Goal: Task Accomplishment & Management: Manage account settings

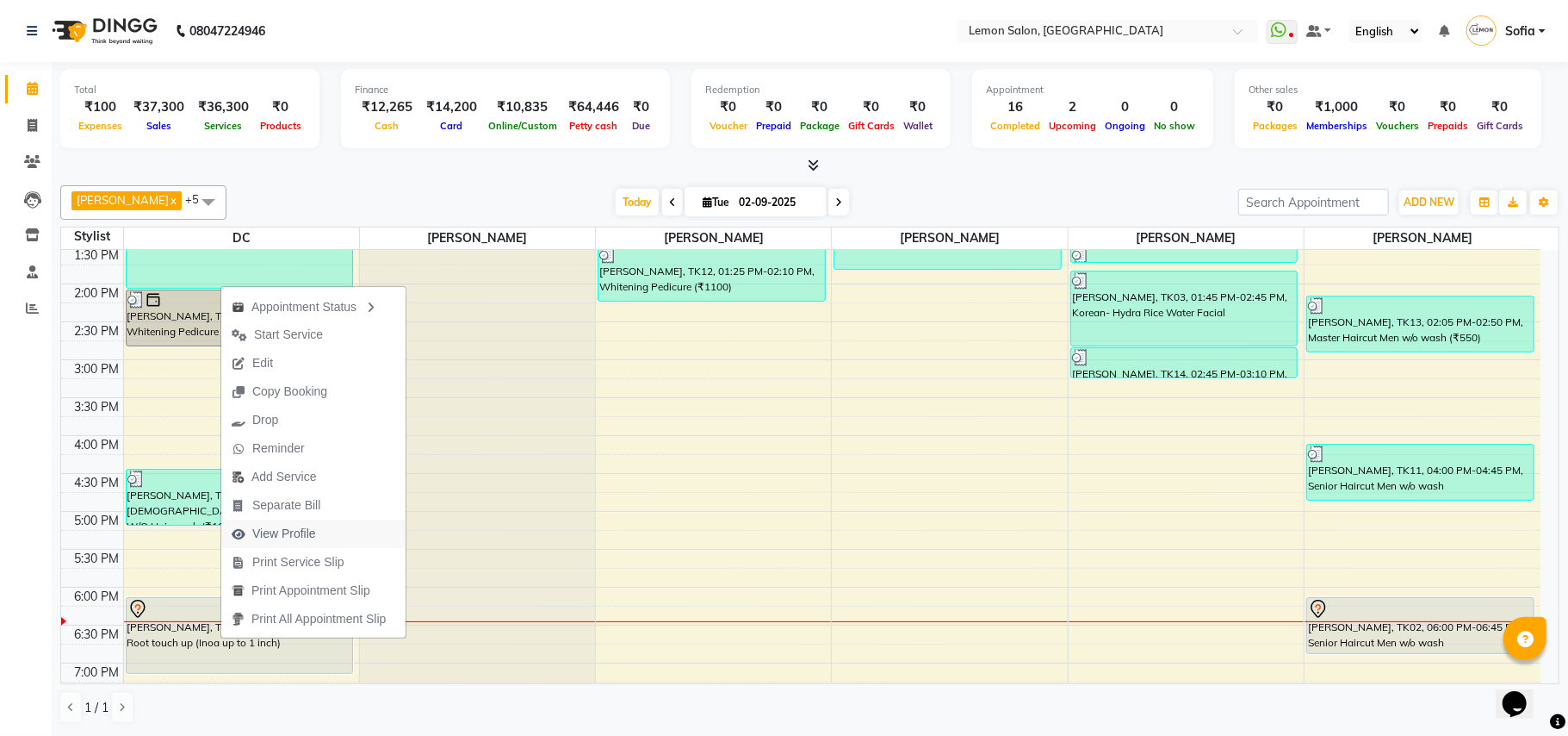
click at [300, 535] on span "View Profile" at bounding box center [284, 533] width 64 height 18
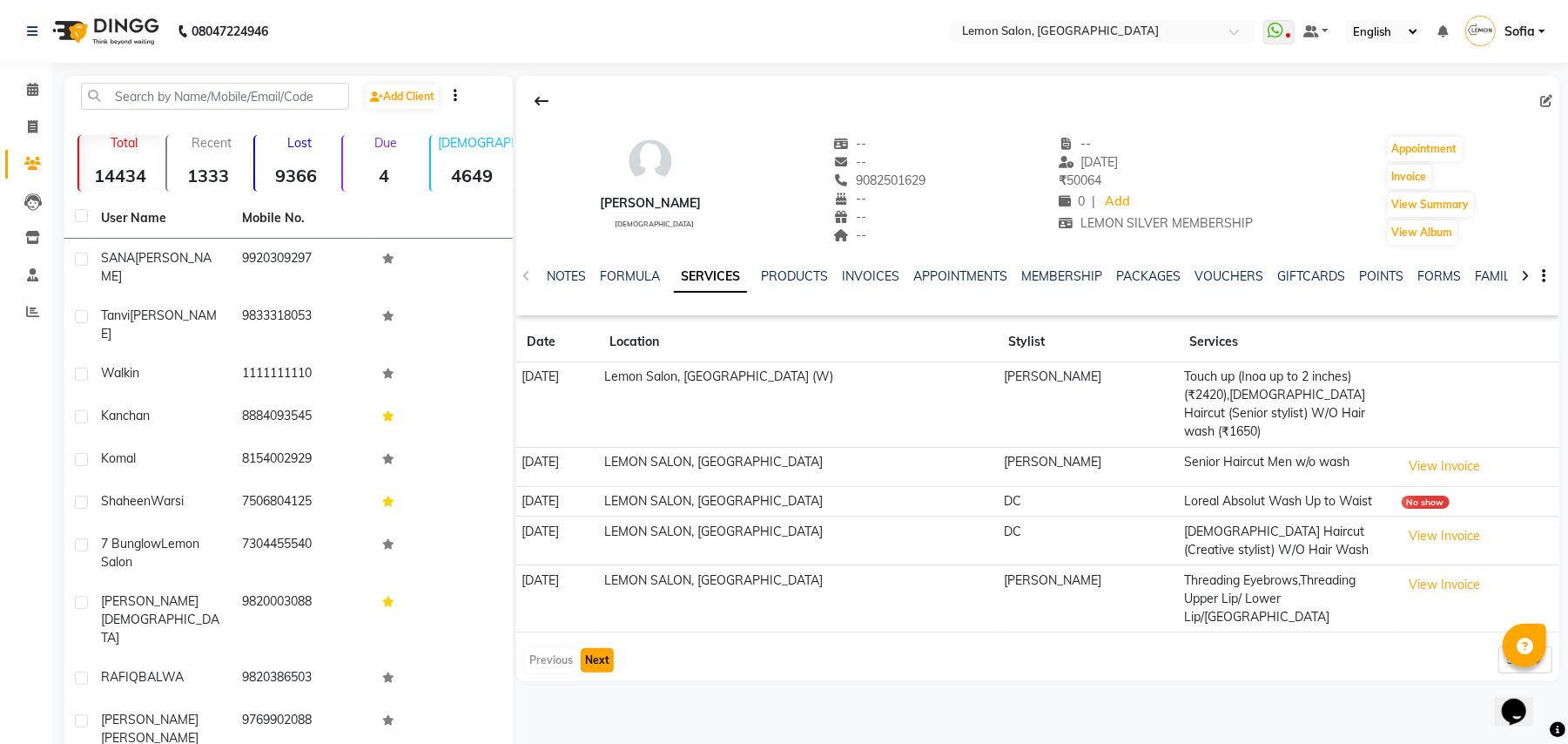
click at [606, 648] on button "Next" at bounding box center [597, 660] width 33 height 24
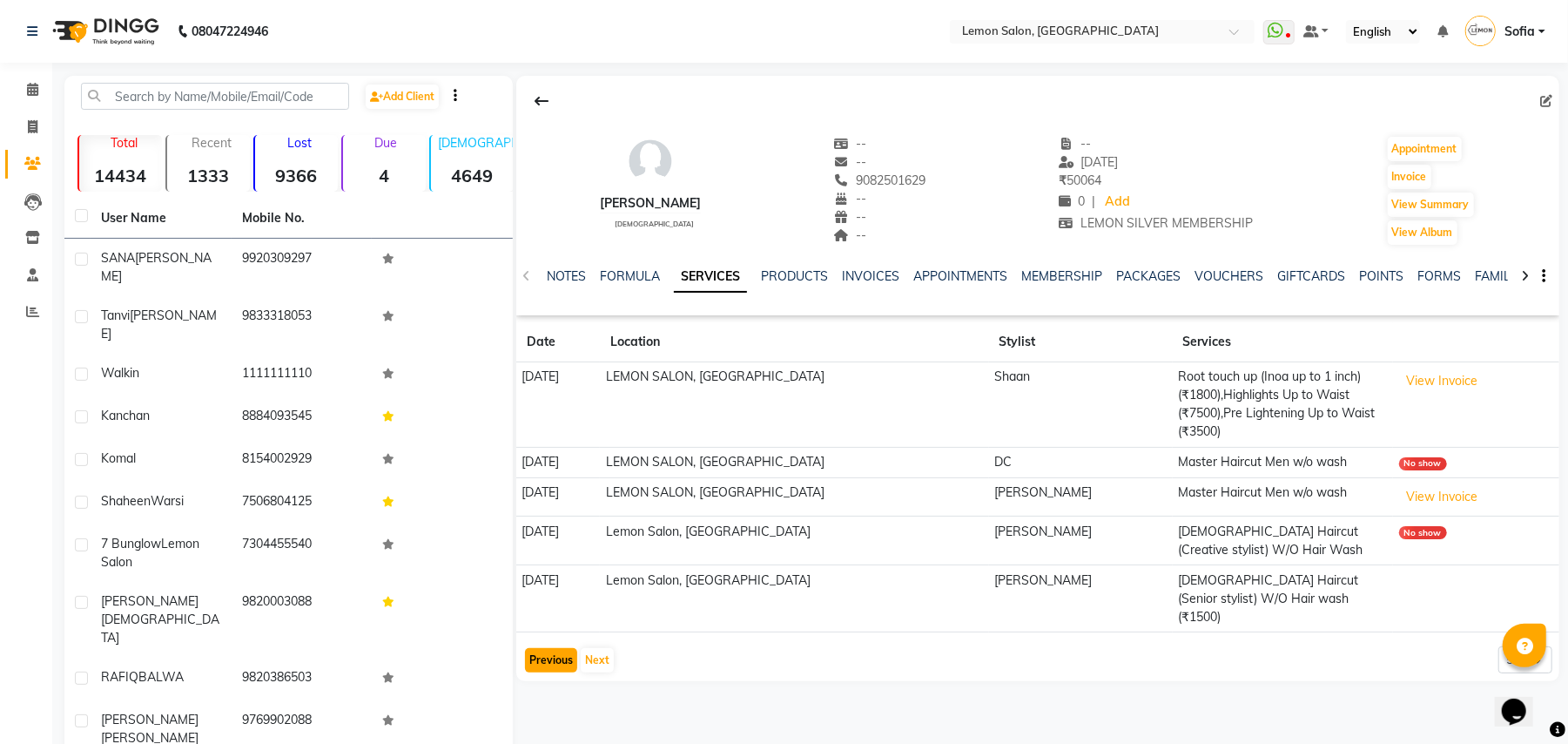
click at [541, 648] on button "Previous" at bounding box center [551, 660] width 52 height 24
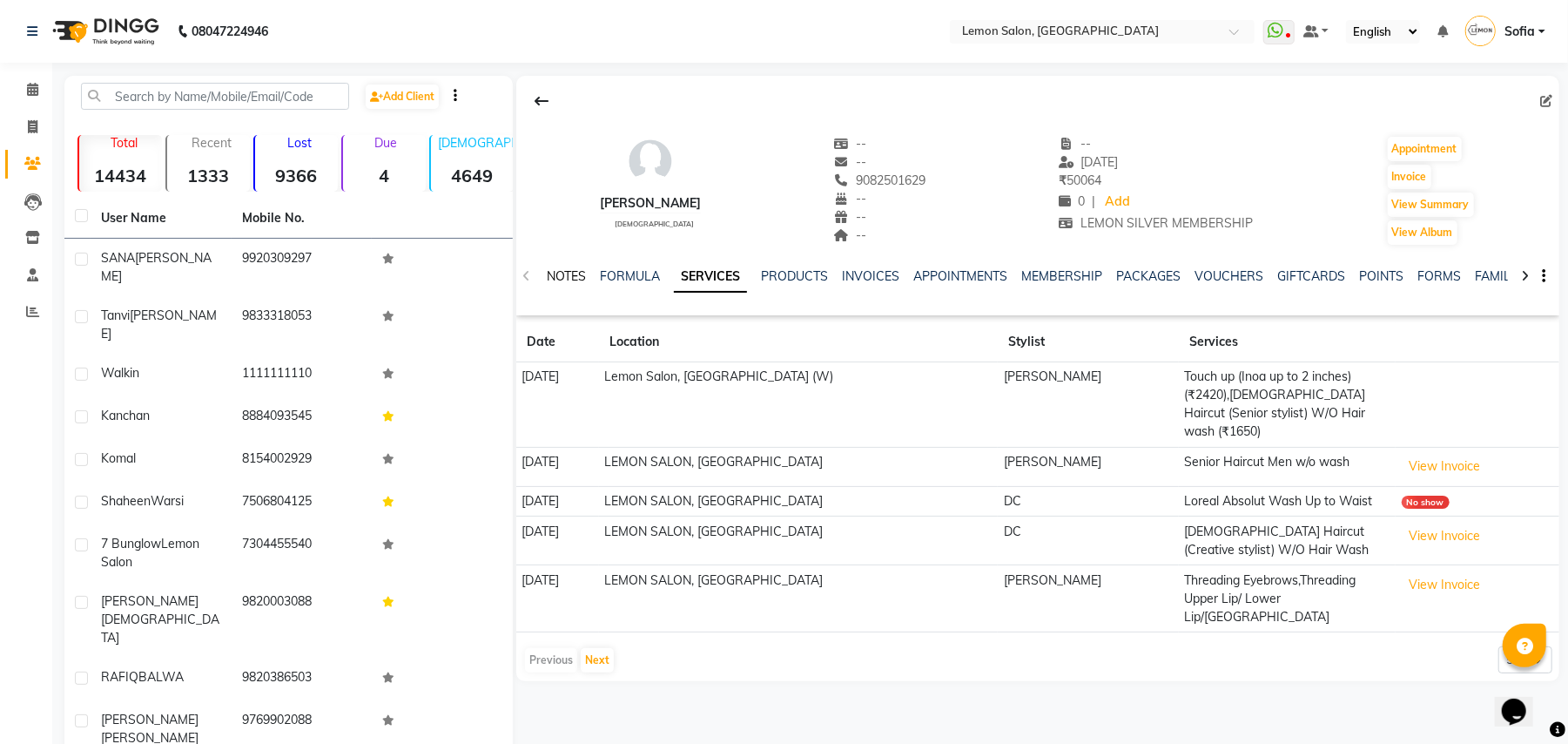
click at [578, 280] on link "NOTES" at bounding box center [566, 276] width 39 height 16
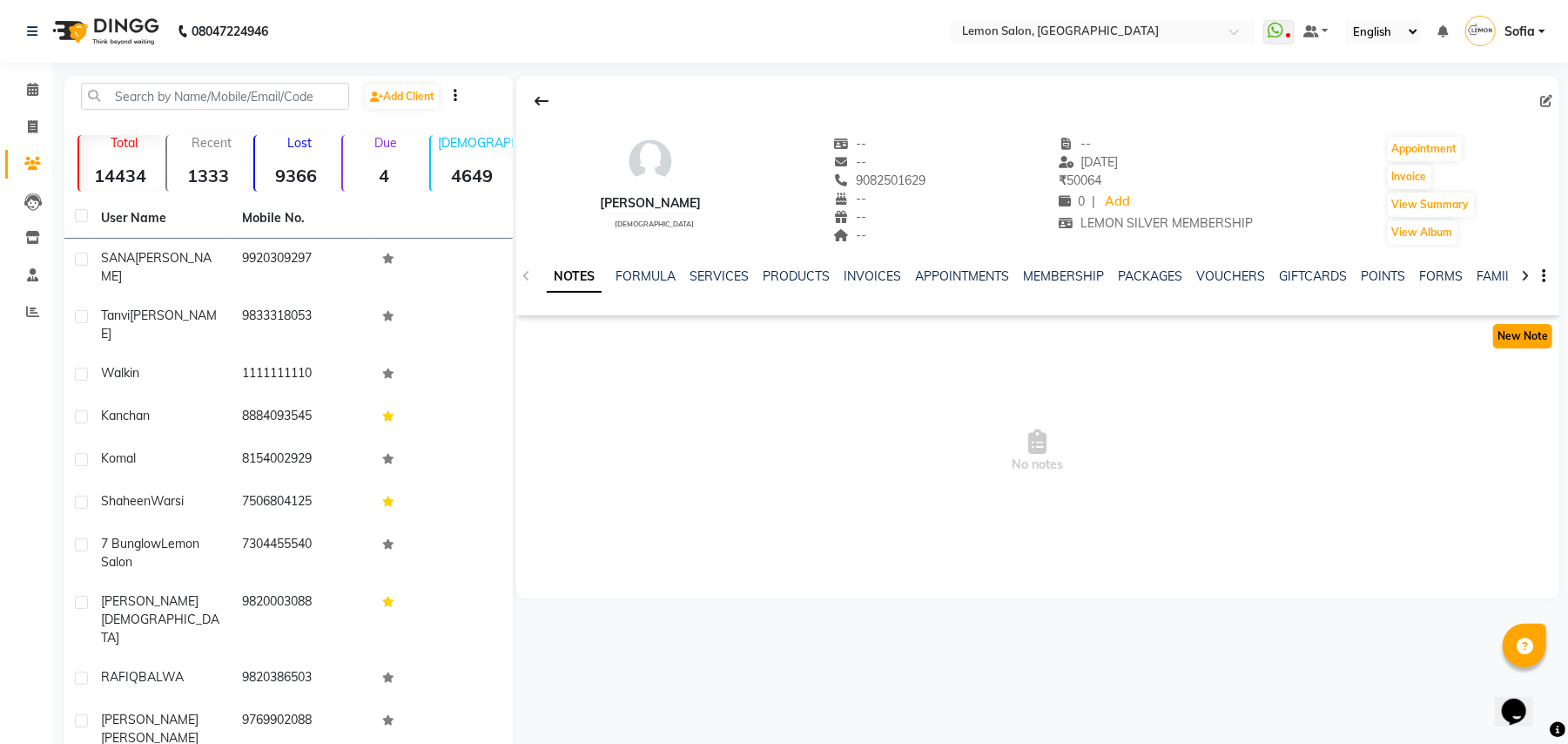
click at [1541, 346] on button "New Note" at bounding box center [1523, 336] width 59 height 24
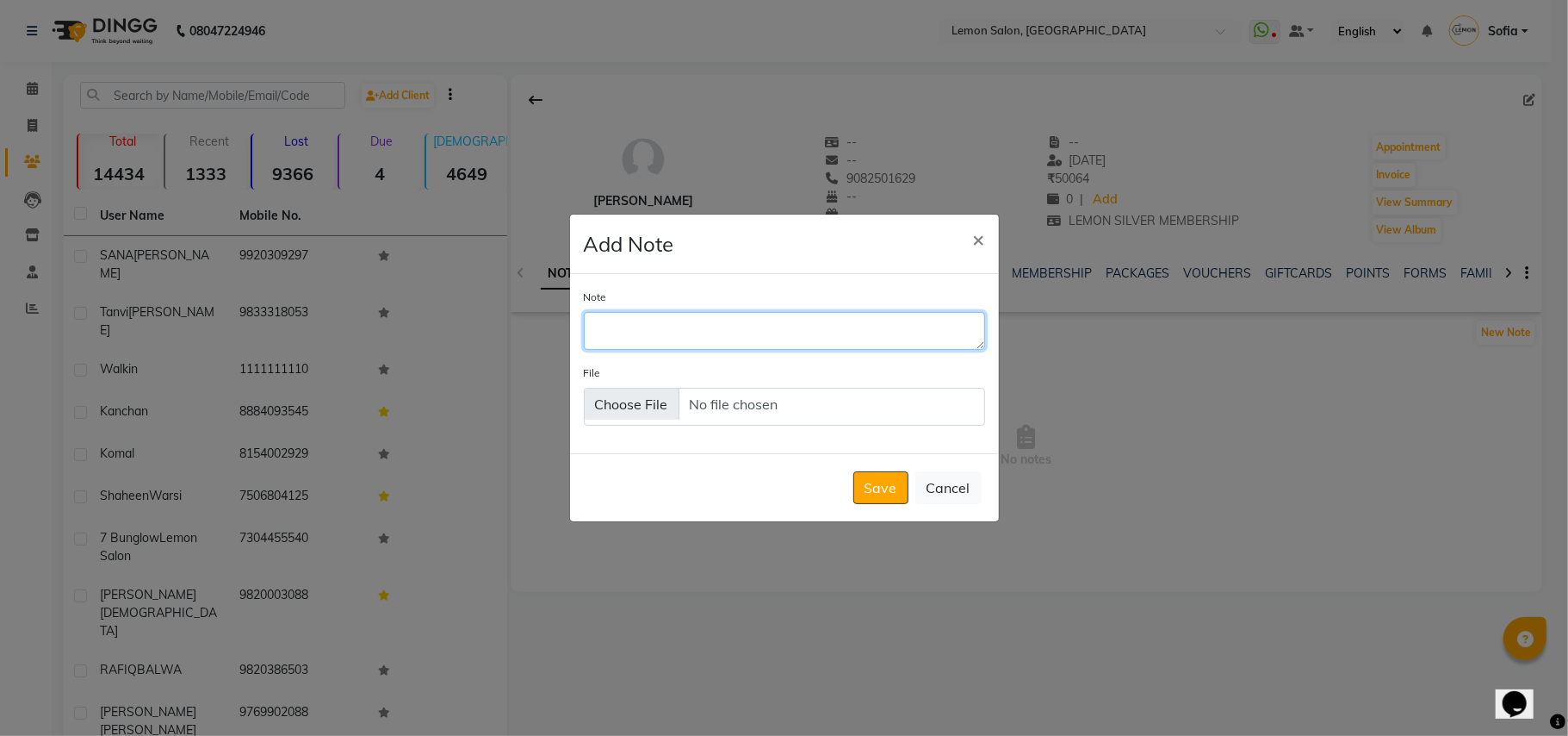
click at [651, 332] on textarea "Note" at bounding box center [784, 331] width 401 height 38
click at [594, 329] on textarea "Note" at bounding box center [784, 331] width 401 height 38
click at [625, 327] on textarea "Note" at bounding box center [784, 331] width 401 height 38
click at [629, 338] on textarea "Note" at bounding box center [784, 331] width 401 height 38
click at [613, 339] on textarea "Note" at bounding box center [784, 331] width 401 height 38
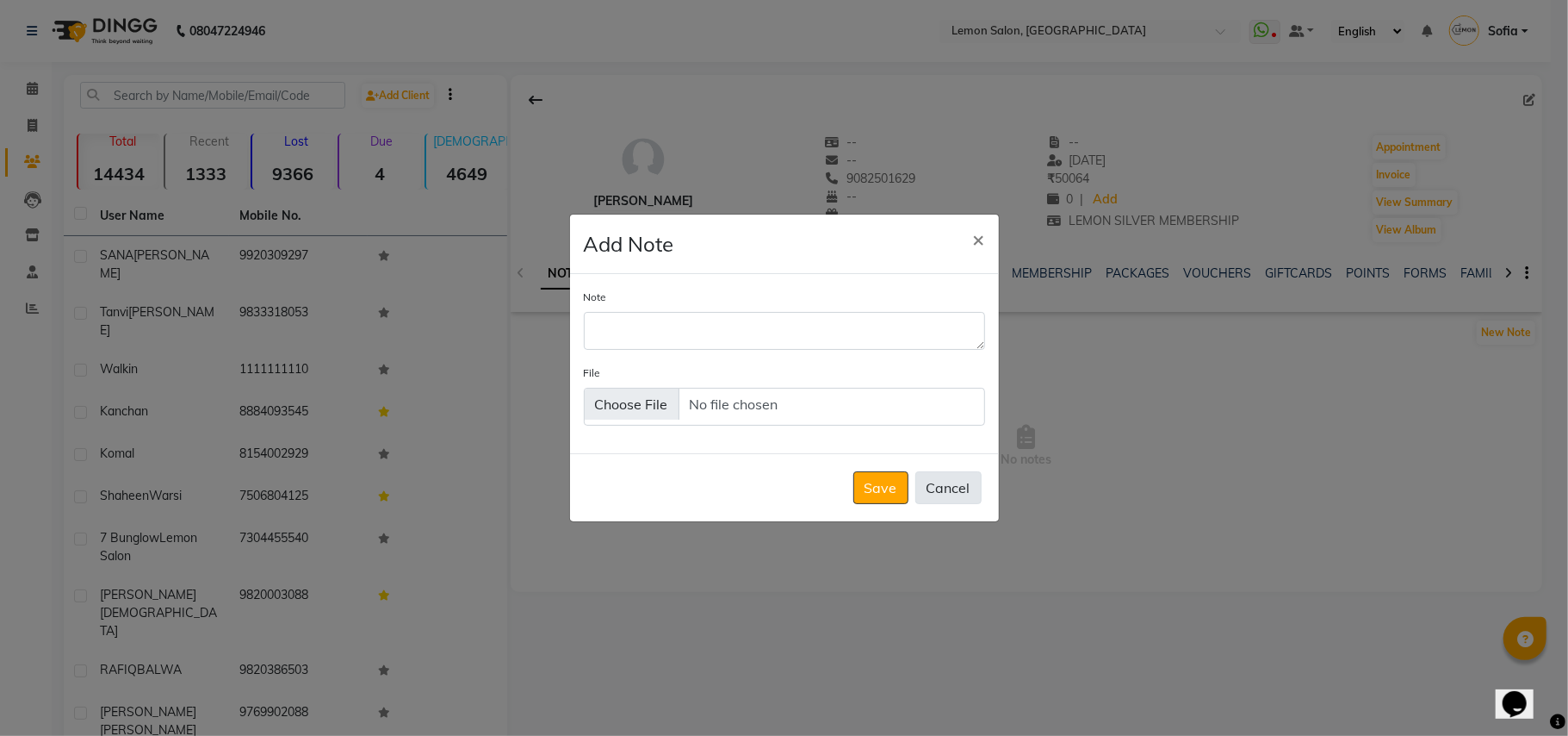
click at [952, 492] on button "Cancel" at bounding box center [948, 488] width 66 height 33
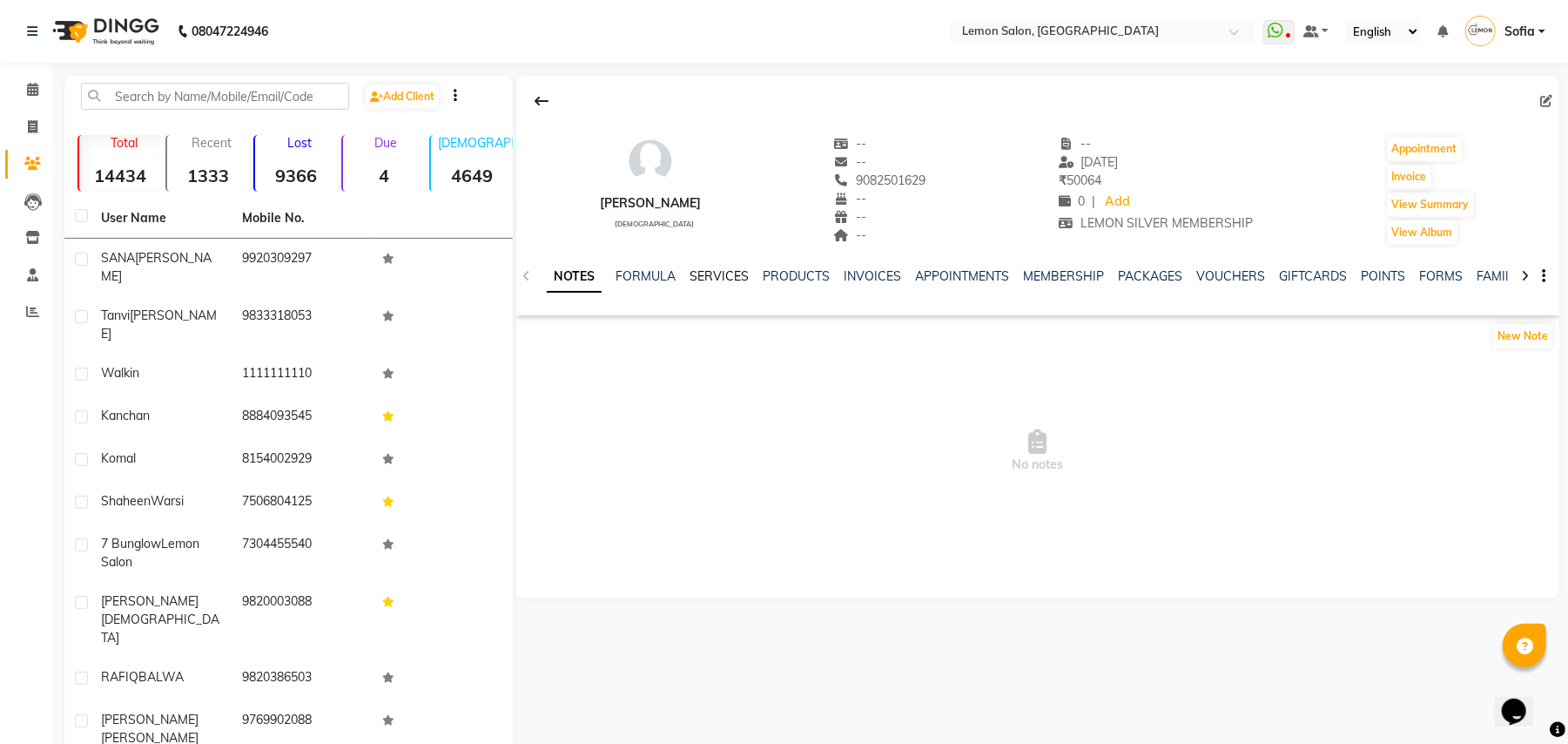
click at [719, 283] on link "SERVICES" at bounding box center [719, 276] width 59 height 16
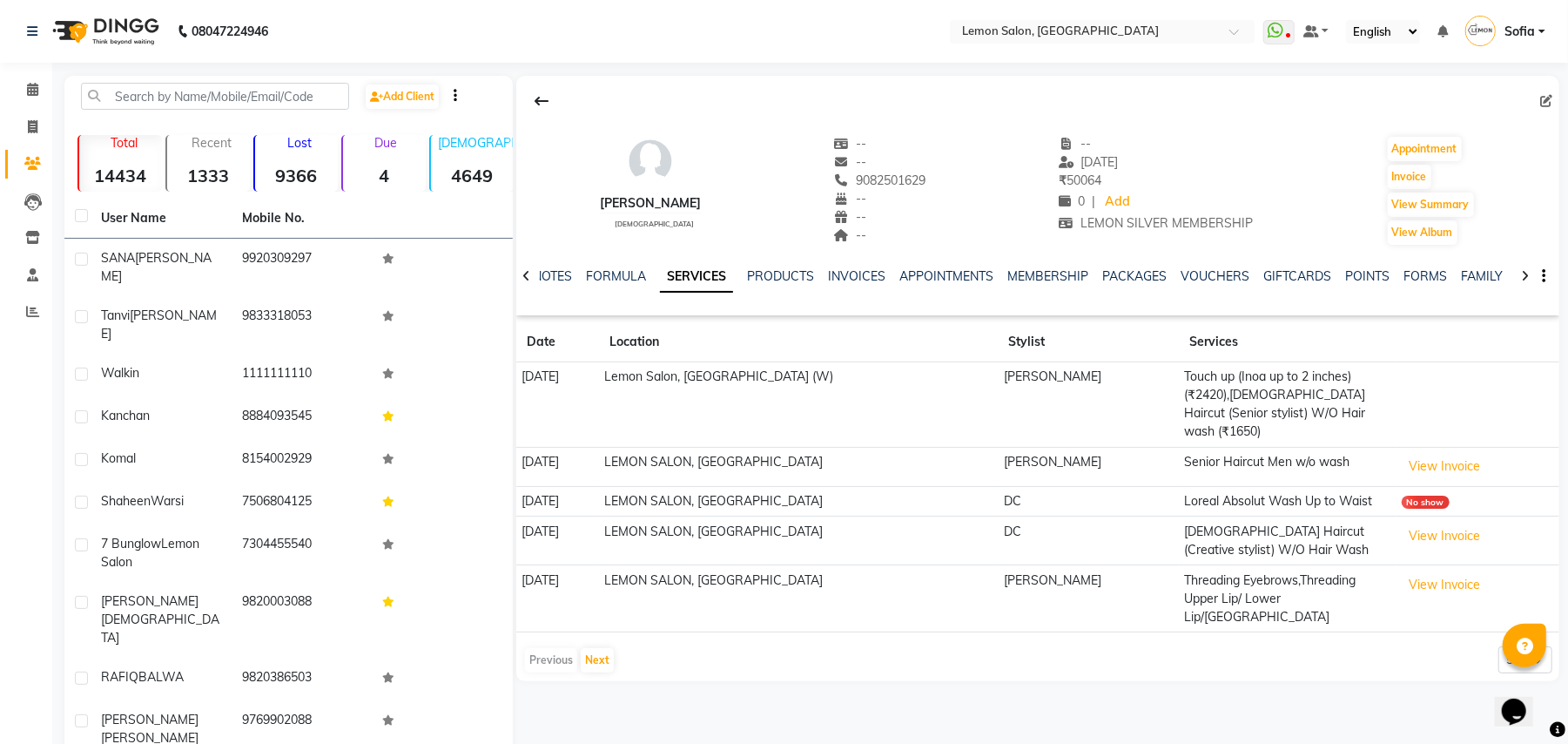
click at [529, 273] on icon at bounding box center [526, 276] width 8 height 12
click at [561, 273] on link "NOTES" at bounding box center [566, 276] width 39 height 16
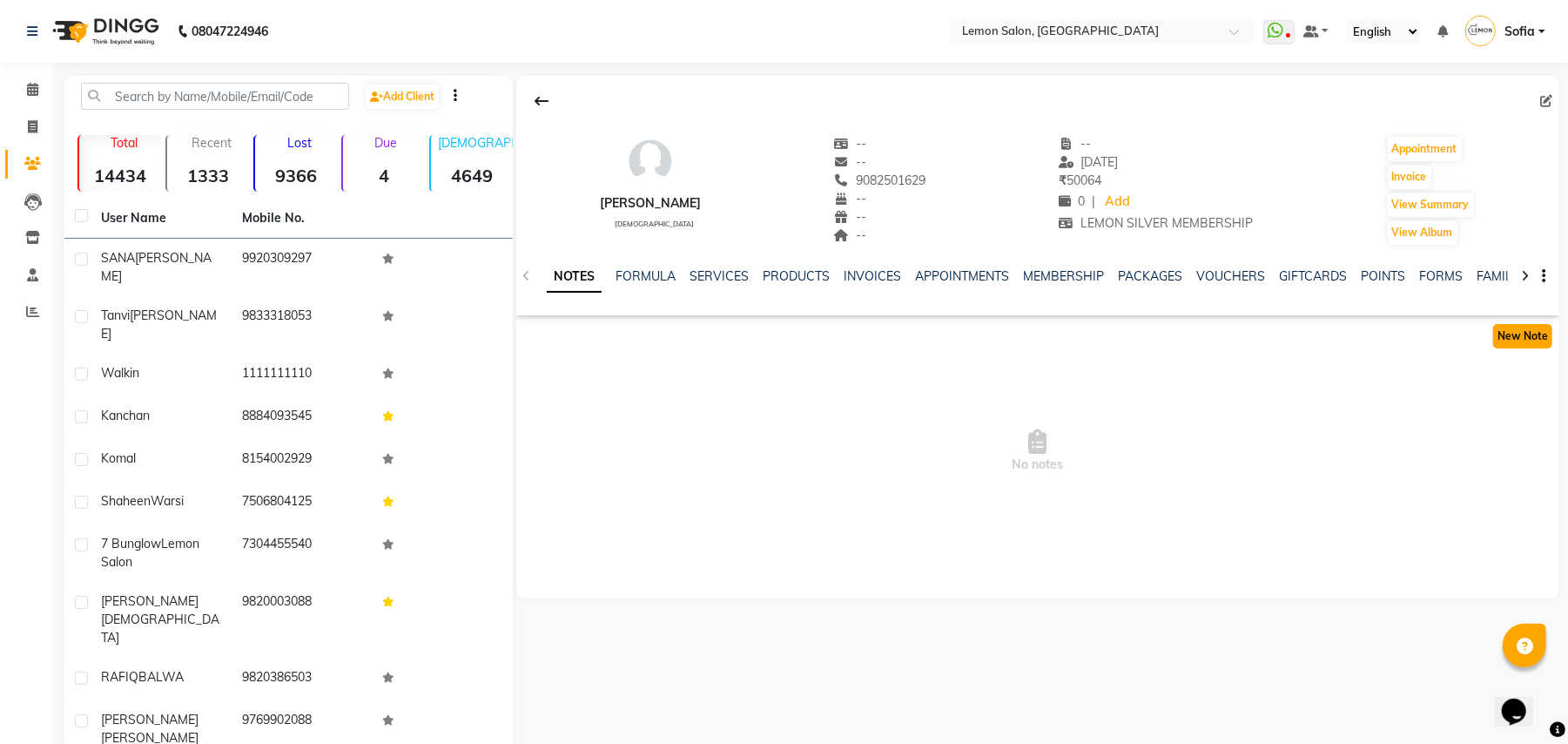
click at [1533, 329] on button "New Note" at bounding box center [1523, 336] width 59 height 24
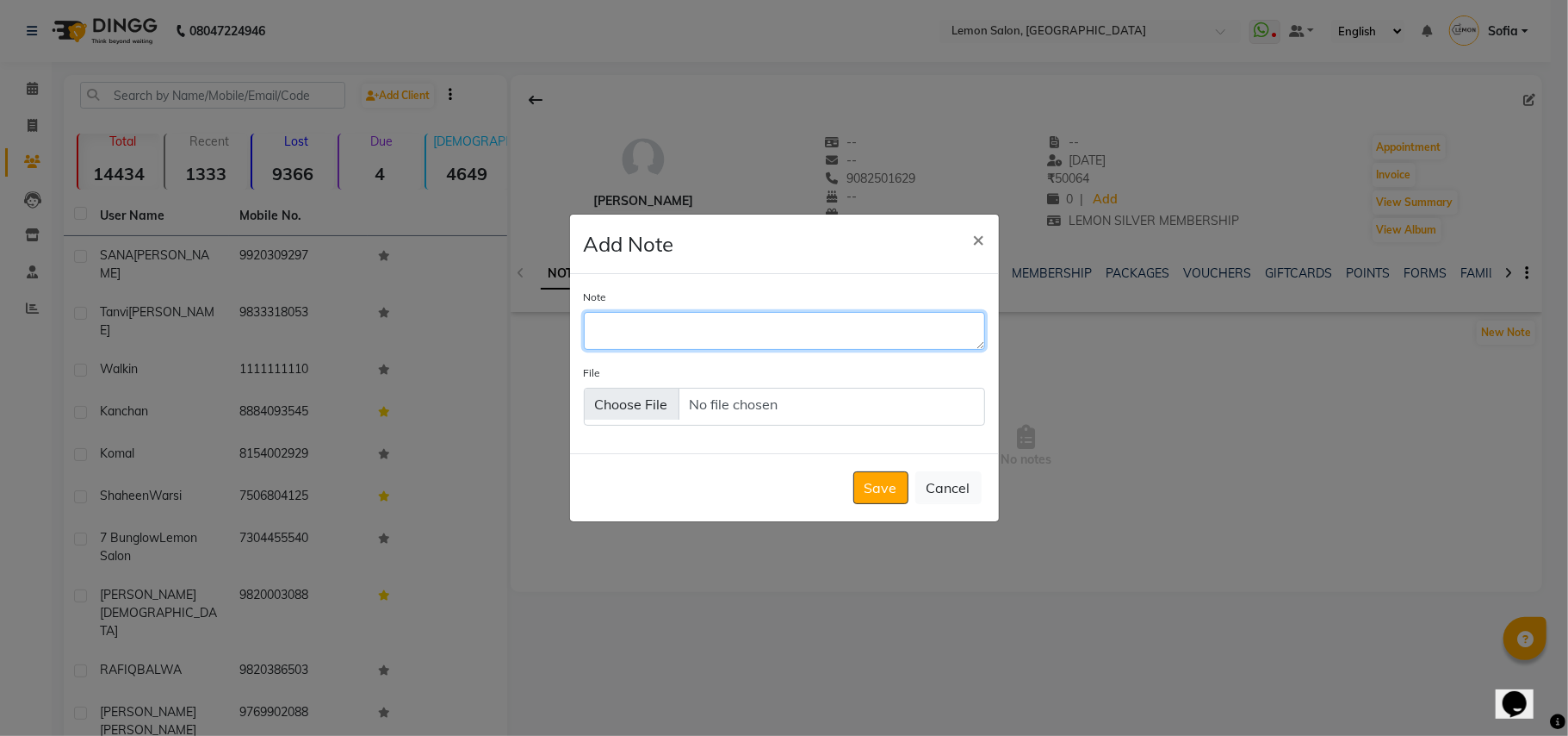
click at [693, 327] on textarea "Note" at bounding box center [784, 331] width 401 height 38
click at [696, 332] on textarea "Note" at bounding box center [784, 331] width 401 height 38
click at [690, 339] on textarea "Note" at bounding box center [784, 331] width 401 height 38
click at [691, 181] on ngb-modal-window "Add Note × Note File Save Cancel" at bounding box center [784, 368] width 1568 height 736
click at [935, 483] on button "Cancel" at bounding box center [948, 488] width 66 height 33
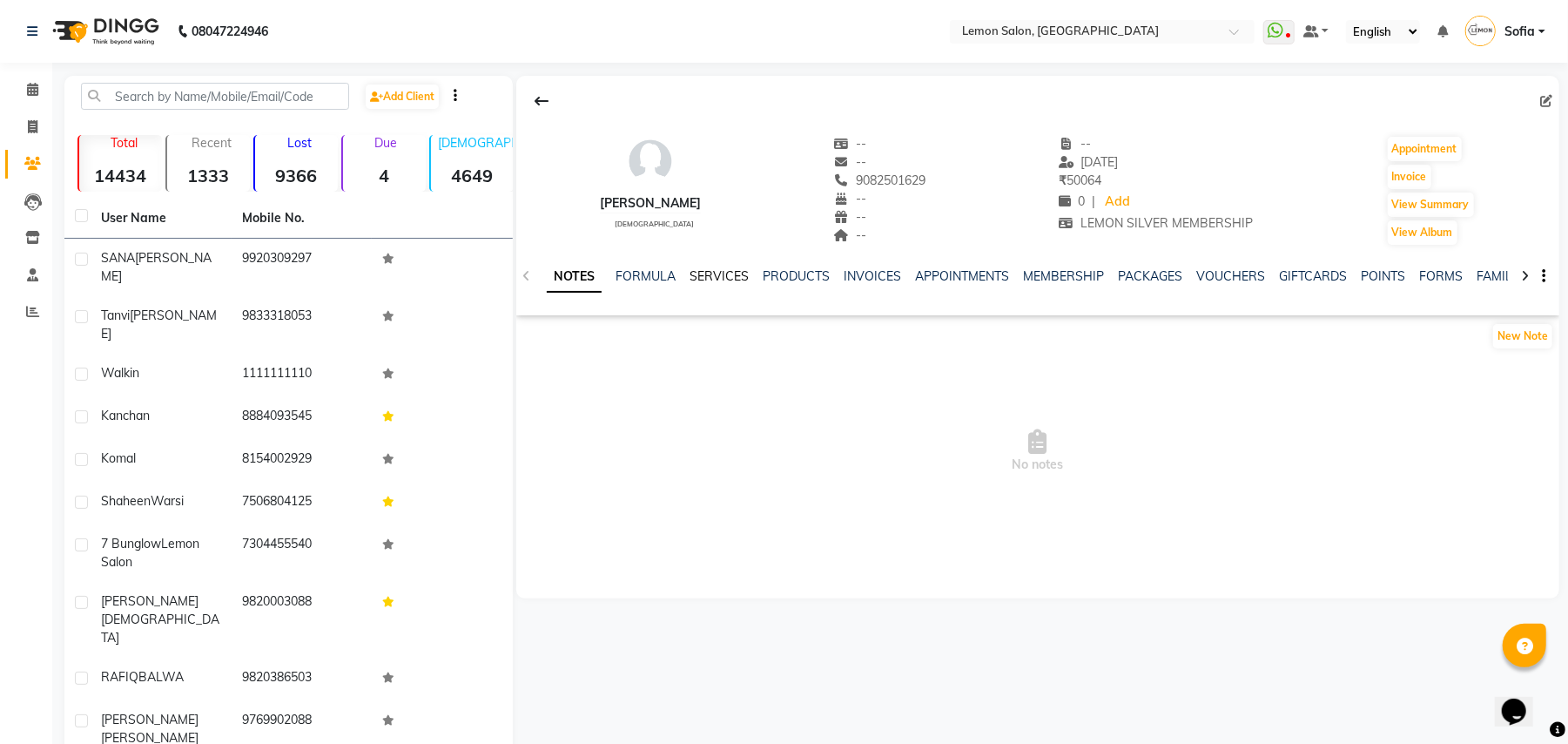
click at [725, 283] on link "SERVICES" at bounding box center [719, 276] width 59 height 16
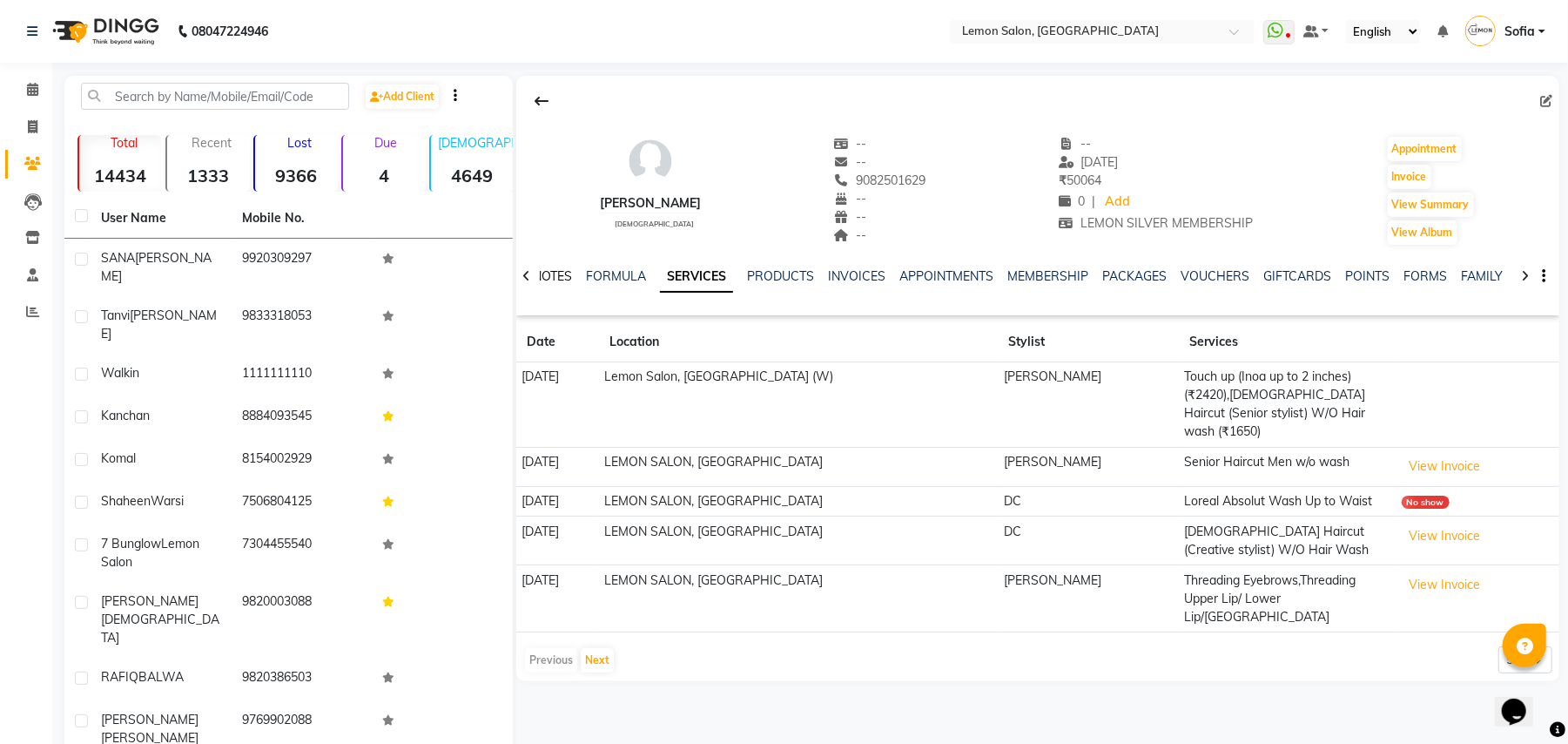
click at [554, 276] on link "NOTES" at bounding box center [552, 276] width 39 height 16
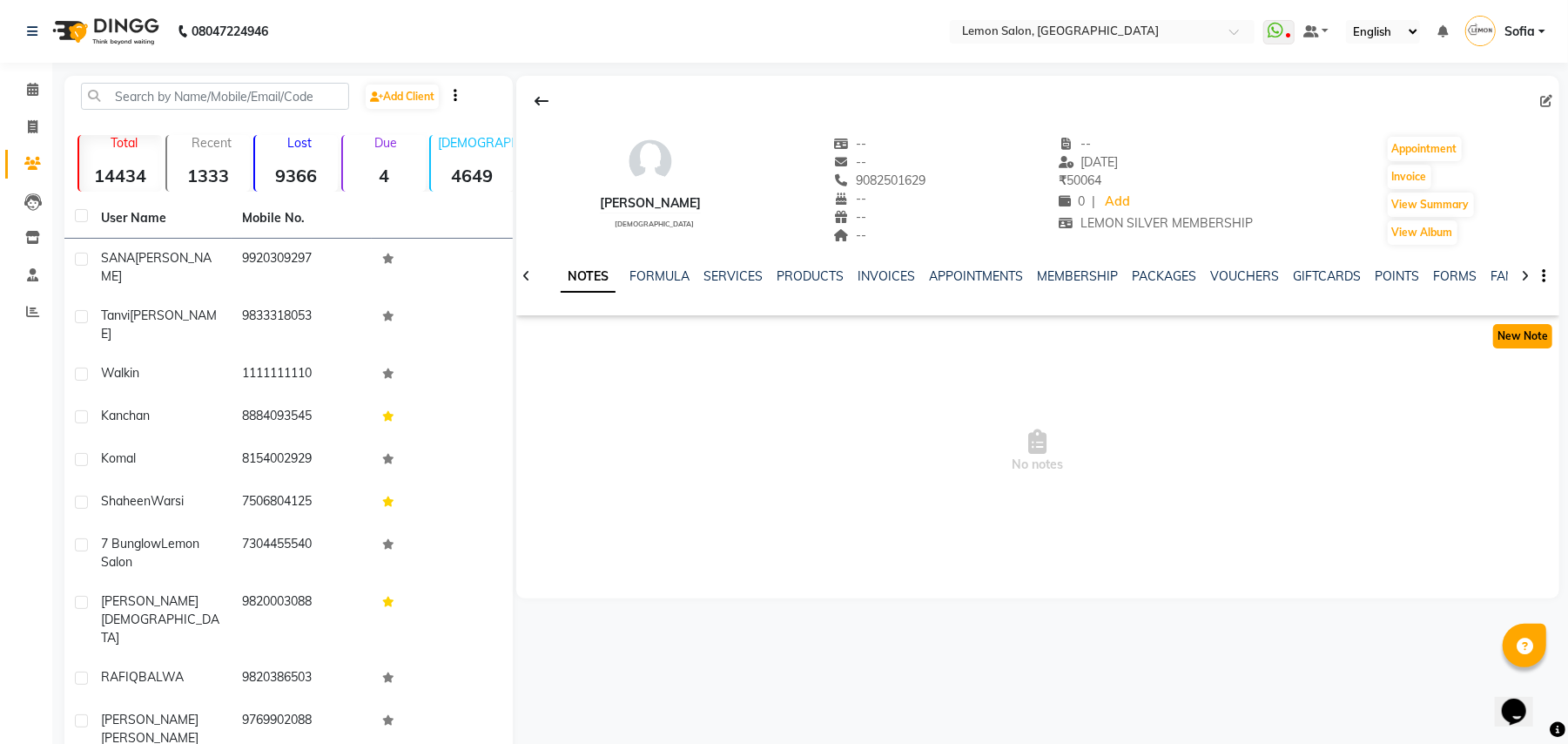
click at [1539, 335] on button "New Note" at bounding box center [1523, 336] width 59 height 24
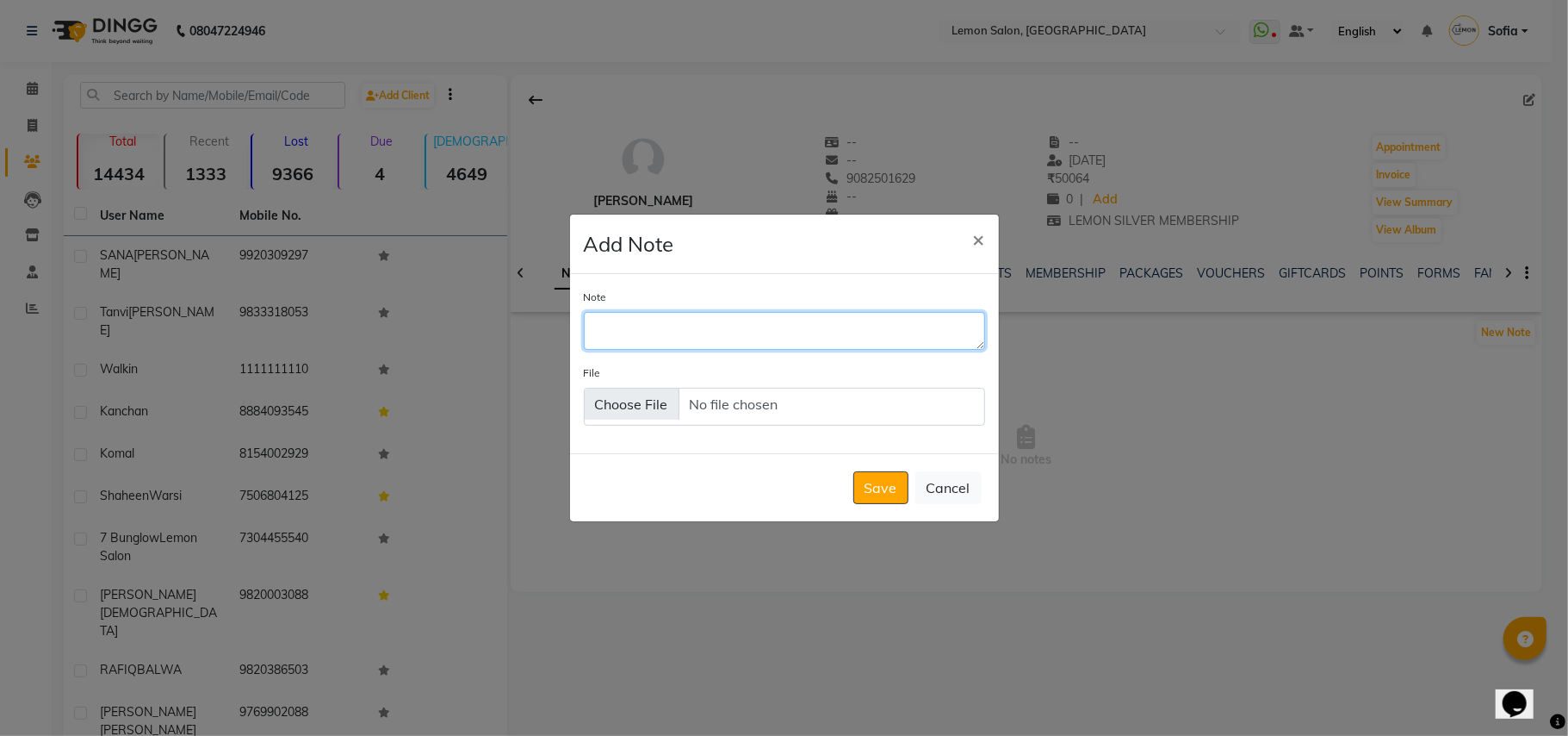
click at [714, 339] on textarea "Note" at bounding box center [784, 331] width 401 height 38
click at [621, 332] on textarea "Note" at bounding box center [784, 331] width 401 height 38
click at [1146, 397] on ngb-modal-window "Add Note × Note File Save Cancel" at bounding box center [784, 368] width 1568 height 736
click at [985, 238] on button "×" at bounding box center [979, 238] width 40 height 48
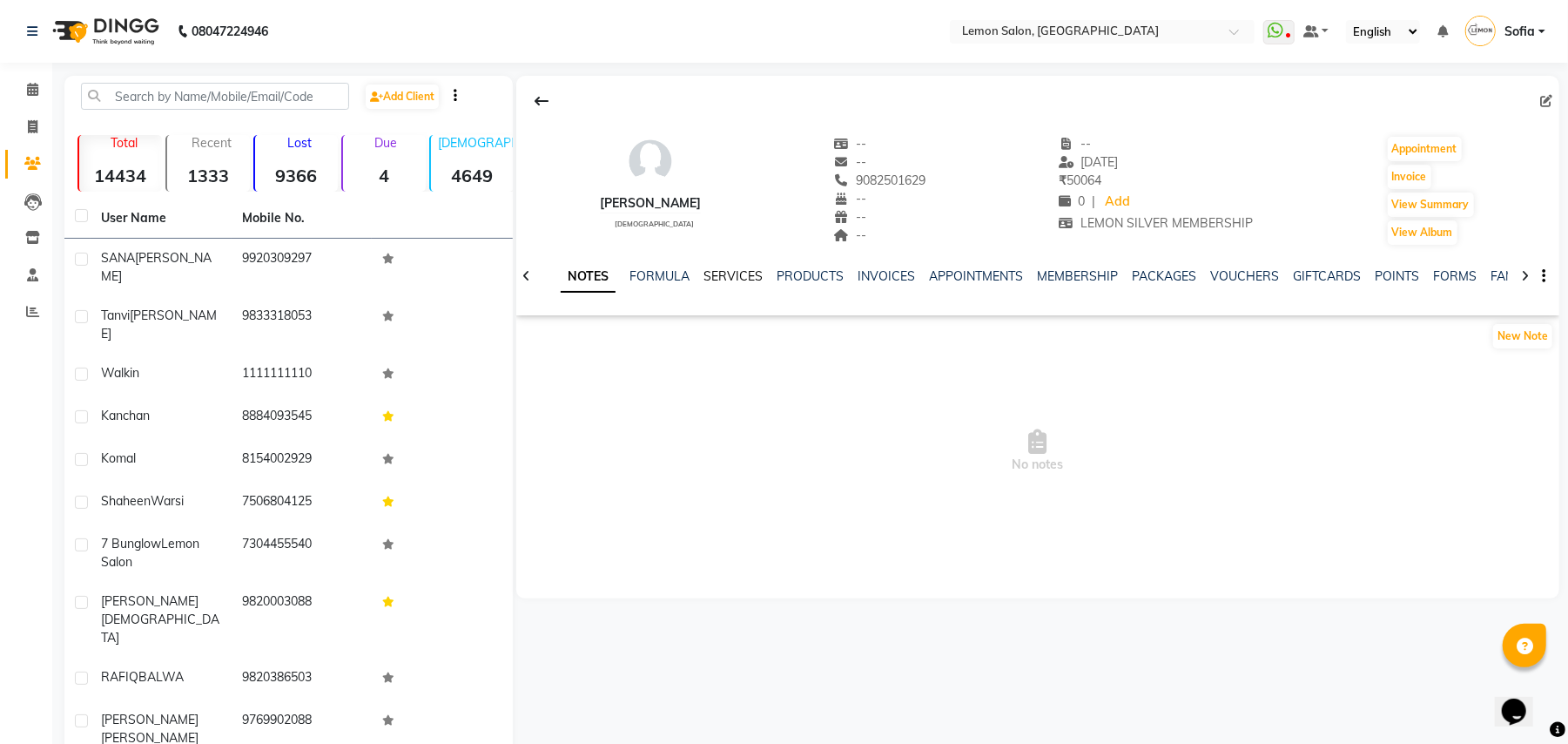
click at [725, 276] on link "SERVICES" at bounding box center [733, 276] width 59 height 16
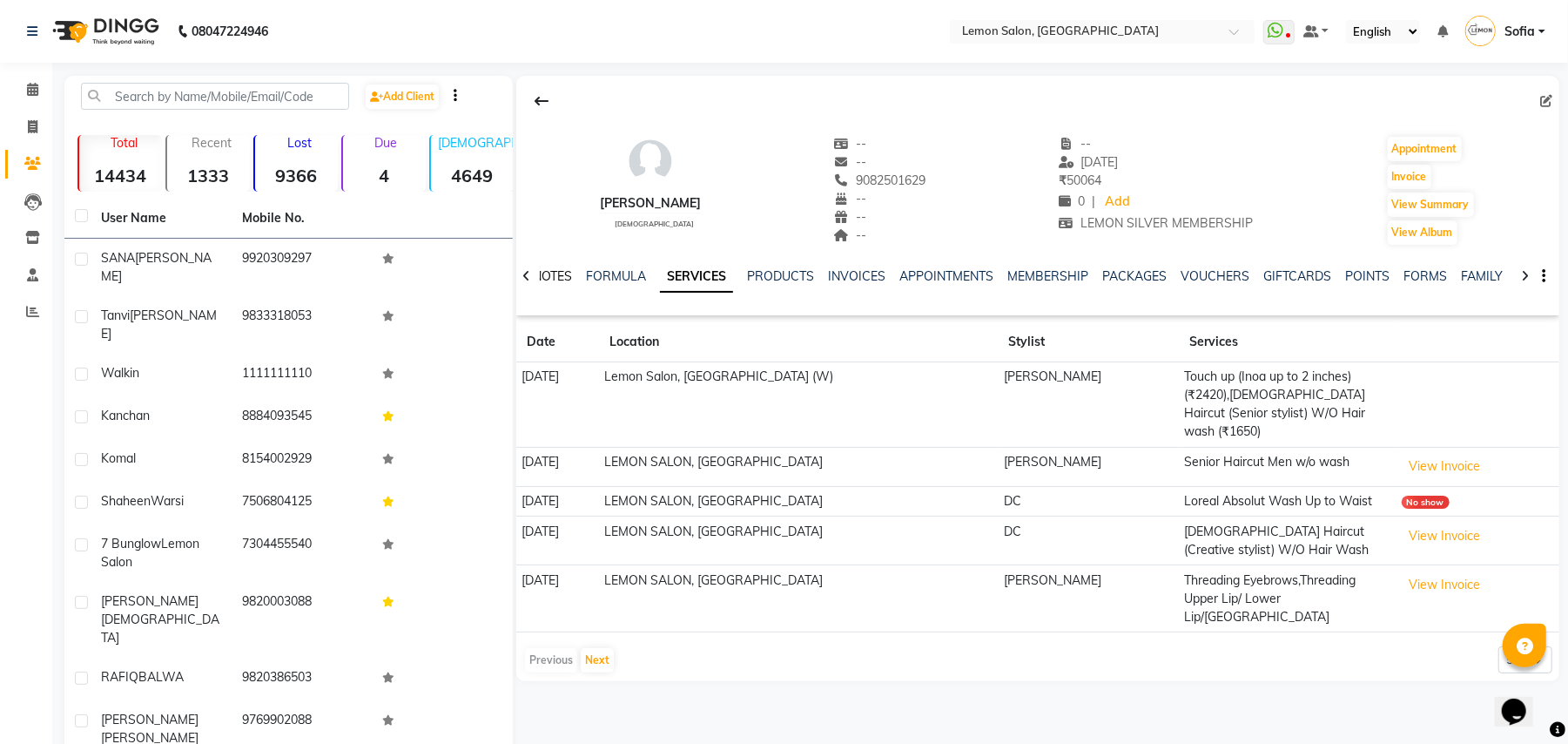
click at [559, 277] on link "NOTES" at bounding box center [552, 276] width 39 height 16
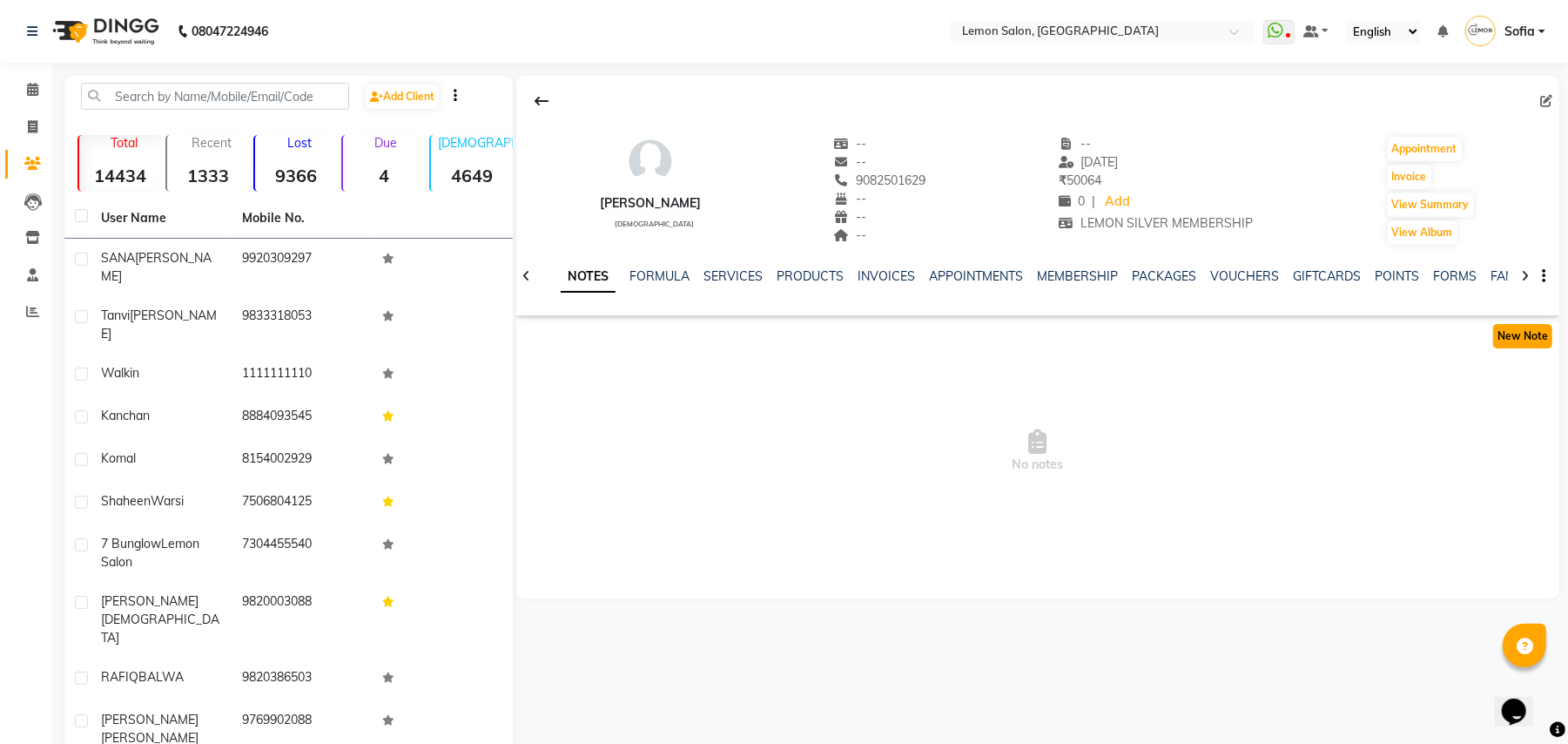
click at [1543, 331] on button "New Note" at bounding box center [1523, 336] width 59 height 24
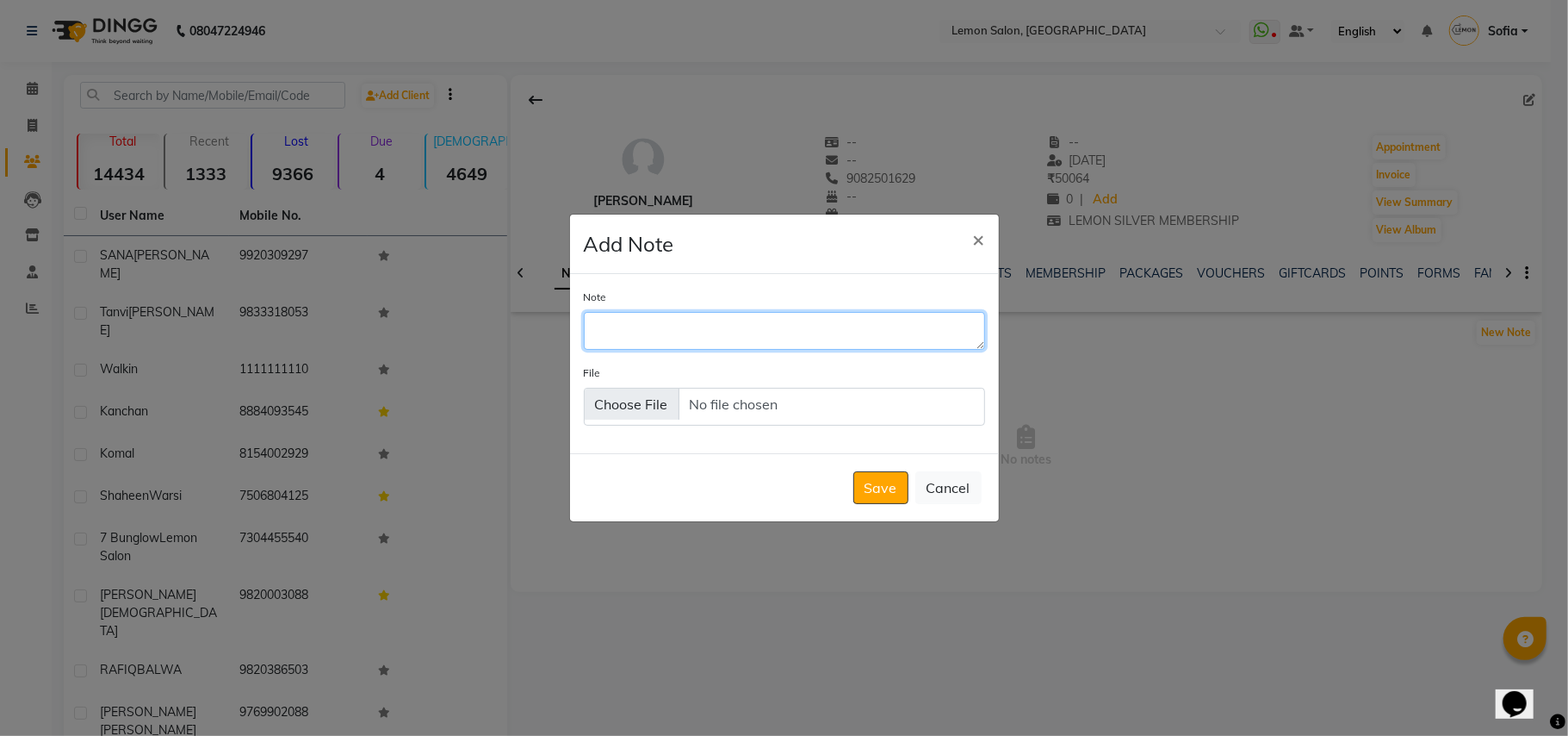
click at [649, 334] on textarea "Note" at bounding box center [784, 331] width 401 height 38
click at [976, 488] on button "Cancel" at bounding box center [948, 488] width 66 height 33
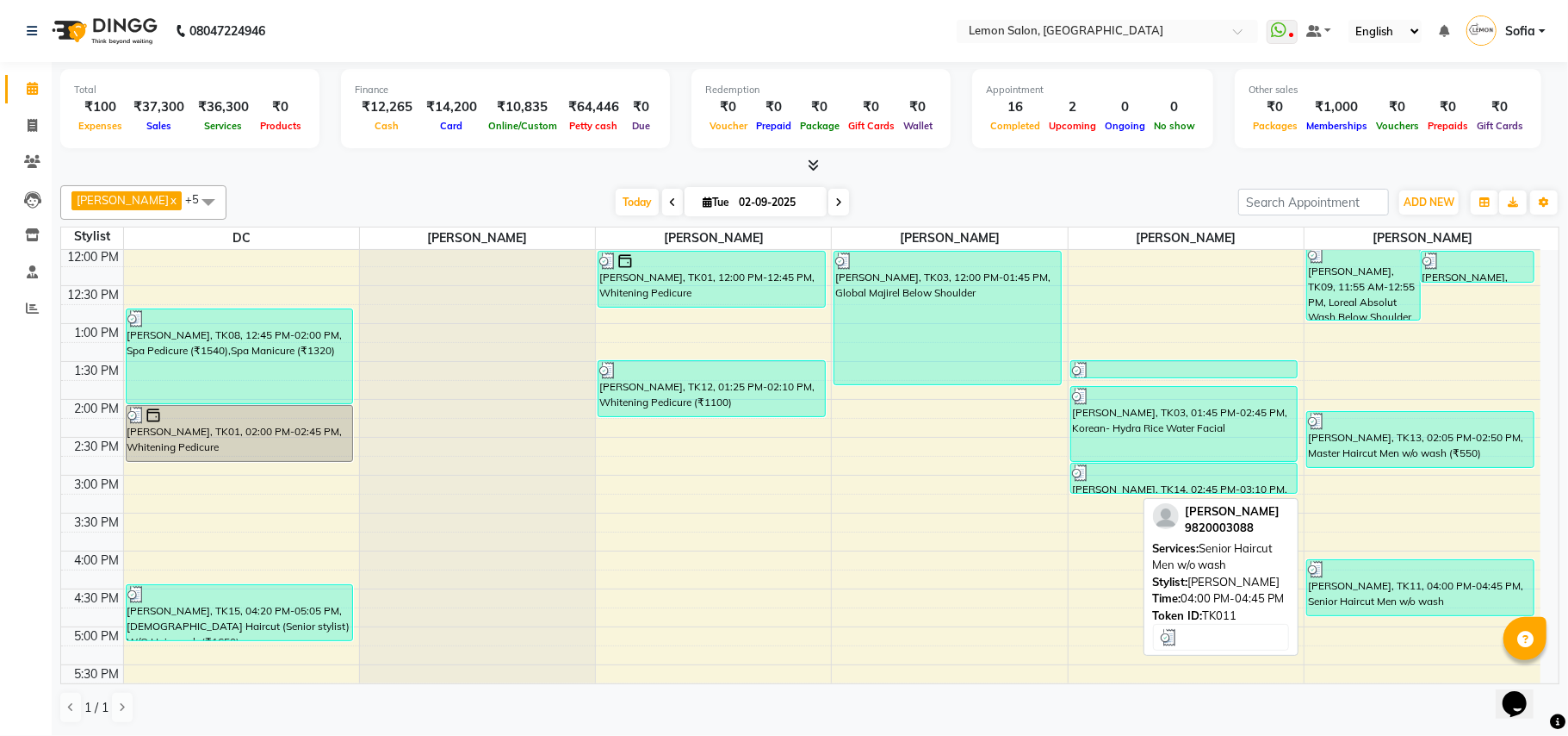
scroll to position [345, 0]
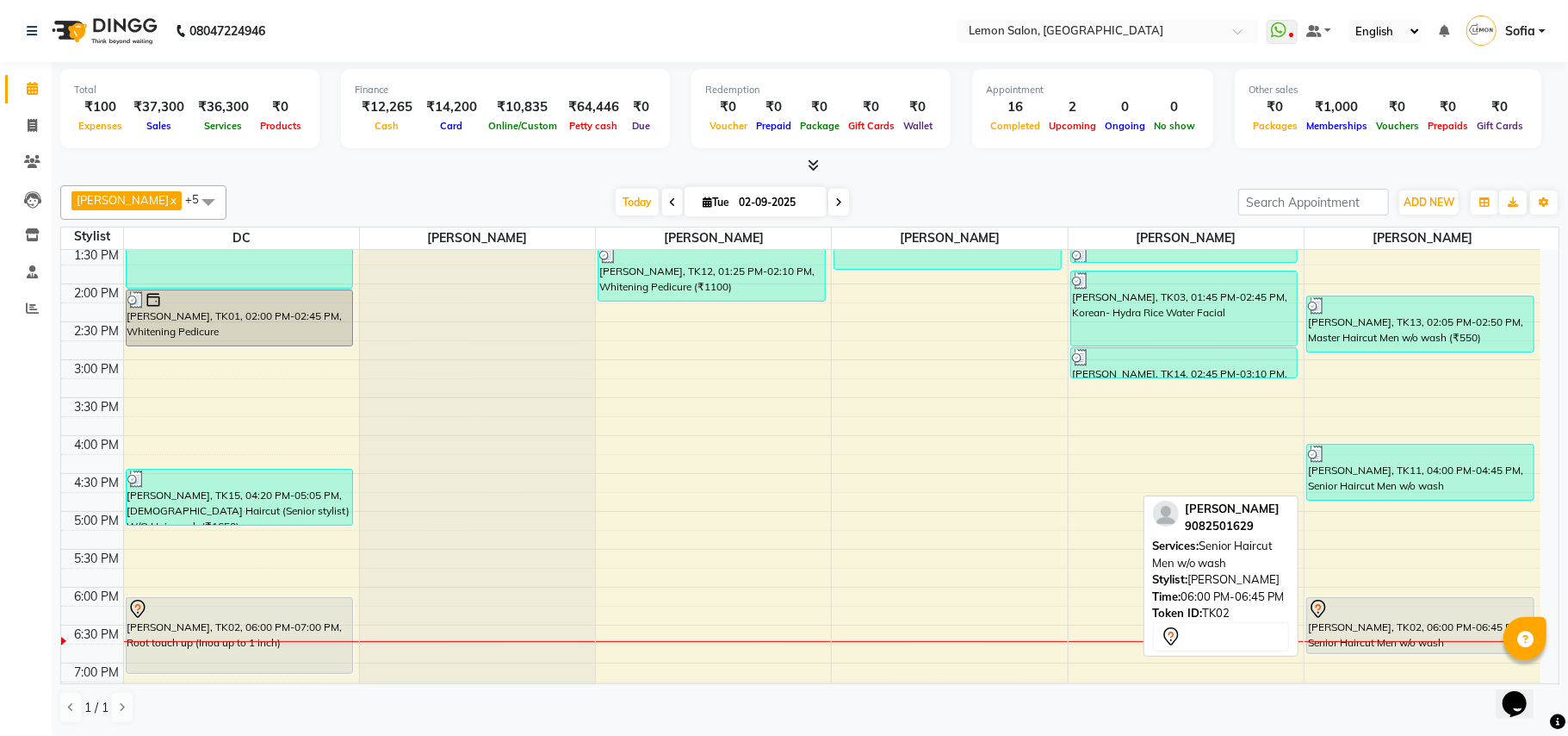
click at [1410, 625] on div "[PERSON_NAME], TK02, 06:00 PM-06:45 PM, Senior Haircut Men w/o wash" at bounding box center [1420, 625] width 226 height 55
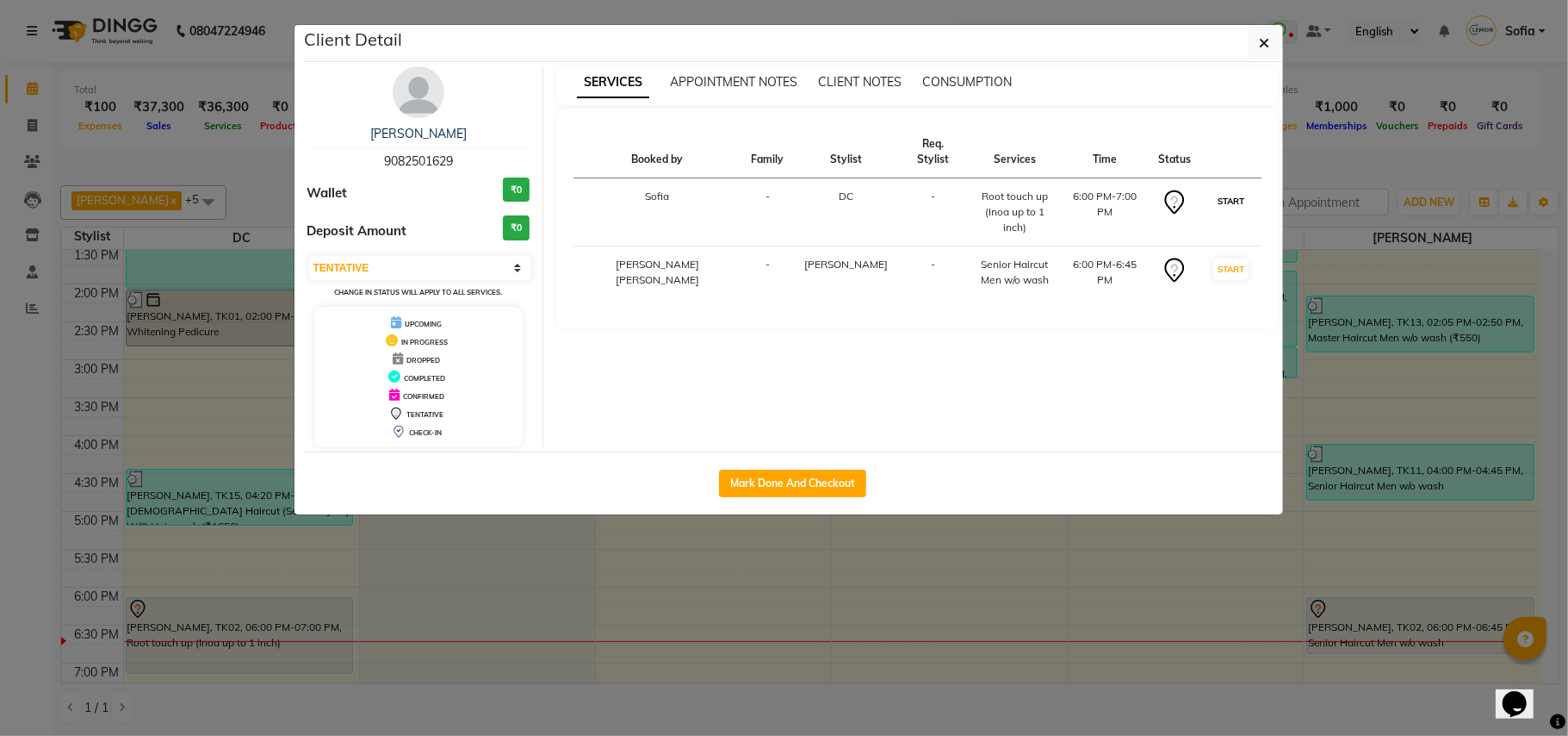
click at [1228, 191] on button "START" at bounding box center [1230, 200] width 35 height 22
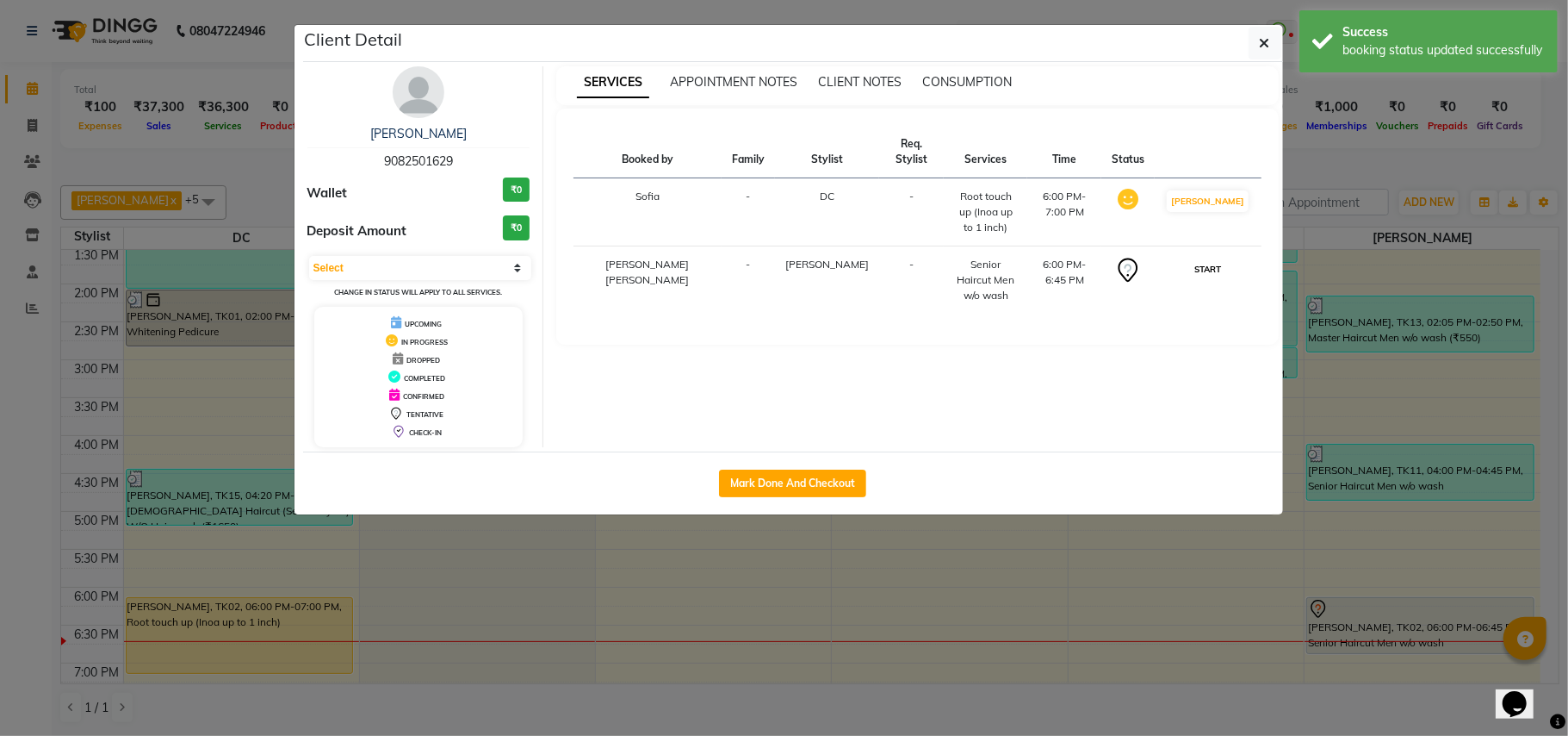
click at [1220, 258] on button "START" at bounding box center [1207, 269] width 35 height 22
select select "1"
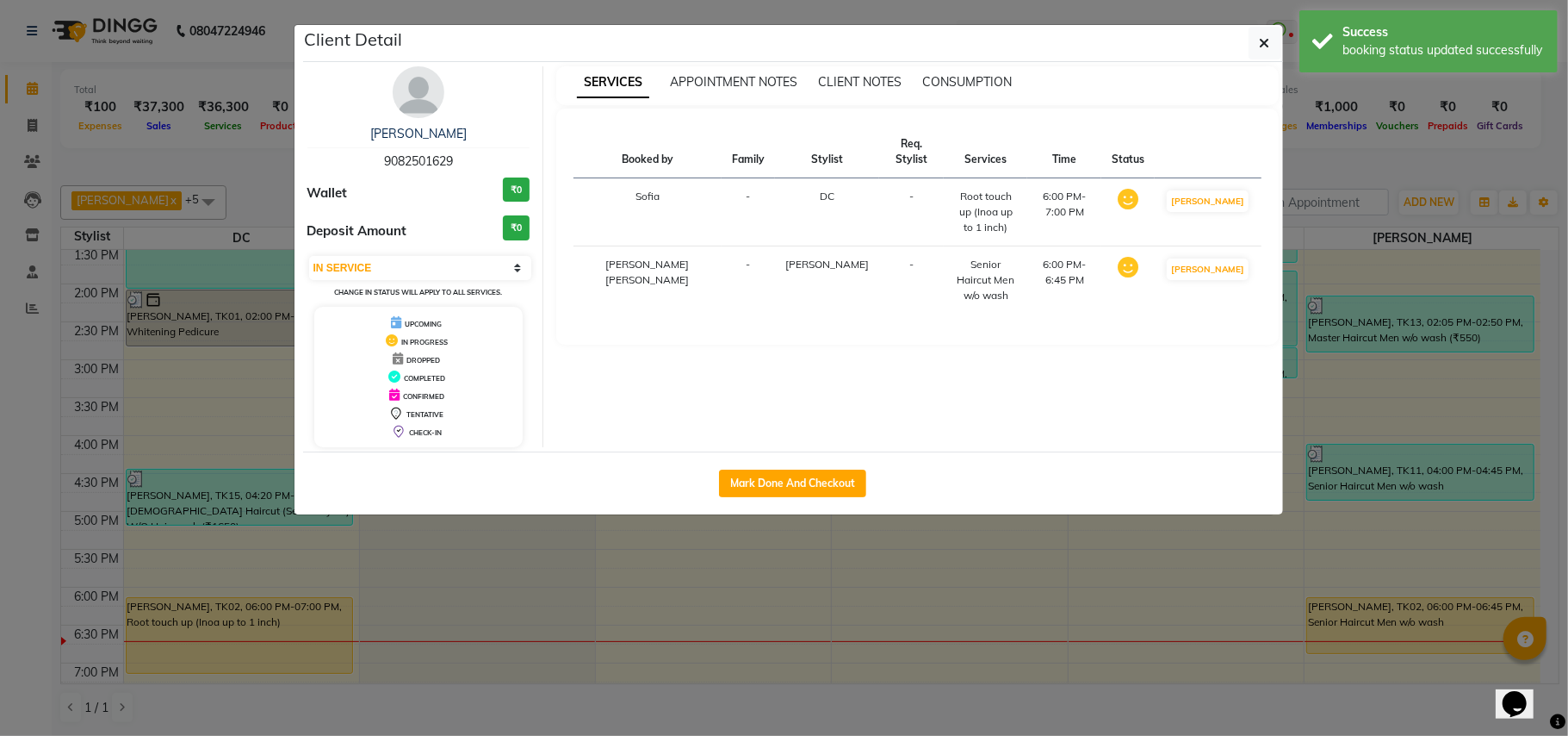
click at [0, 665] on ngb-modal-window "Client Detail alka prasad 9082501629 Wallet ₹0 Deposit Amount ₹0 Select IN SERV…" at bounding box center [784, 368] width 1568 height 736
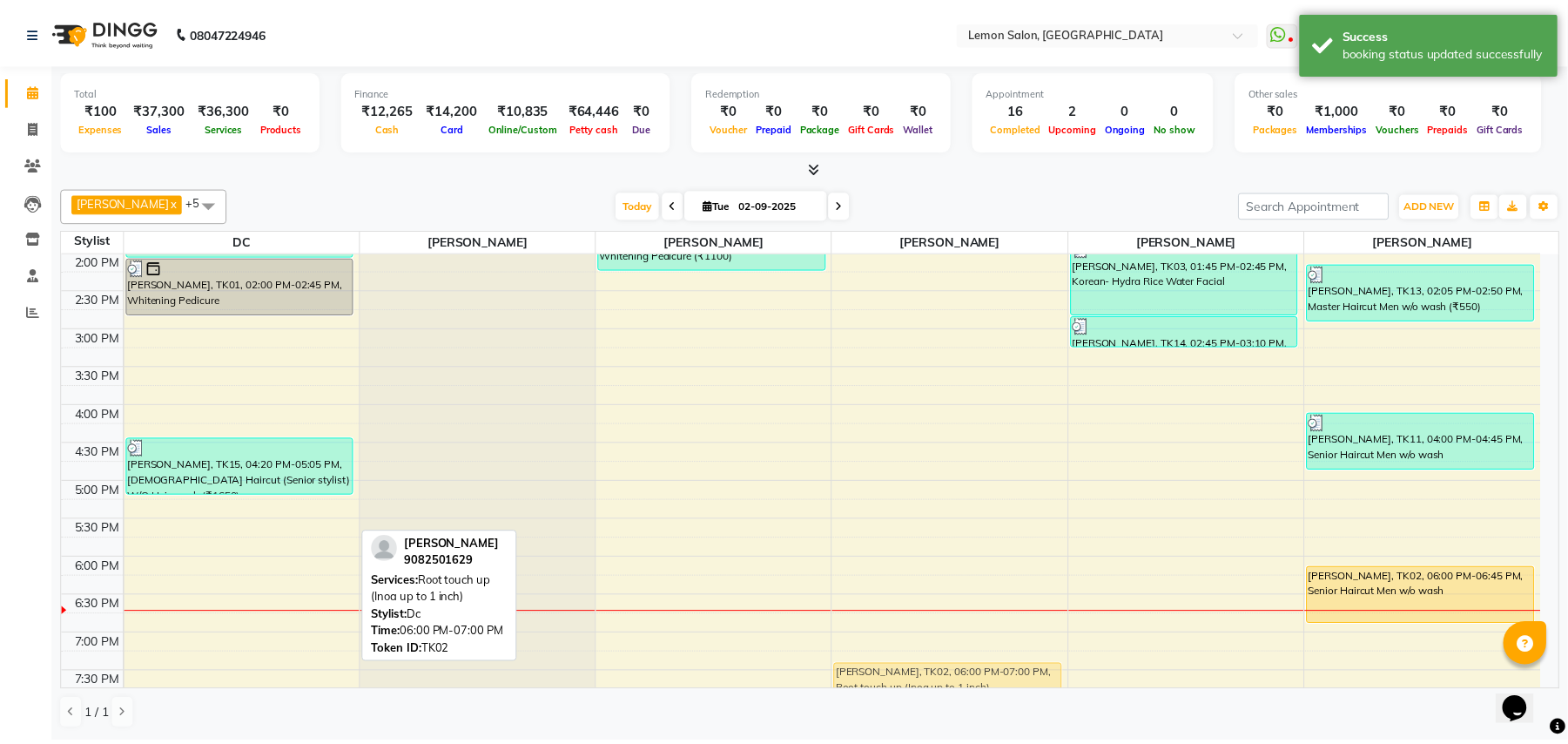
scroll to position [395, 0]
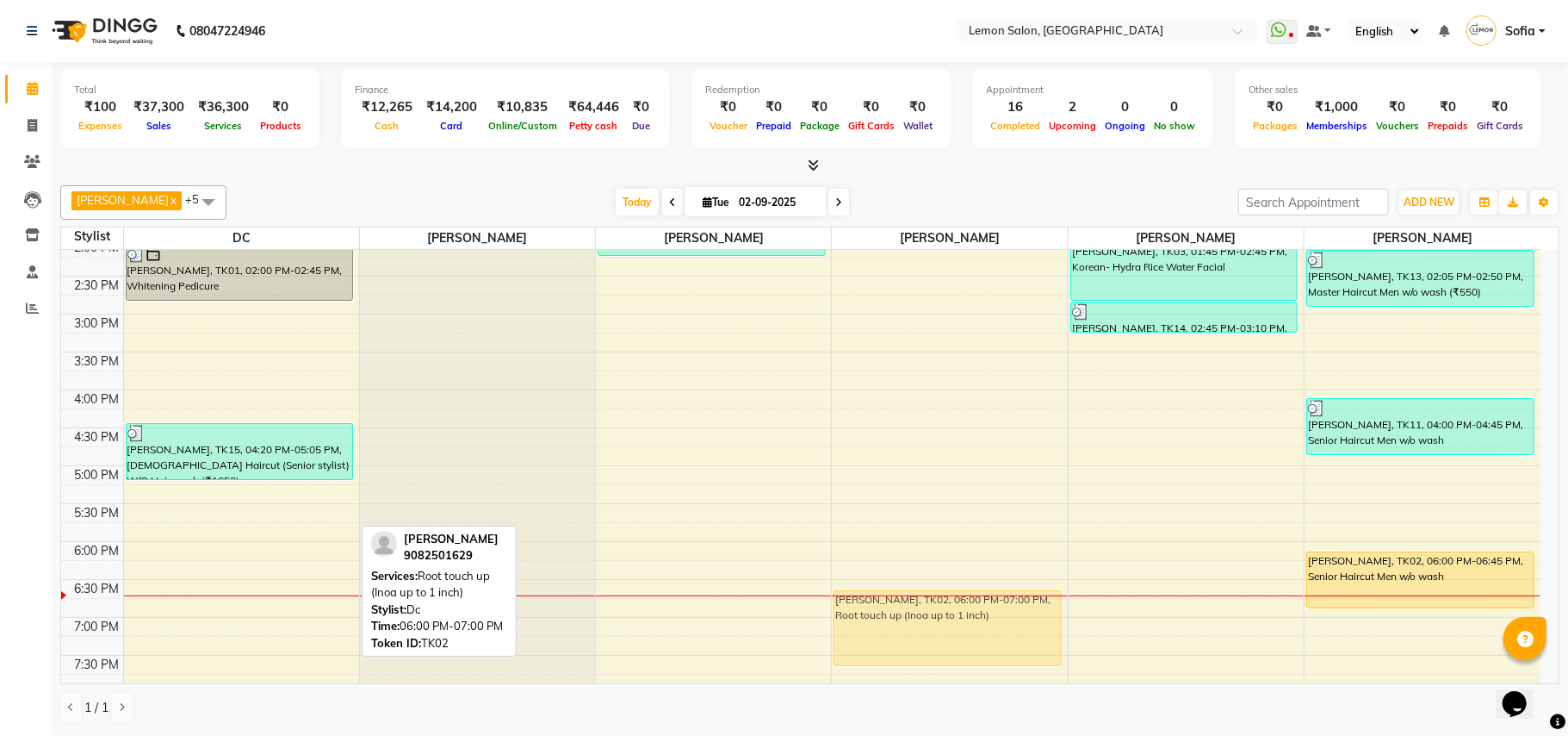
drag, startPoint x: 290, startPoint y: 613, endPoint x: 965, endPoint y: 615, distance: 675.0
click at [965, 615] on tr "Nidhi, TK08, 12:45 PM-02:00 PM, Spa Pedicure (₹1540),Spa Manicure (₹1320) Smrit…" at bounding box center [800, 390] width 1479 height 1061
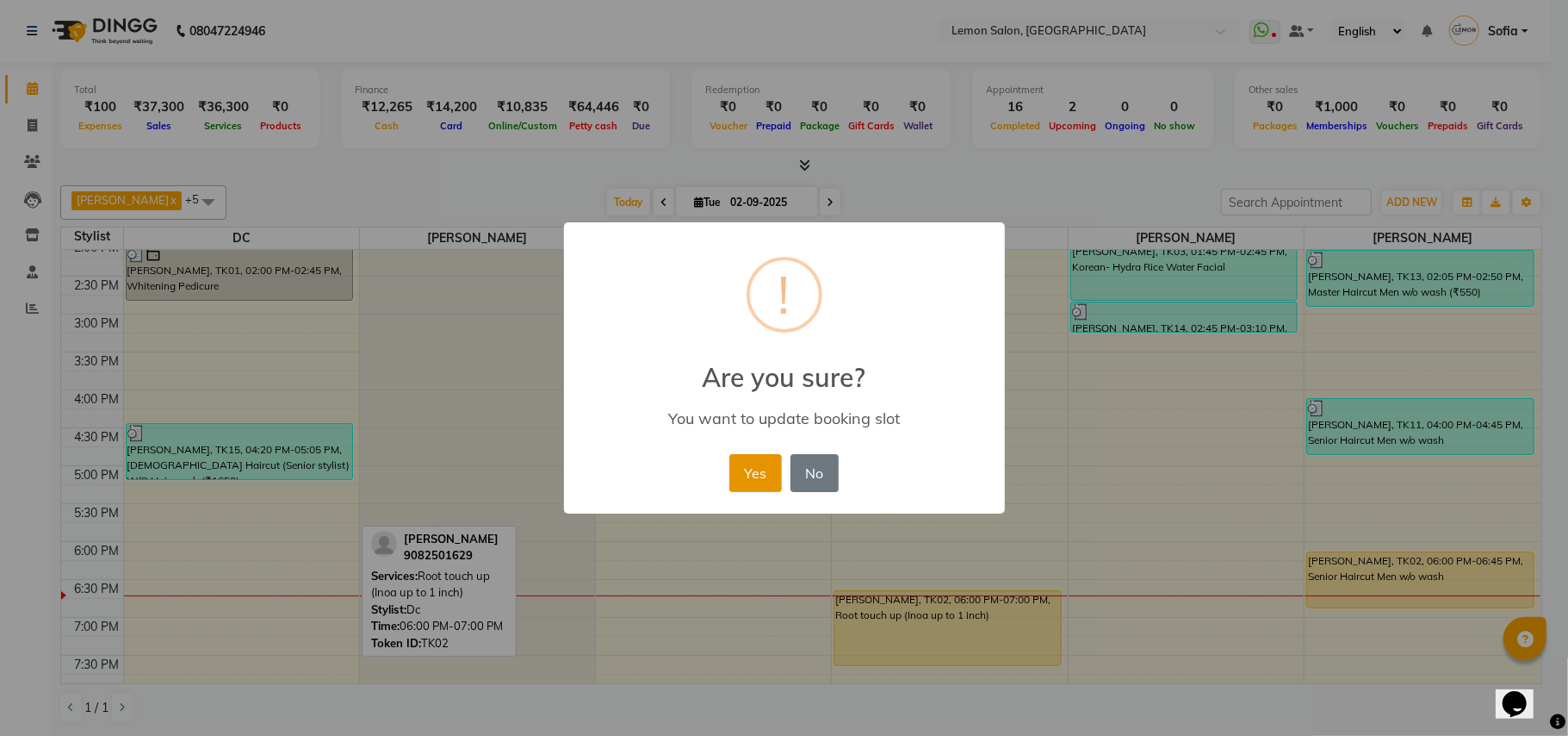
click at [752, 464] on button "Yes" at bounding box center [756, 473] width 53 height 38
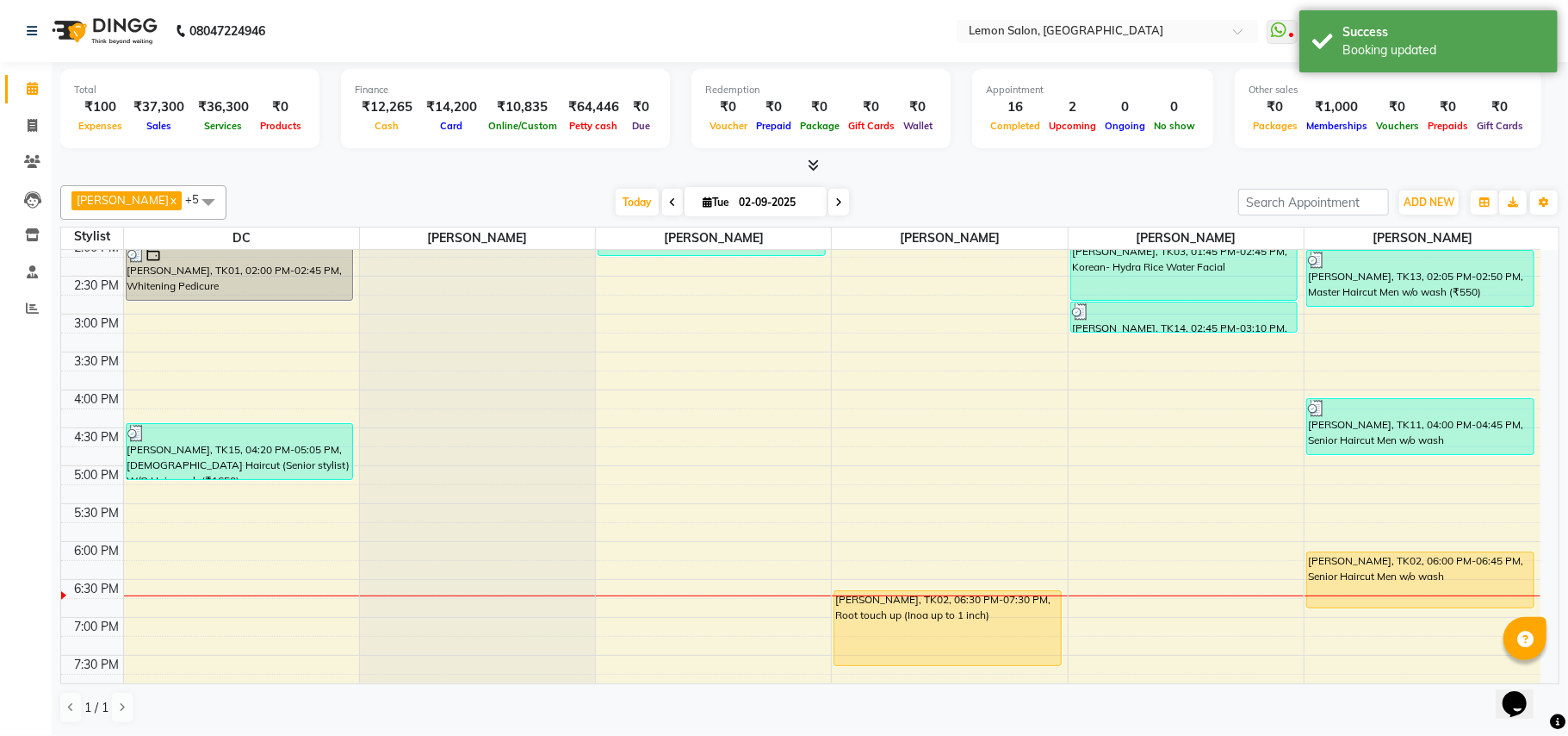
click at [0, 614] on div "Calendar Invoice Clients Leads Inventory Staff Reports Completed InProgress Upc…" at bounding box center [116, 379] width 232 height 661
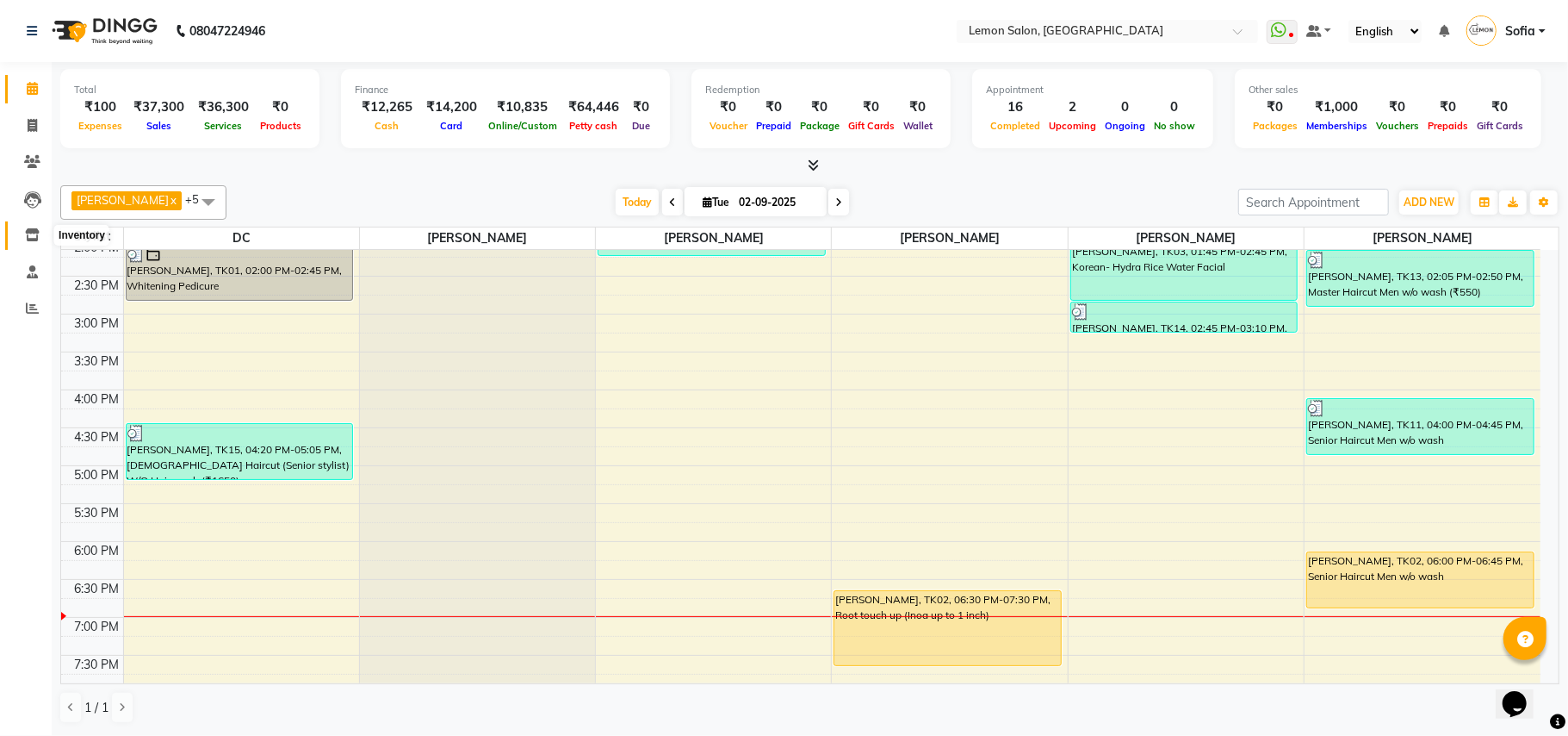
click at [28, 232] on icon at bounding box center [32, 234] width 15 height 13
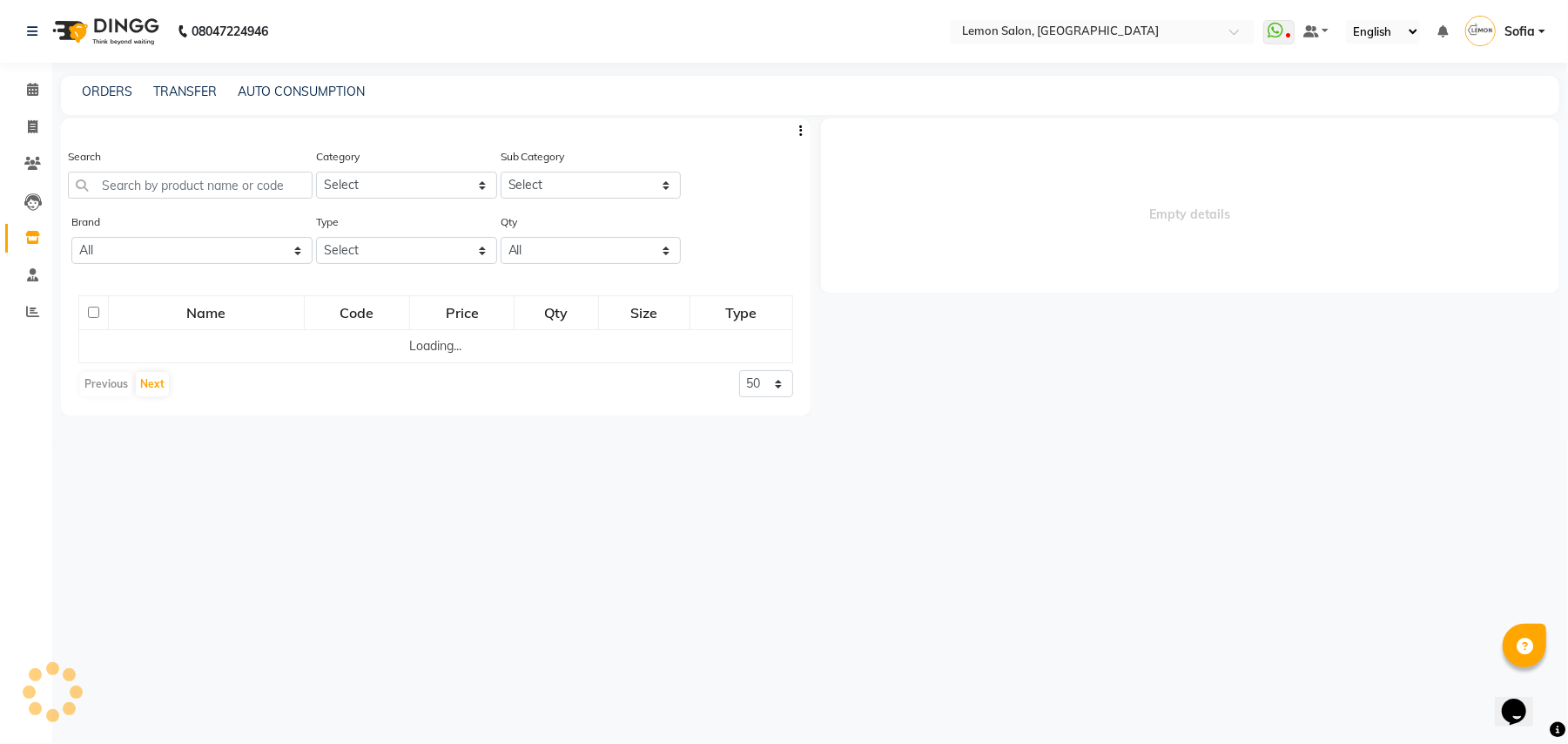
select select
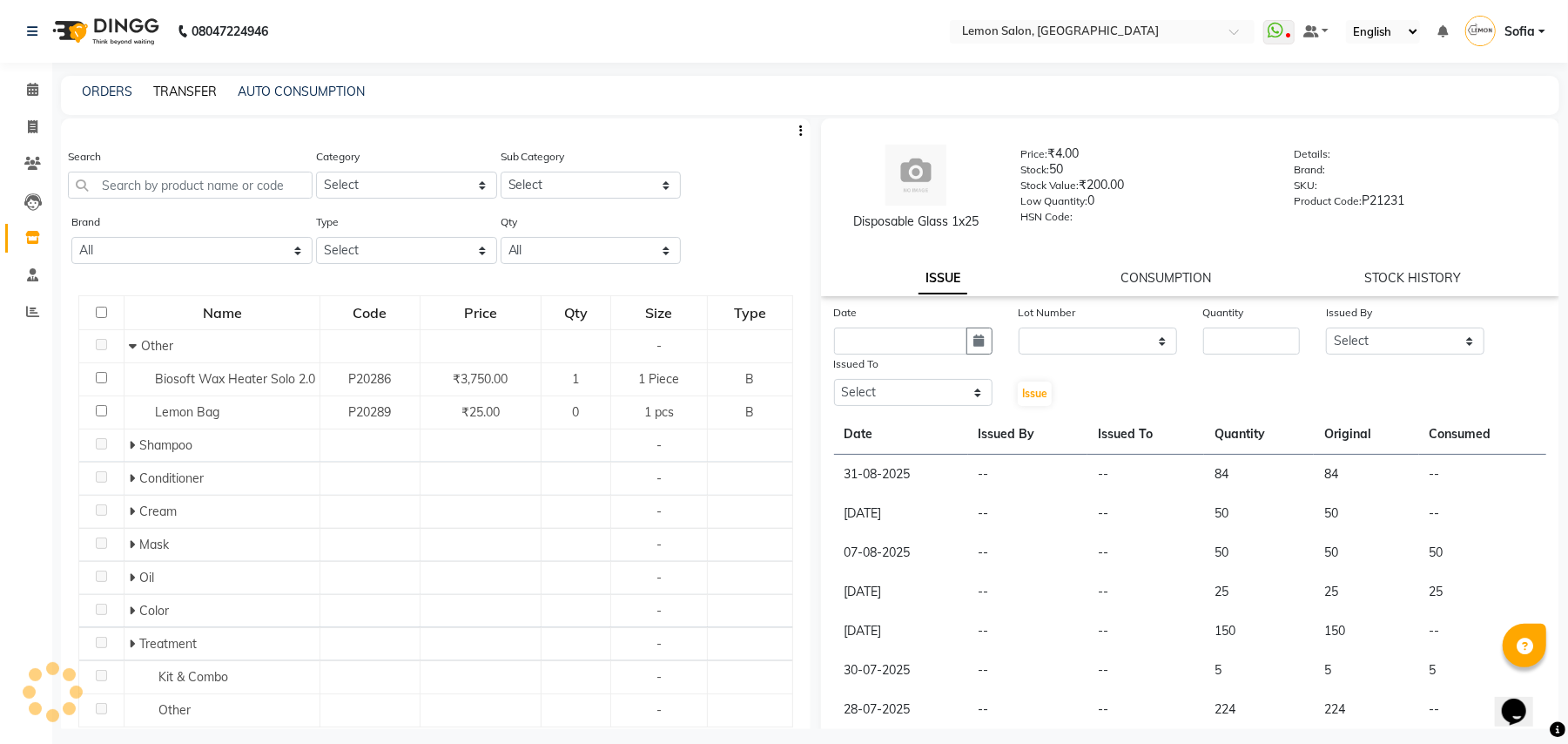
click at [209, 92] on link "TRANSFER" at bounding box center [185, 92] width 64 height 16
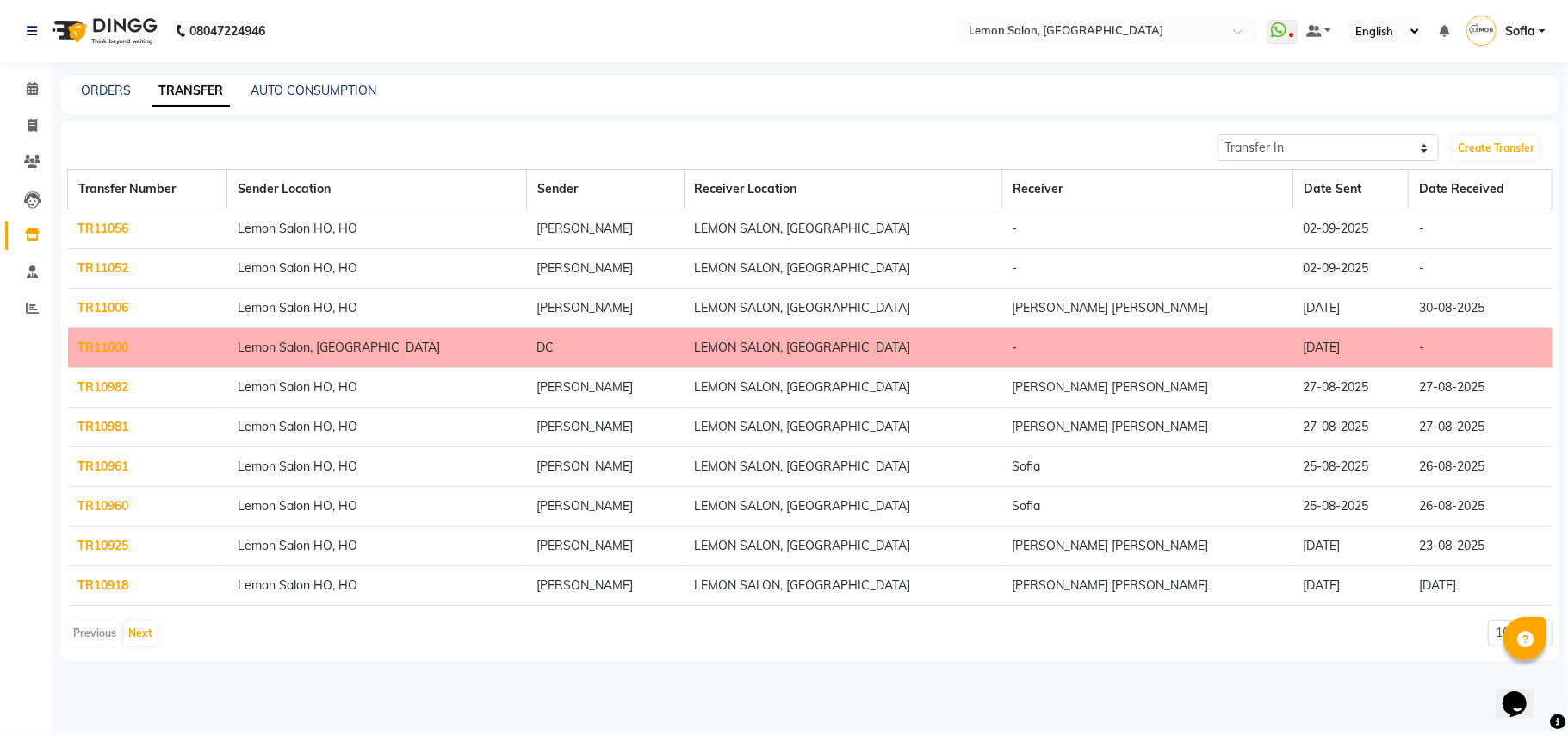
click at [86, 263] on link "TR11052" at bounding box center [104, 268] width 51 height 16
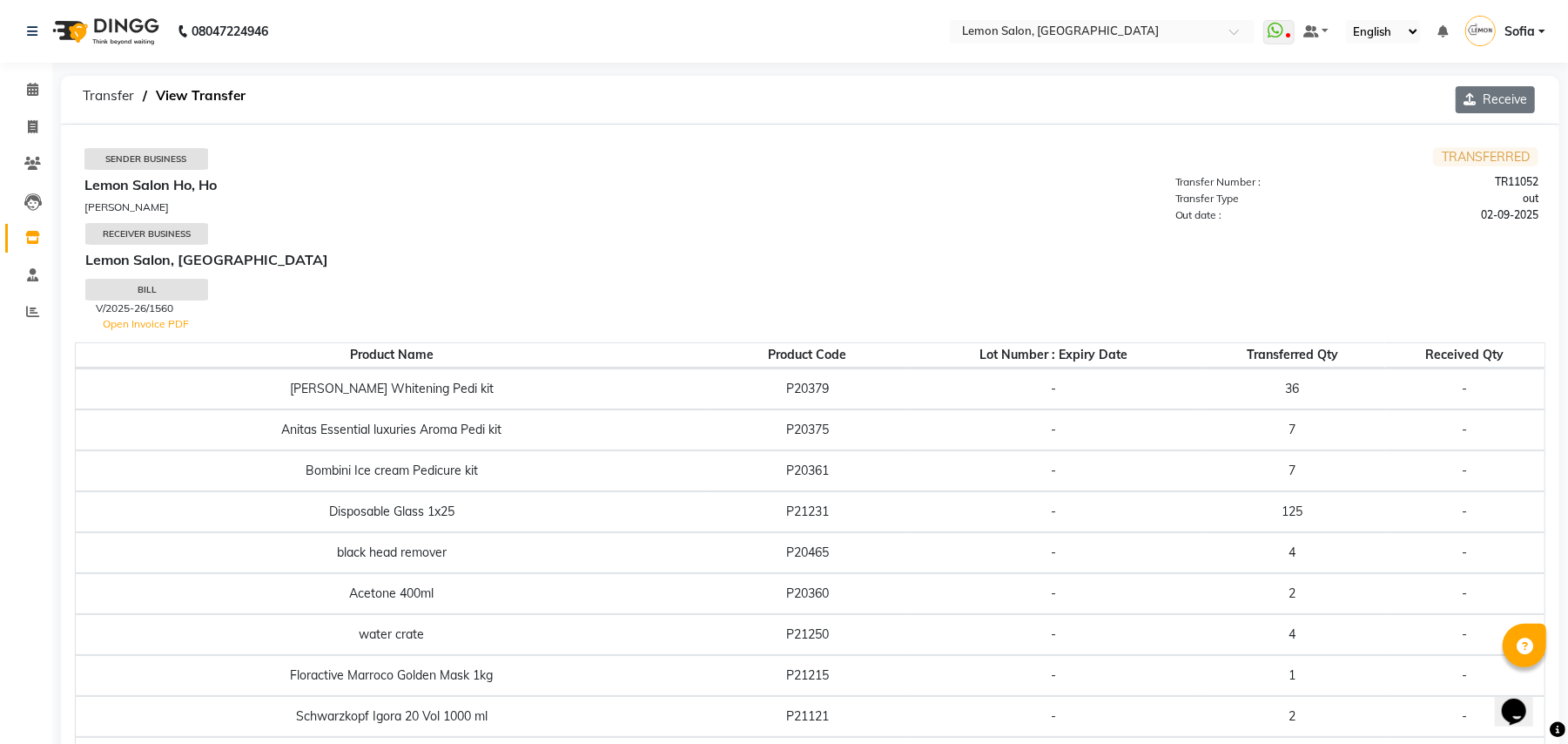
click at [1494, 101] on button "Receive" at bounding box center [1496, 100] width 79 height 27
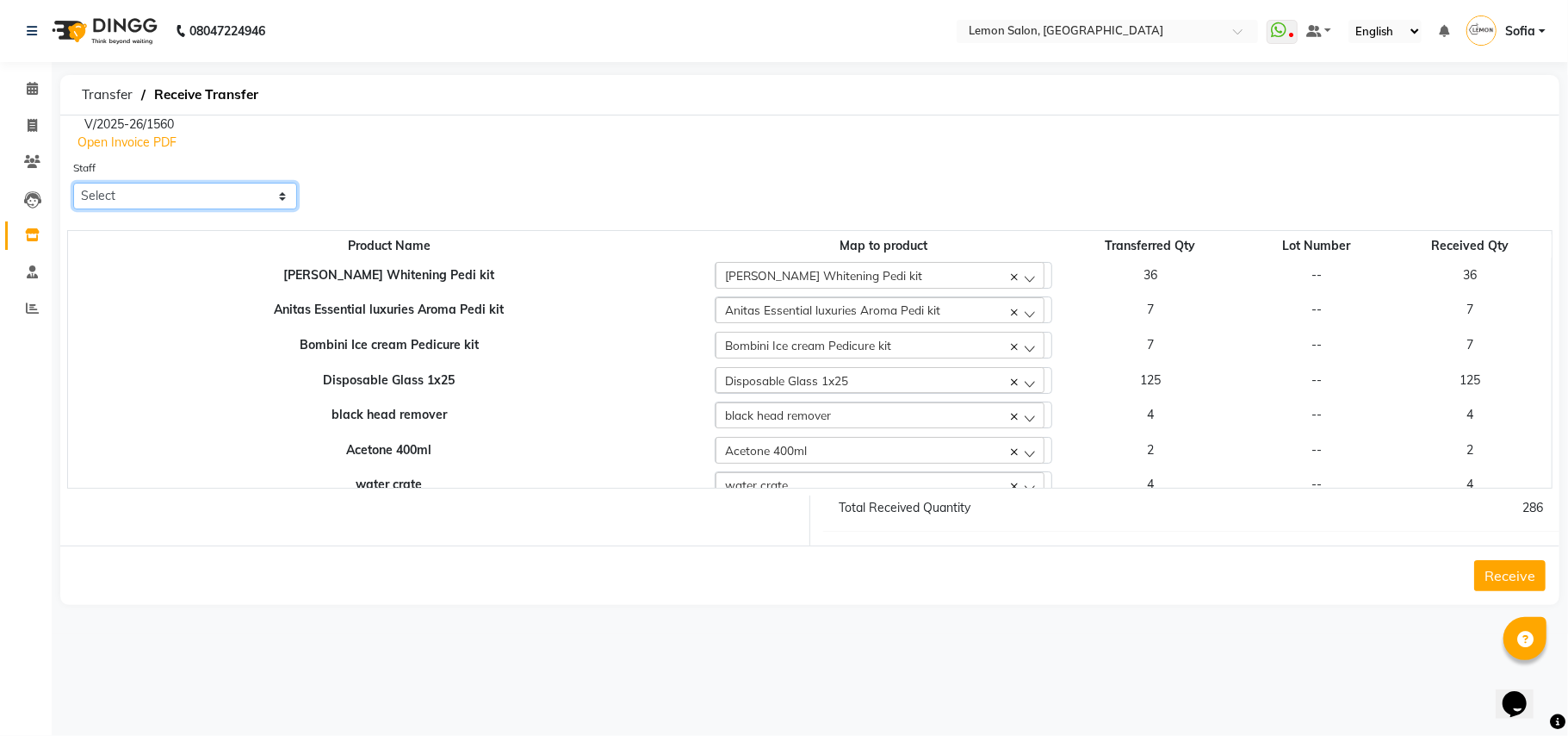
click at [121, 200] on select "Select Aalam Saifi Abhishek Shelar Ansar Ahmed Archana Muke Archana Rajbhar Ars…" at bounding box center [185, 195] width 224 height 27
select select "70227"
click at [73, 182] on select "Select Aalam Saifi Abhishek Shelar Ansar Ahmed Archana Muke Archana Rajbhar Ars…" at bounding box center [185, 195] width 224 height 27
click at [1491, 579] on button "Receive" at bounding box center [1510, 575] width 72 height 31
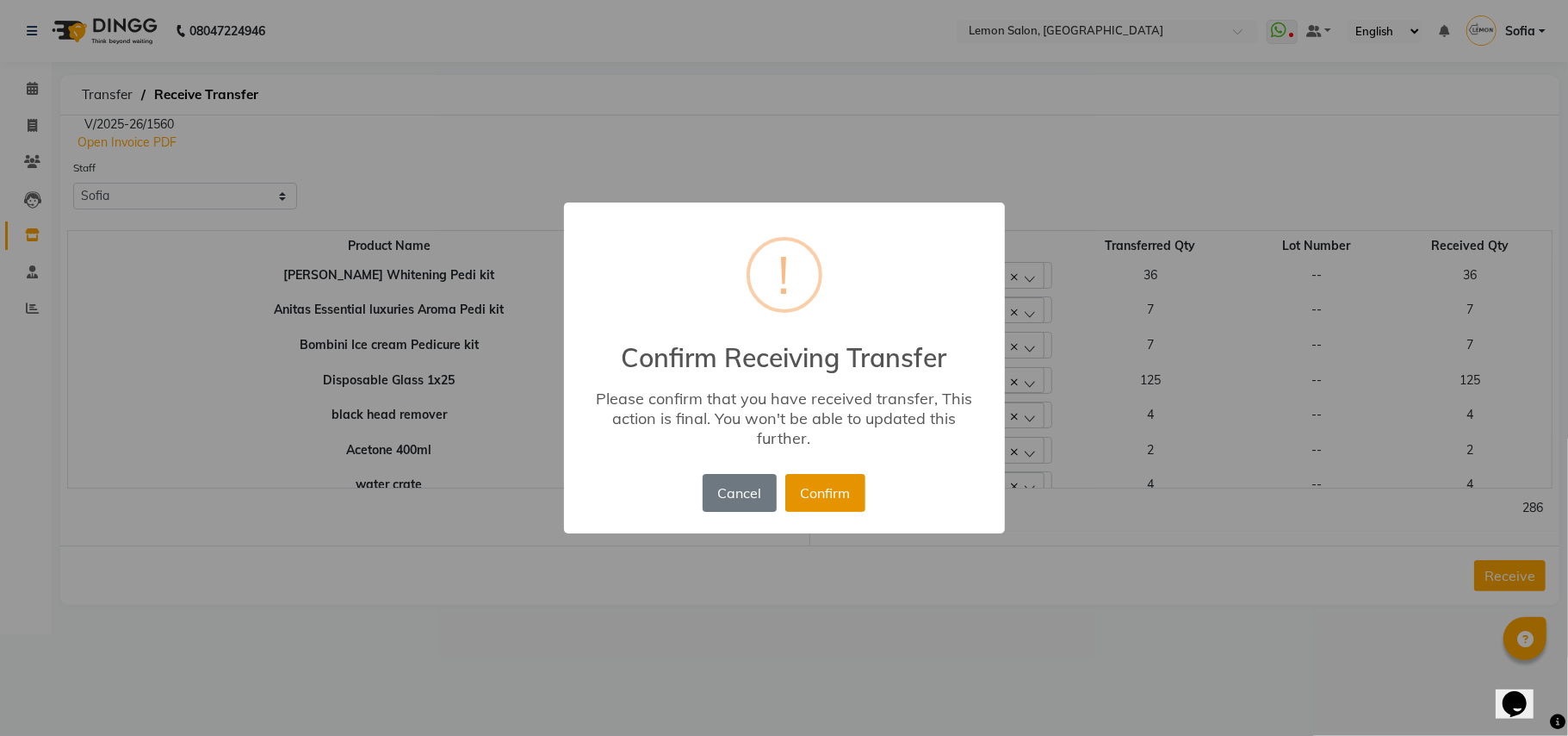
click at [820, 511] on button "Confirm" at bounding box center [825, 493] width 80 height 38
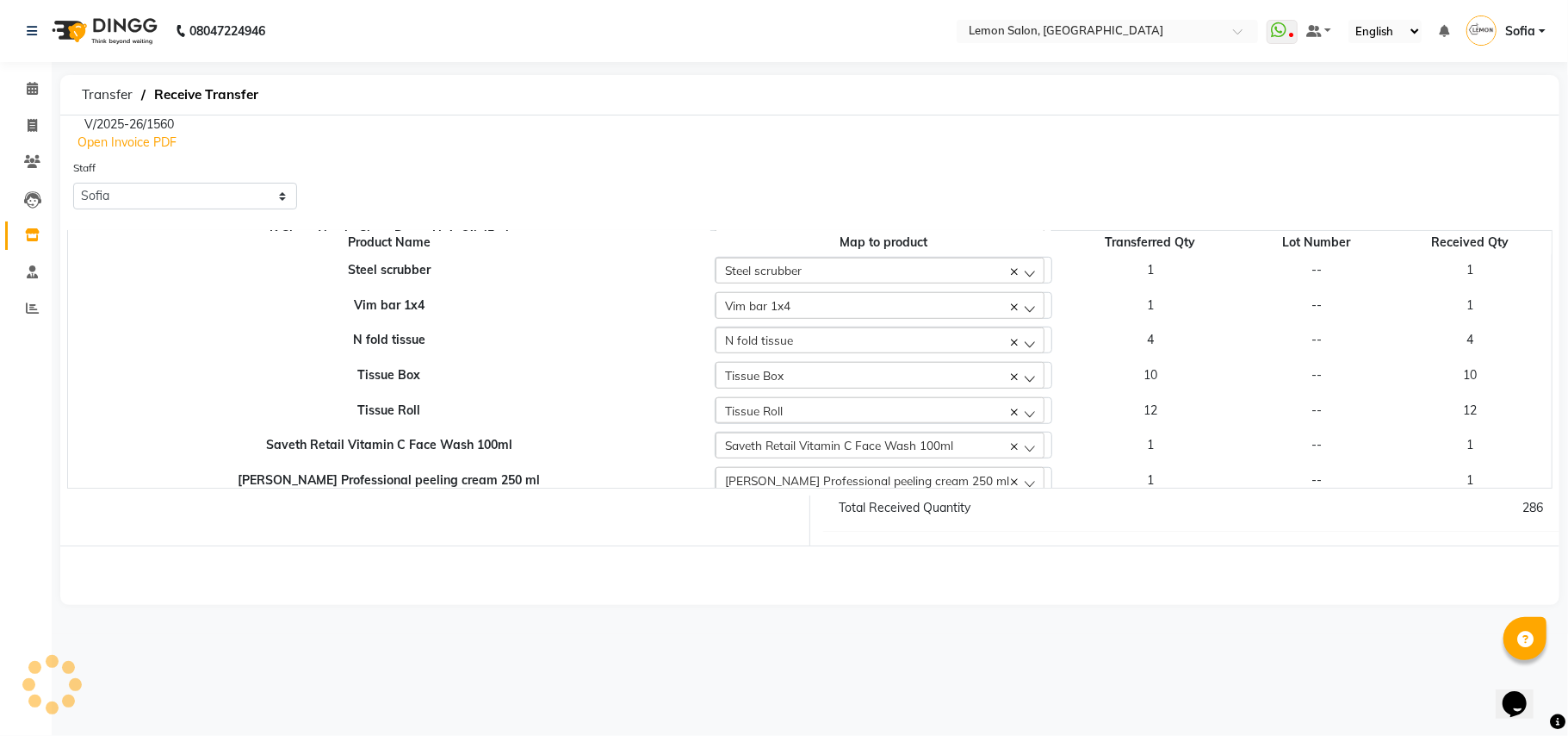
scroll to position [918, 0]
click at [105, 95] on span "Transfer" at bounding box center [107, 95] width 68 height 31
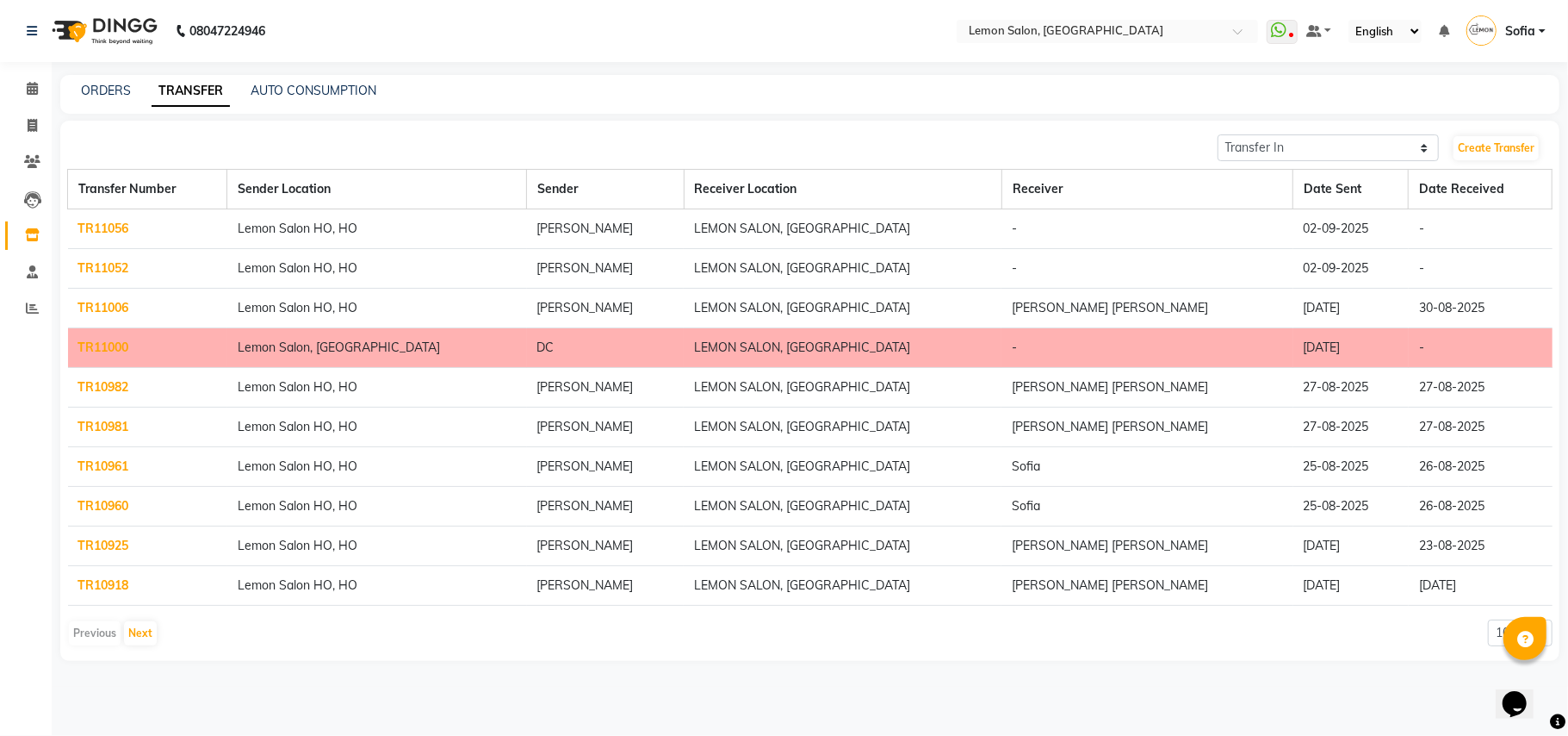
click at [116, 222] on link "TR11056" at bounding box center [104, 228] width 51 height 16
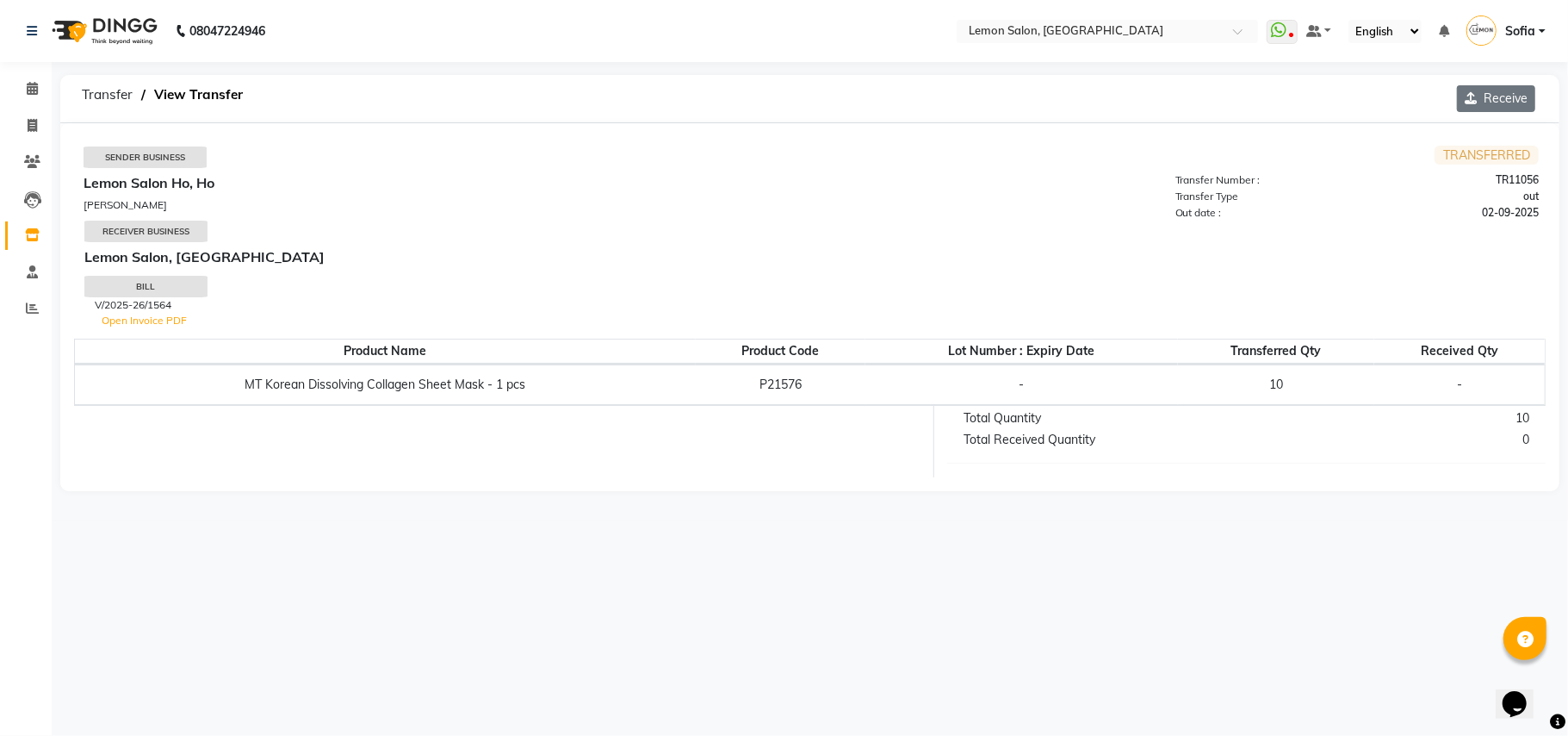
click at [1513, 88] on button "Receive" at bounding box center [1496, 98] width 79 height 27
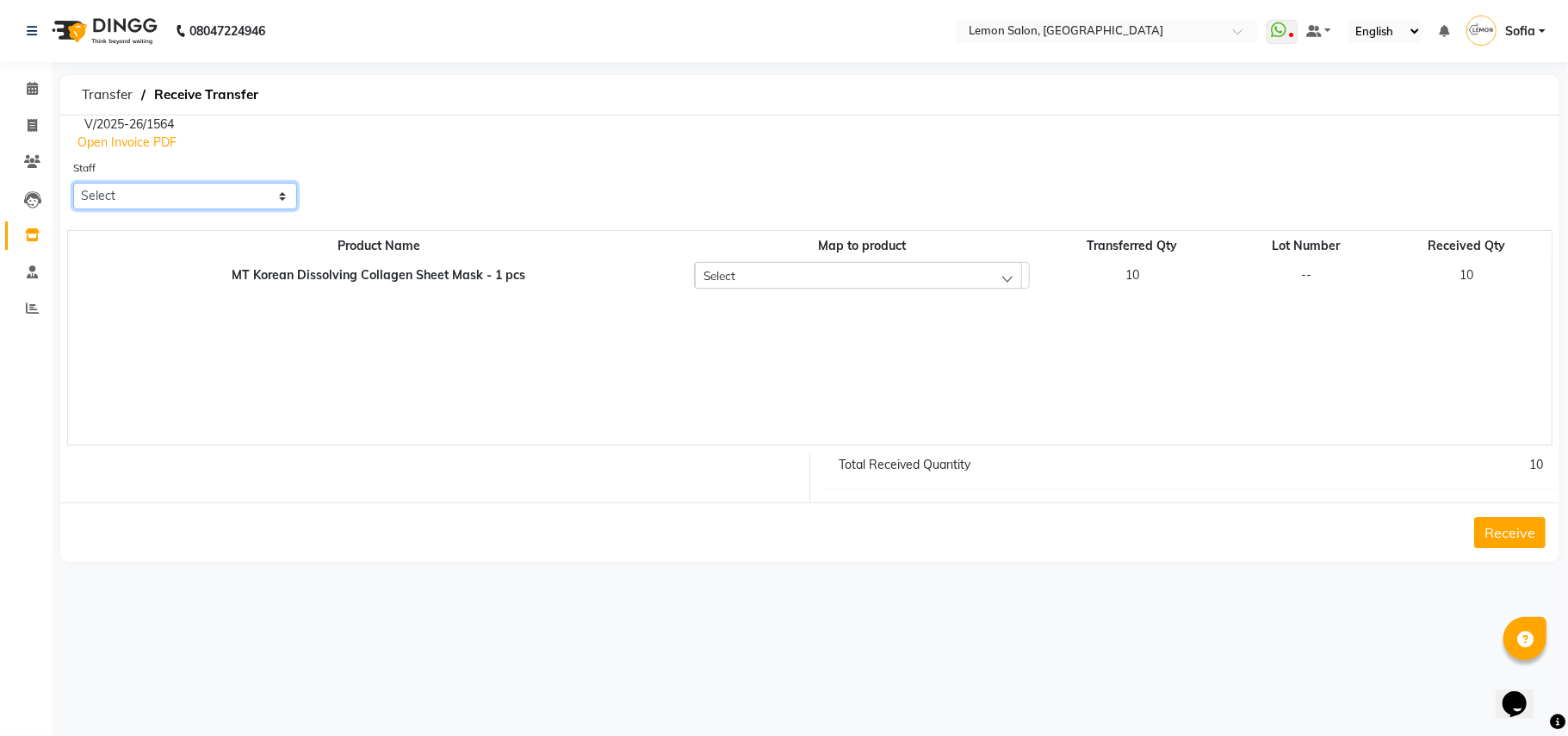
drag, startPoint x: 207, startPoint y: 197, endPoint x: 196, endPoint y: 207, distance: 14.9
click at [207, 197] on select "Select Aalam Saifi Abhishek Shelar Ansar Ahmed Archana Muke Archana Rajbhar Ars…" at bounding box center [185, 195] width 224 height 27
select select "70227"
click at [73, 182] on select "Select Aalam Saifi Abhishek Shelar Ansar Ahmed Archana Muke Archana Rajbhar Ars…" at bounding box center [185, 195] width 224 height 27
click at [1505, 532] on button "Receive" at bounding box center [1510, 532] width 72 height 31
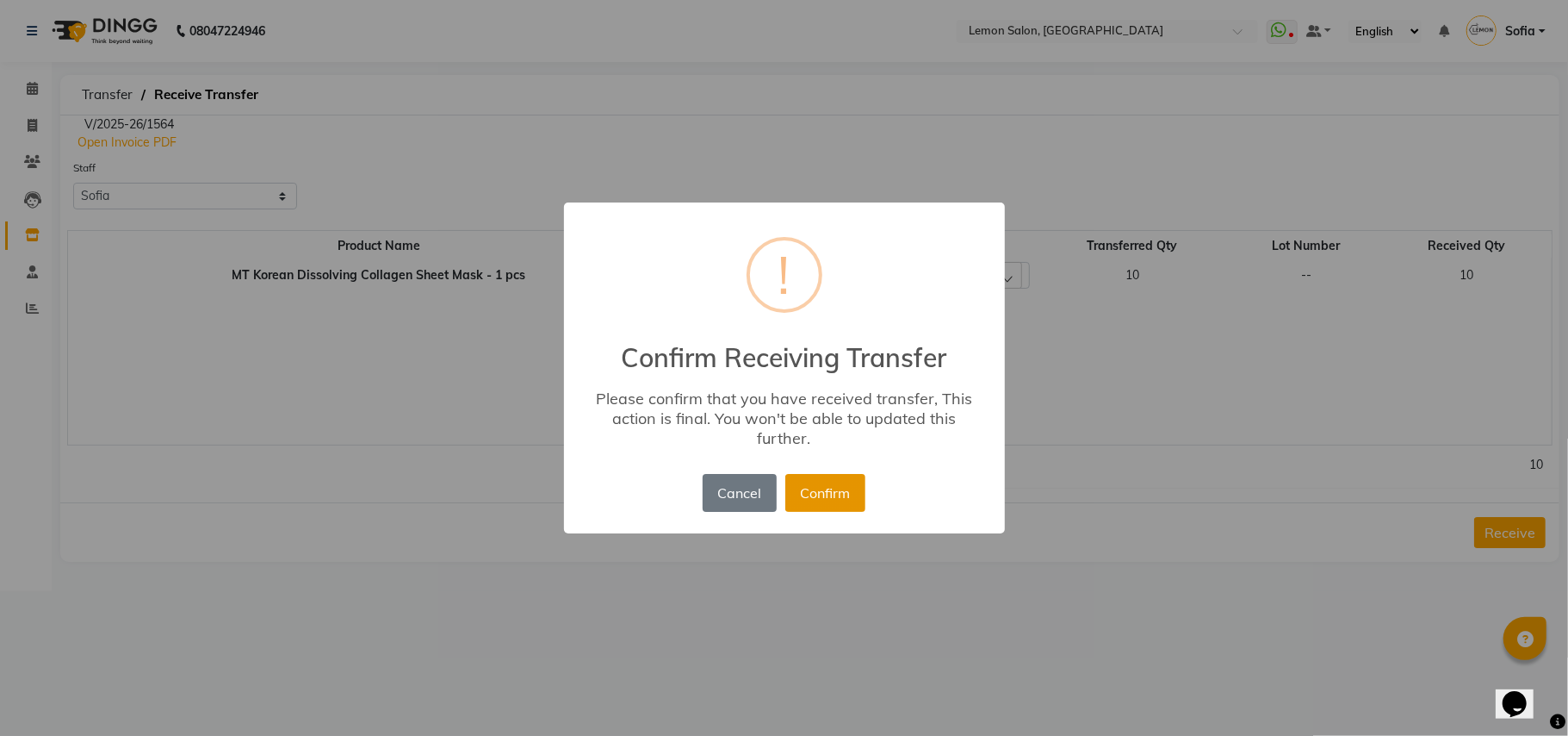
click at [844, 498] on button "Confirm" at bounding box center [825, 493] width 80 height 38
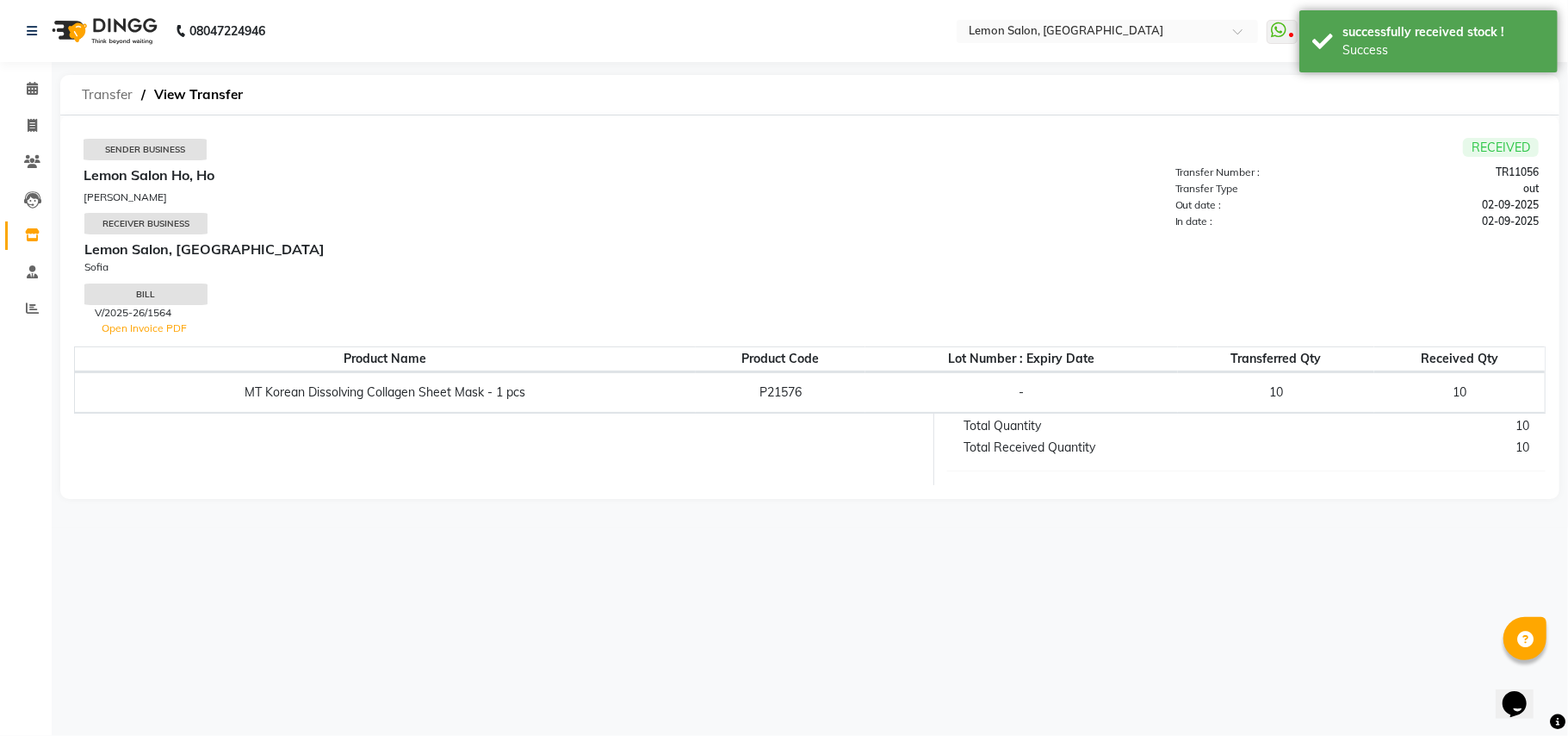
click at [100, 102] on span "Transfer" at bounding box center [107, 95] width 68 height 31
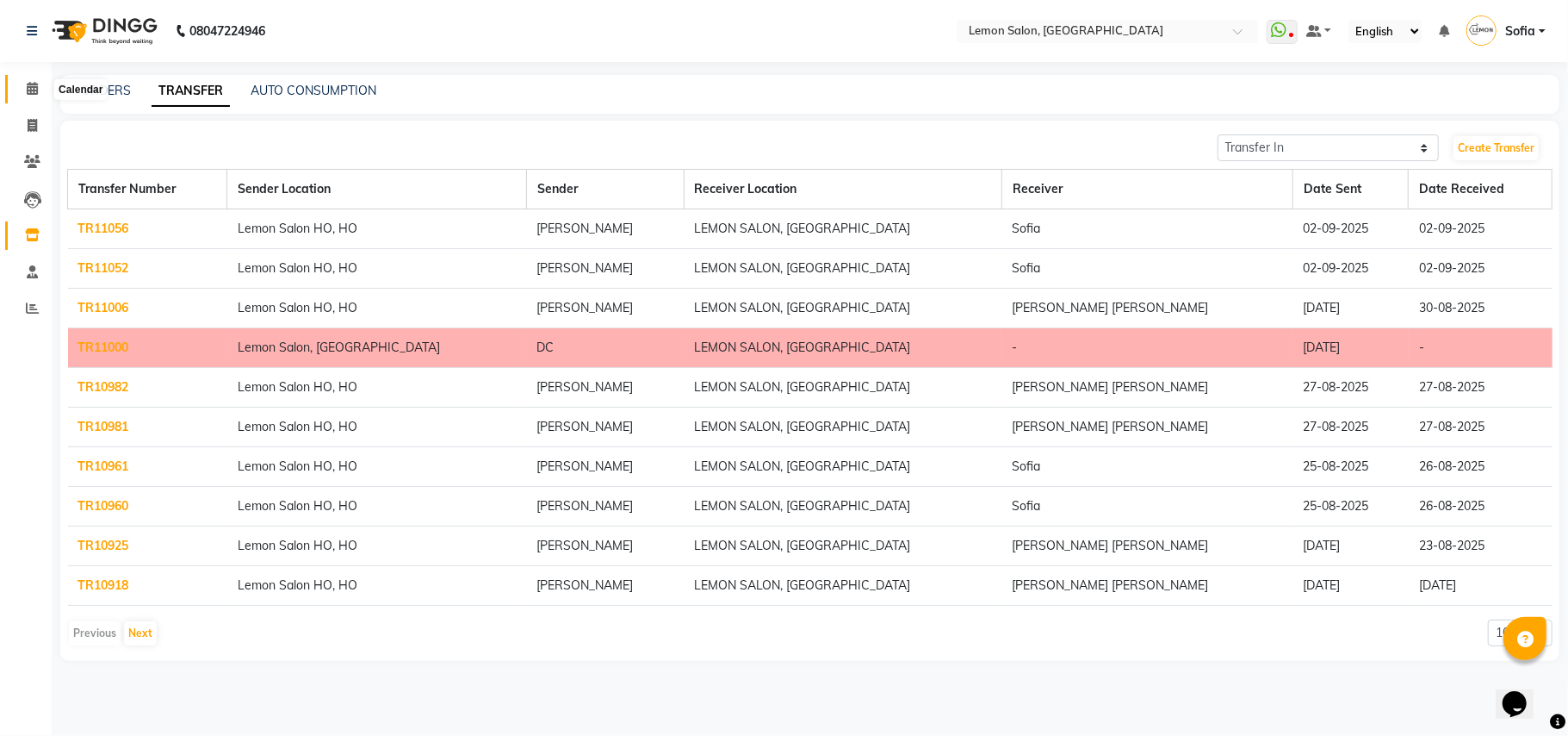
click at [27, 86] on icon at bounding box center [32, 88] width 11 height 13
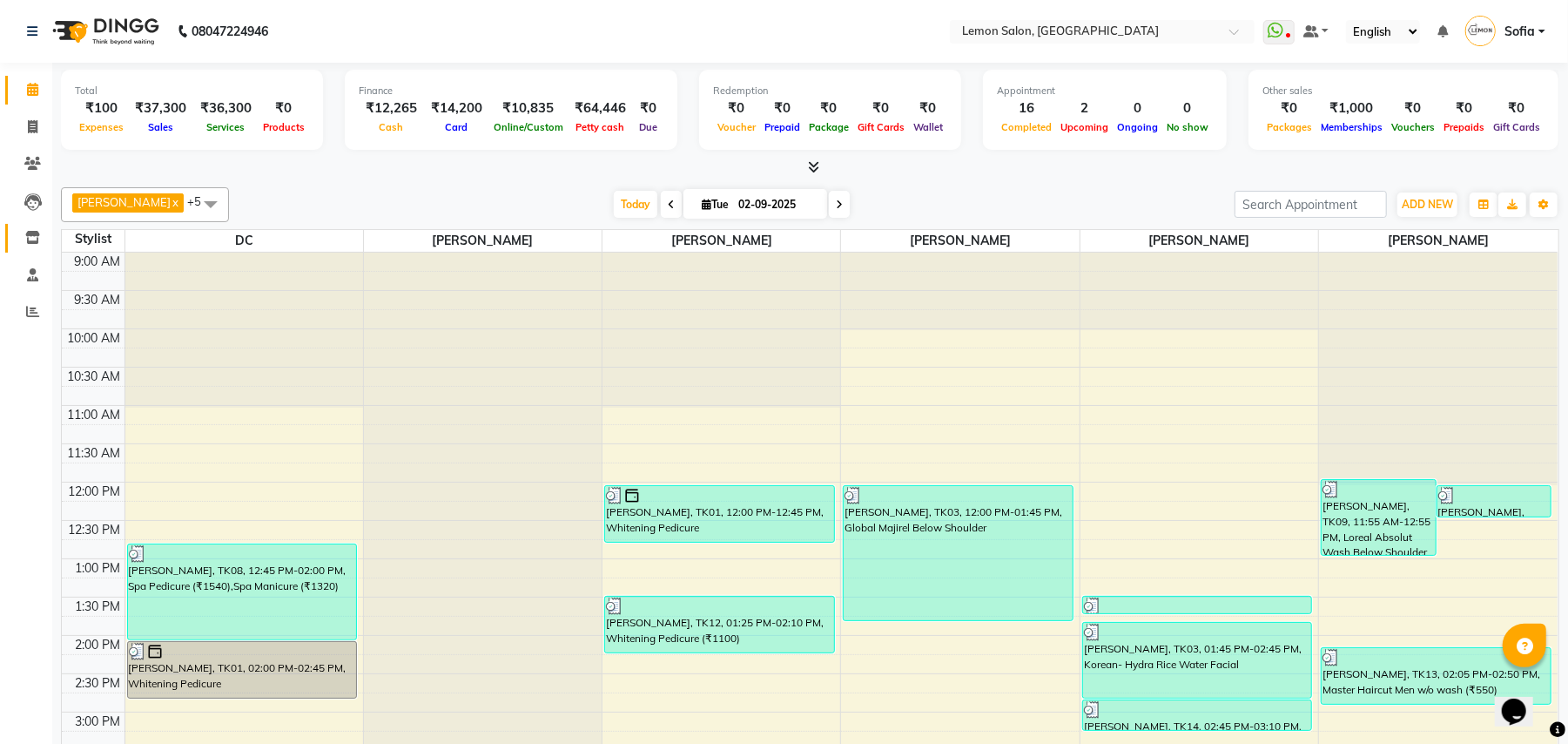
click at [36, 237] on icon at bounding box center [32, 237] width 15 height 13
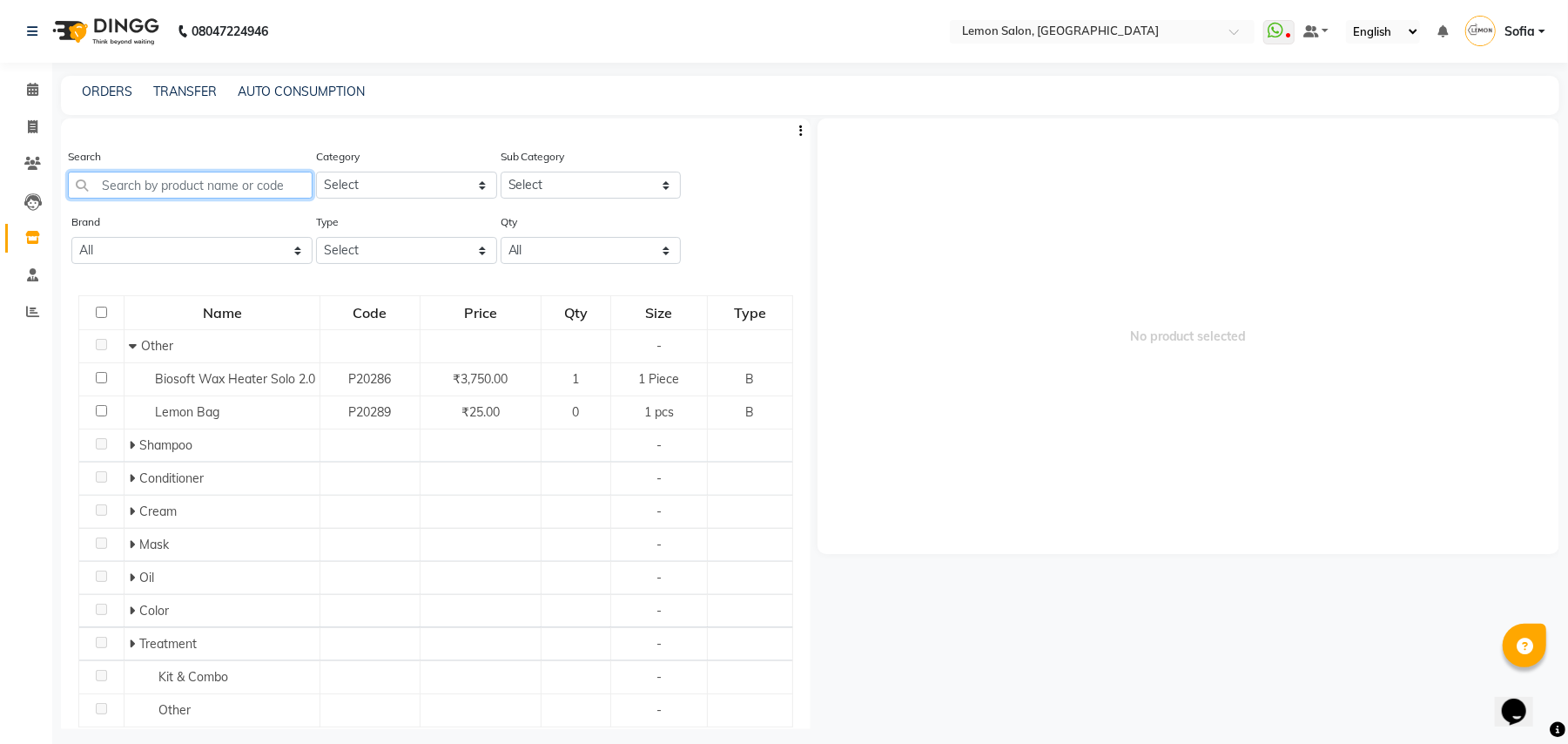
click at [228, 186] on input "text" at bounding box center [190, 184] width 244 height 27
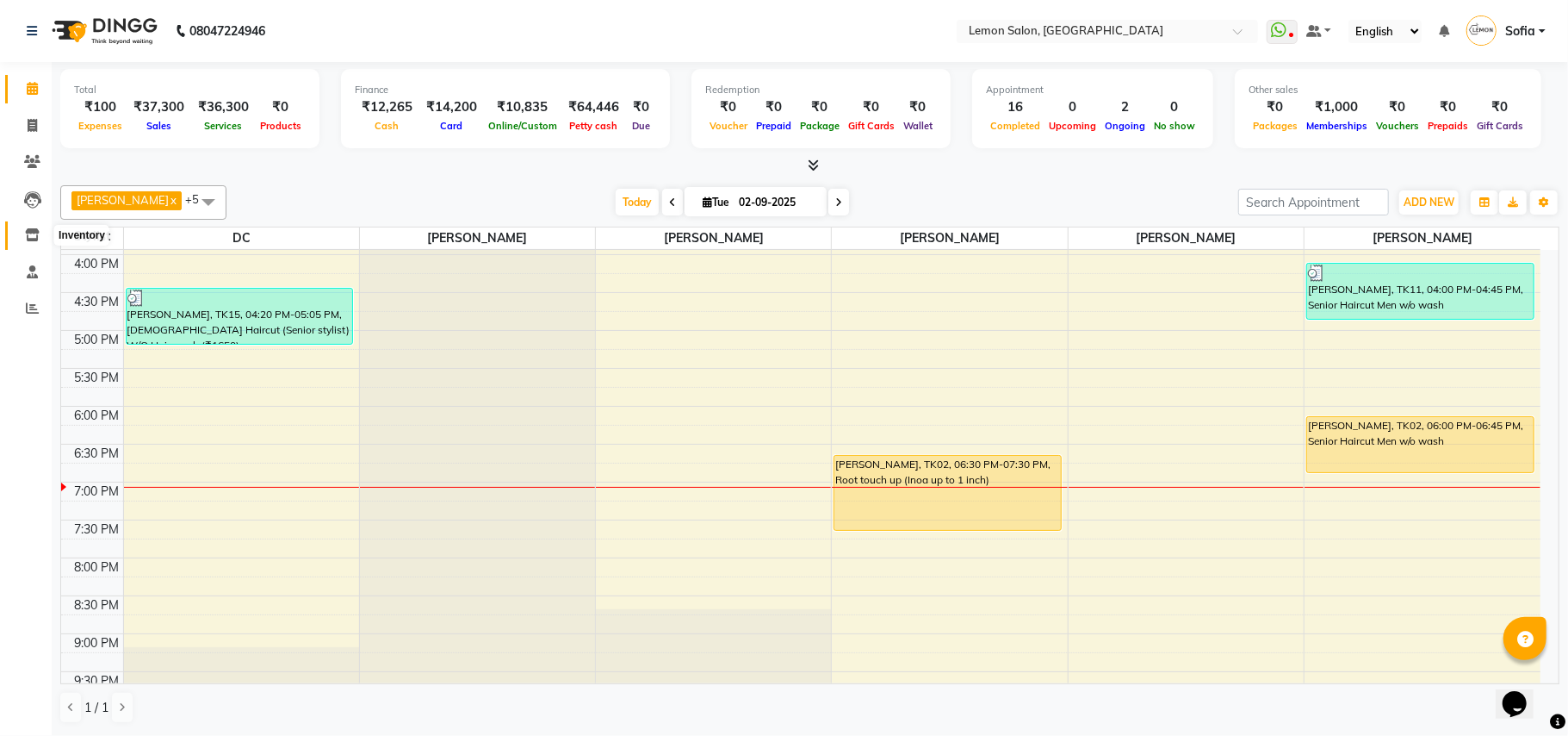
click at [33, 229] on icon at bounding box center [32, 234] width 15 height 13
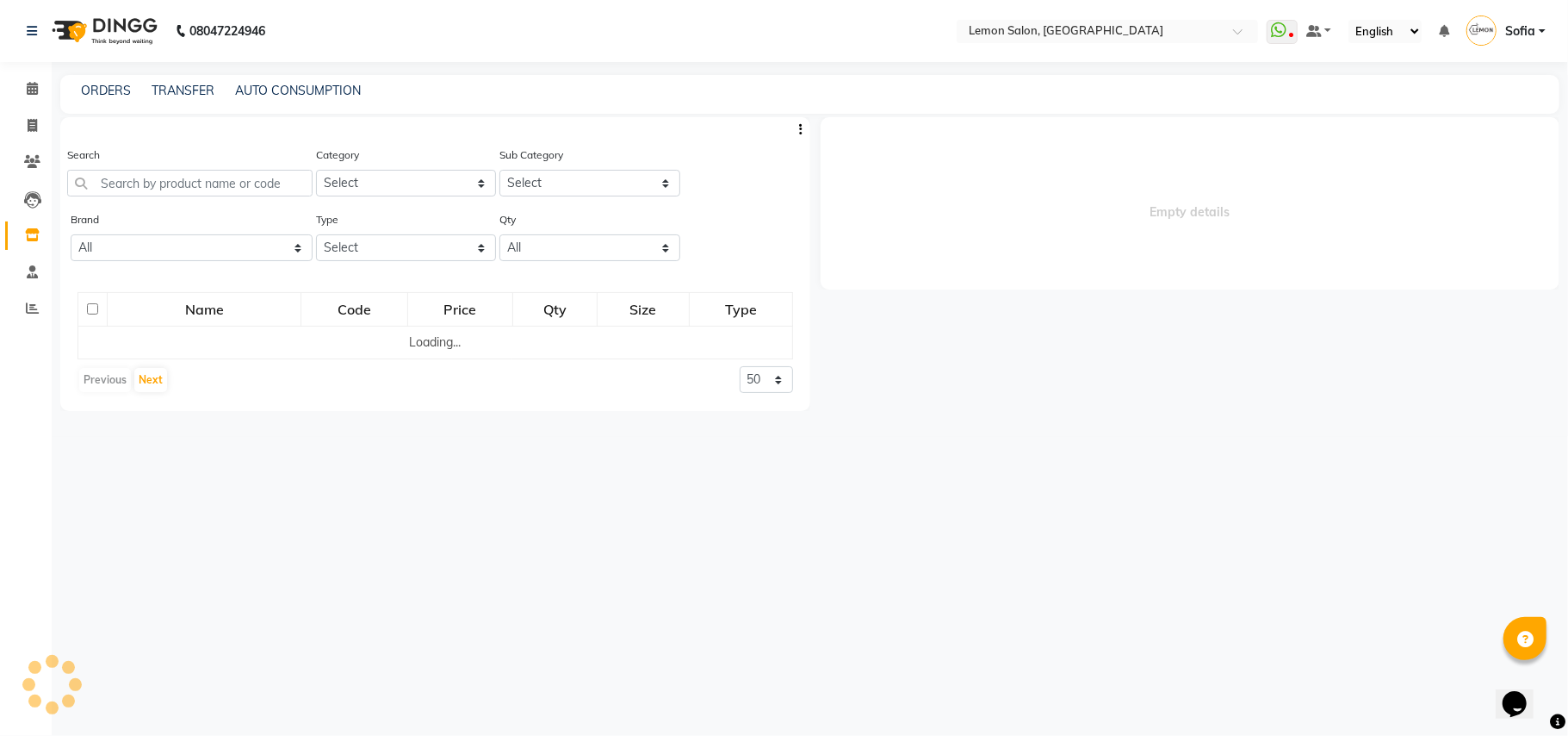
select select
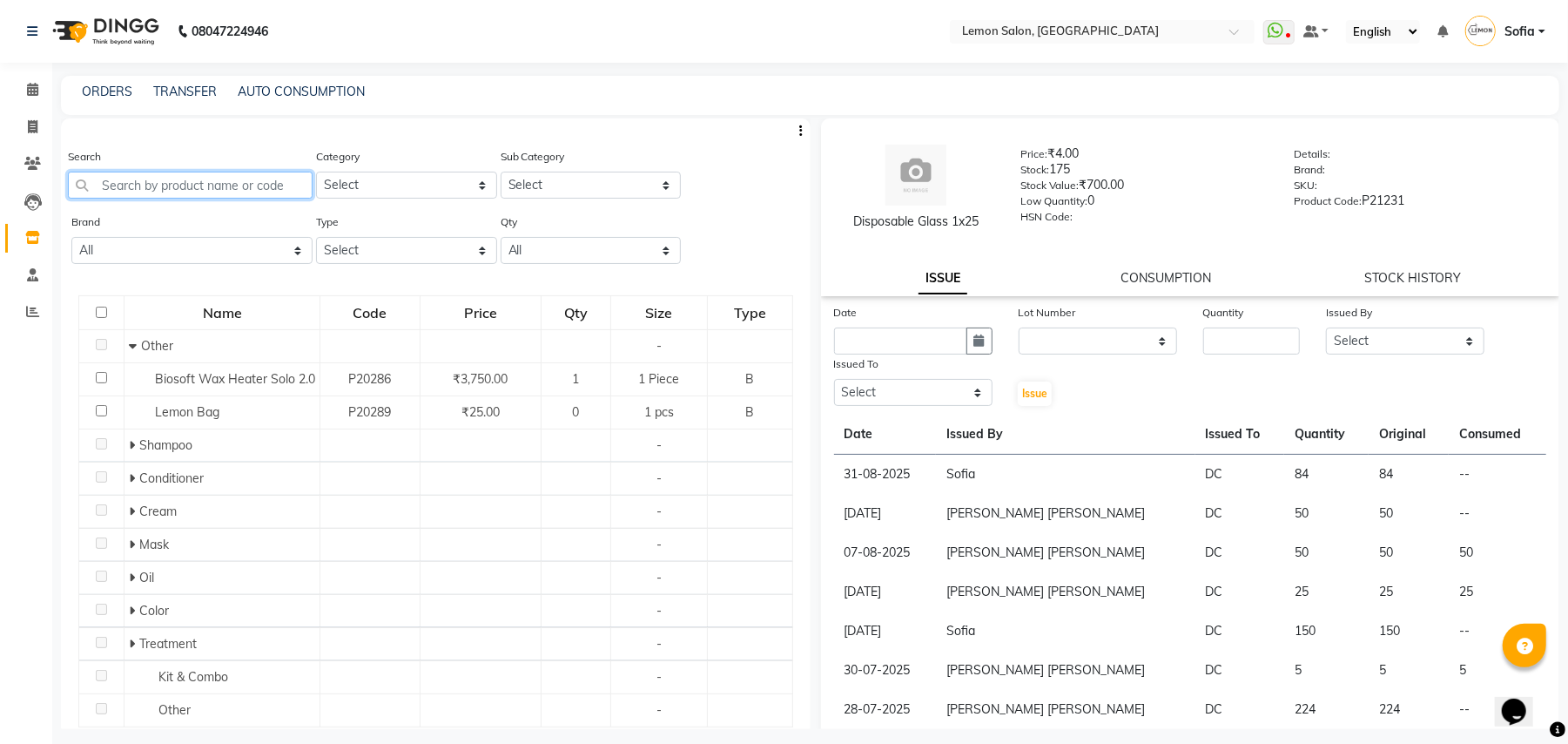
click at [199, 185] on input "text" at bounding box center [190, 184] width 244 height 27
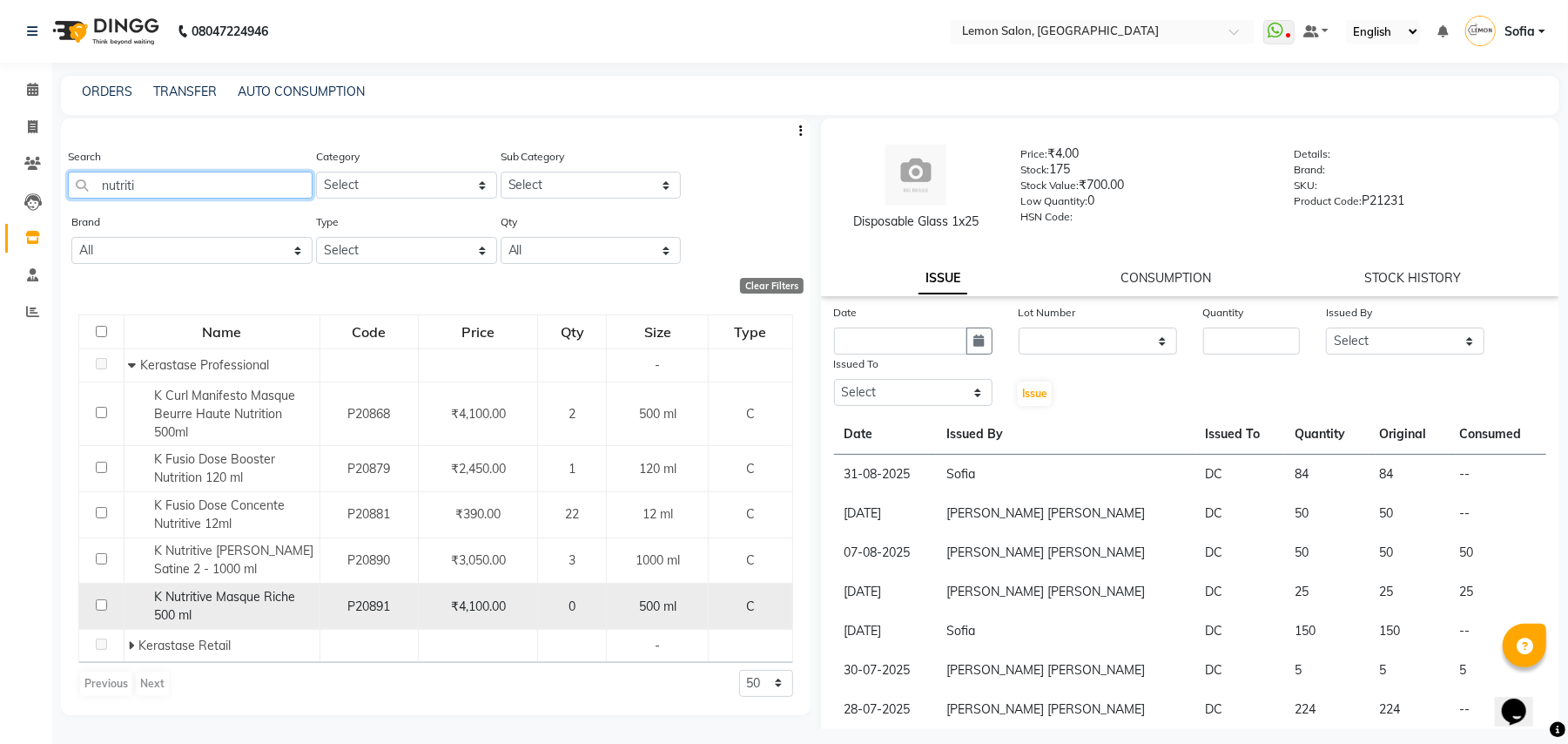
scroll to position [10, 0]
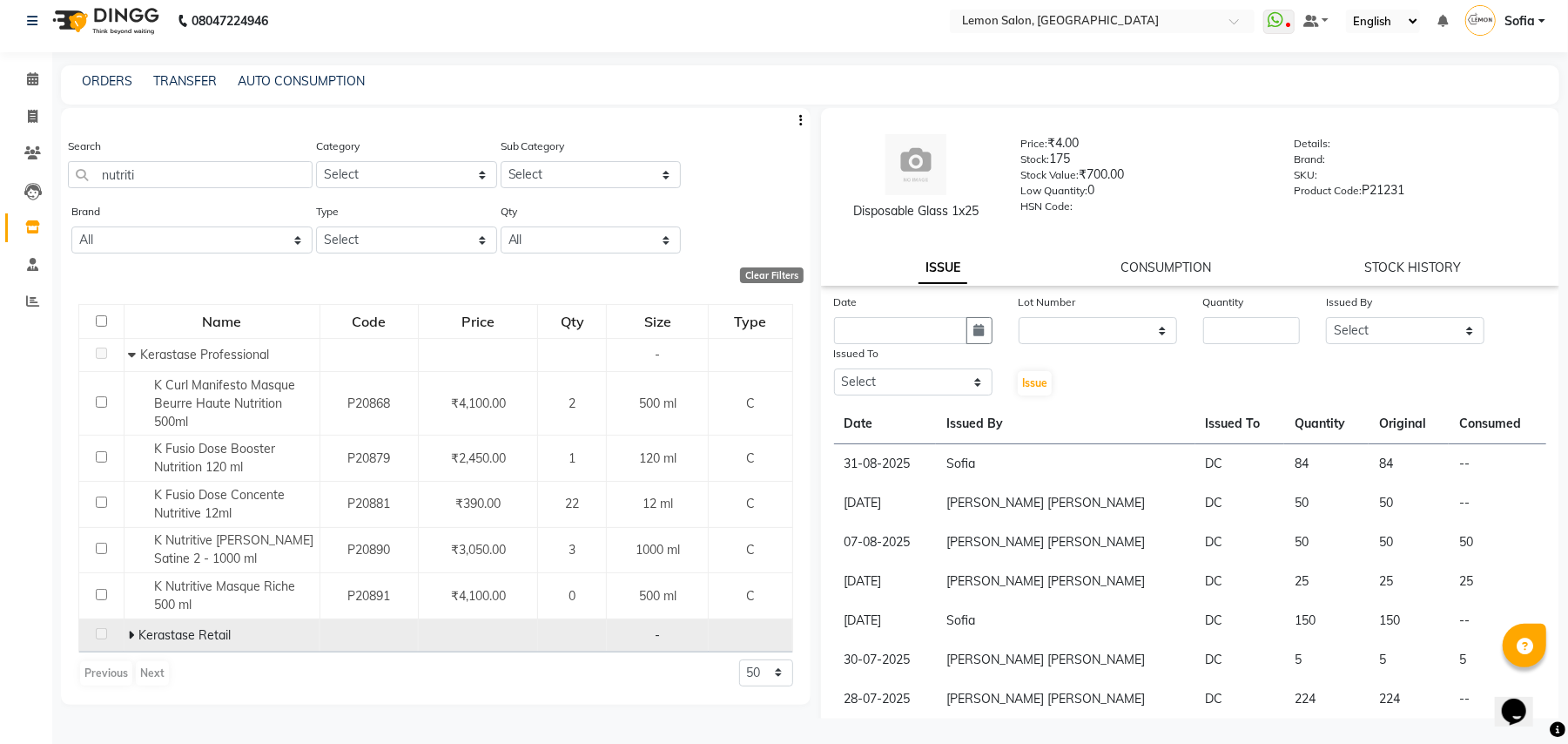
click at [137, 637] on span at bounding box center [134, 635] width 10 height 16
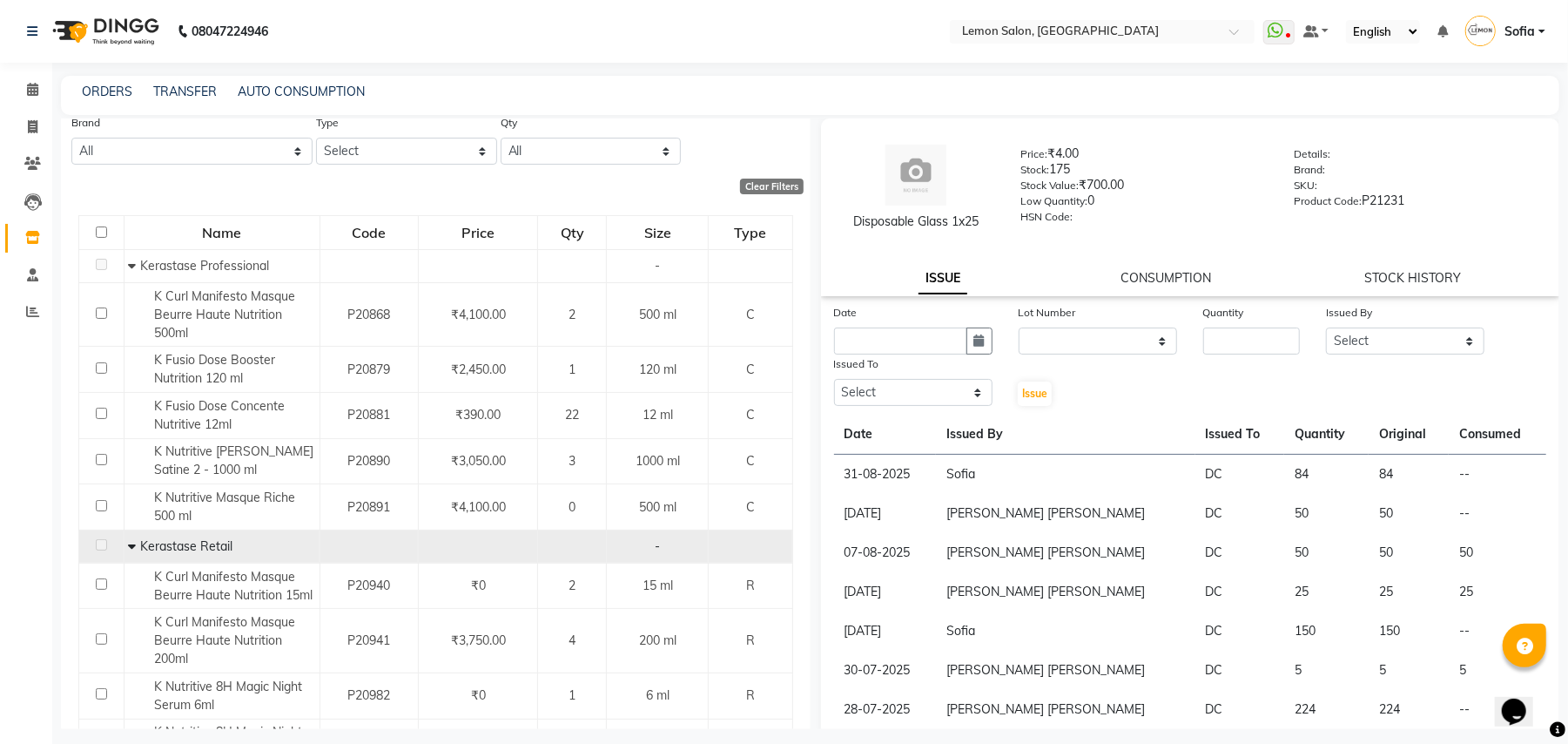
scroll to position [0, 0]
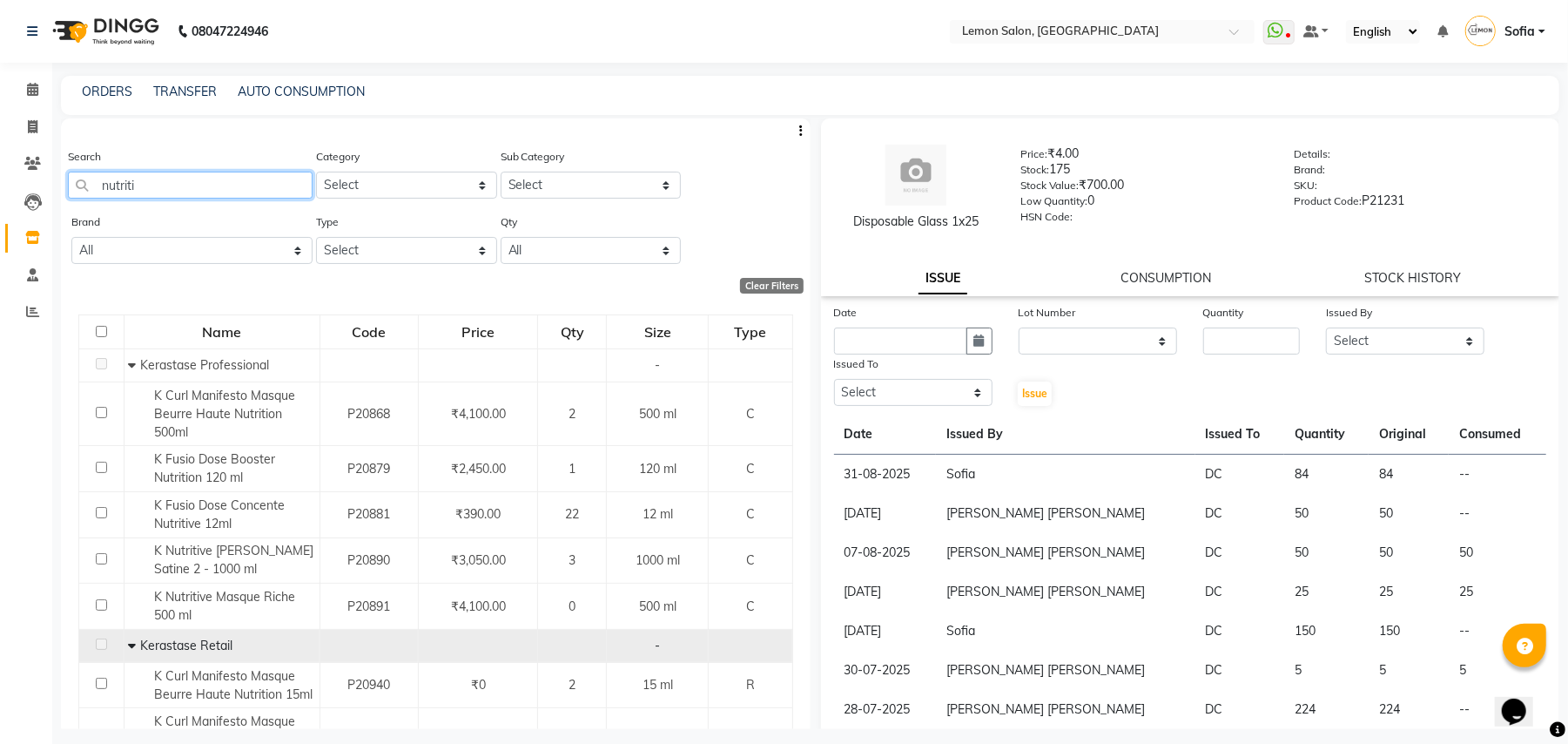
click at [195, 181] on input "nutriti" at bounding box center [190, 184] width 244 height 27
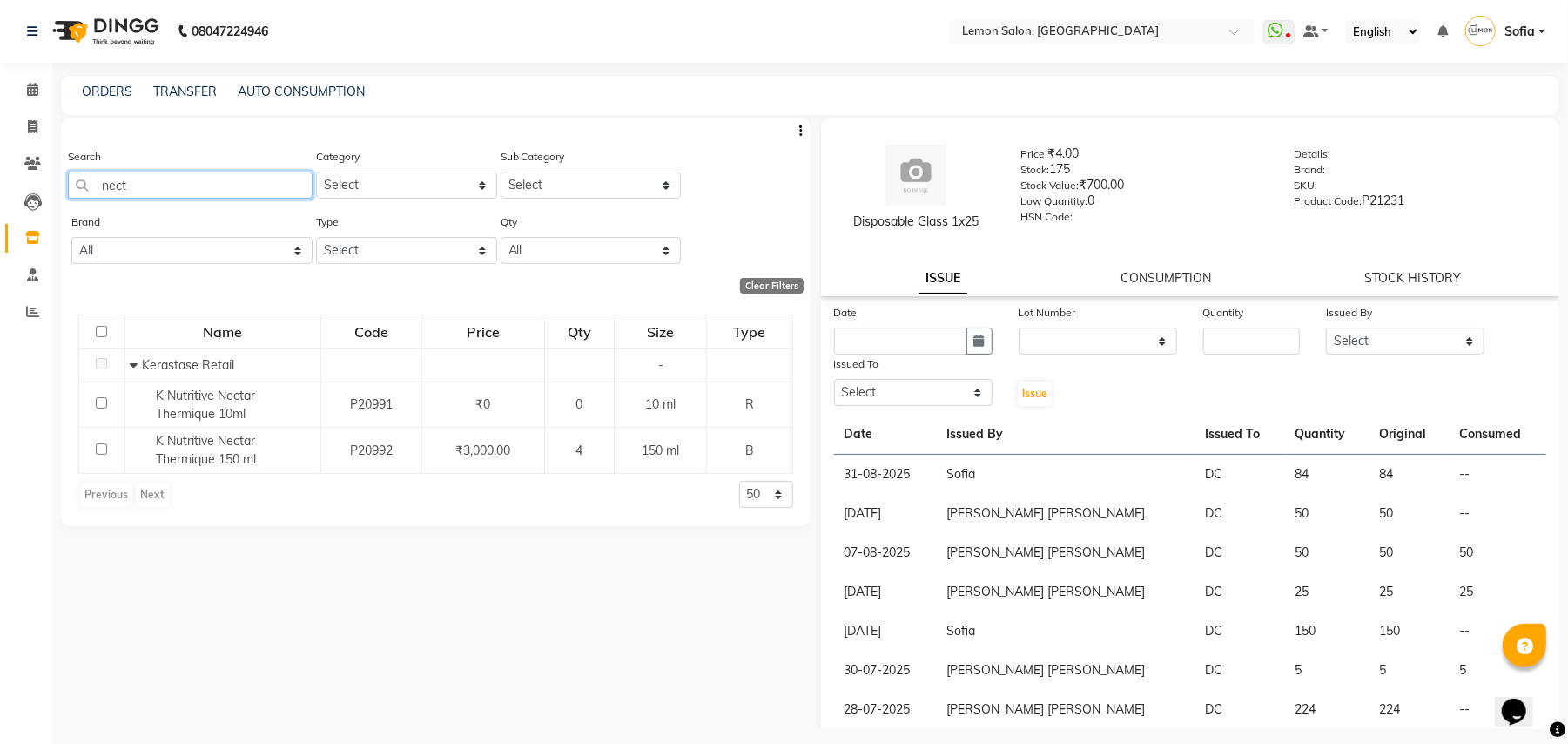
click at [154, 179] on input "nect" at bounding box center [190, 184] width 244 height 27
click at [151, 177] on input "nect" at bounding box center [190, 184] width 244 height 27
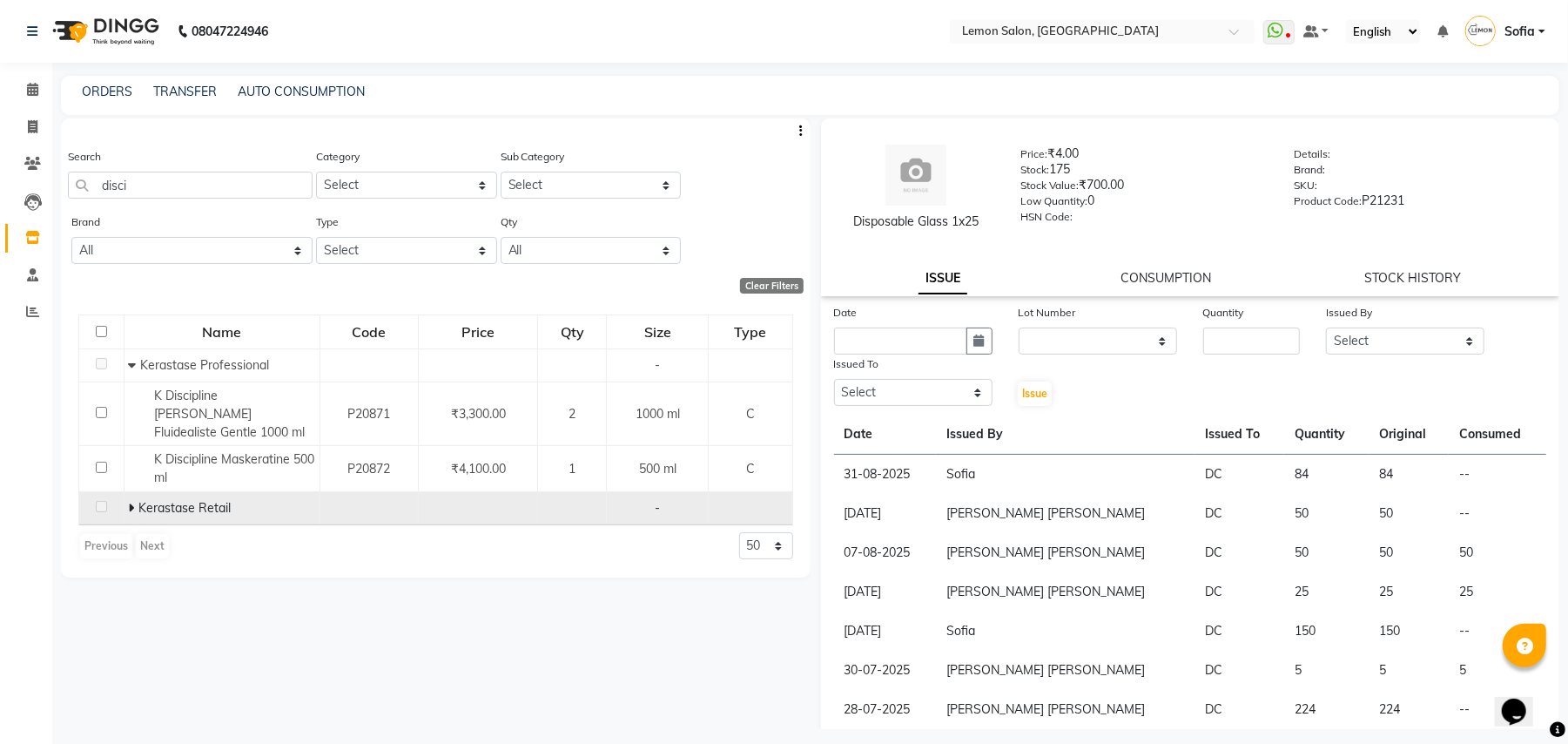
click at [141, 499] on span "Kerastase Retail" at bounding box center [185, 507] width 93 height 16
click at [134, 499] on span at bounding box center [134, 507] width 10 height 16
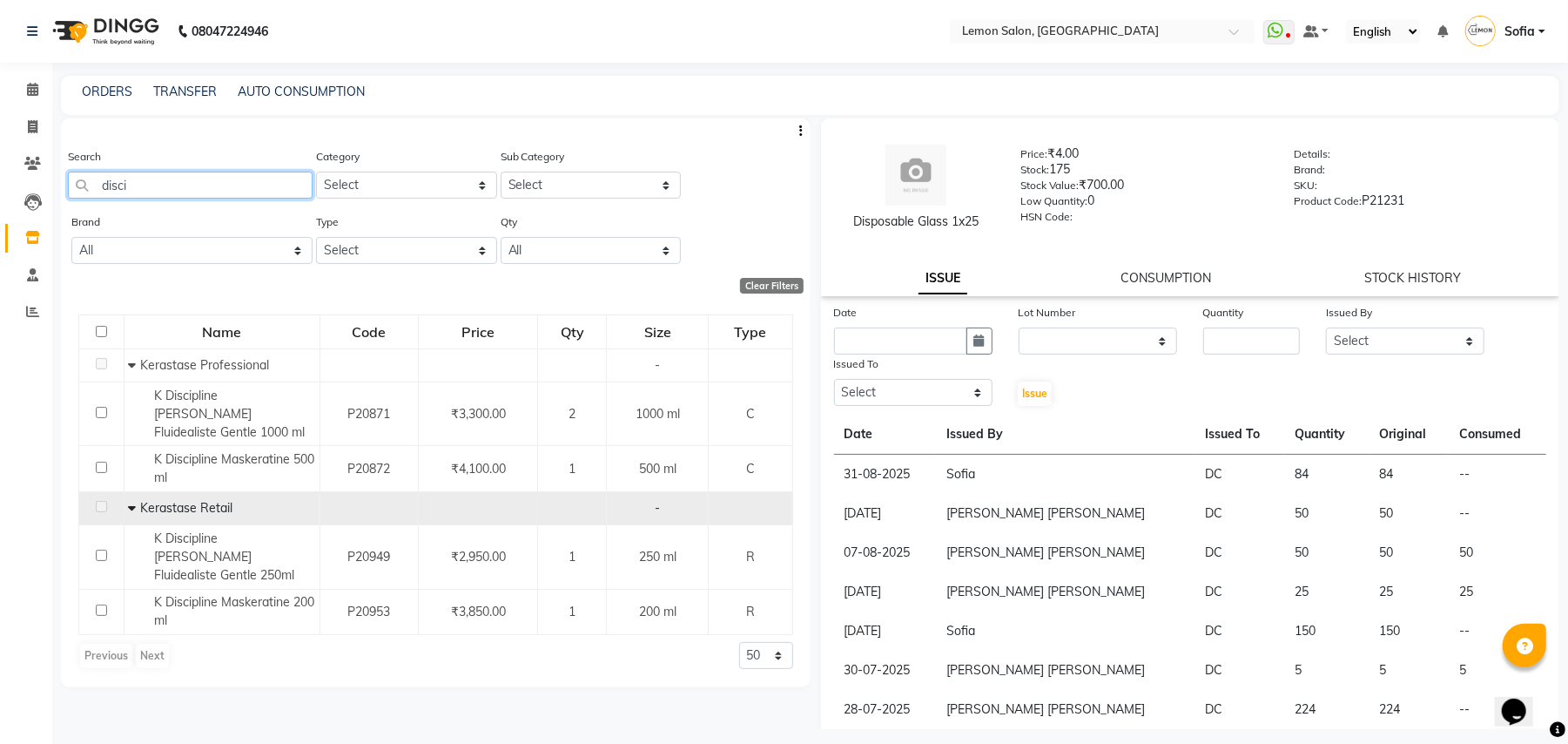
click at [158, 186] on input "disci" at bounding box center [190, 184] width 244 height 27
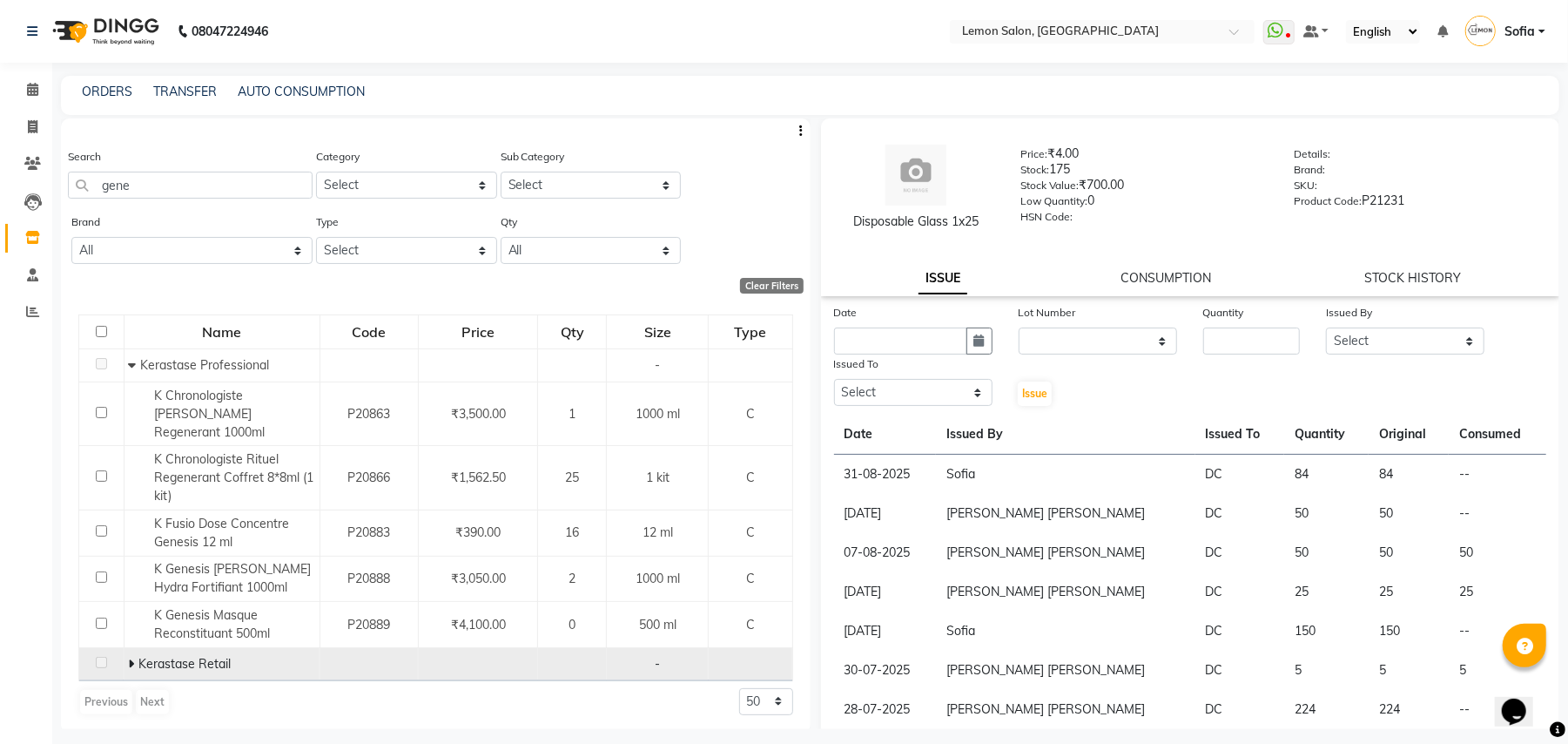
click at [129, 658] on icon at bounding box center [131, 664] width 6 height 12
click at [172, 185] on input "gene" at bounding box center [190, 184] width 244 height 27
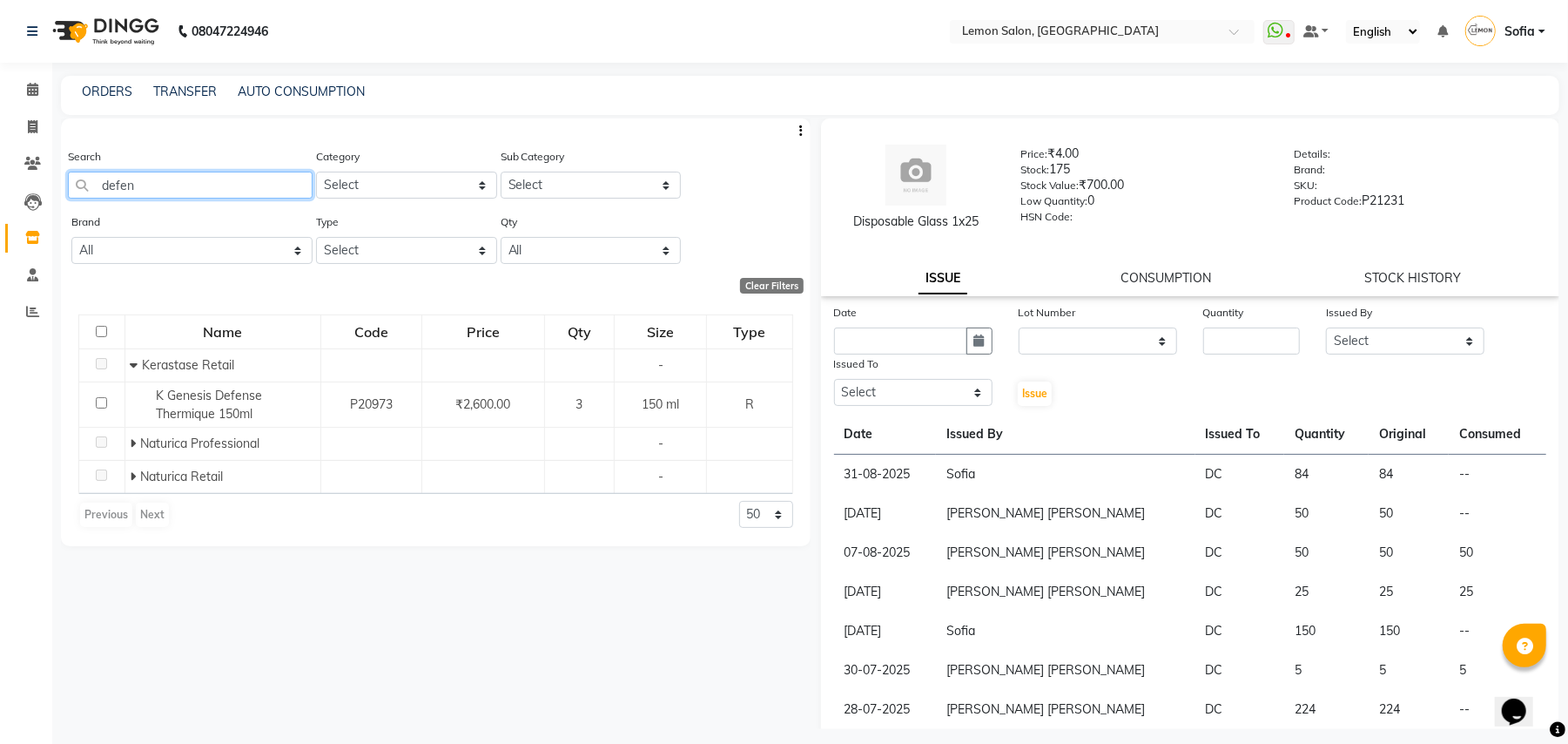
click at [158, 171] on input "defen" at bounding box center [190, 184] width 244 height 27
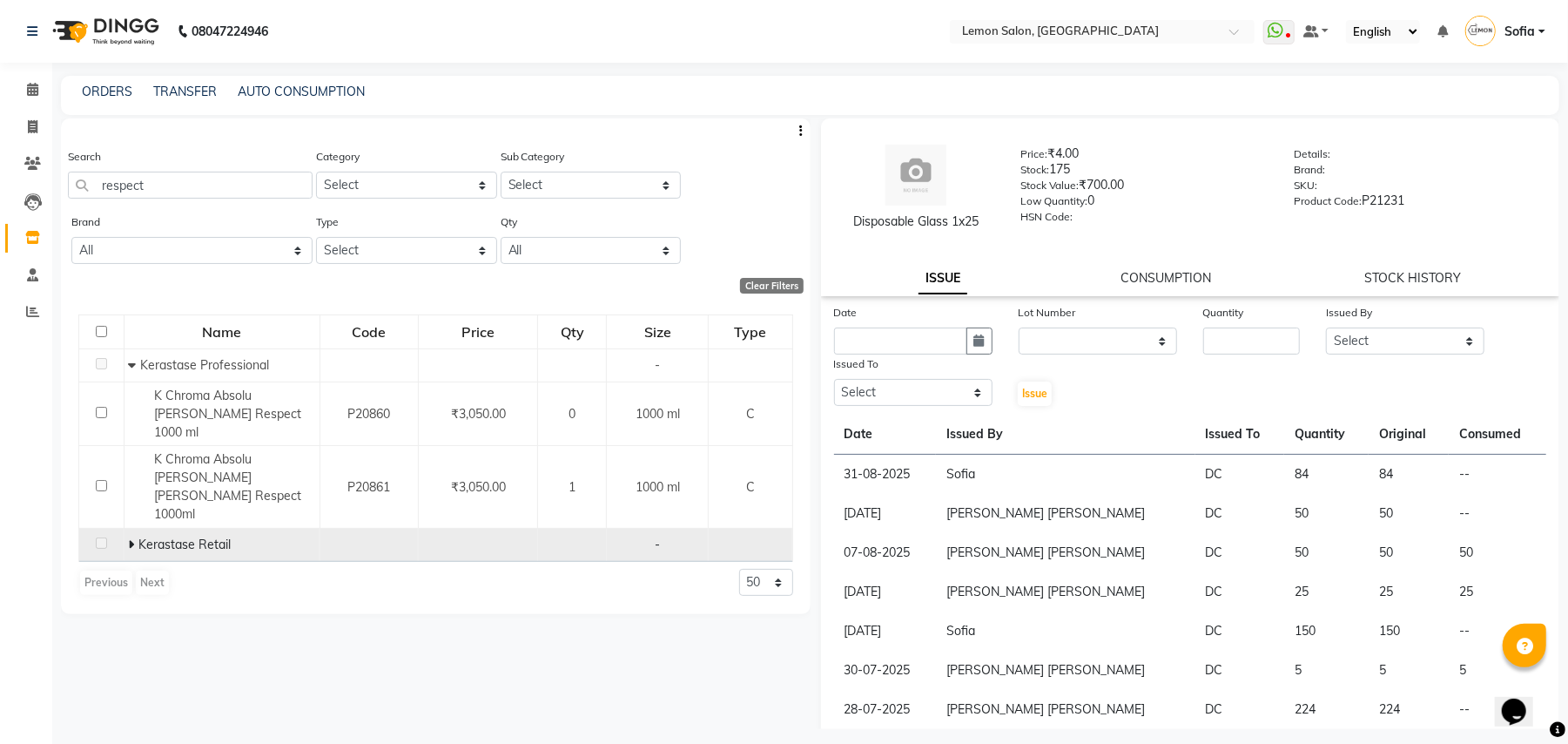
click at [136, 536] on span at bounding box center [134, 544] width 10 height 16
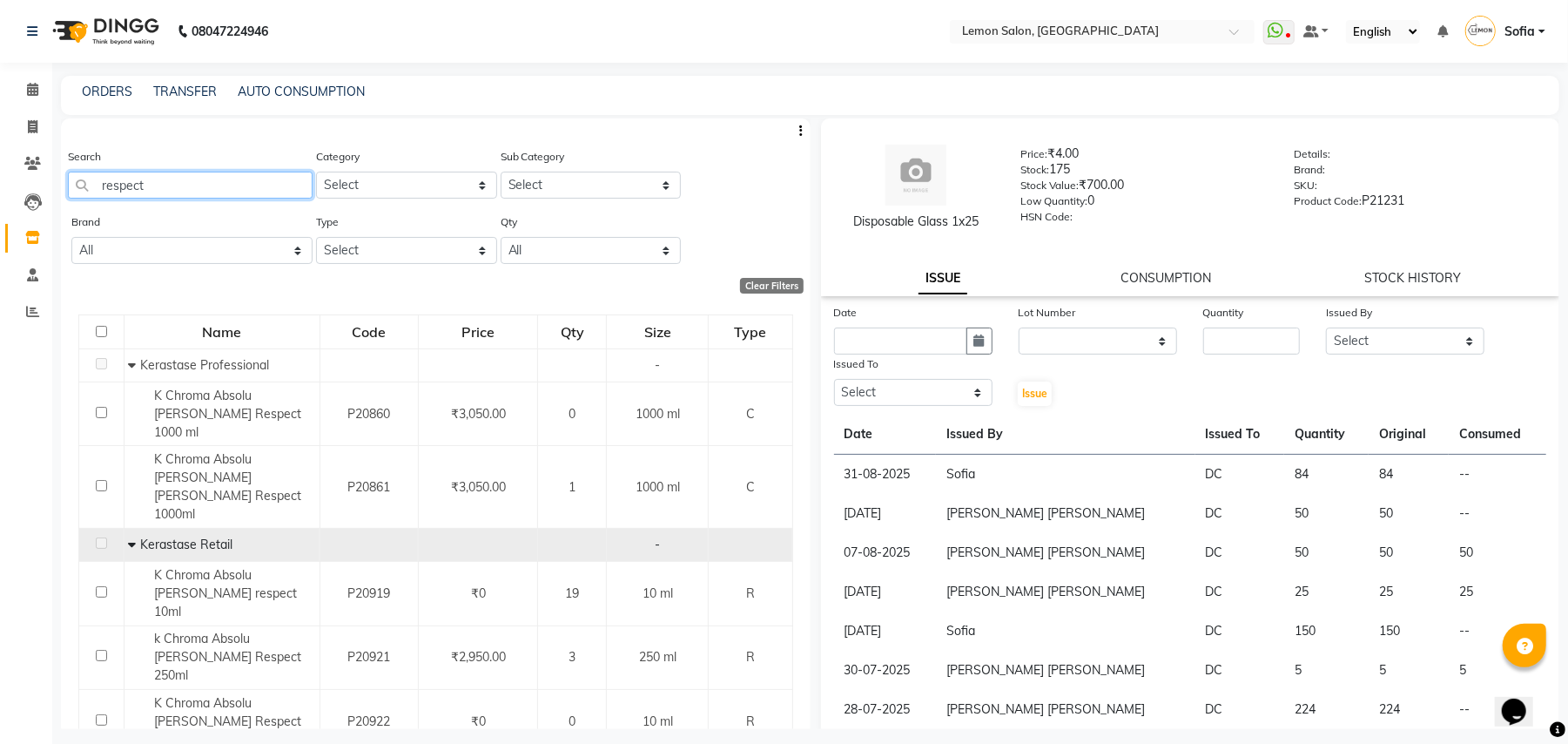
click at [182, 189] on input "respect" at bounding box center [190, 184] width 244 height 27
click at [181, 188] on input "respect" at bounding box center [190, 184] width 244 height 27
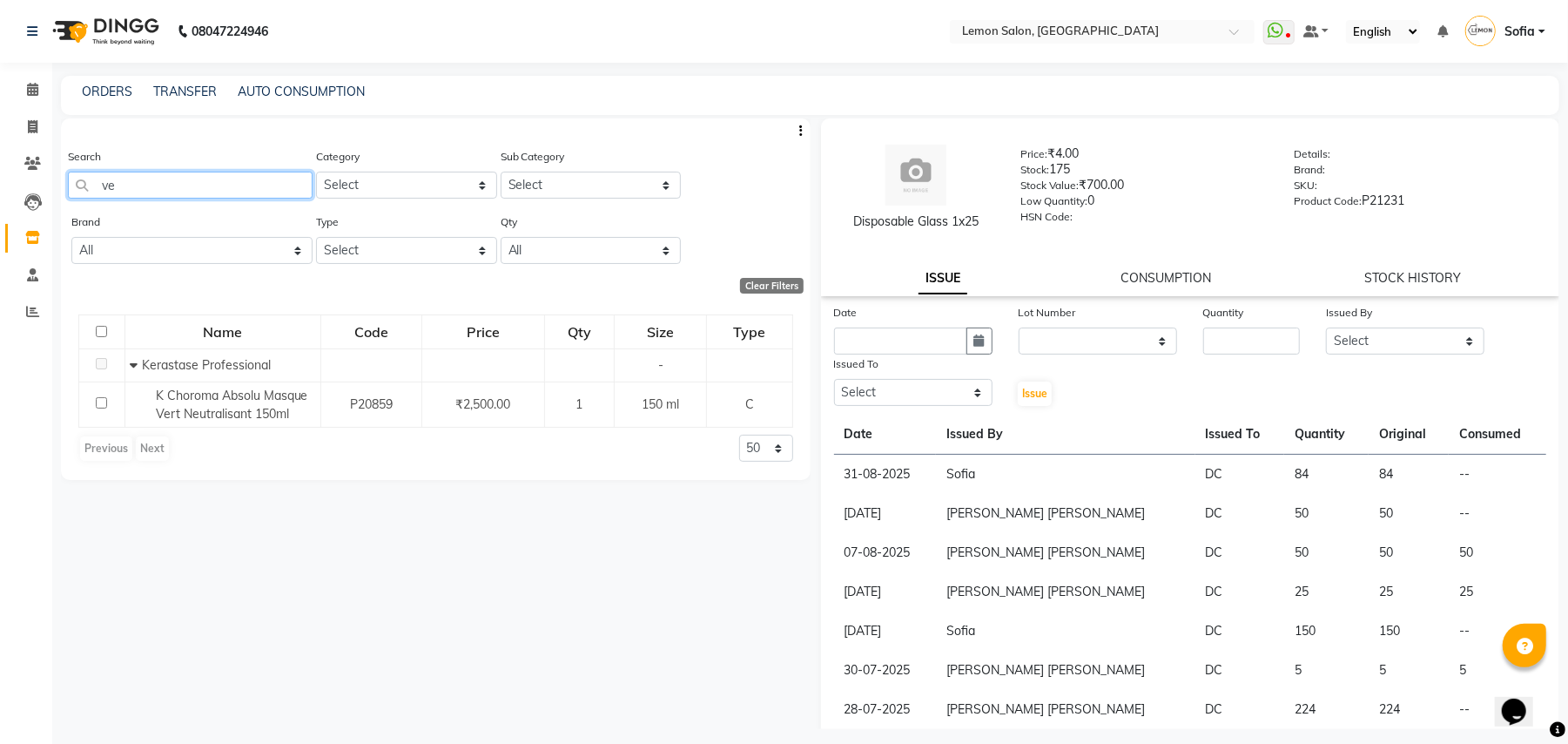
type input "v"
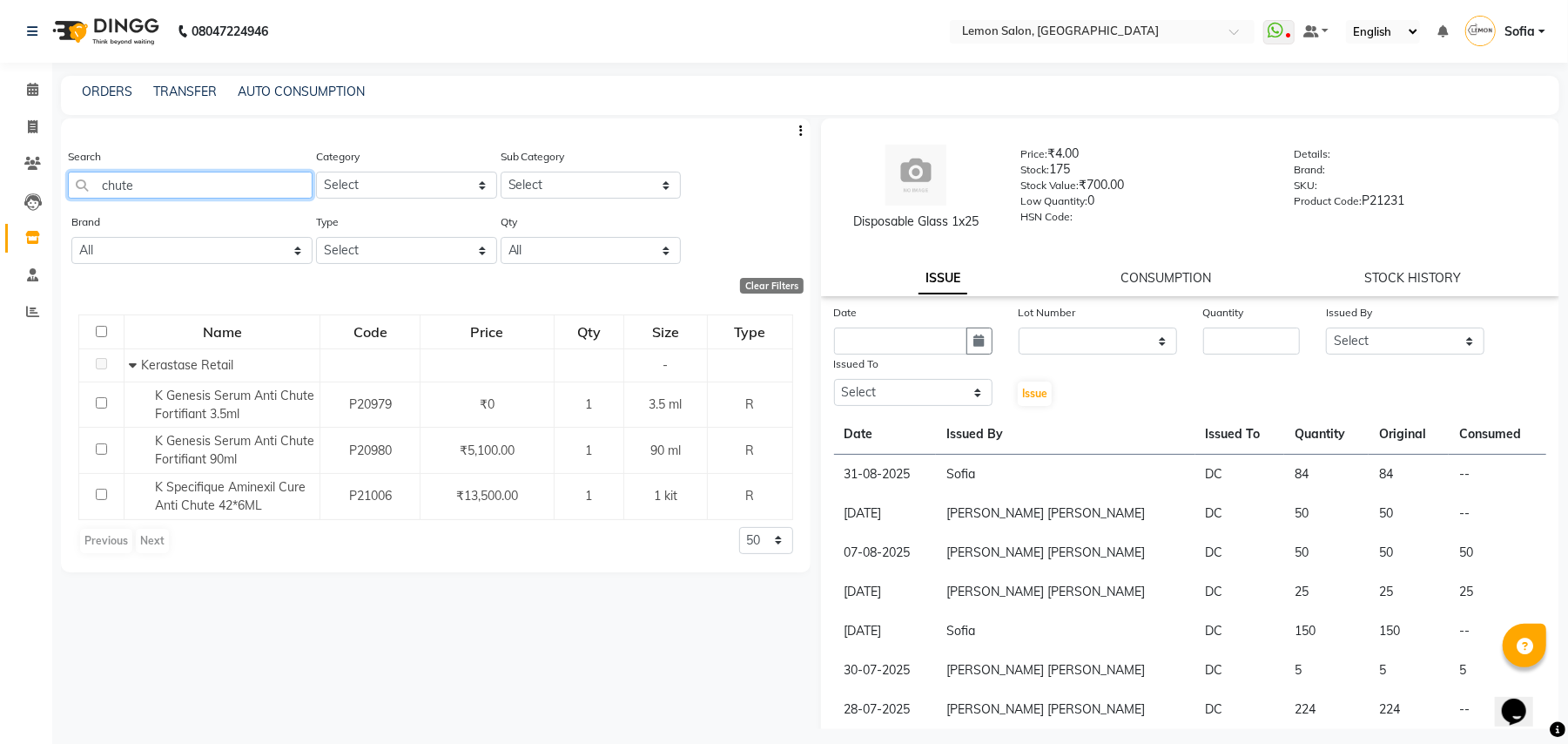
click at [189, 179] on input "chute" at bounding box center [190, 184] width 244 height 27
click at [189, 178] on input "chute" at bounding box center [190, 184] width 244 height 27
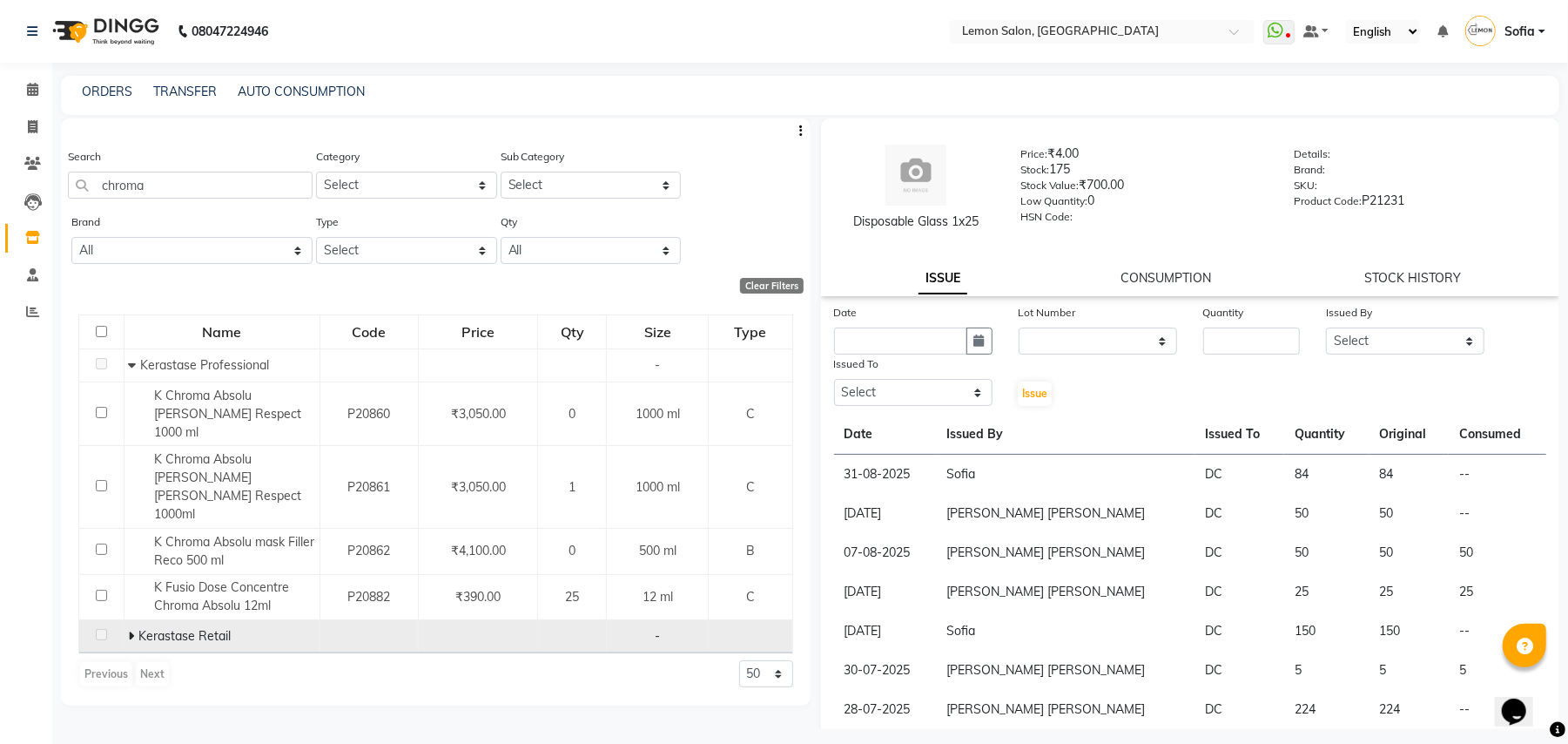
click at [131, 630] on icon at bounding box center [131, 636] width 6 height 12
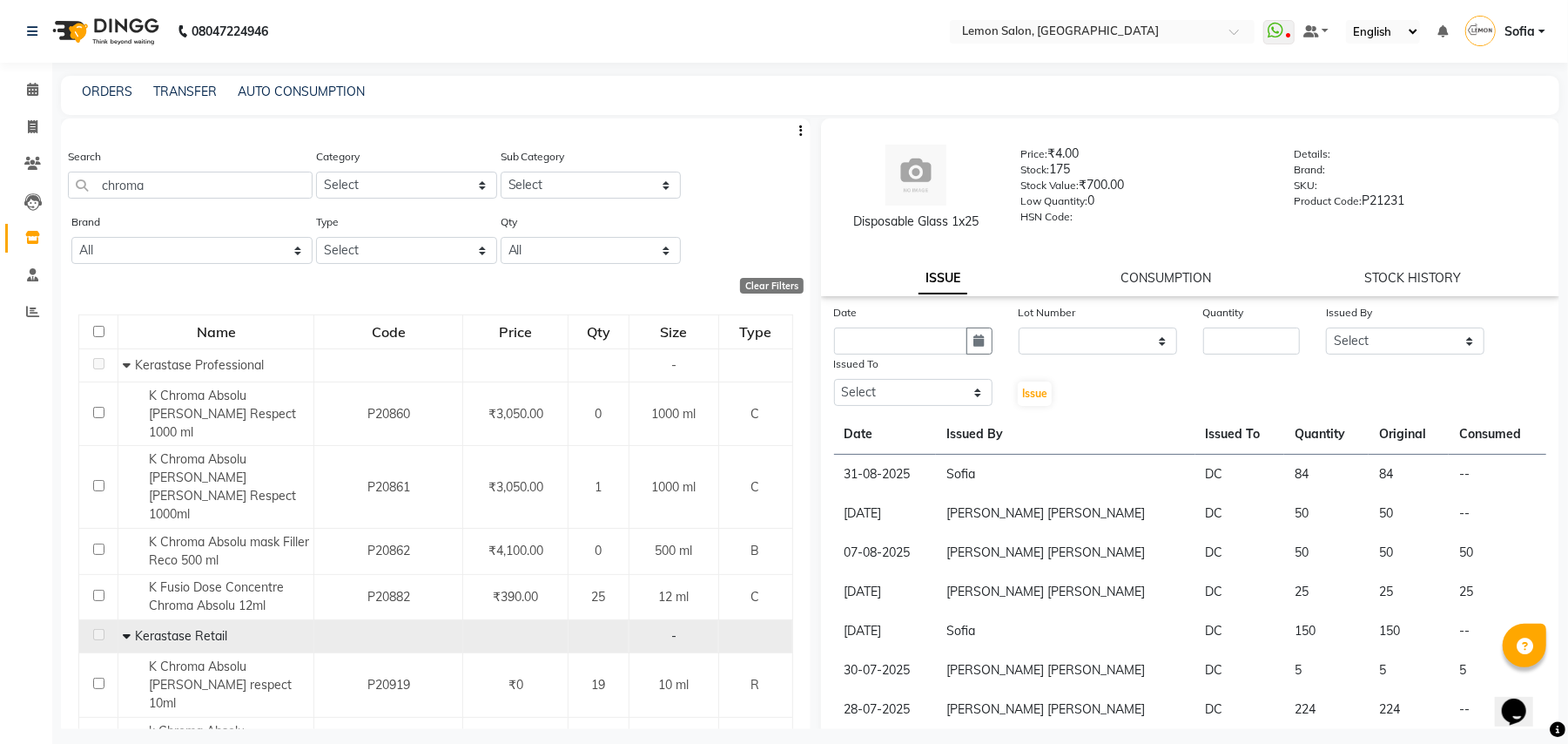
click at [256, 166] on div "Search chroma" at bounding box center [190, 173] width 244 height 52
drag, startPoint x: 255, startPoint y: 166, endPoint x: 249, endPoint y: 191, distance: 25.7
click at [254, 171] on div "Search chroma" at bounding box center [190, 173] width 244 height 52
click at [248, 189] on input "chroma" at bounding box center [190, 184] width 244 height 27
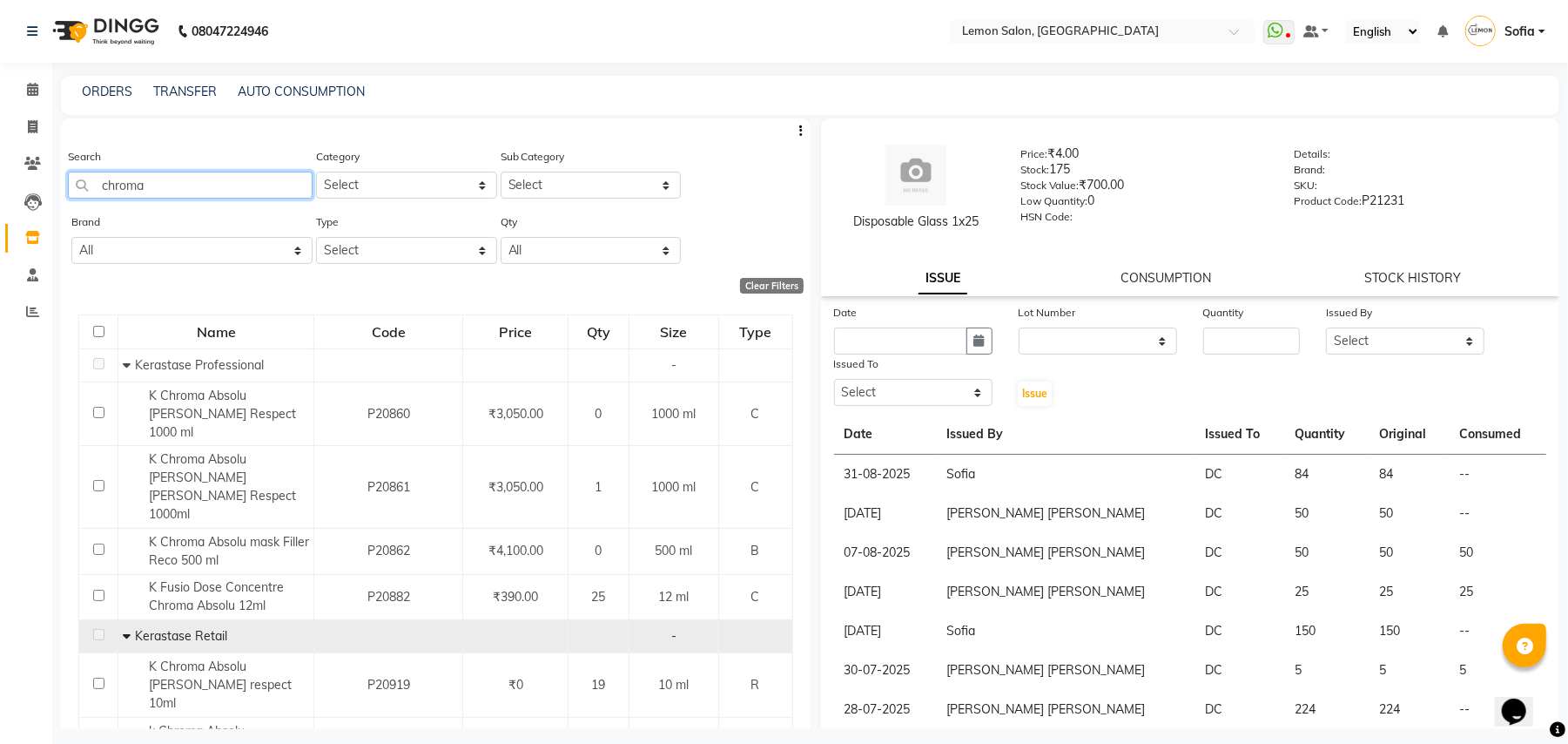
click at [248, 189] on input "chroma" at bounding box center [190, 184] width 244 height 27
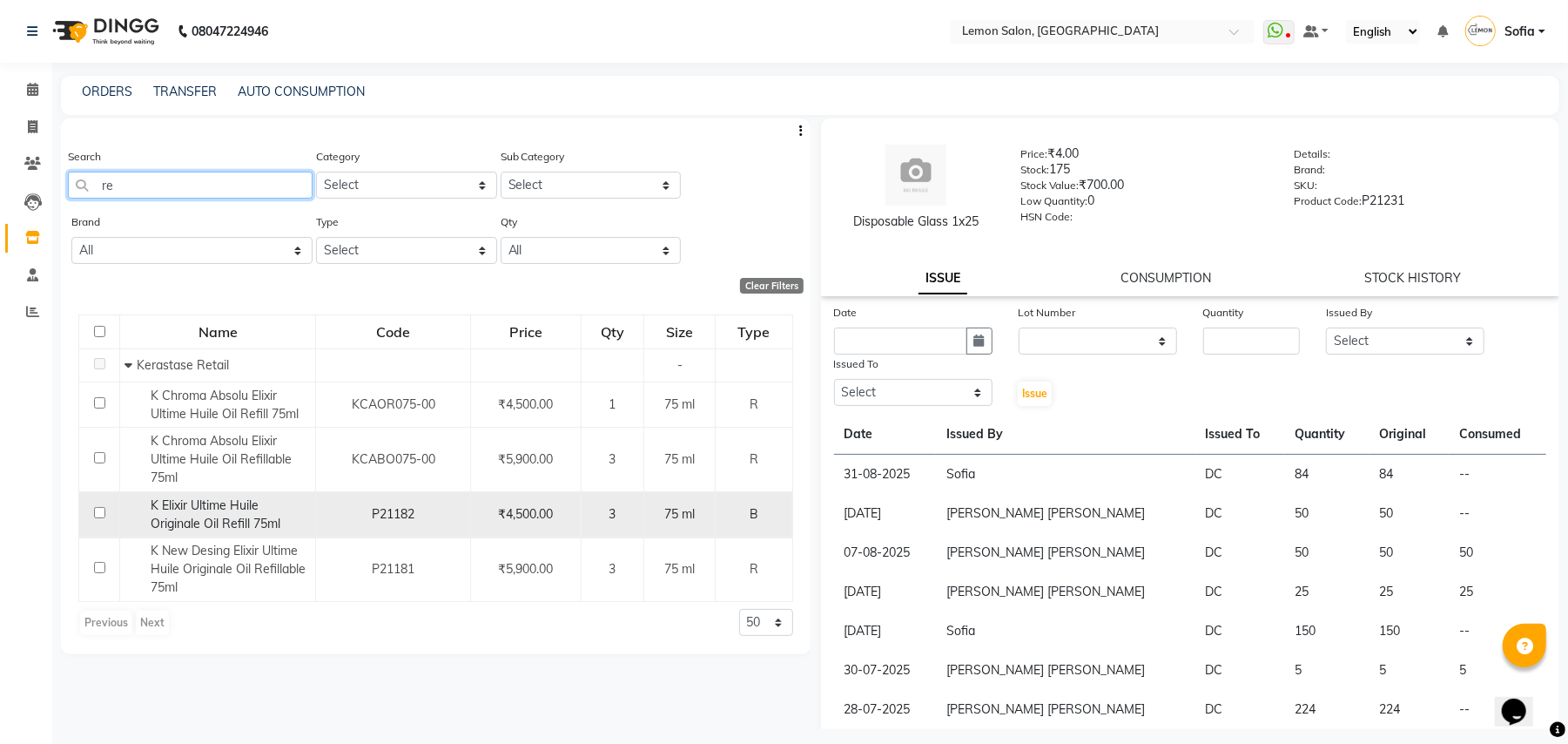
type input "r"
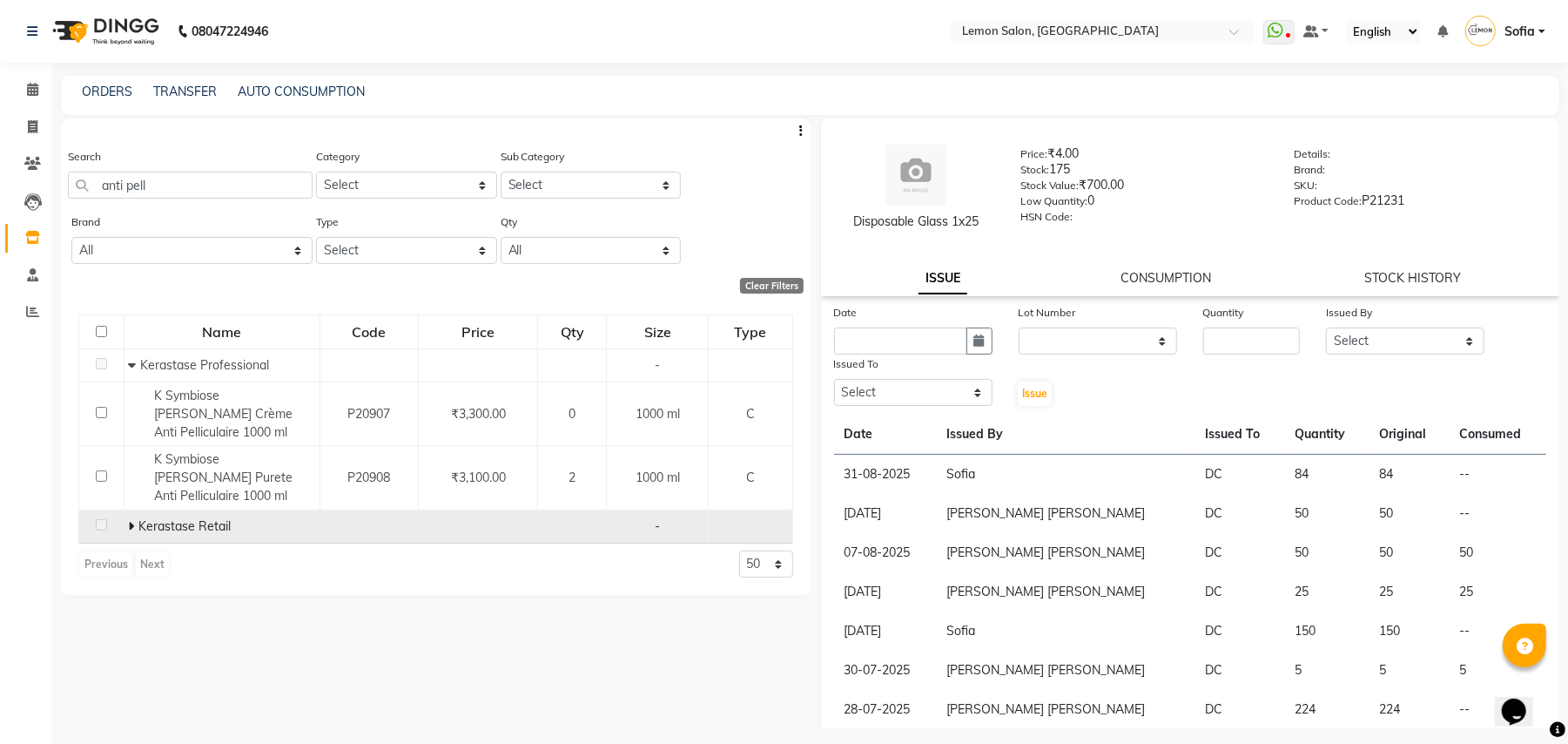
click at [131, 520] on icon at bounding box center [131, 526] width 6 height 12
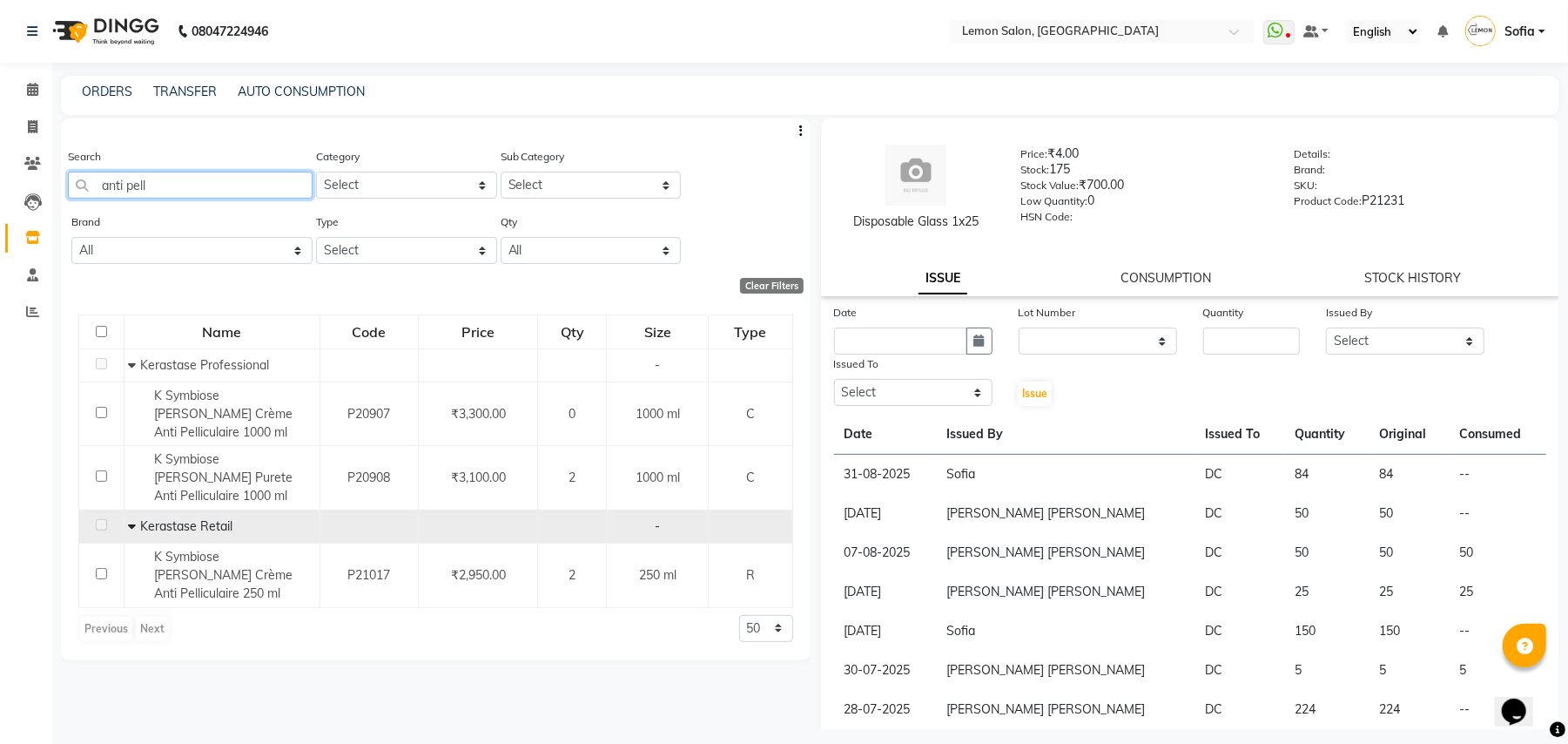
click at [185, 188] on input "anti pell" at bounding box center [190, 184] width 244 height 27
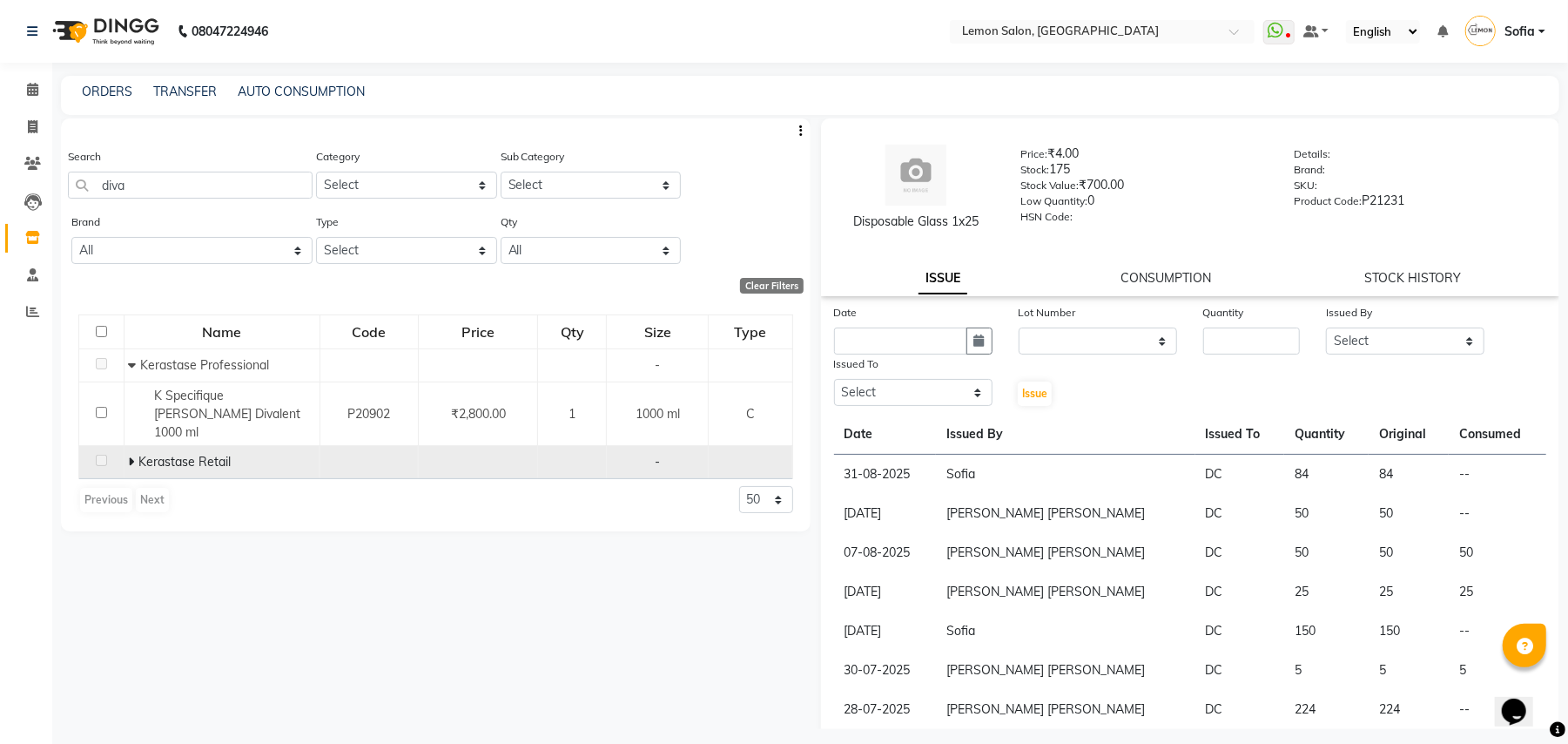
click at [134, 454] on span at bounding box center [134, 462] width 10 height 16
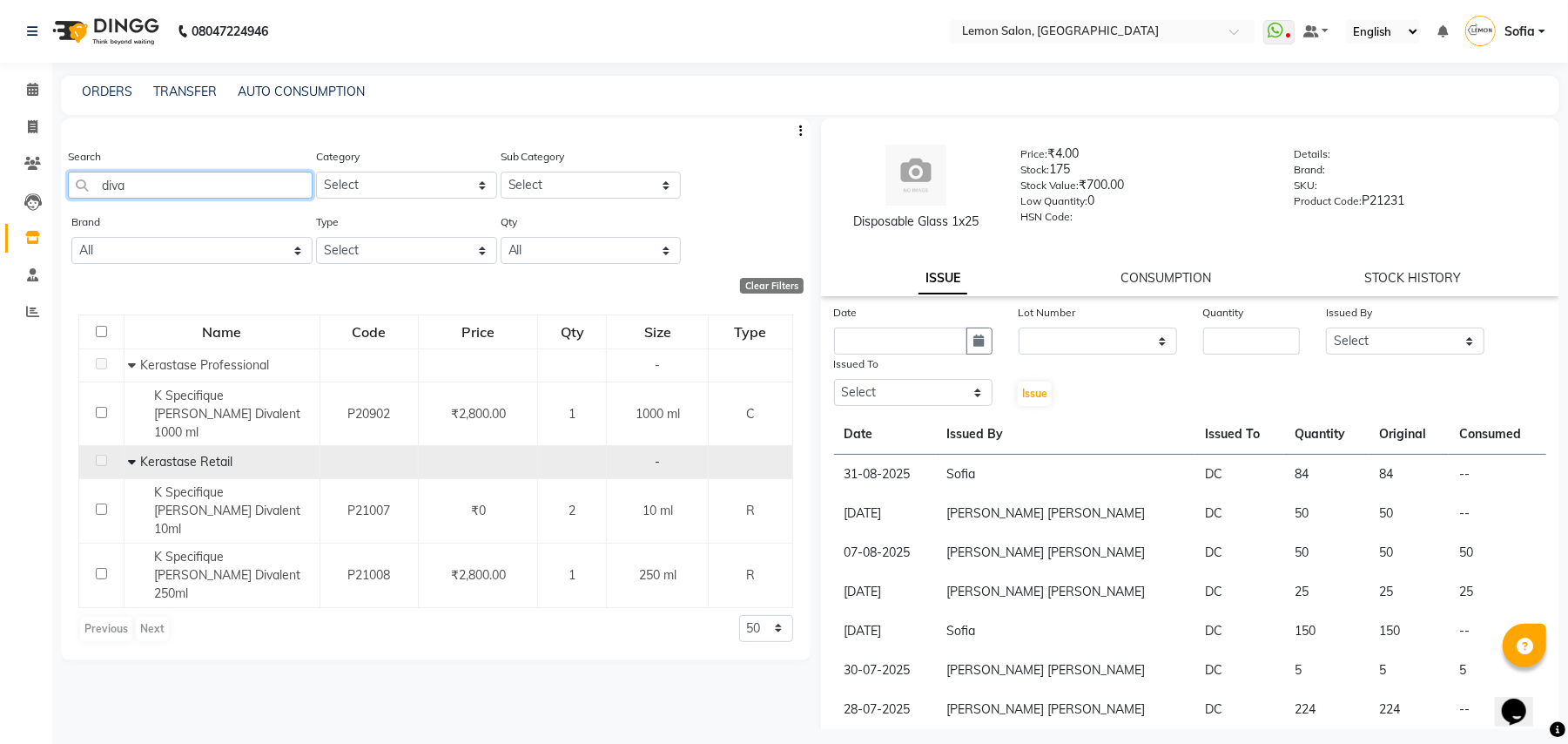
click at [186, 183] on input "diva" at bounding box center [190, 184] width 244 height 27
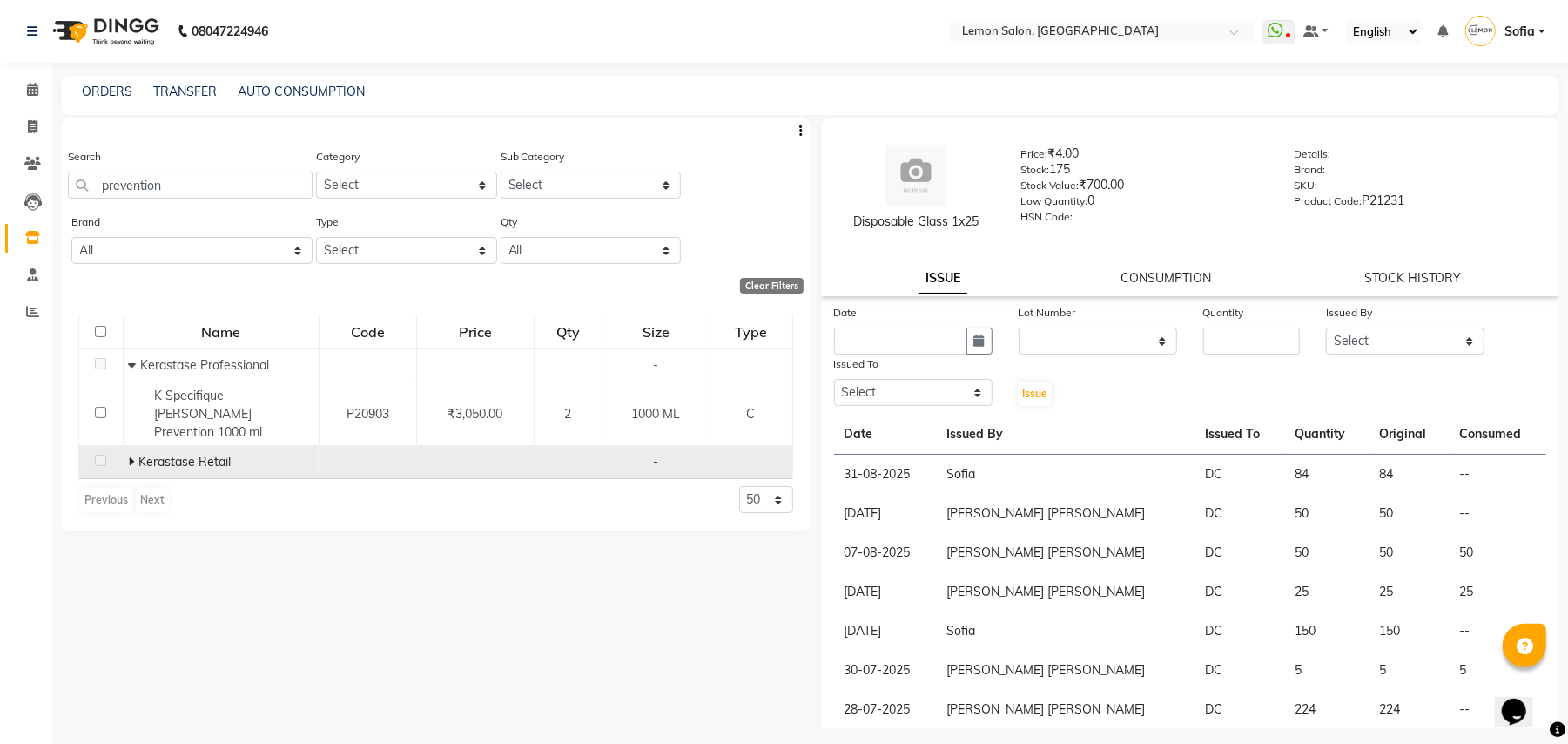
click at [128, 456] on icon at bounding box center [131, 462] width 6 height 12
click at [189, 183] on input "prevention" at bounding box center [190, 184] width 244 height 27
click at [189, 182] on input "prevention" at bounding box center [190, 184] width 244 height 27
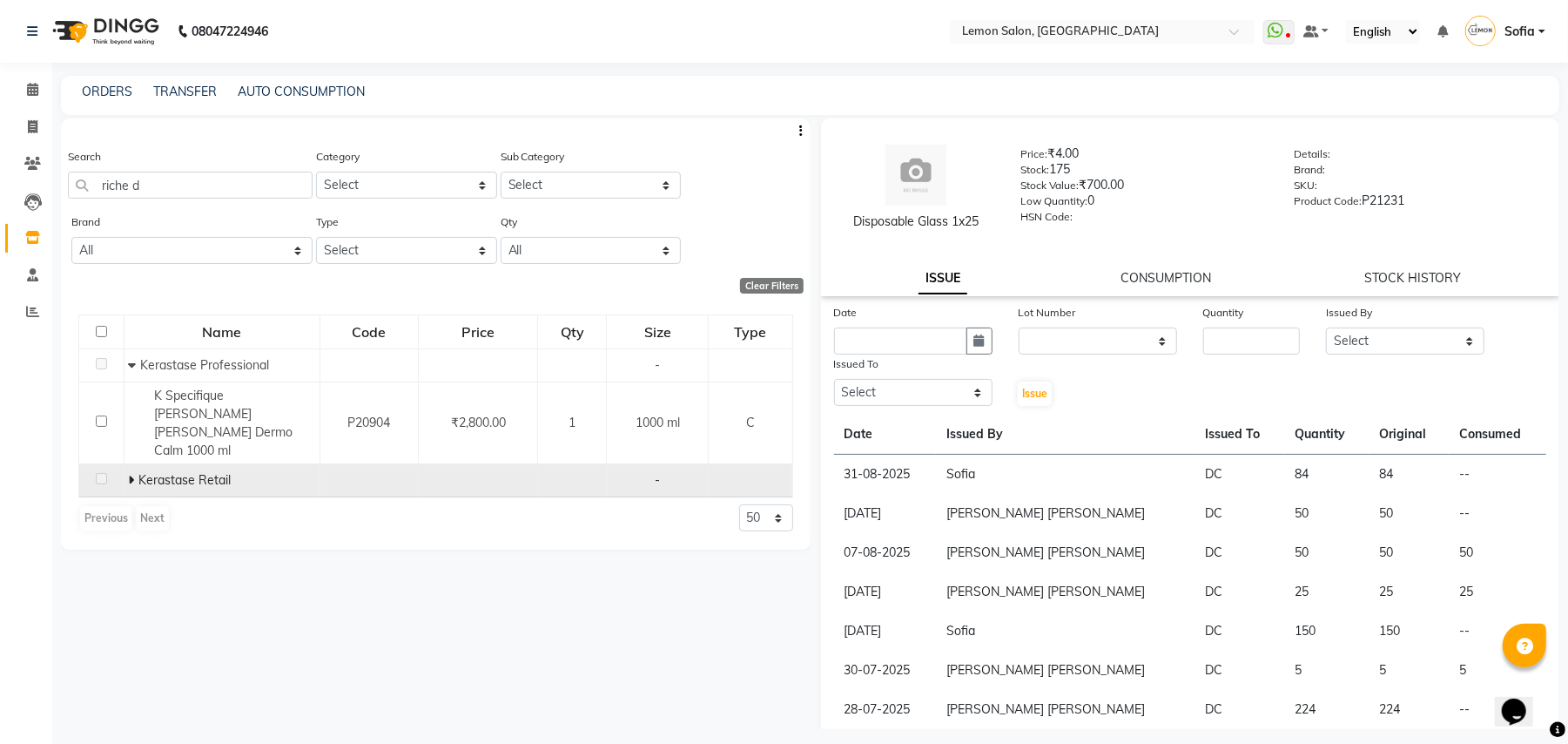
drag, startPoint x: 148, startPoint y: 441, endPoint x: 137, endPoint y: 441, distance: 11.0
click at [143, 472] on span "Kerastase Retail" at bounding box center [185, 480] width 93 height 16
click at [137, 472] on span at bounding box center [134, 480] width 10 height 16
drag, startPoint x: 136, startPoint y: 165, endPoint x: 136, endPoint y: 175, distance: 10.0
click at [136, 171] on div "Search riche d" at bounding box center [190, 173] width 244 height 52
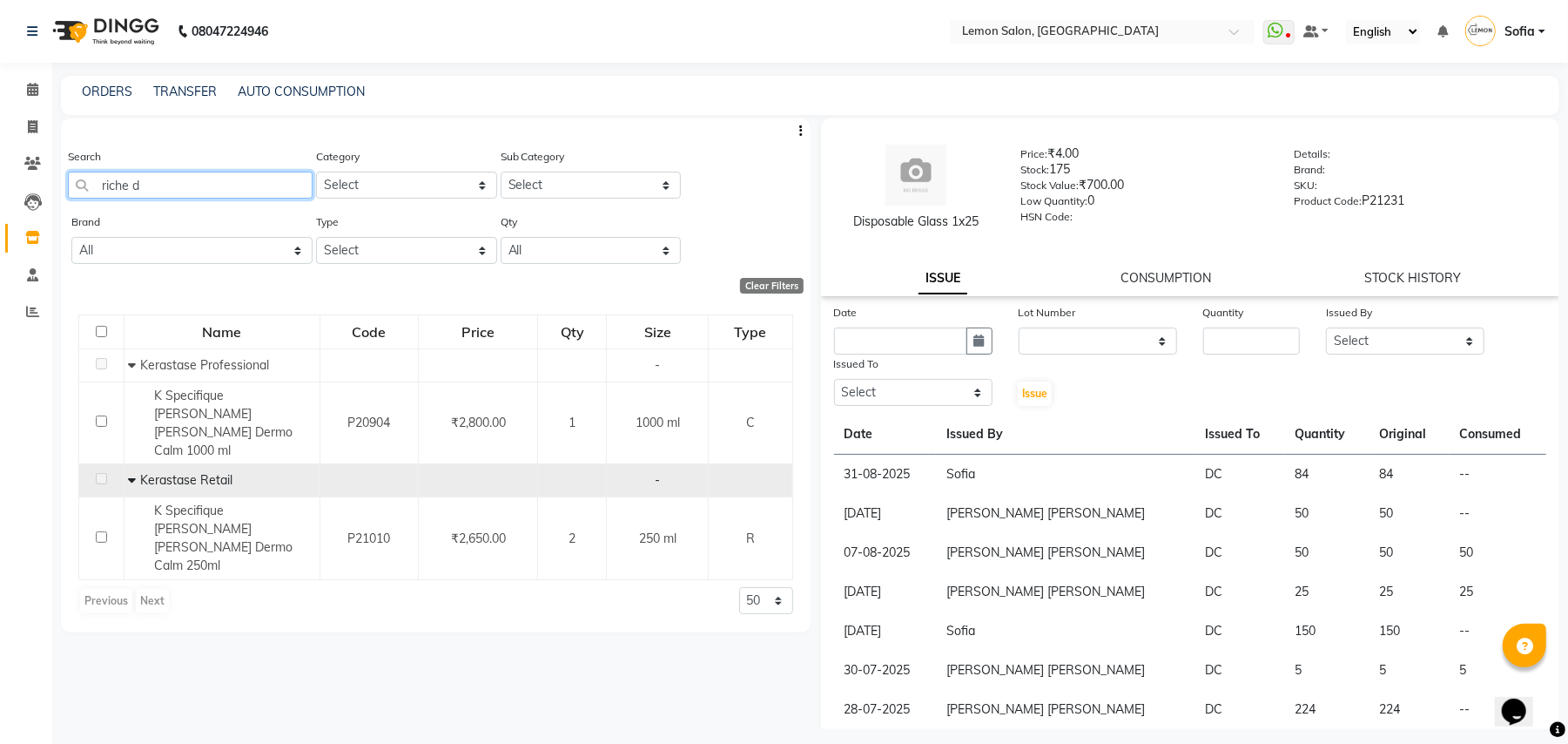
click at [134, 178] on input "riche d" at bounding box center [190, 184] width 244 height 27
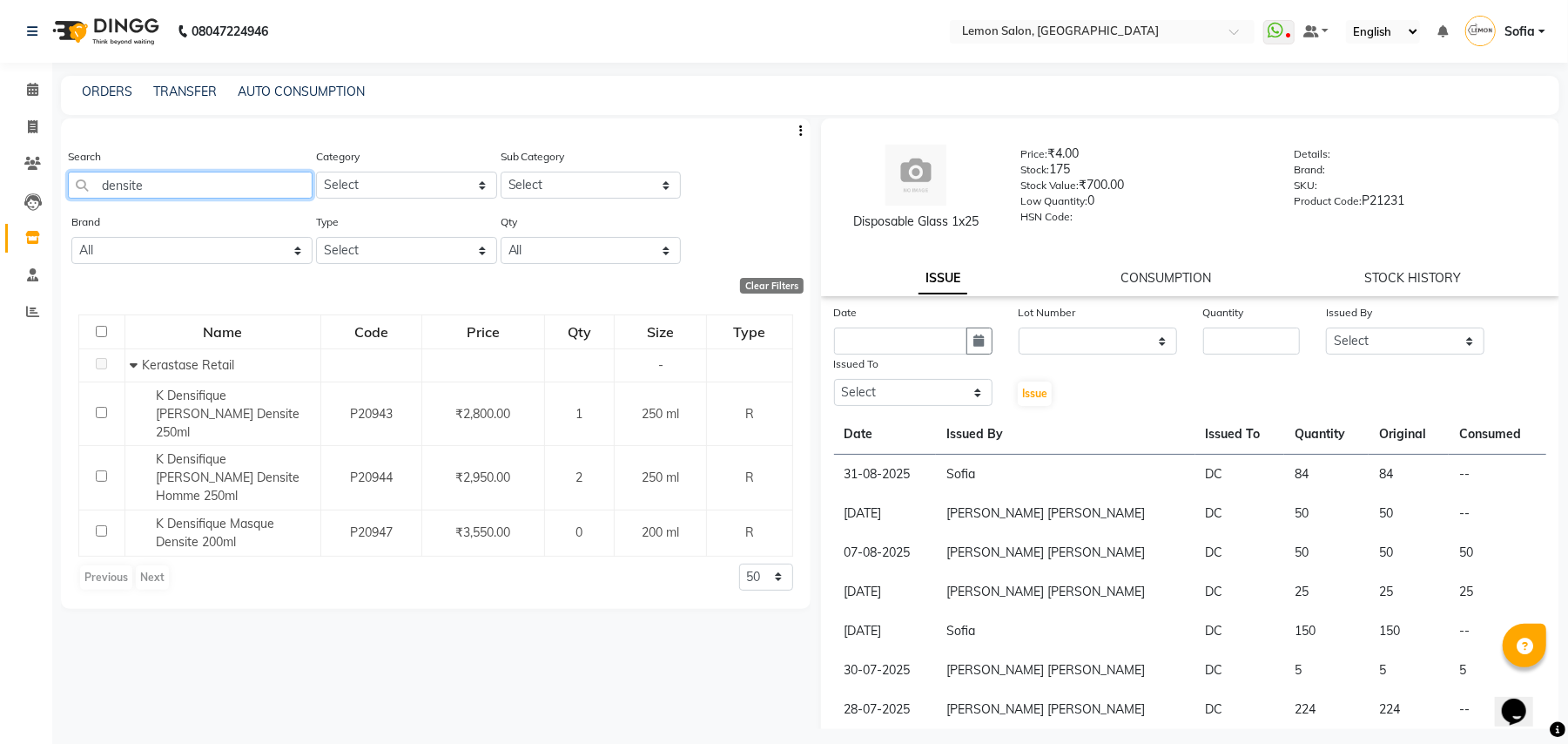
click at [251, 185] on input "densite" at bounding box center [190, 184] width 244 height 27
type input "dry sham"
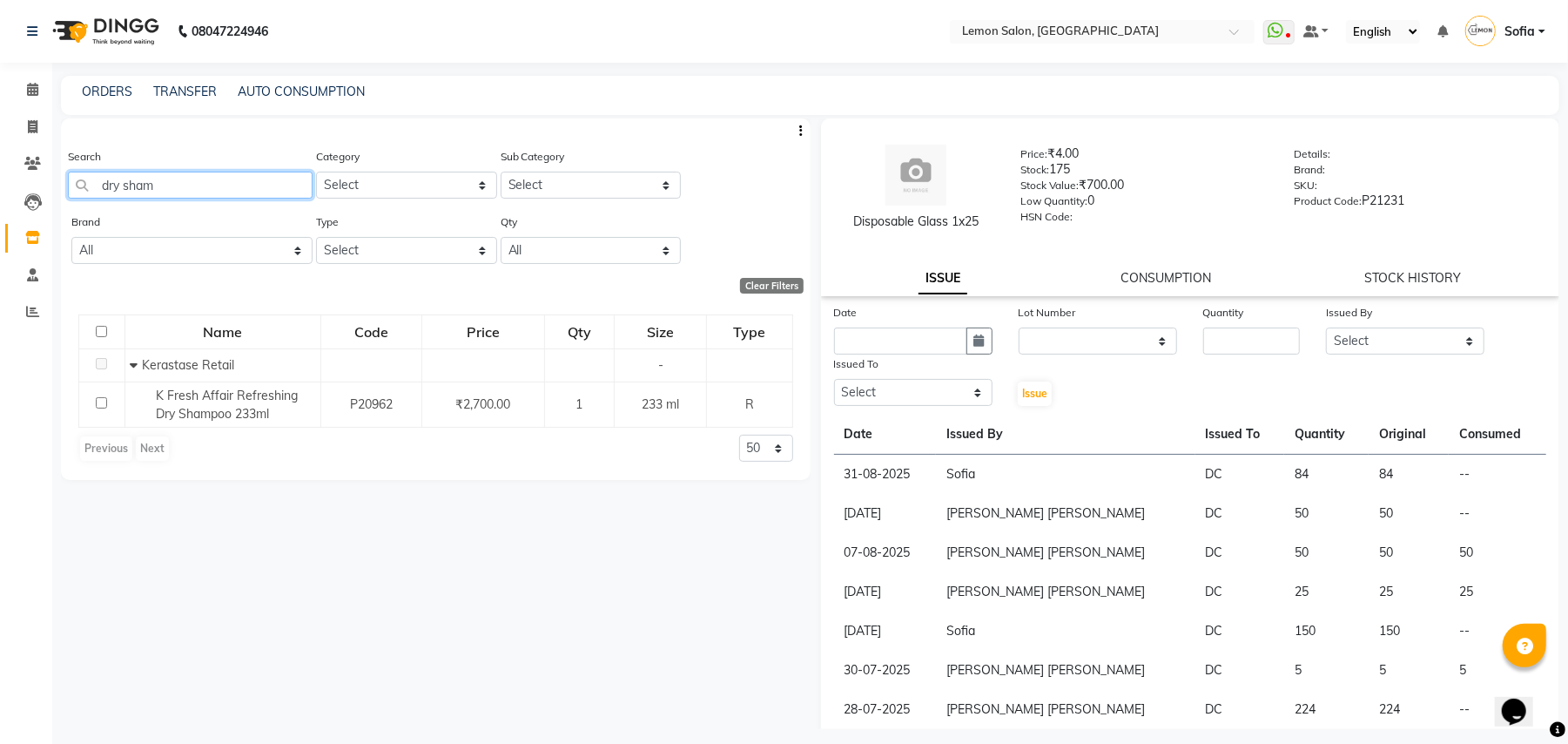
click at [213, 171] on input "dry sham" at bounding box center [190, 184] width 244 height 27
drag, startPoint x: 199, startPoint y: 159, endPoint x: 192, endPoint y: 166, distance: 9.9
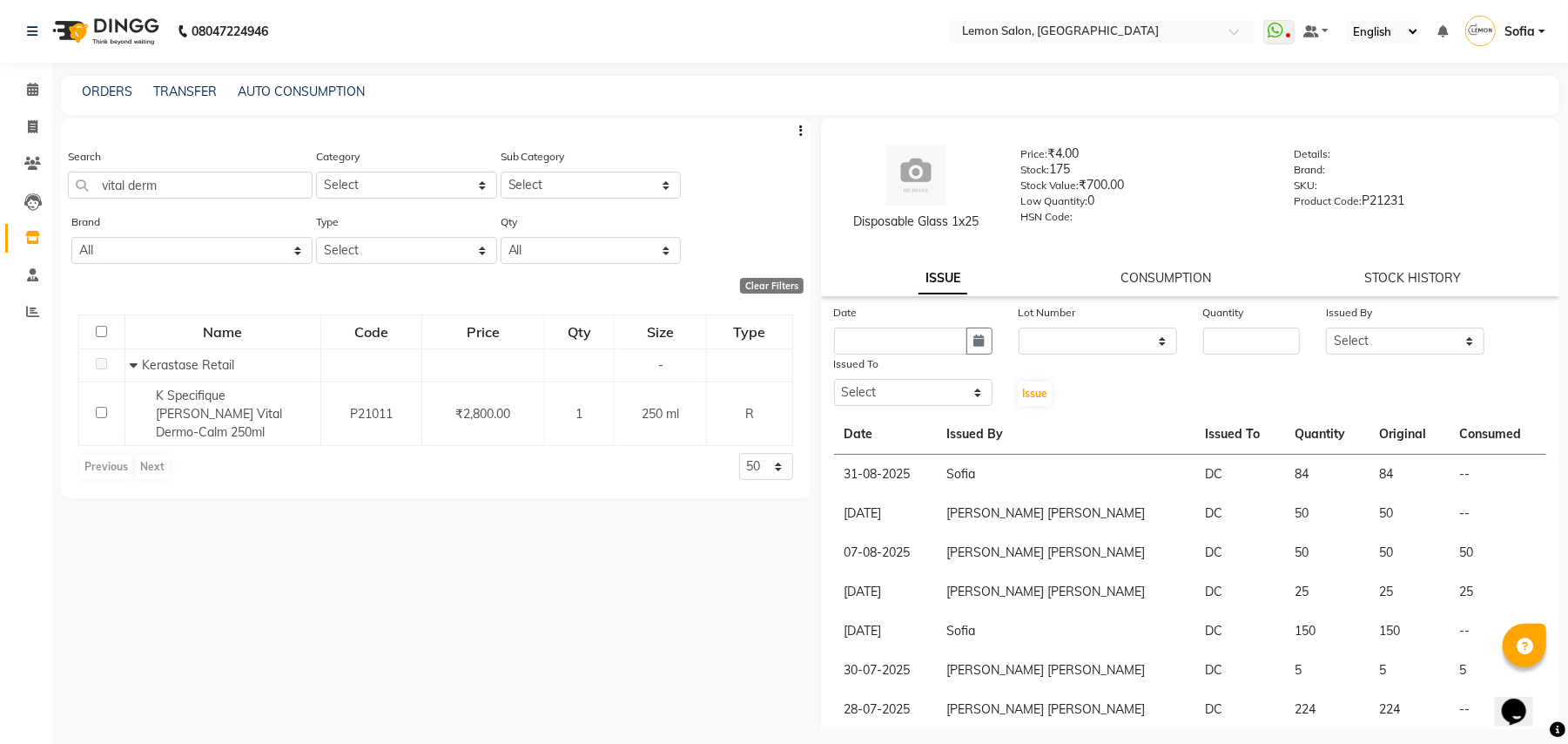
click at [196, 172] on div "Search vital derm" at bounding box center [190, 173] width 244 height 52
click at [188, 181] on input "vital derm" at bounding box center [190, 184] width 244 height 27
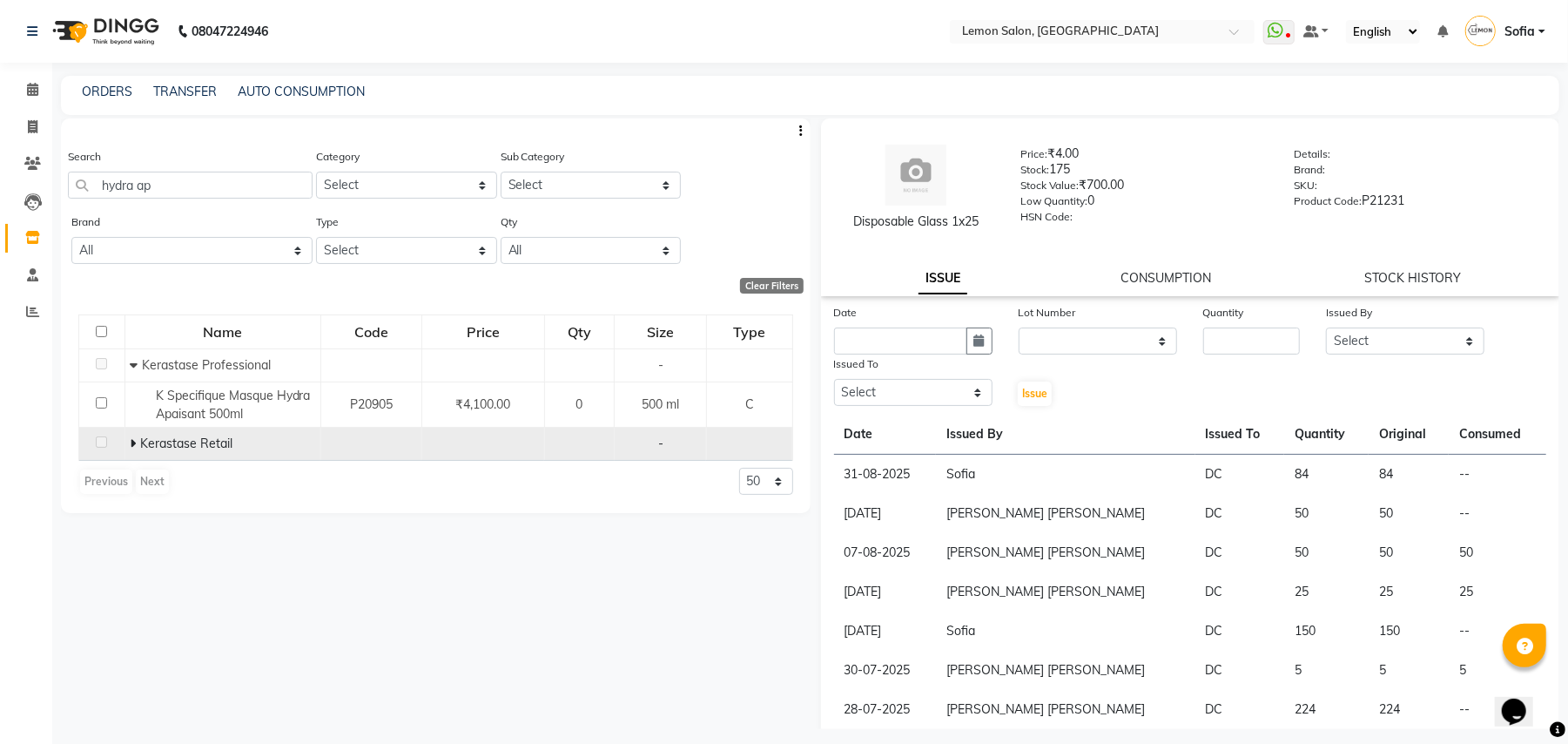
click at [172, 436] on span "Kerastase Retail" at bounding box center [187, 444] width 93 height 16
click at [137, 440] on span at bounding box center [135, 444] width 10 height 16
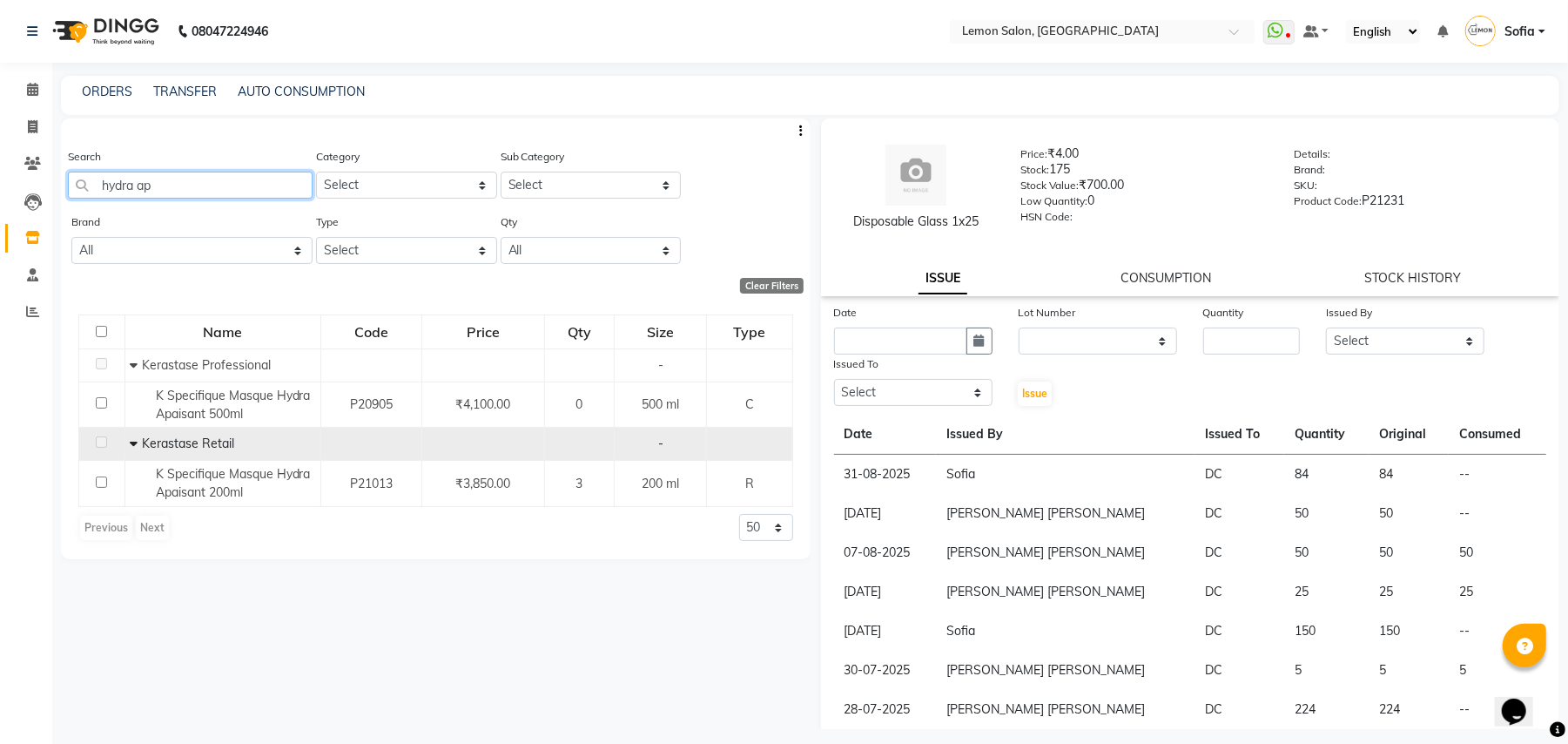
click at [182, 191] on input "hydra ap" at bounding box center [190, 184] width 244 height 27
click at [182, 189] on input "hydra ap" at bounding box center [190, 184] width 244 height 27
click at [182, 189] on input "hydra ap" at bounding box center [190, 184] width 244 height 27
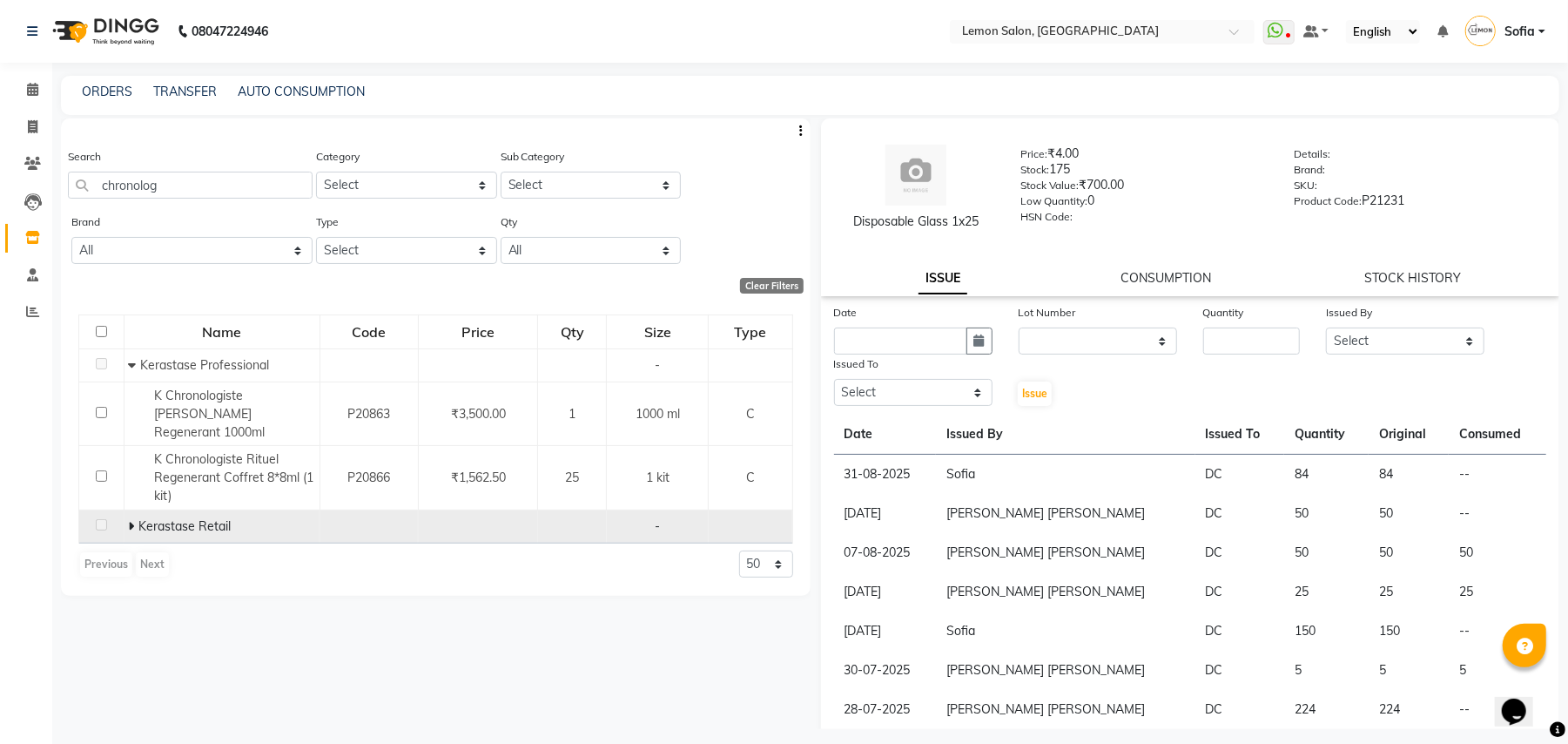
click at [120, 510] on td at bounding box center [102, 527] width 45 height 33
click at [131, 520] on icon at bounding box center [131, 526] width 6 height 12
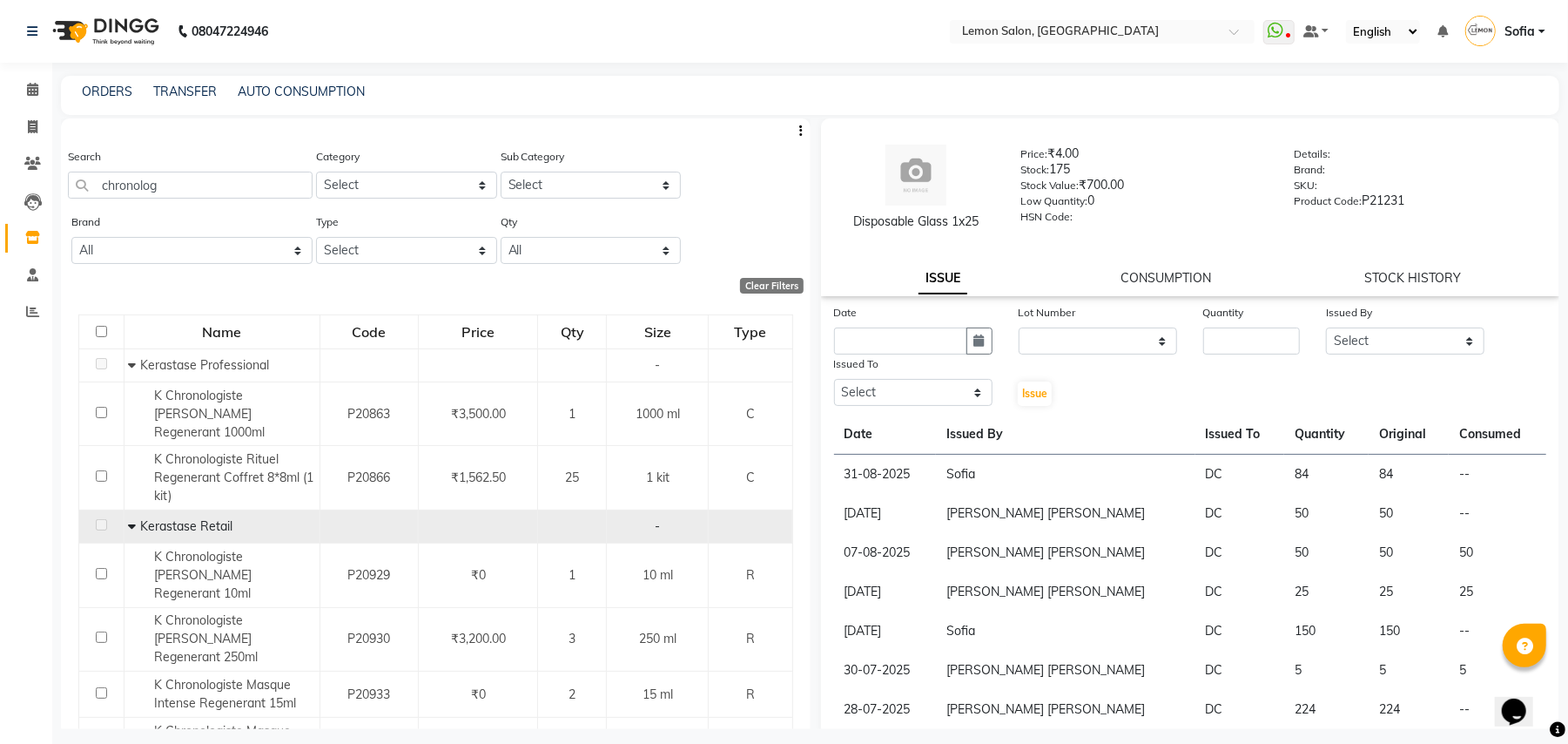
click at [131, 520] on icon at bounding box center [132, 526] width 8 height 12
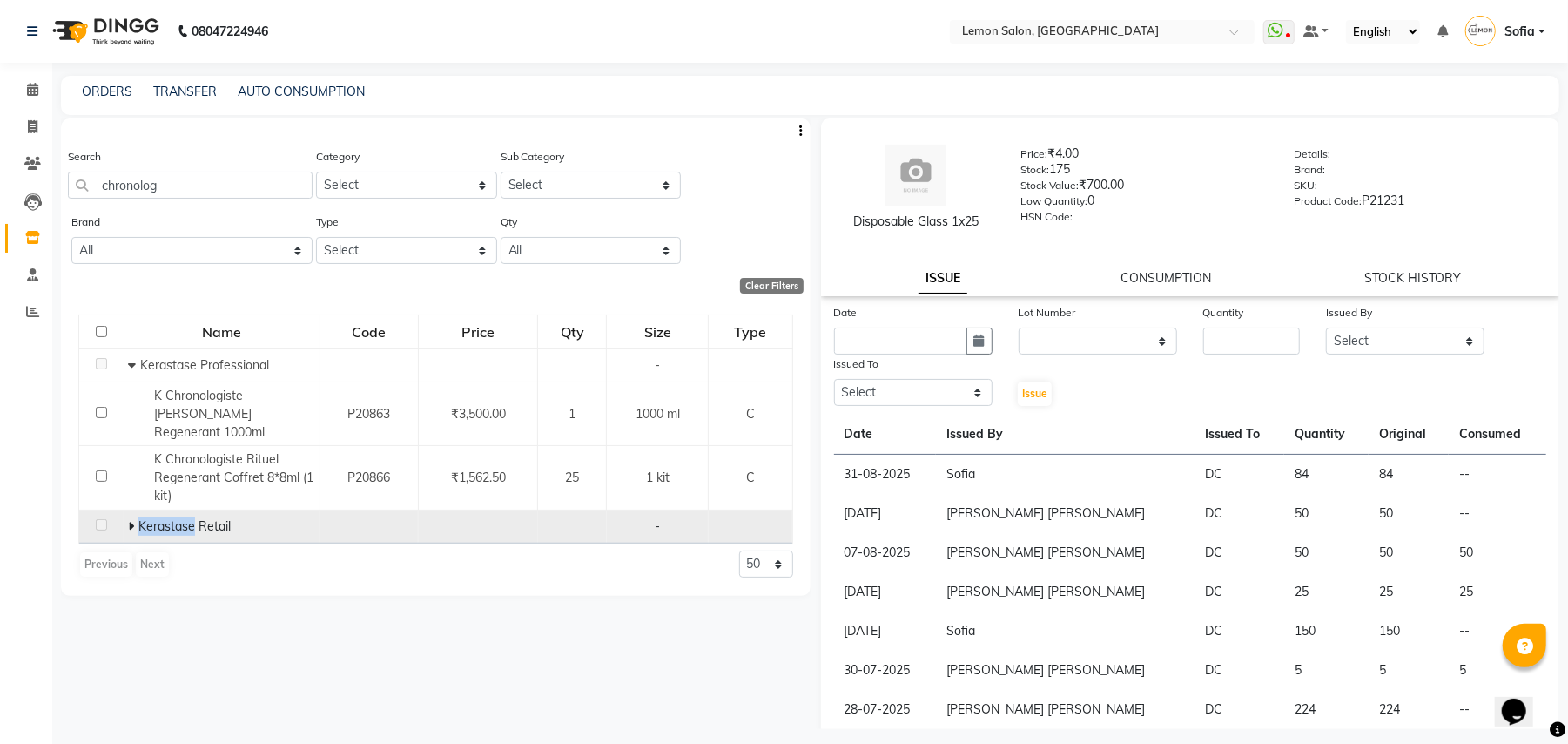
click at [131, 520] on icon at bounding box center [131, 526] width 6 height 12
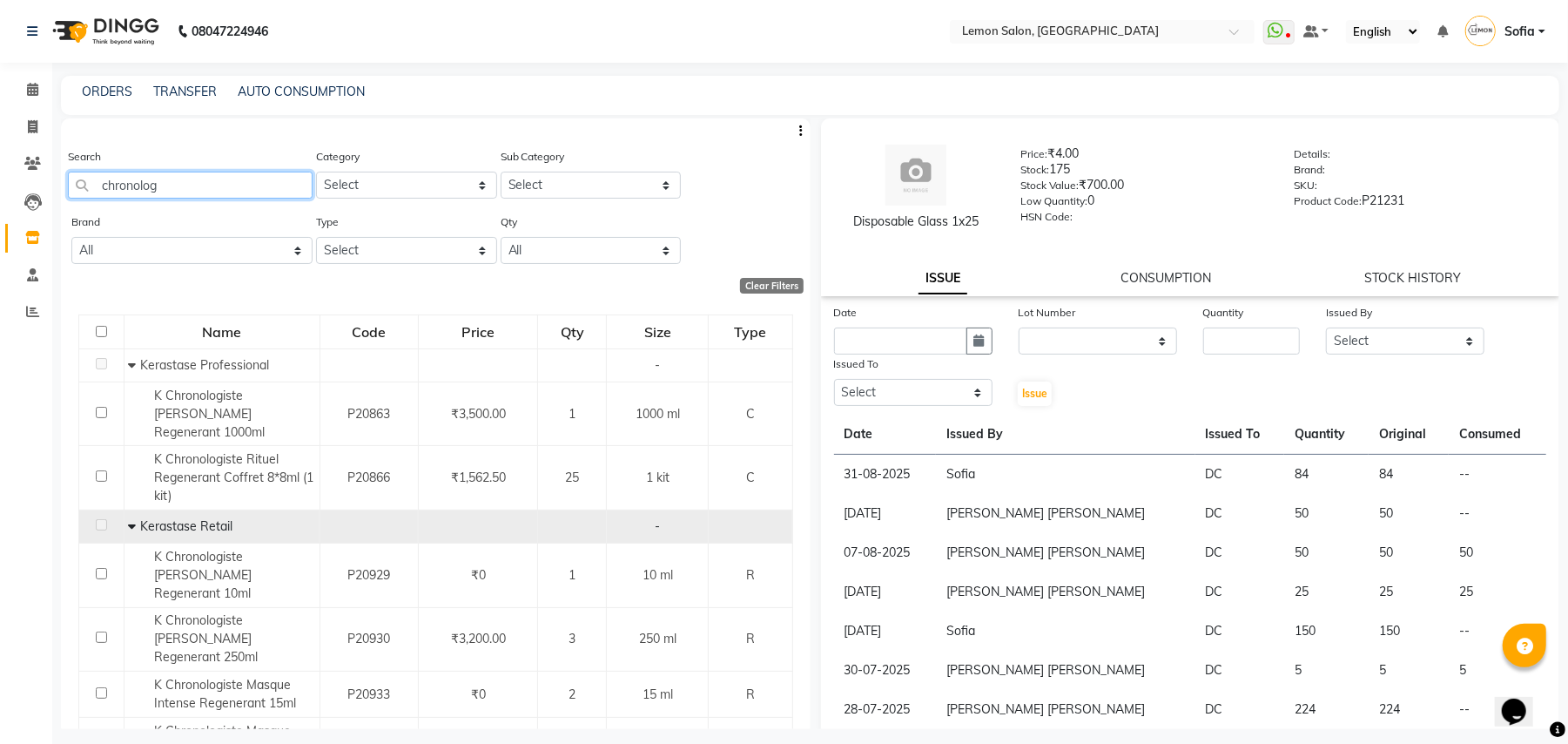
click at [196, 175] on input "chronolog" at bounding box center [190, 184] width 244 height 27
click at [195, 178] on input "chronolog" at bounding box center [190, 184] width 244 height 27
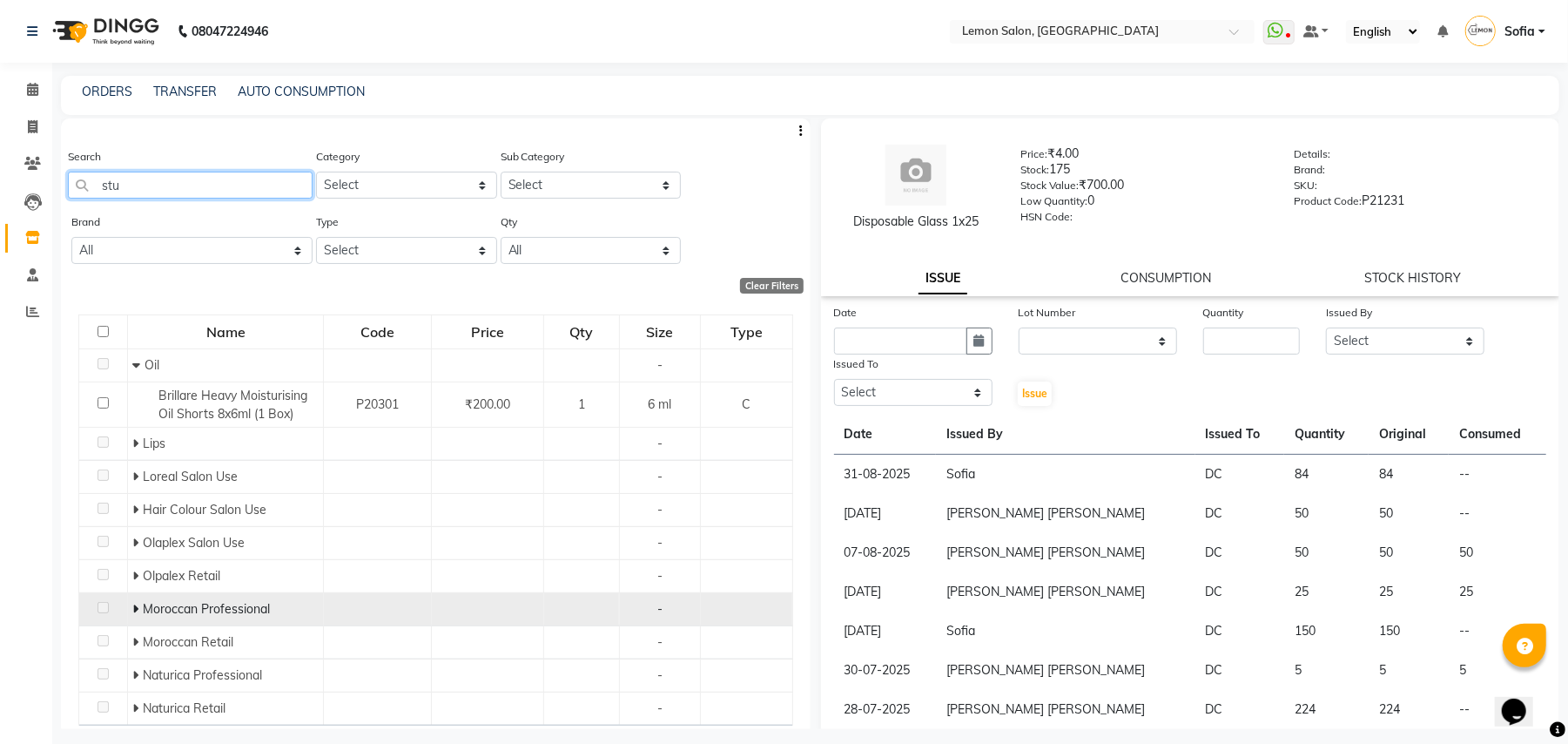
scroll to position [51, 0]
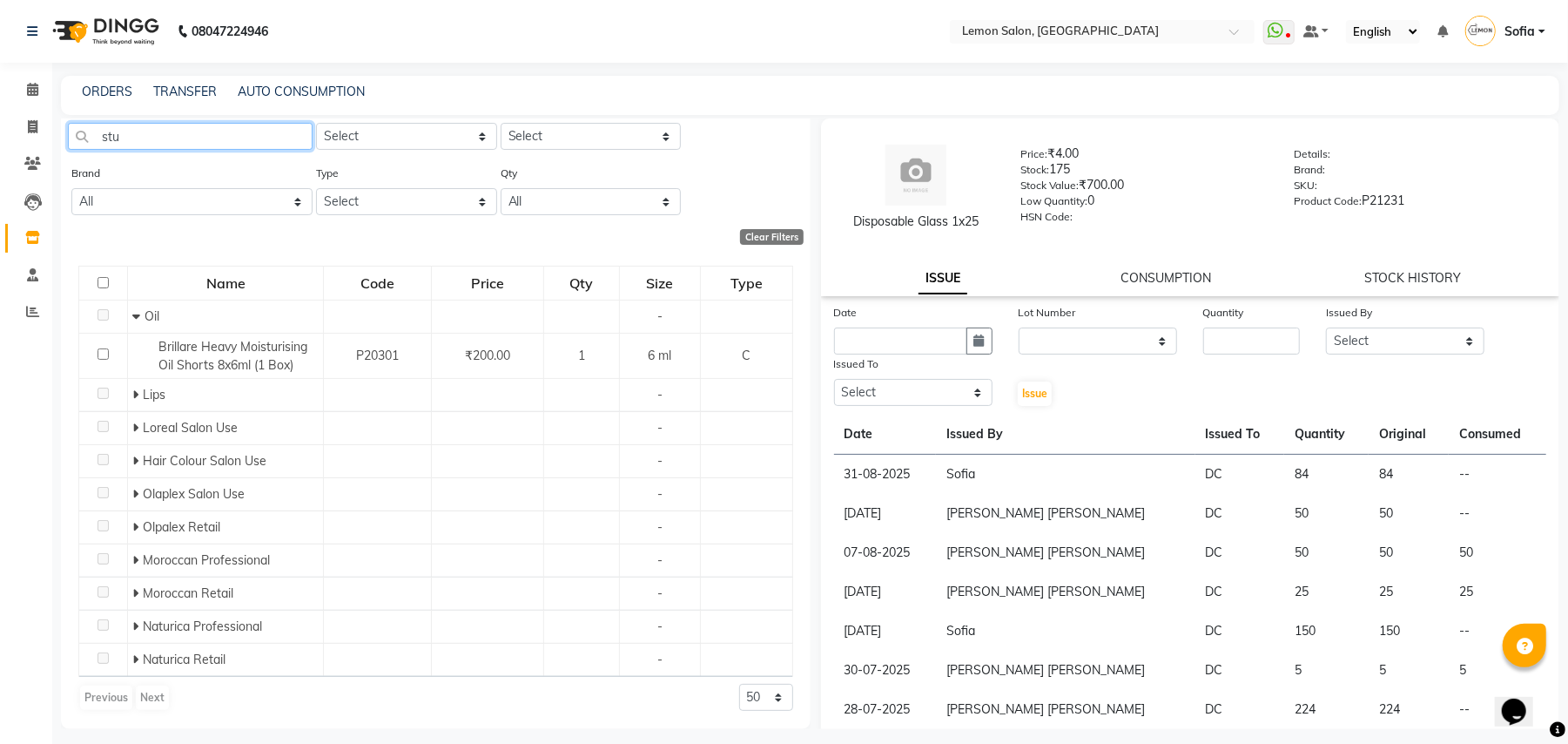
click at [165, 137] on input "stu" at bounding box center [190, 136] width 244 height 27
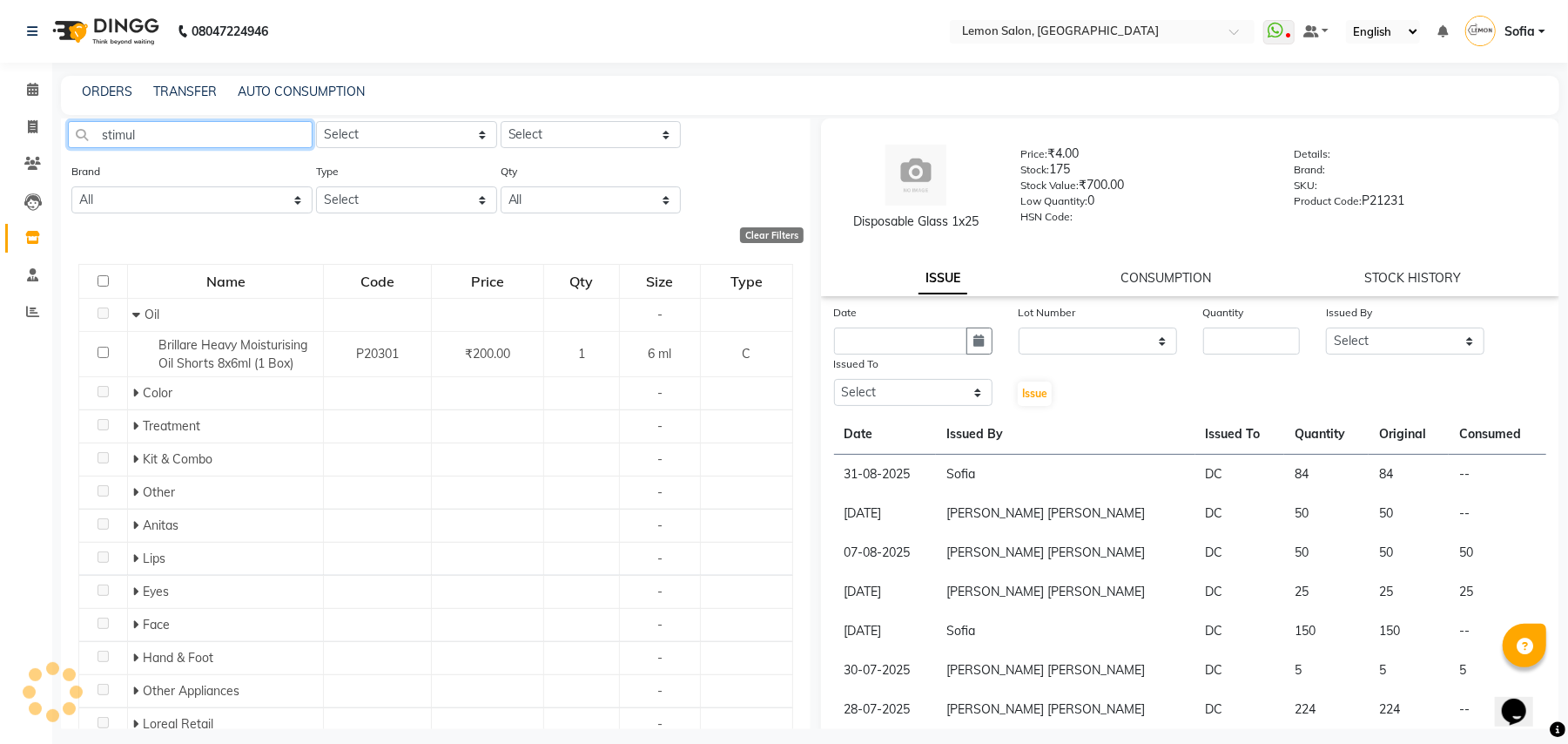
scroll to position [0, 0]
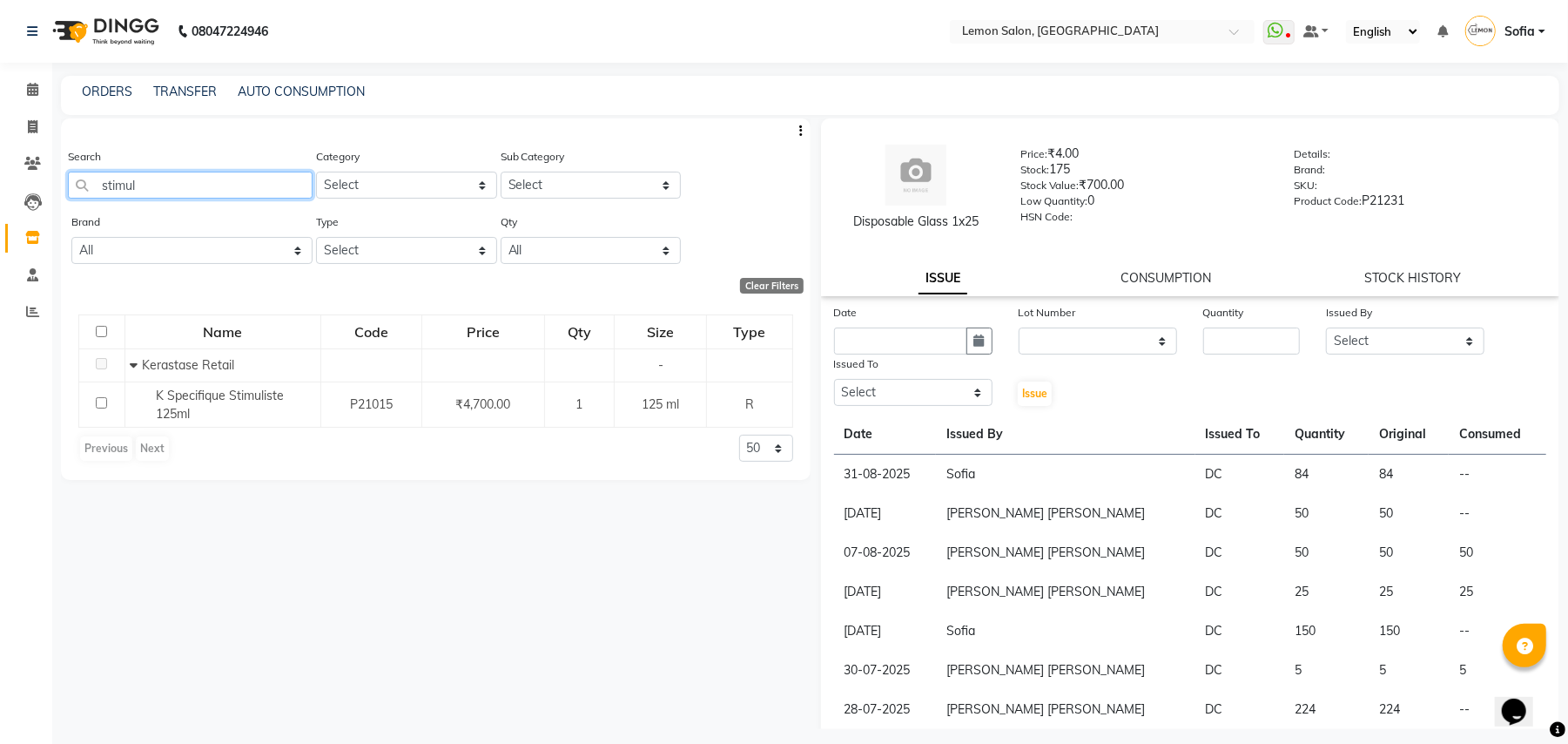
click at [178, 184] on input "stimul" at bounding box center [190, 184] width 244 height 27
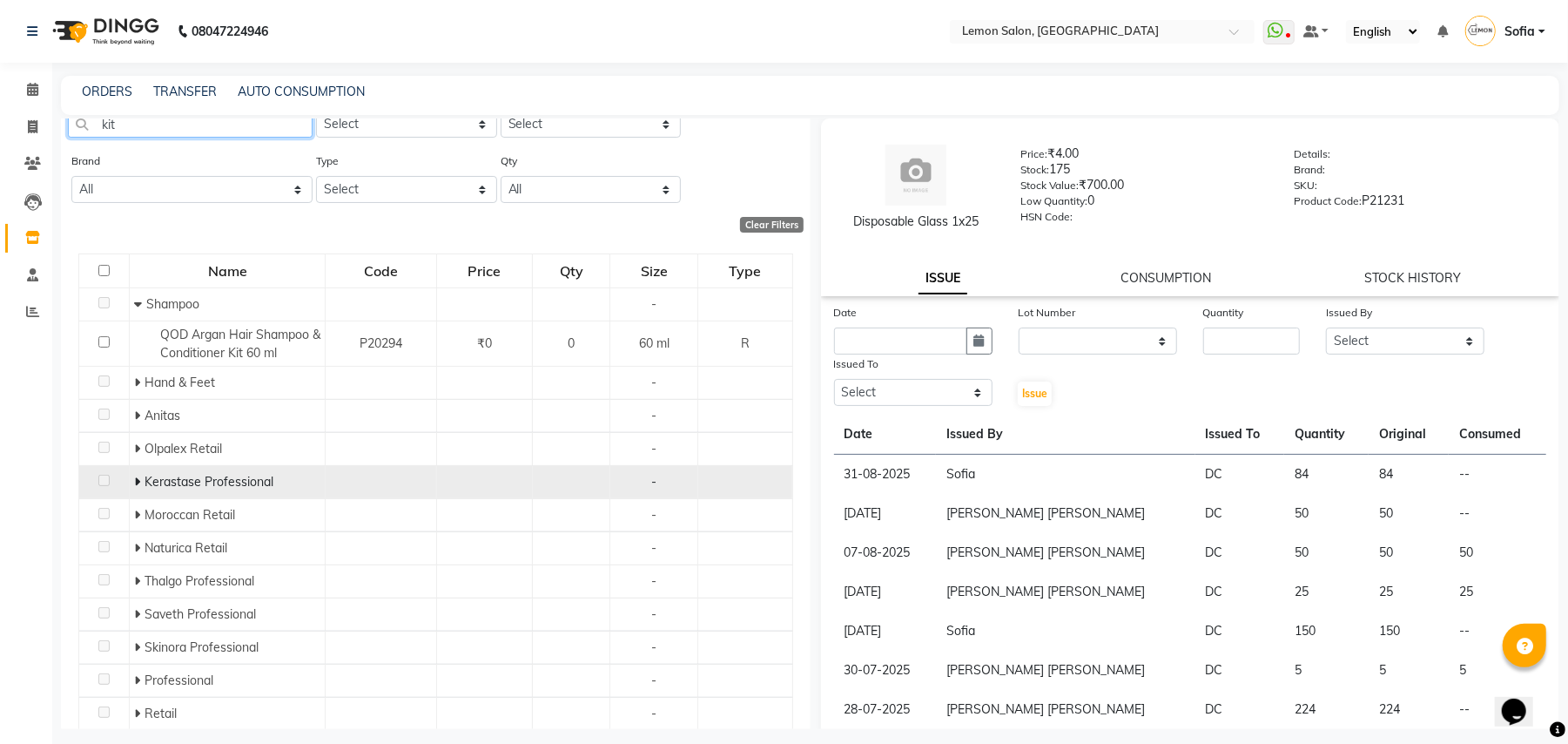
scroll to position [119, 0]
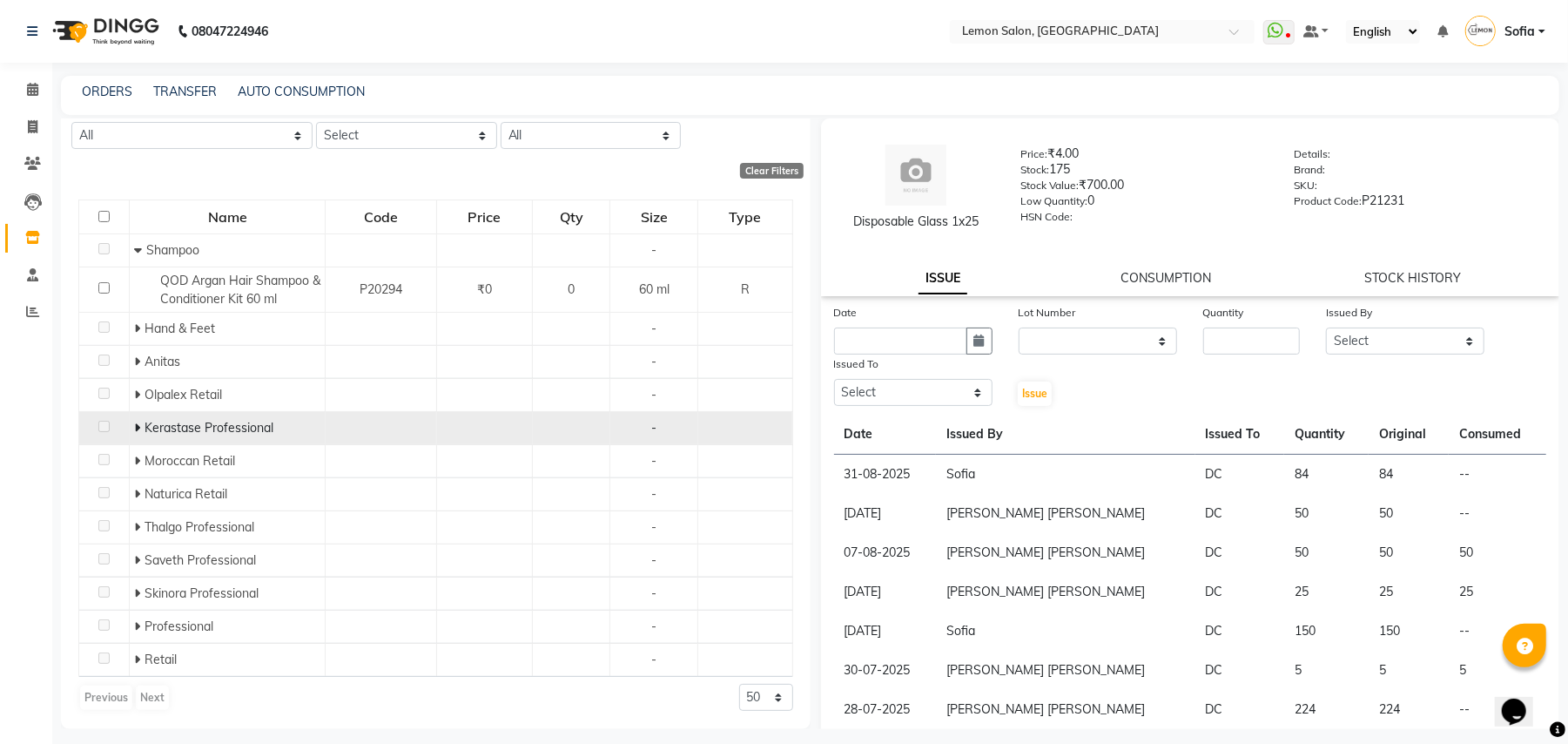
click at [141, 423] on span at bounding box center [140, 428] width 10 height 16
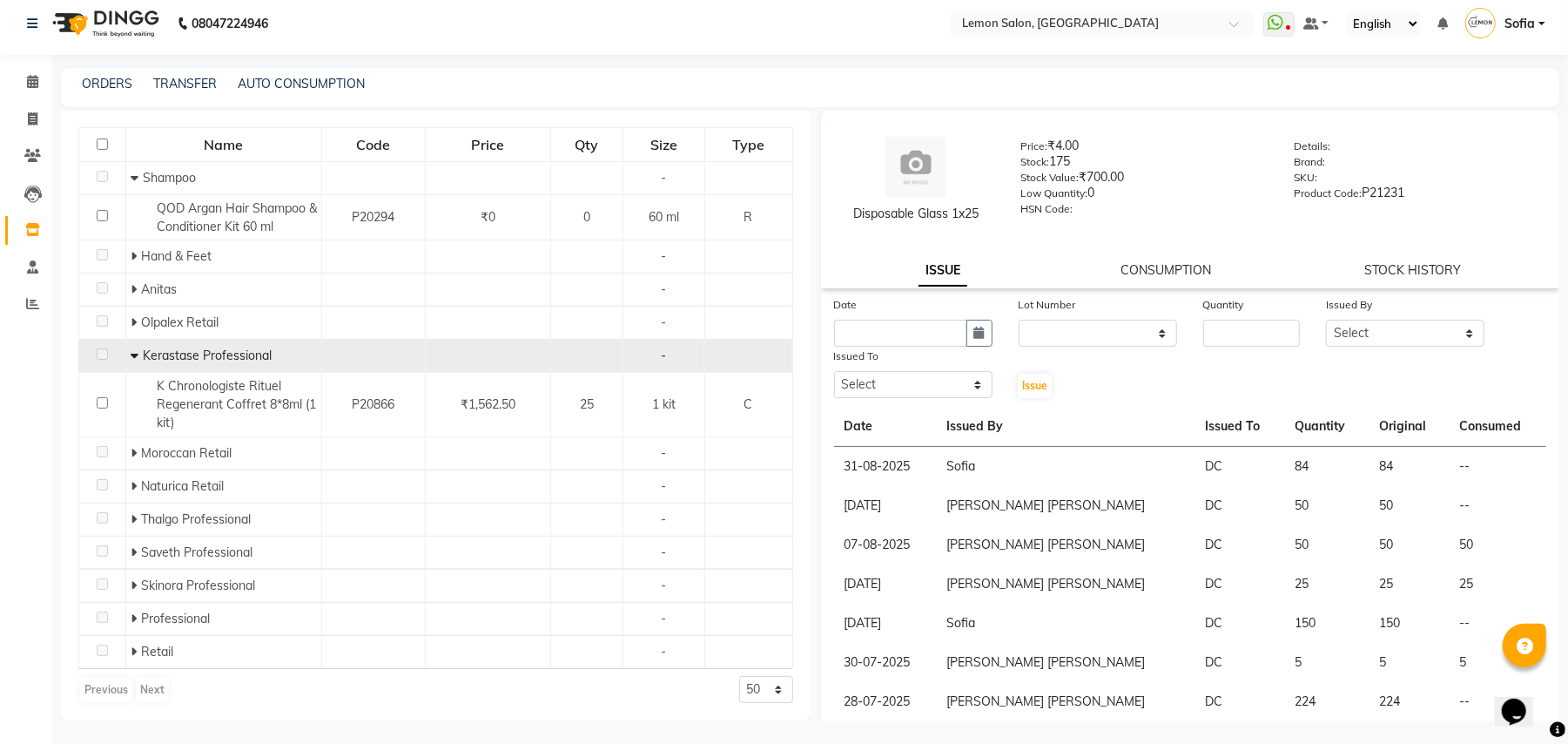
scroll to position [10, 0]
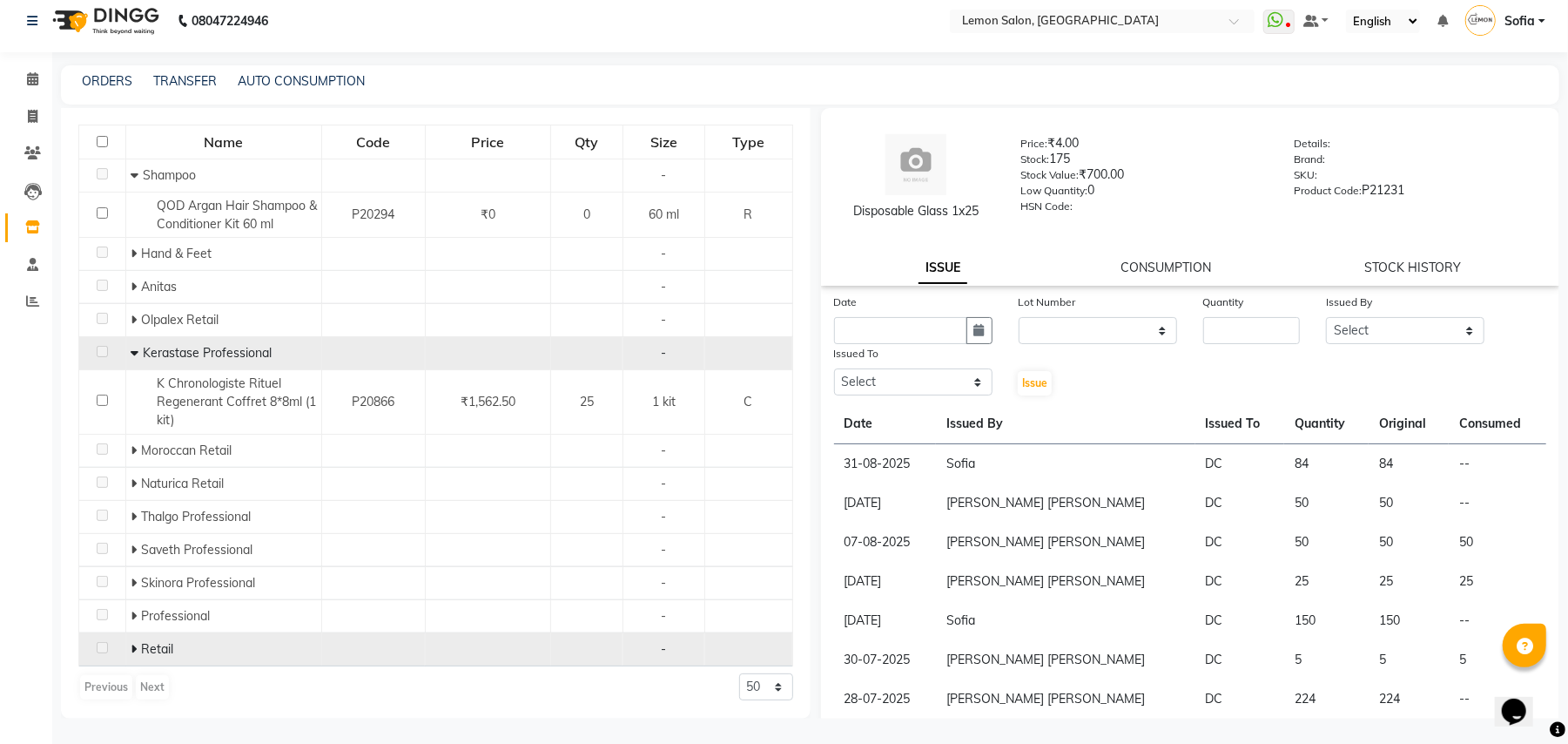
click at [131, 649] on icon at bounding box center [134, 649] width 6 height 12
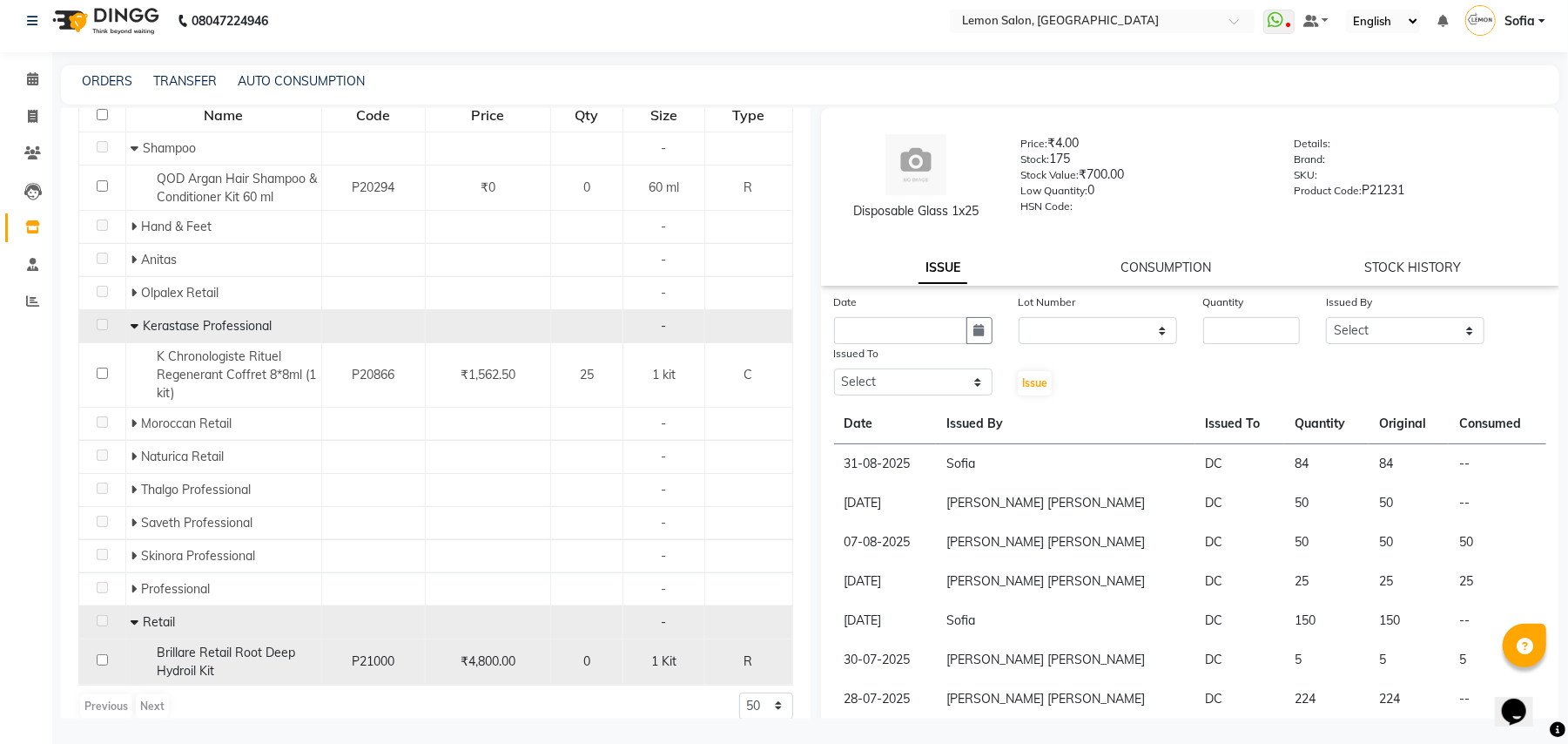
scroll to position [228, 0]
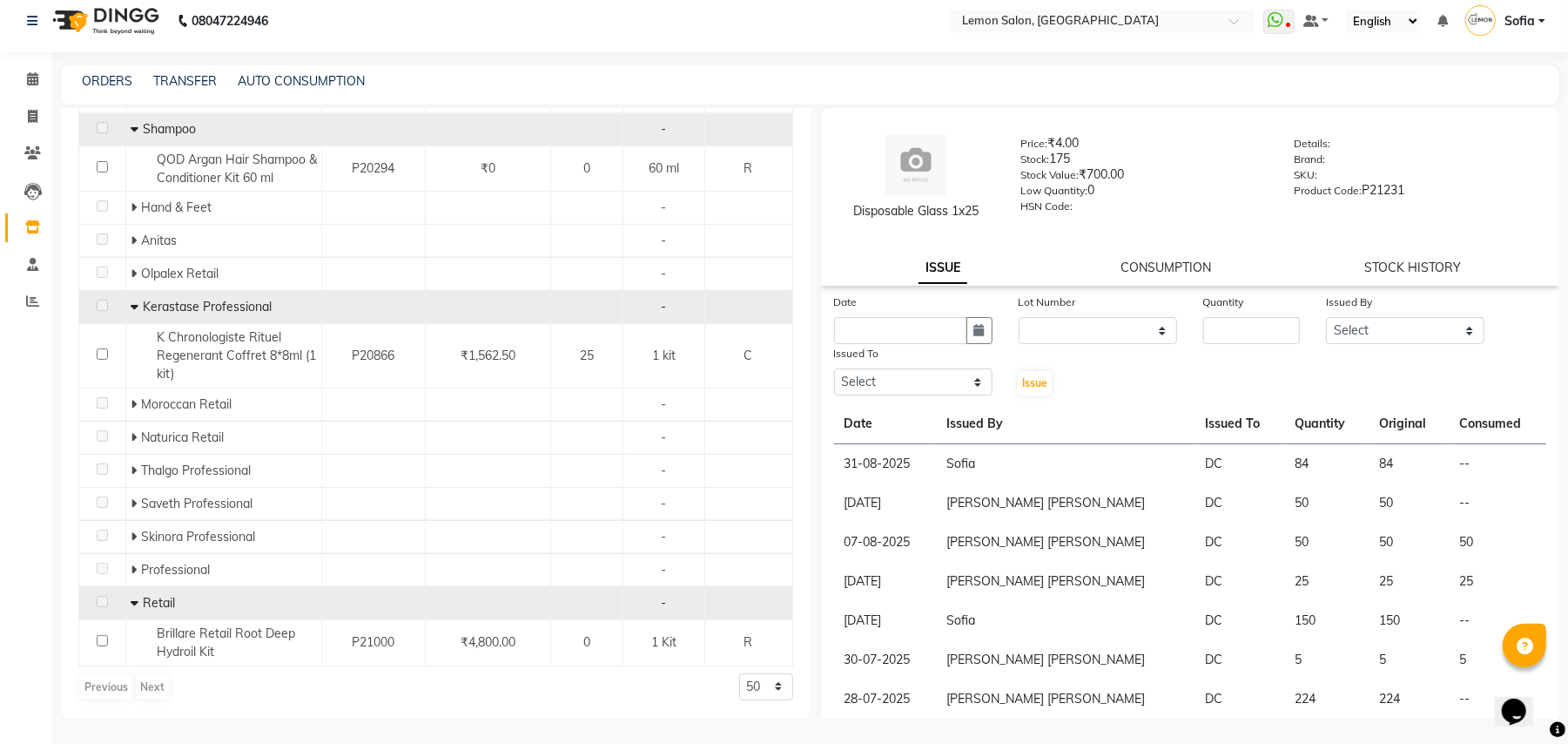
click at [134, 126] on icon at bounding box center [134, 129] width 8 height 12
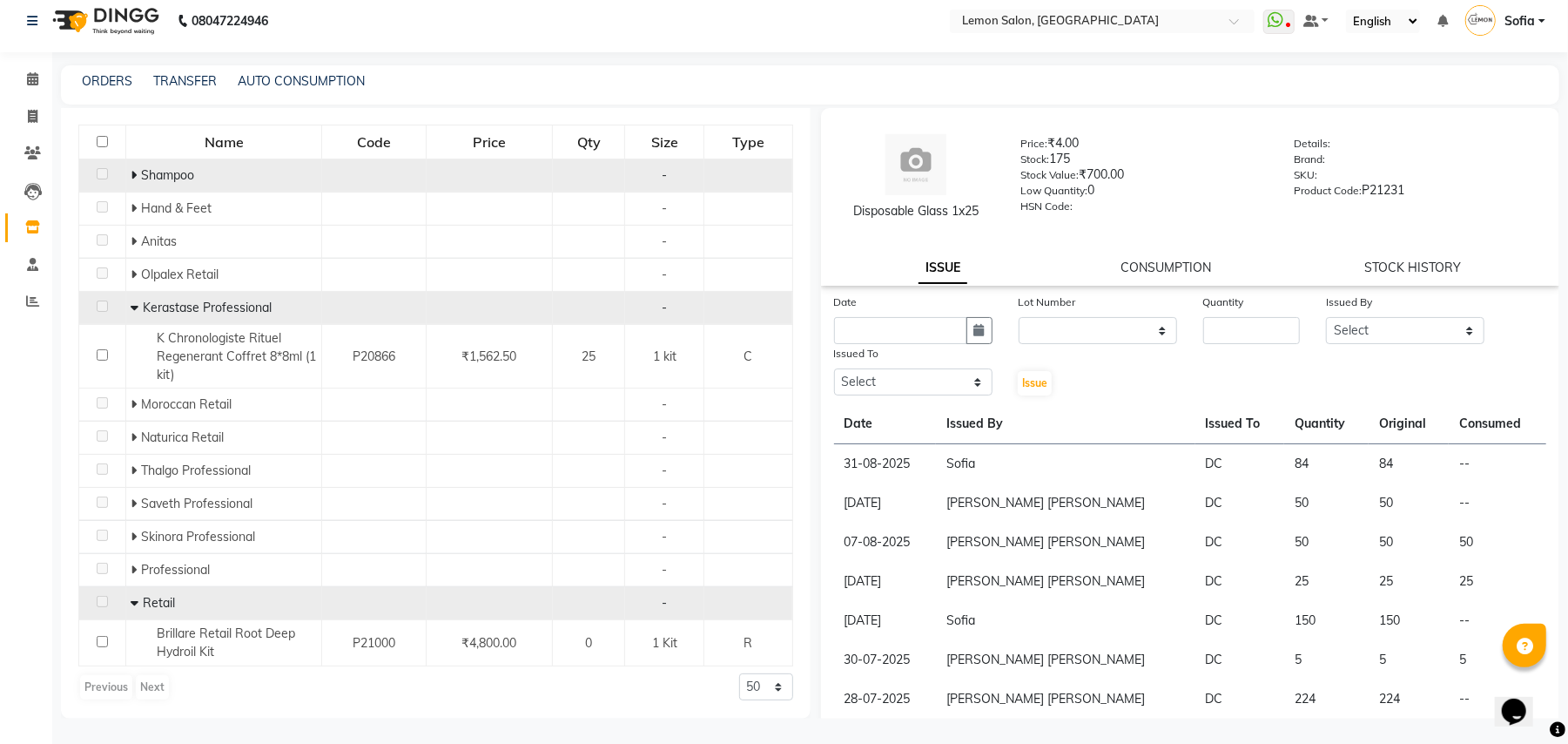
click at [133, 303] on icon at bounding box center [134, 307] width 8 height 12
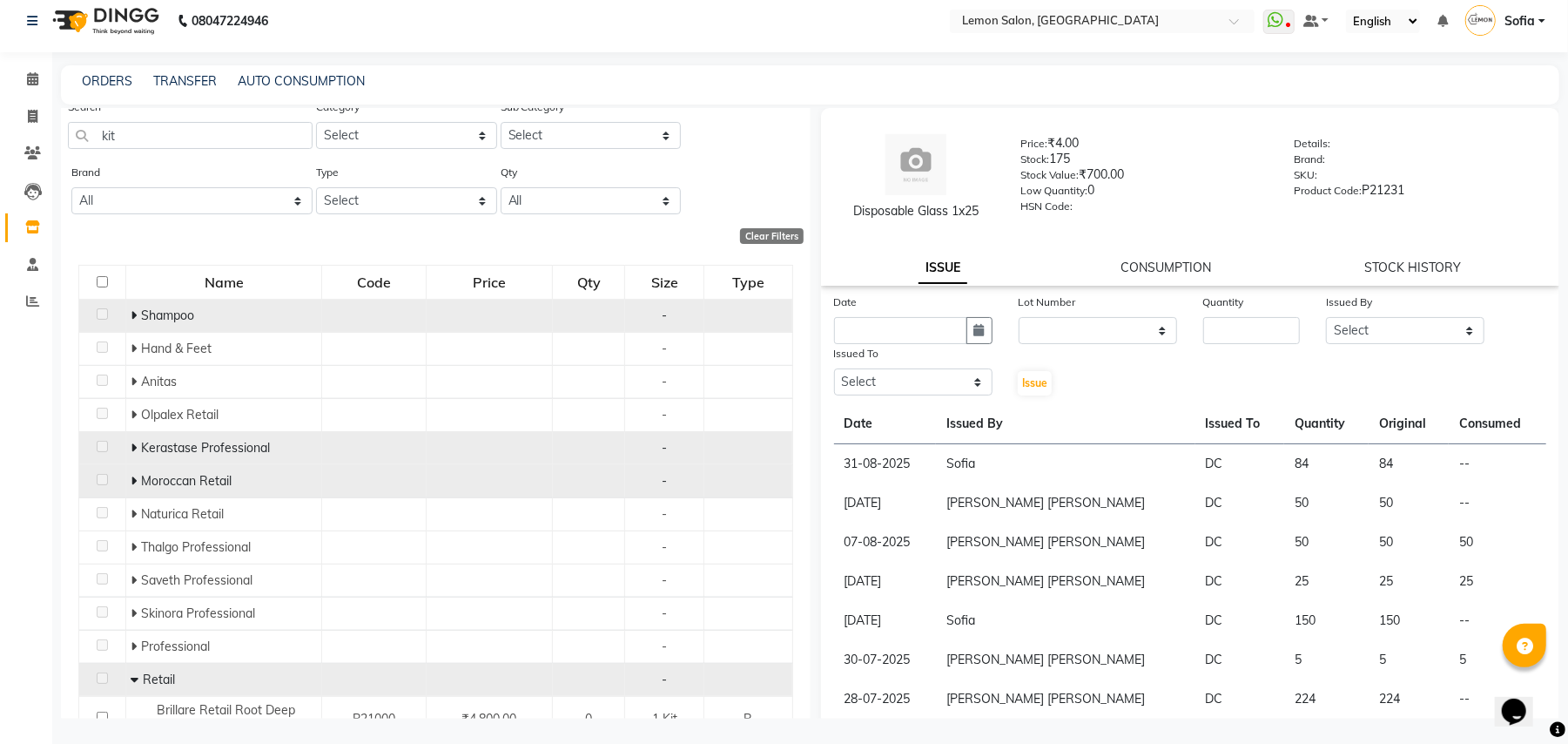
scroll to position [0, 0]
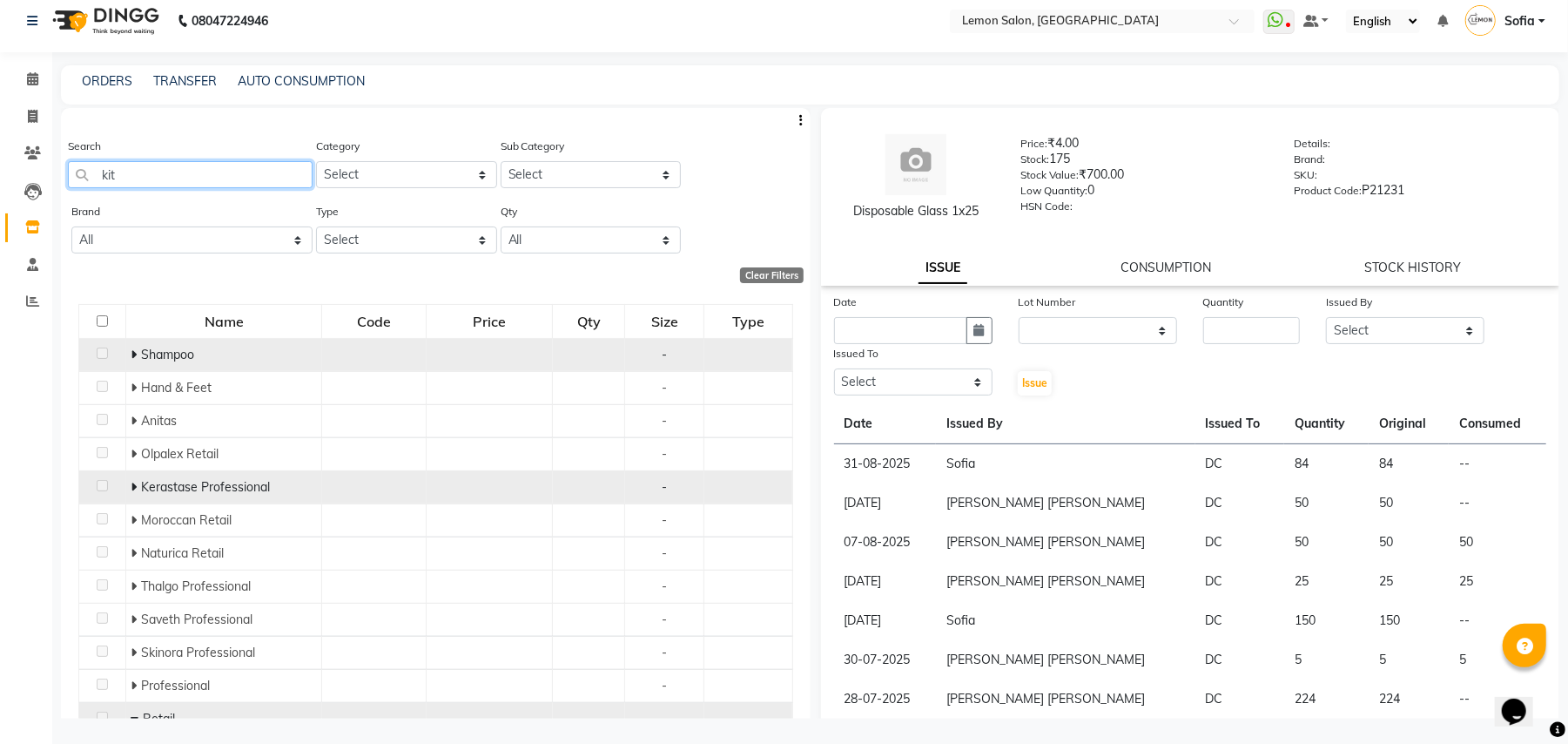
click at [217, 162] on input "kit" at bounding box center [190, 175] width 244 height 27
drag, startPoint x: 216, startPoint y: 162, endPoint x: 207, endPoint y: 162, distance: 9.0
click at [209, 162] on input "kit" at bounding box center [190, 175] width 244 height 27
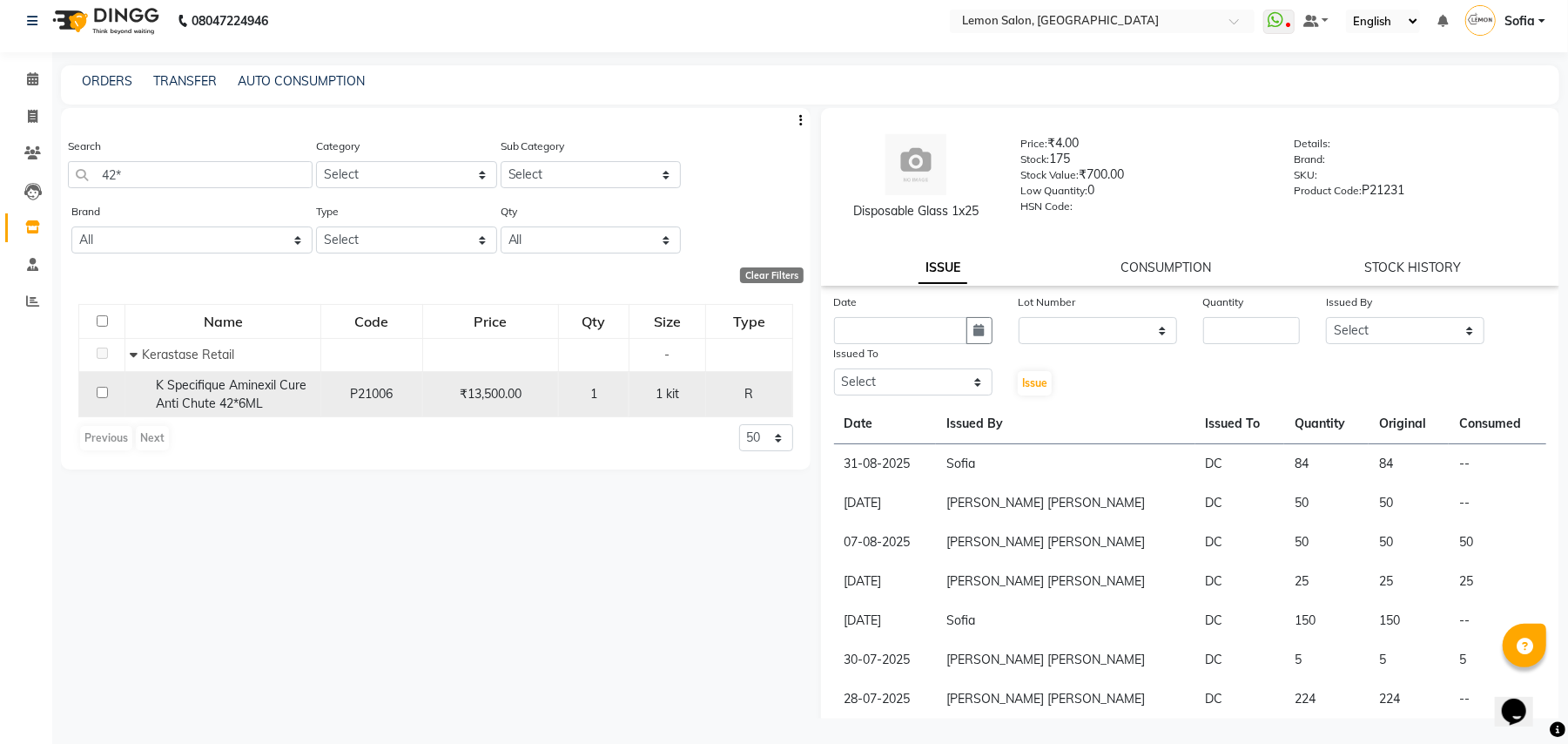
click at [209, 391] on span "K Specifique Aminexil Cure Anti Chute 42*6ML" at bounding box center [231, 394] width 151 height 34
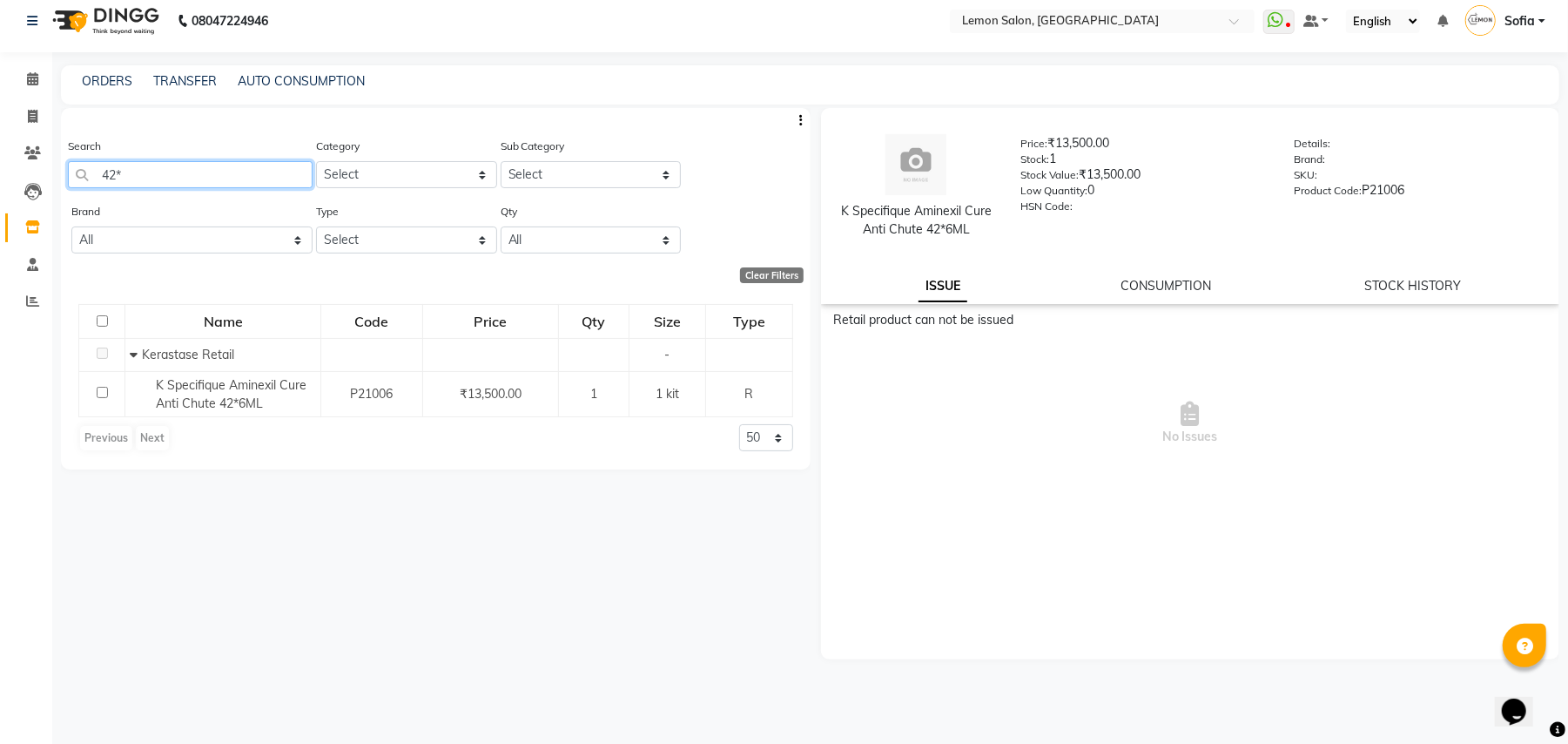
click at [155, 182] on input "42*" at bounding box center [190, 175] width 244 height 27
type input "4"
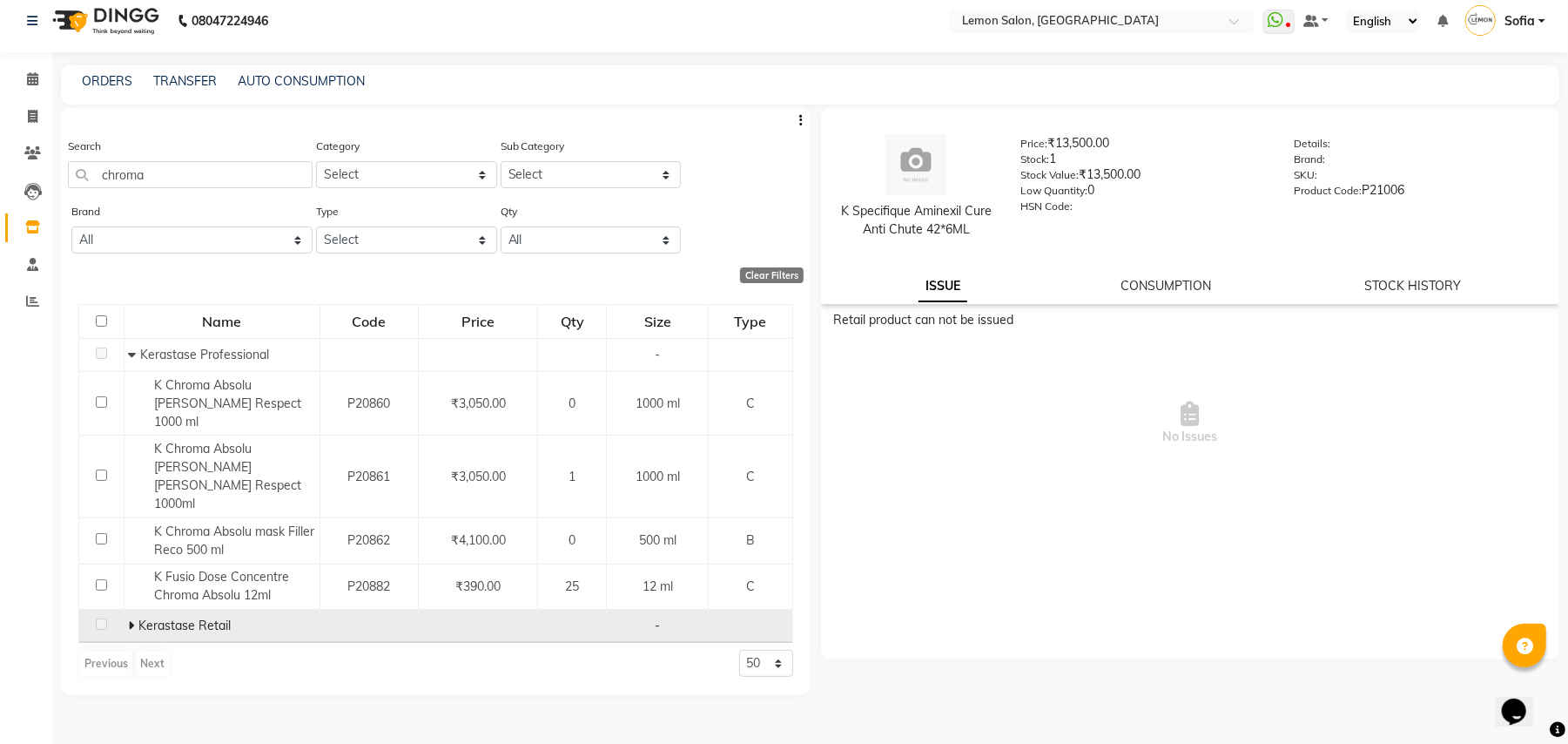
click at [124, 610] on tr "Kerastase Retail -" at bounding box center [437, 626] width 714 height 33
click at [130, 619] on icon at bounding box center [131, 625] width 6 height 12
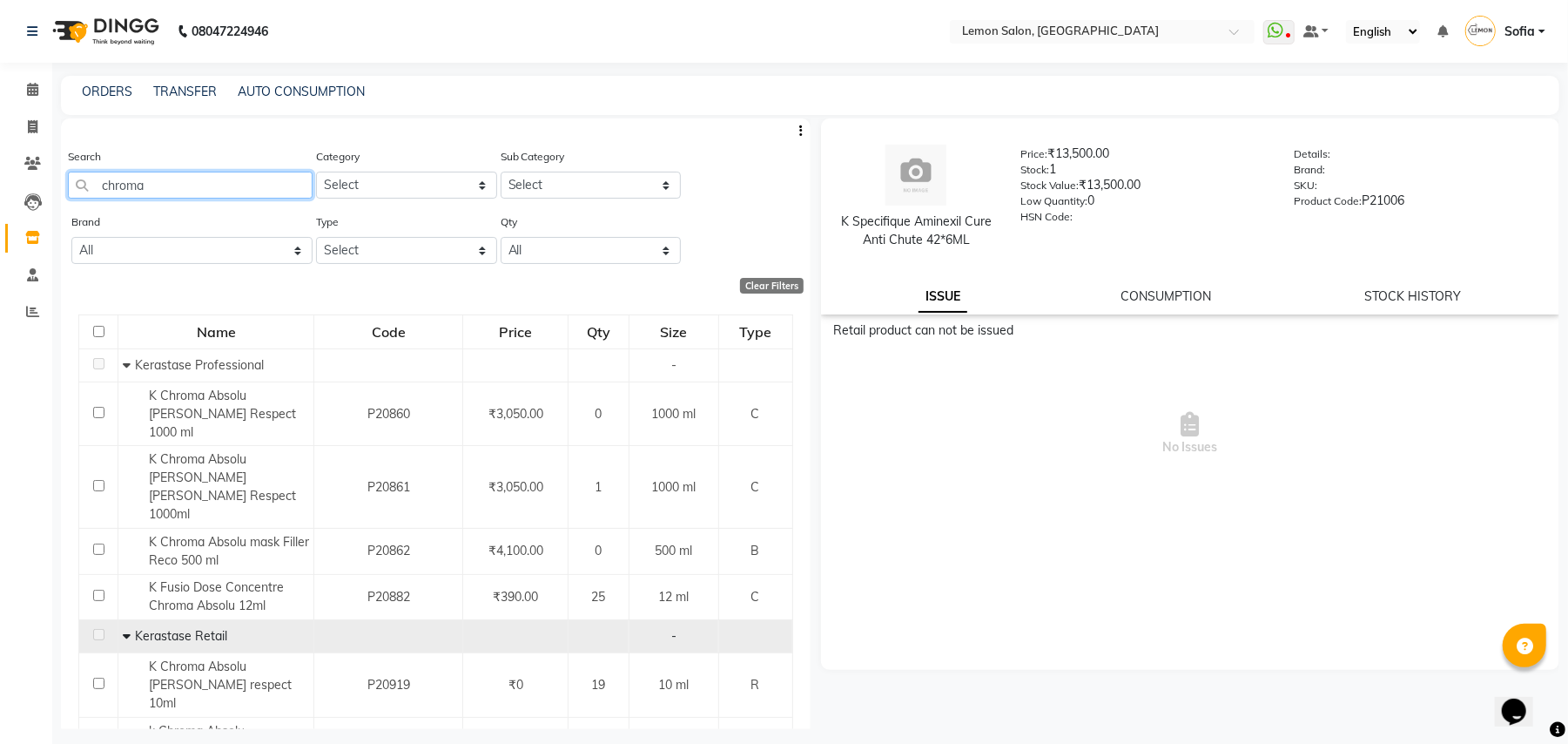
click at [185, 184] on input "chroma" at bounding box center [190, 184] width 244 height 27
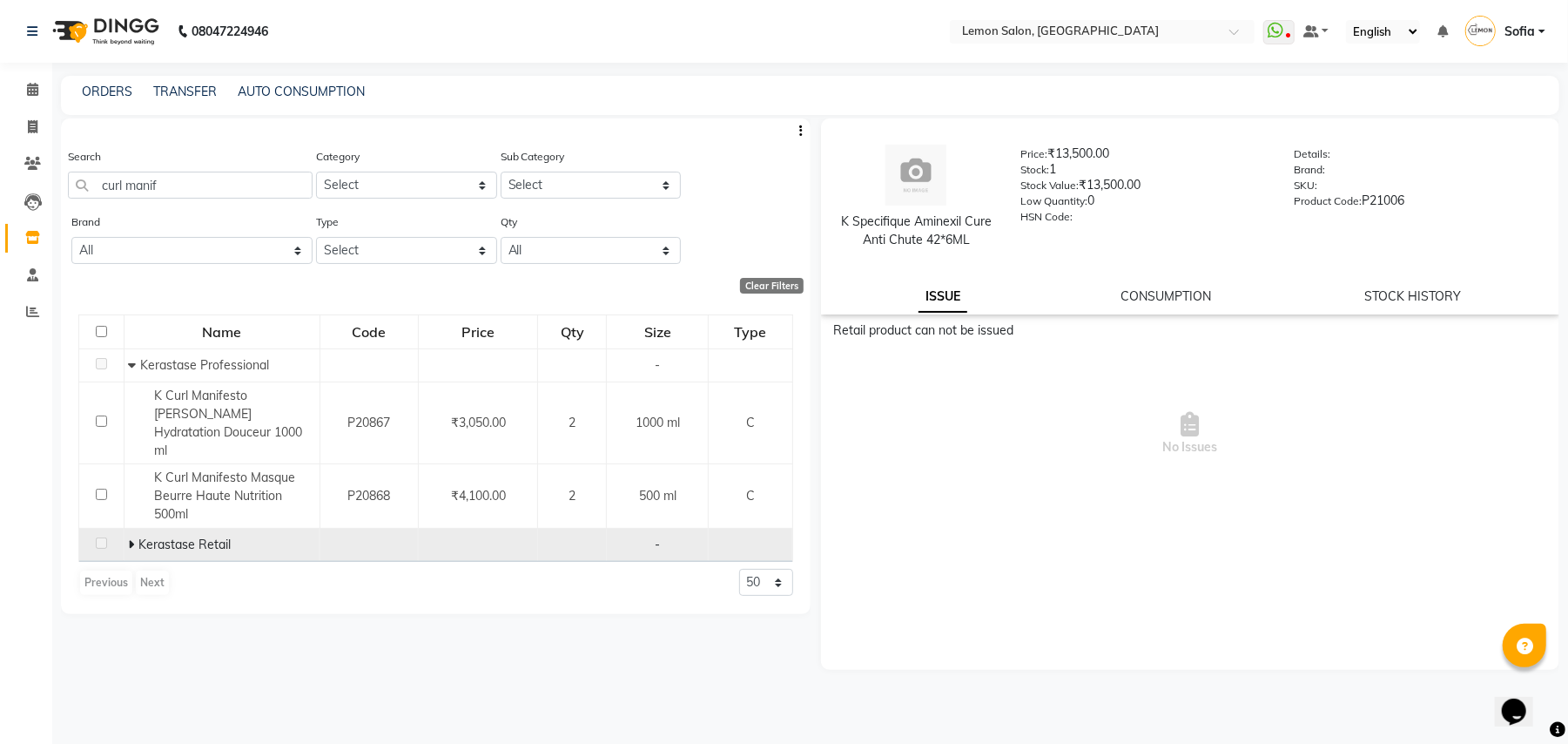
click at [131, 538] on icon at bounding box center [131, 544] width 6 height 12
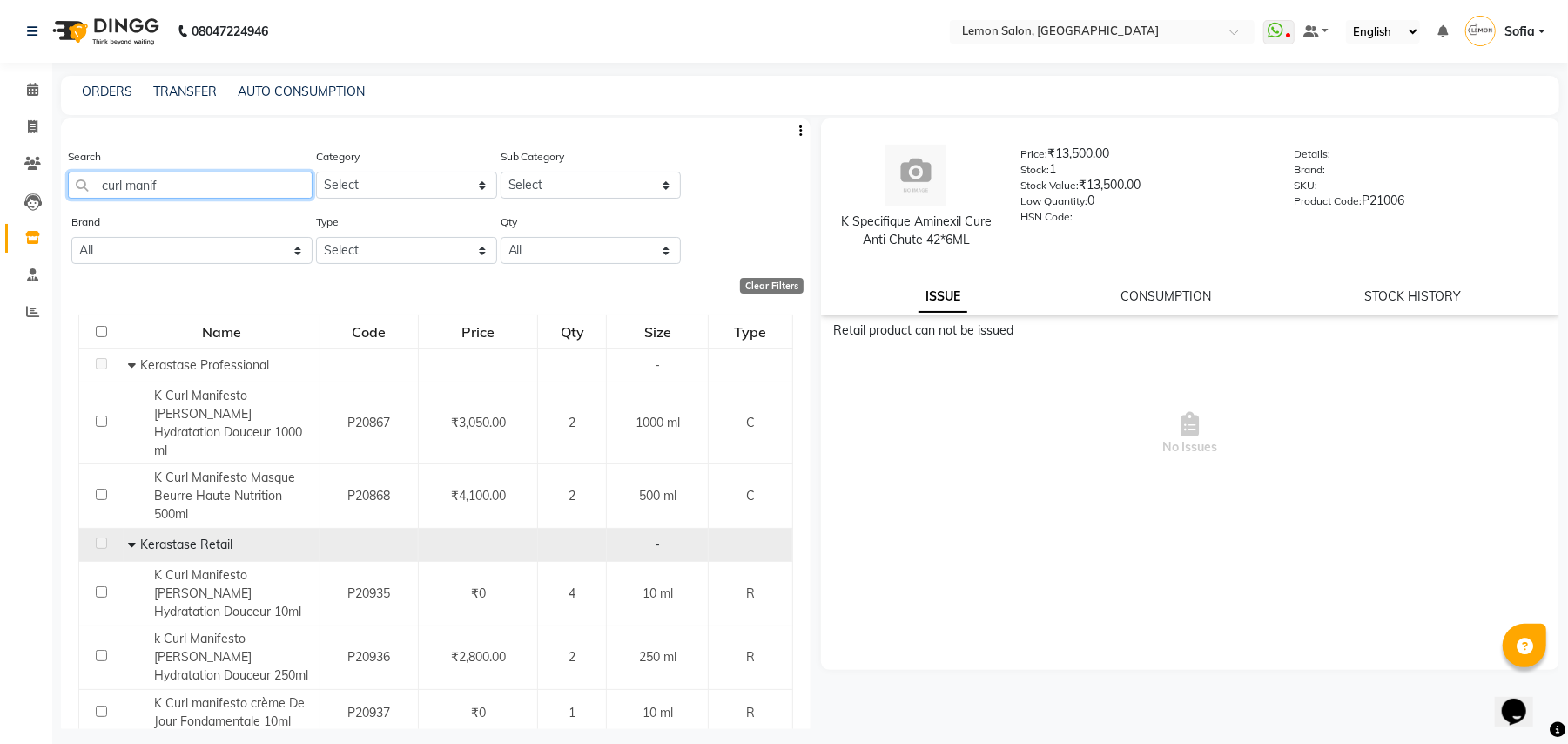
click at [165, 188] on input "curl manif" at bounding box center [190, 184] width 244 height 27
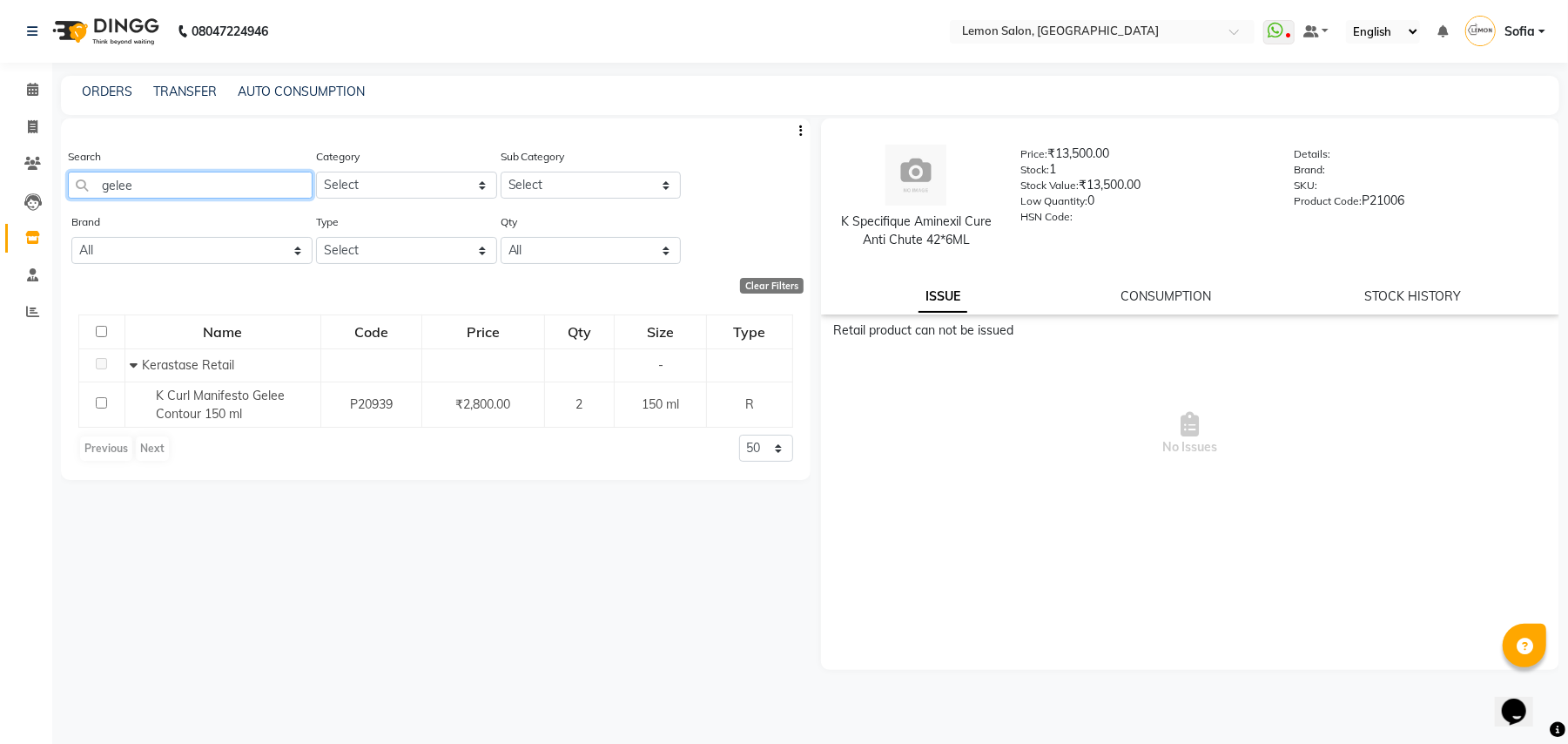
click at [172, 189] on input "gelee" at bounding box center [190, 184] width 244 height 27
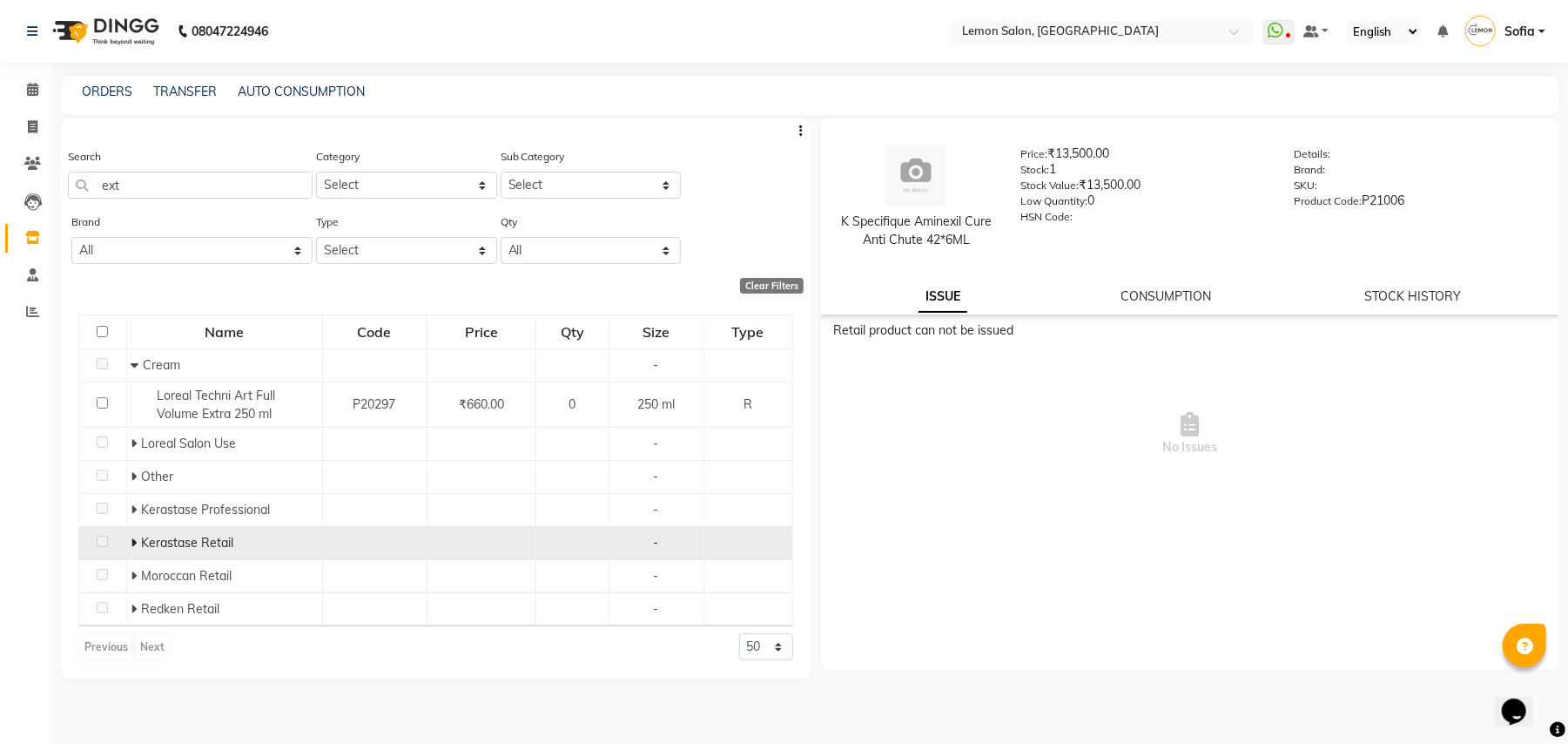
click at [133, 541] on icon at bounding box center [134, 542] width 6 height 12
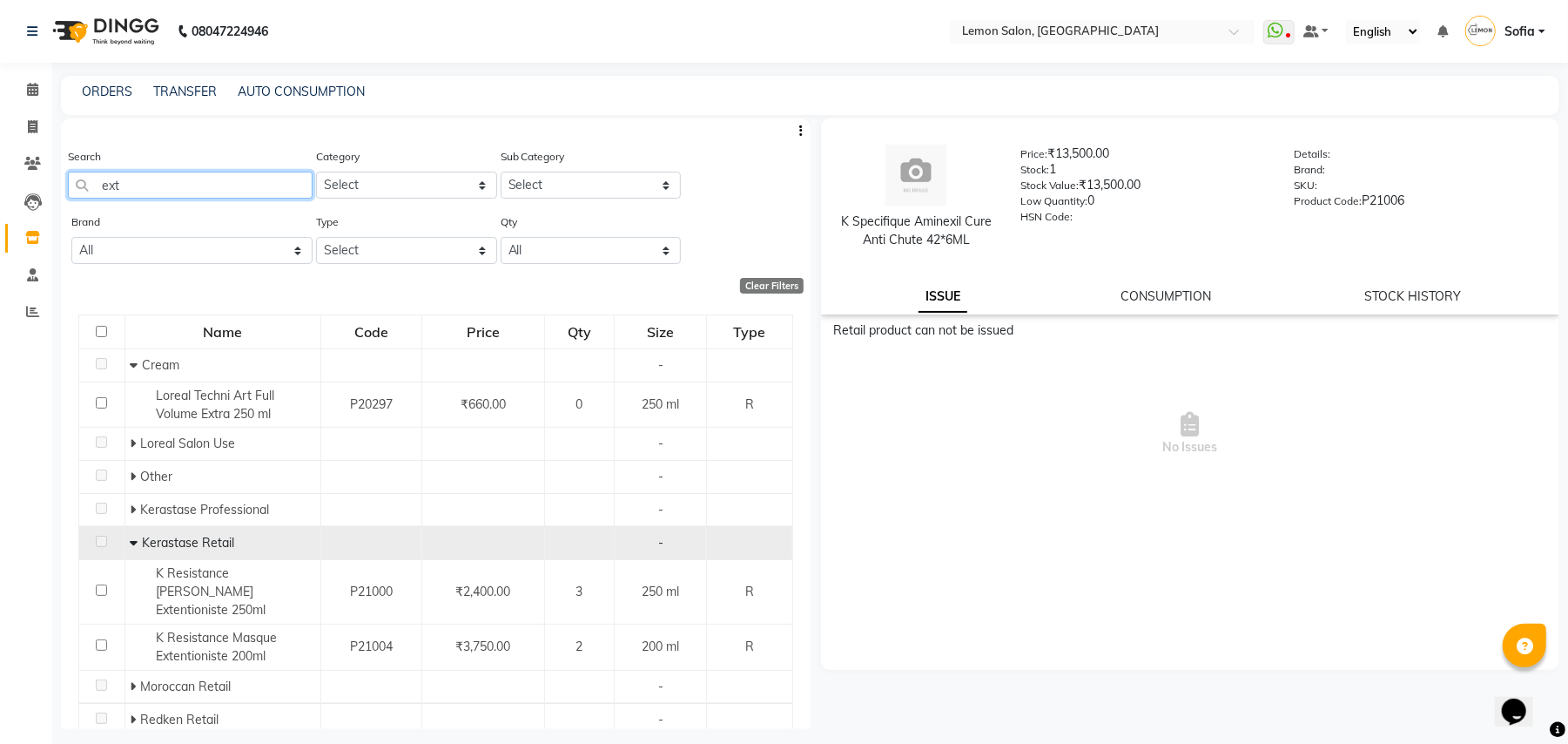
click at [157, 181] on input "ext" at bounding box center [190, 184] width 244 height 27
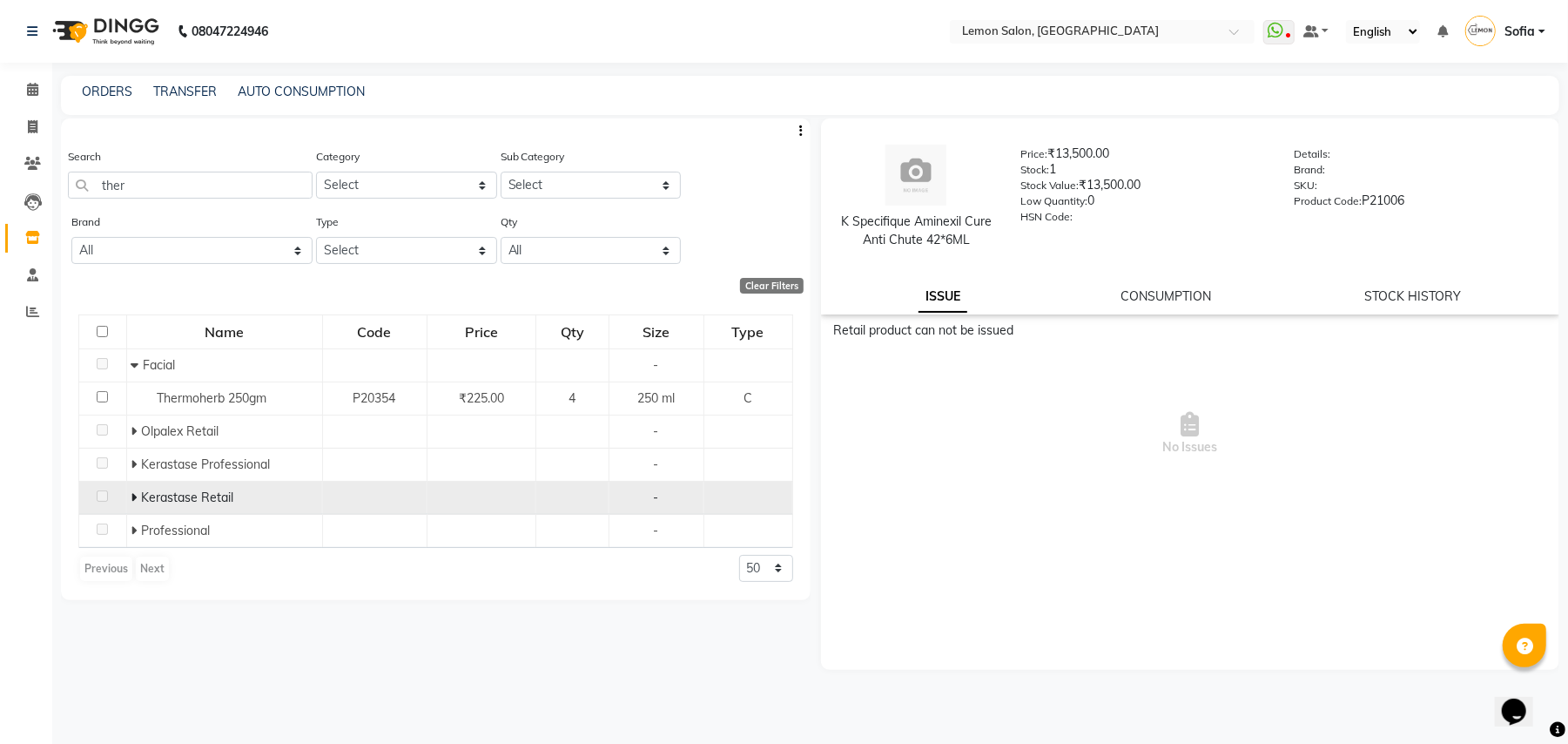
click at [134, 496] on icon at bounding box center [134, 498] width 6 height 12
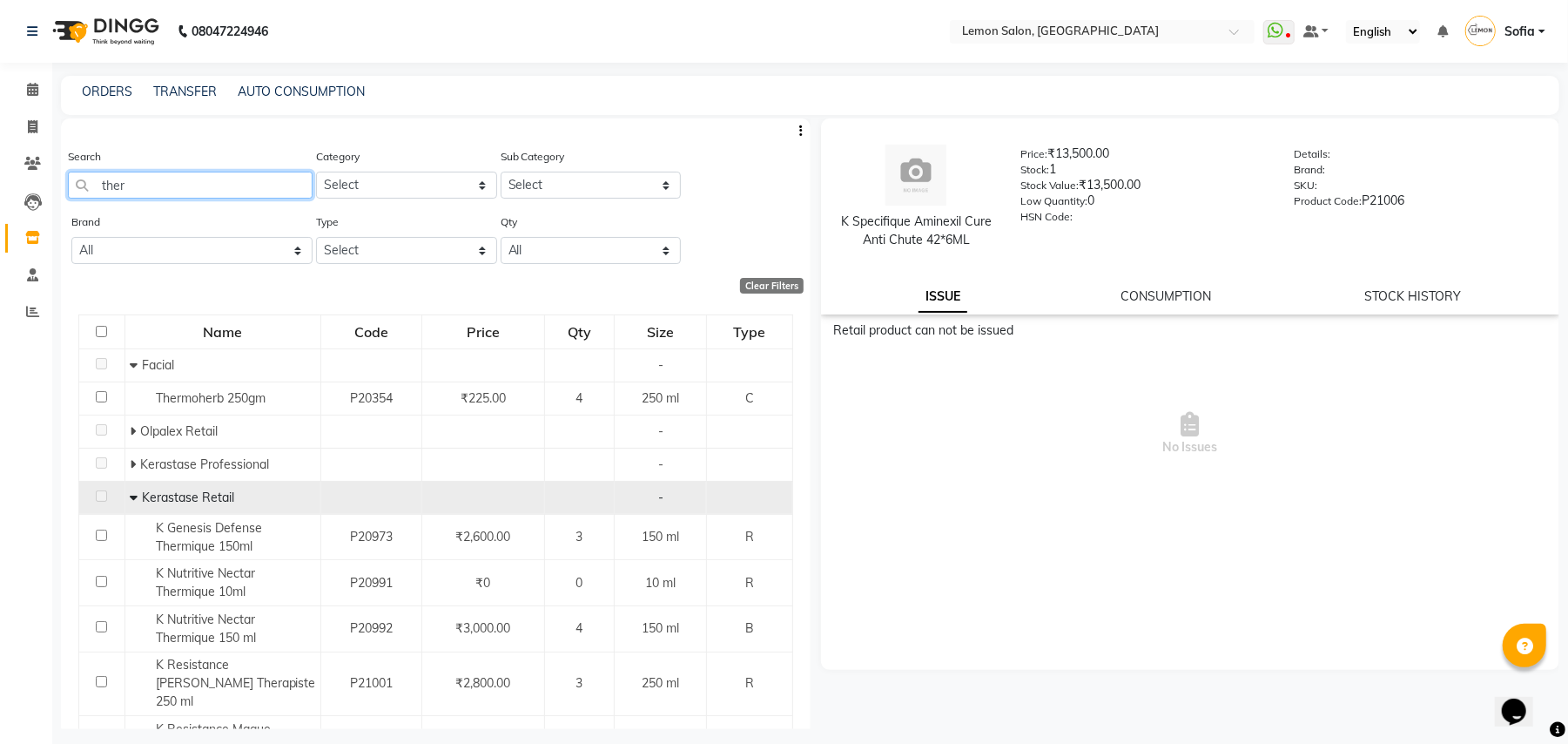
click at [195, 171] on input "ther" at bounding box center [190, 184] width 244 height 27
click at [195, 174] on input "ther" at bounding box center [190, 184] width 244 height 27
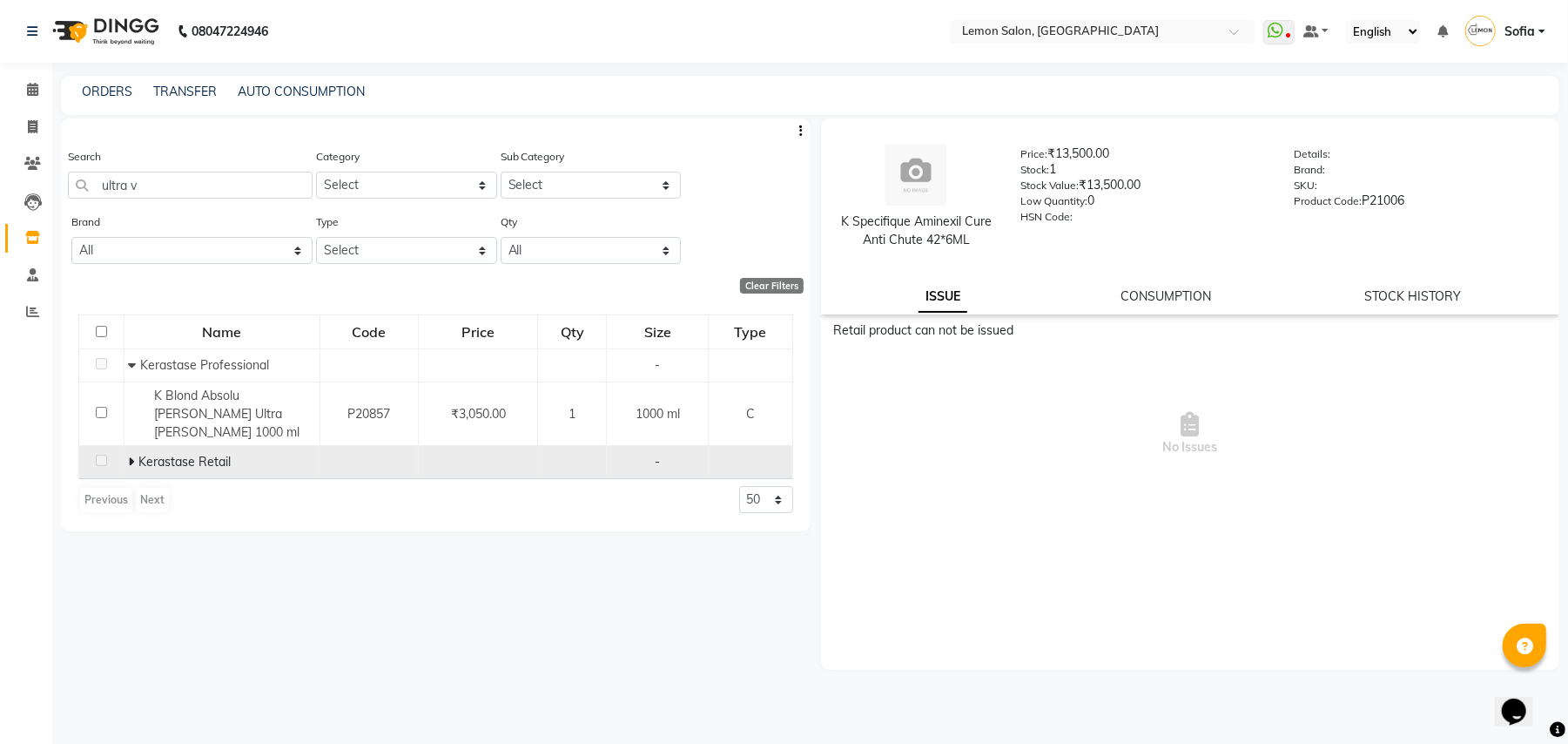
click at [165, 454] on span "Kerastase Retail" at bounding box center [185, 462] width 93 height 16
click at [137, 453] on div "Kerastase Retail" at bounding box center [221, 462] width 186 height 18
click at [133, 456] on icon at bounding box center [131, 462] width 6 height 12
click at [256, 202] on div "Search ultra v" at bounding box center [190, 180] width 244 height 65
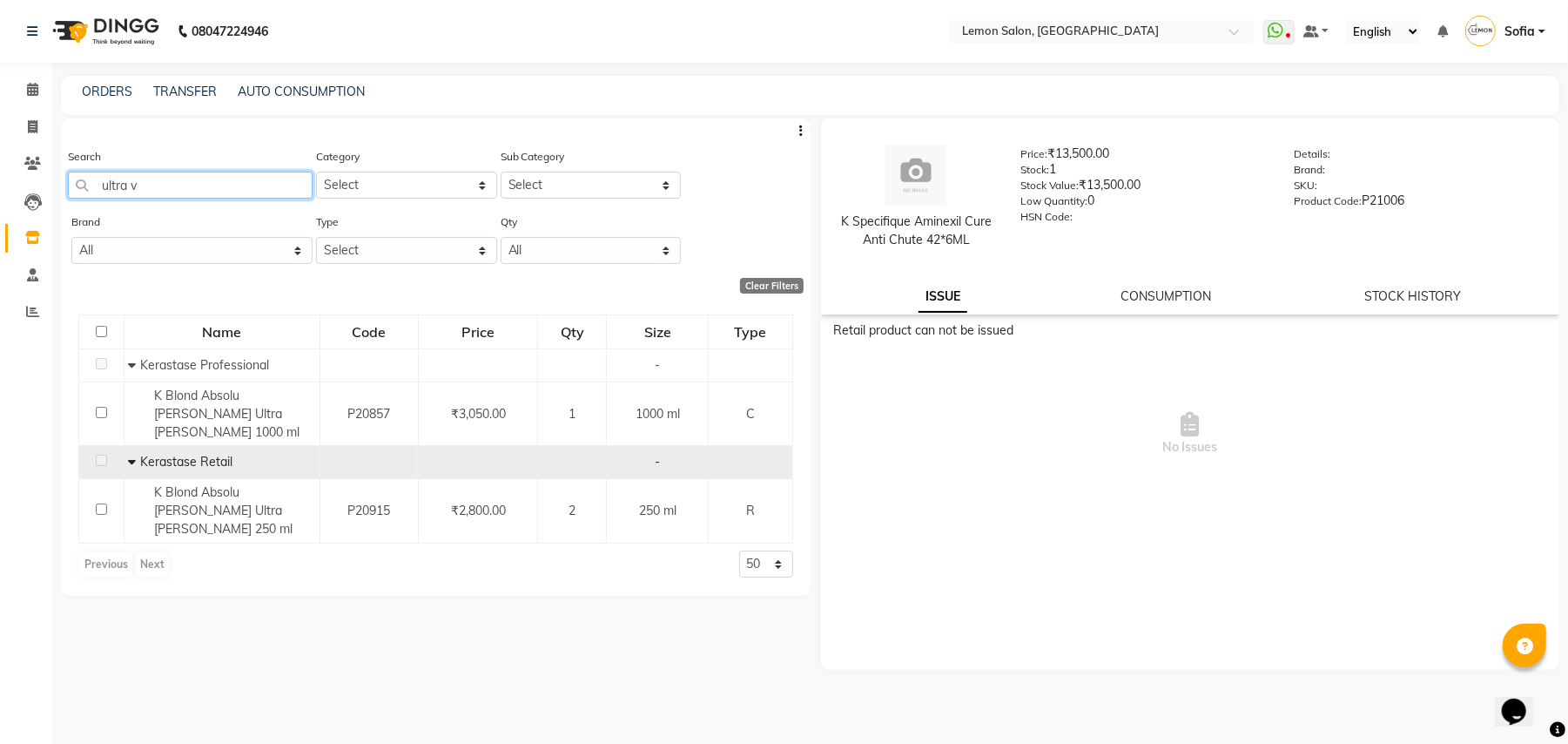
click at [254, 196] on input "ultra v" at bounding box center [190, 184] width 244 height 27
click at [251, 189] on input "ultra v" at bounding box center [190, 184] width 244 height 27
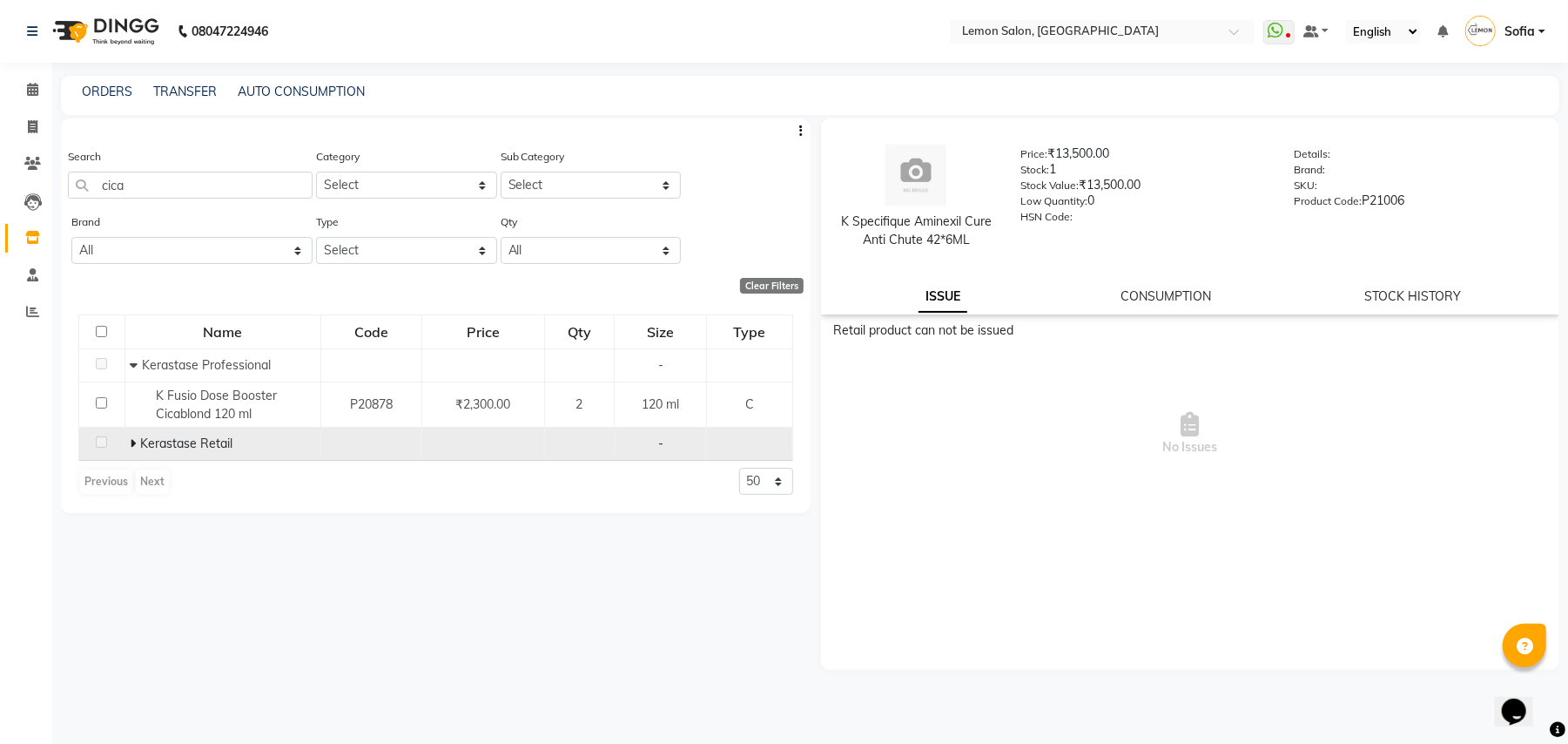
click at [127, 444] on td "Kerastase Retail" at bounding box center [223, 444] width 196 height 33
click at [127, 441] on td "Kerastase Retail" at bounding box center [223, 444] width 196 height 33
click at [137, 443] on span at bounding box center [135, 444] width 10 height 16
click at [164, 191] on input "cica" at bounding box center [190, 184] width 244 height 27
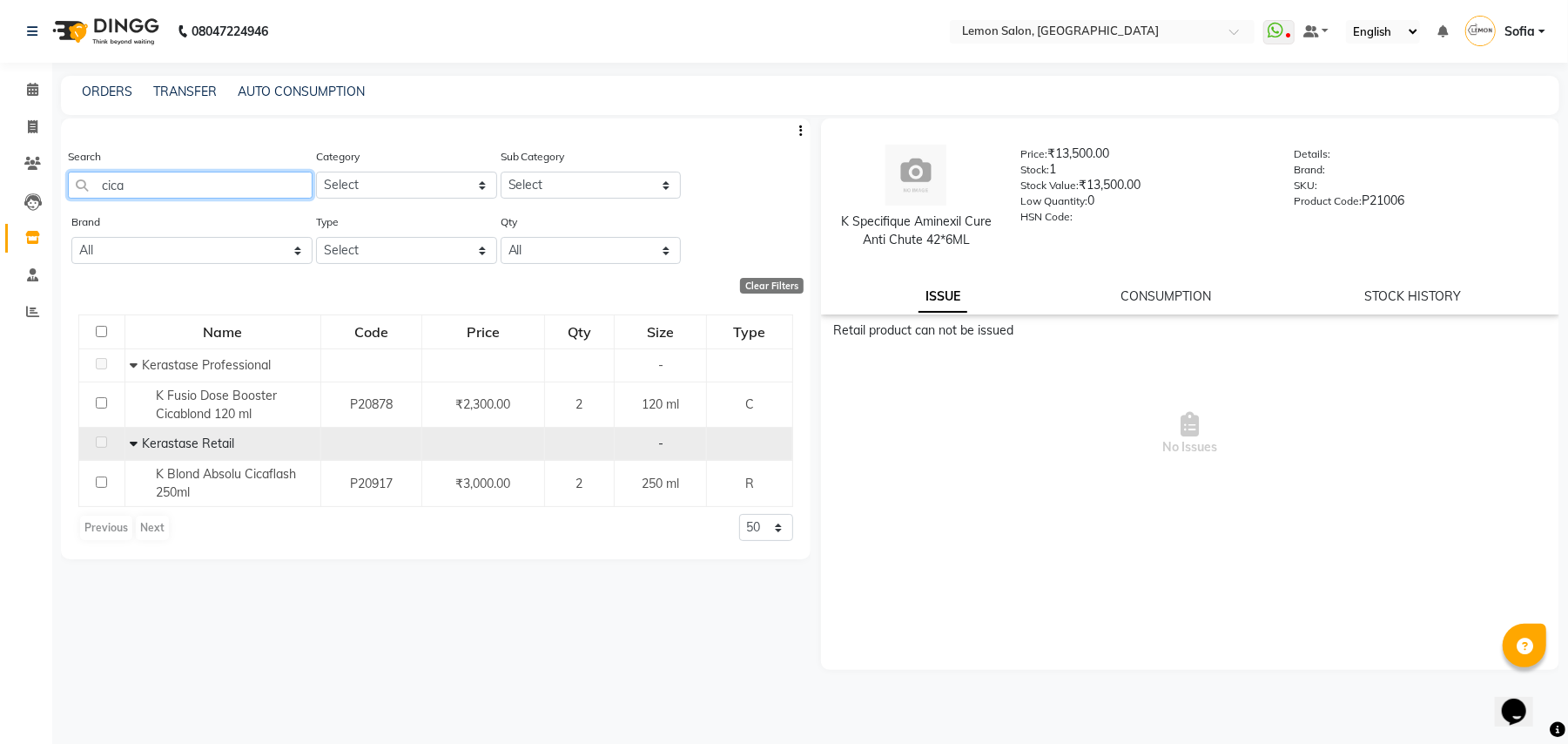
click at [164, 191] on input "cica" at bounding box center [190, 184] width 244 height 27
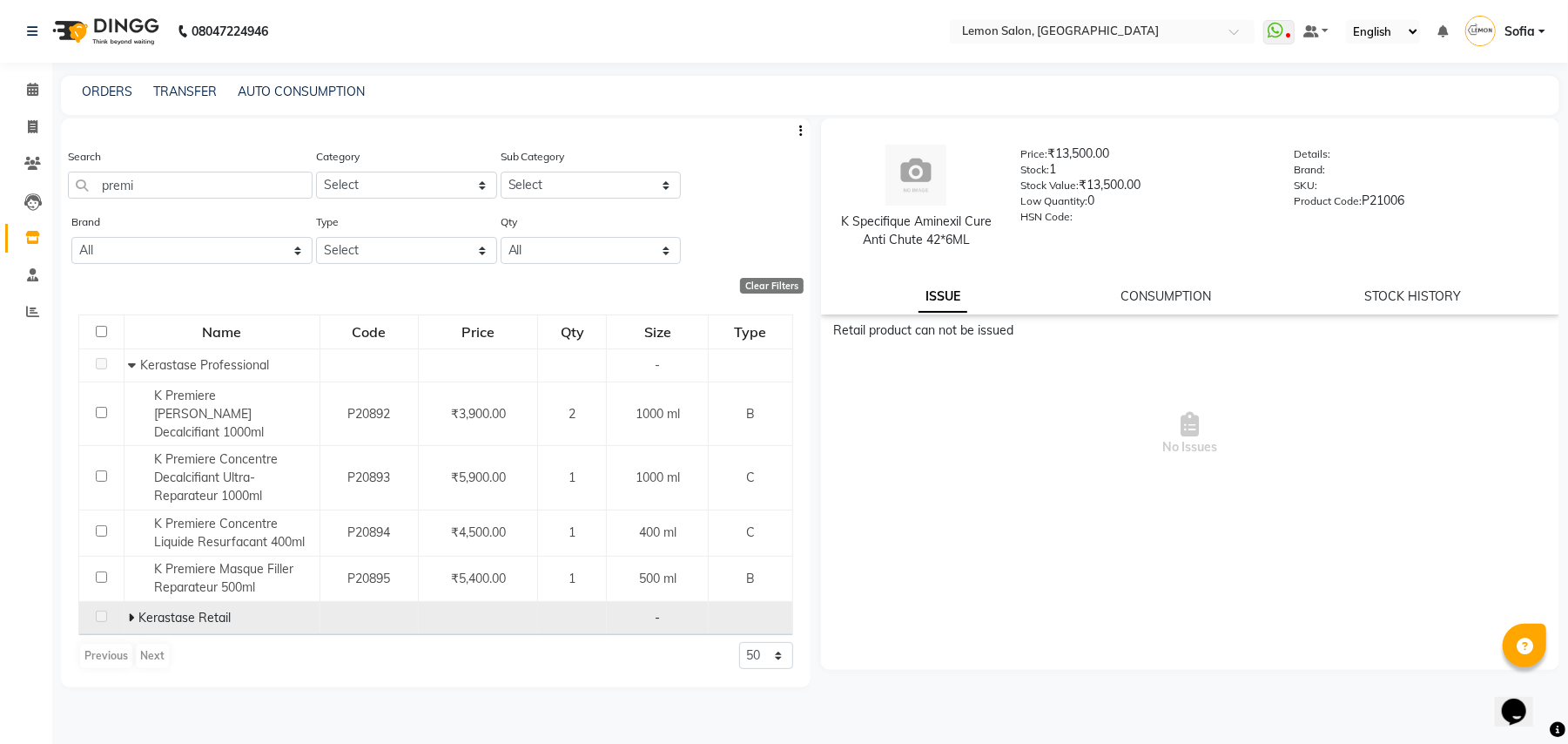
click at [130, 611] on icon at bounding box center [131, 617] width 6 height 12
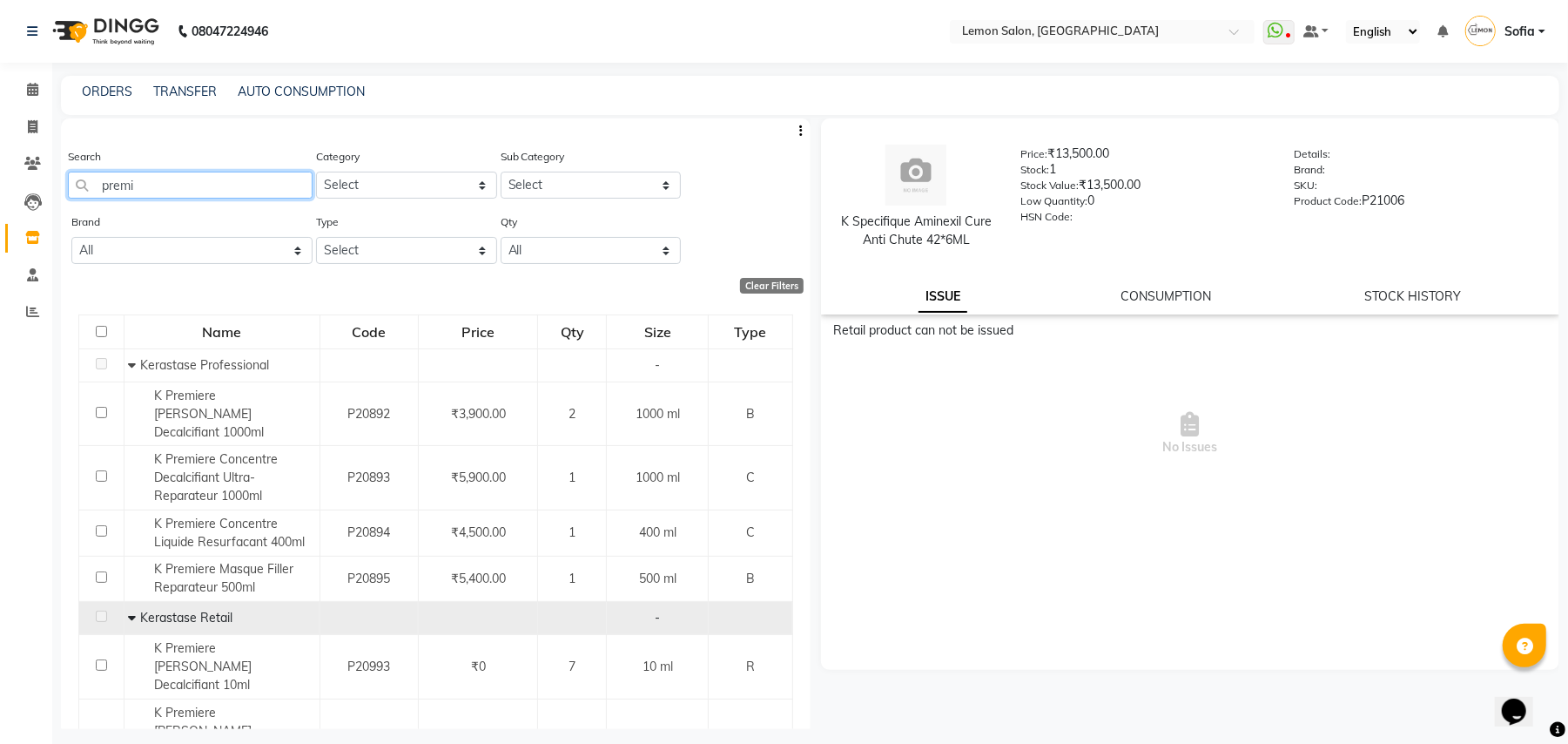
click at [205, 192] on input "premi" at bounding box center [190, 184] width 244 height 27
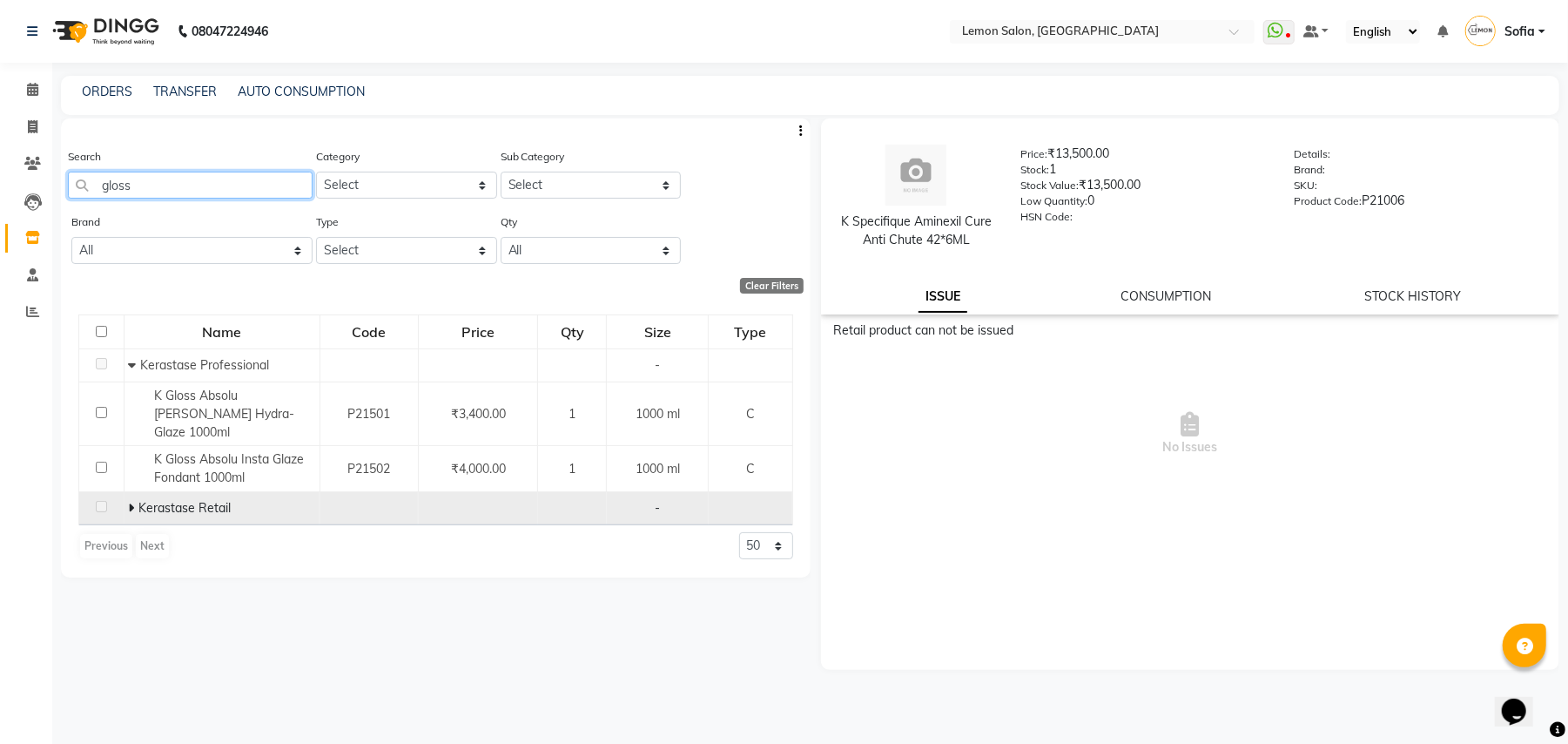
type input "gloss"
click at [134, 499] on span at bounding box center [134, 507] width 10 height 16
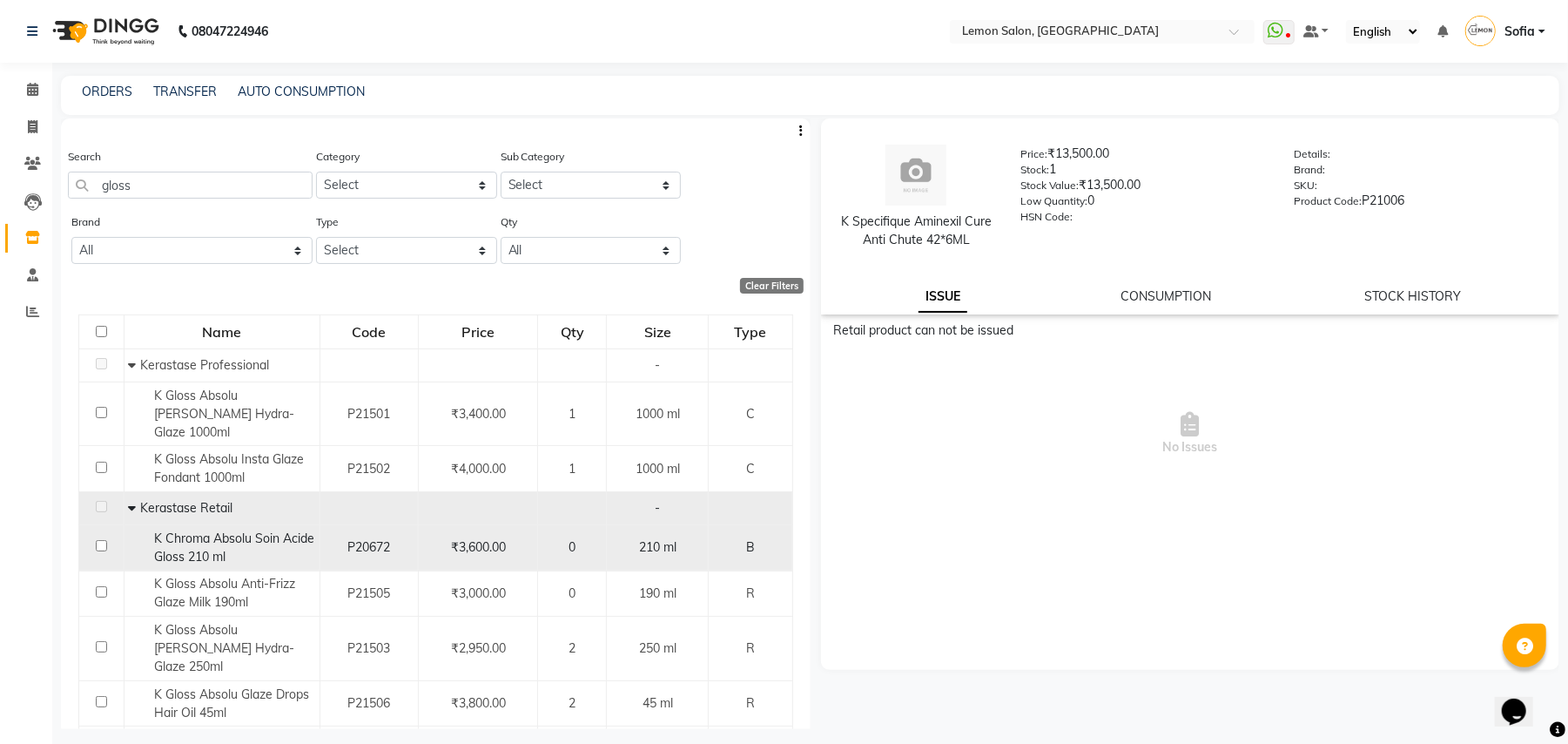
scroll to position [60, 0]
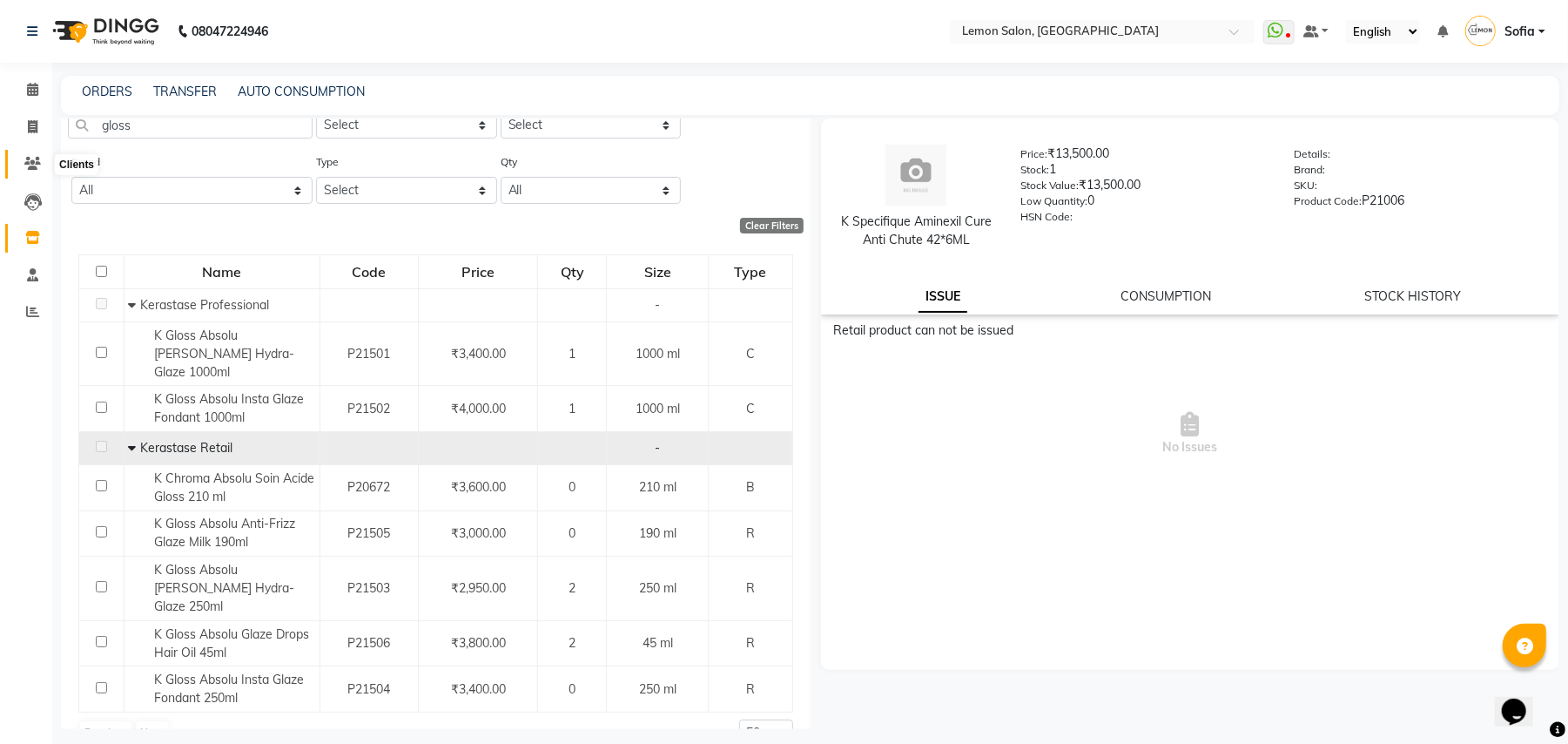
click at [40, 172] on span at bounding box center [32, 164] width 31 height 20
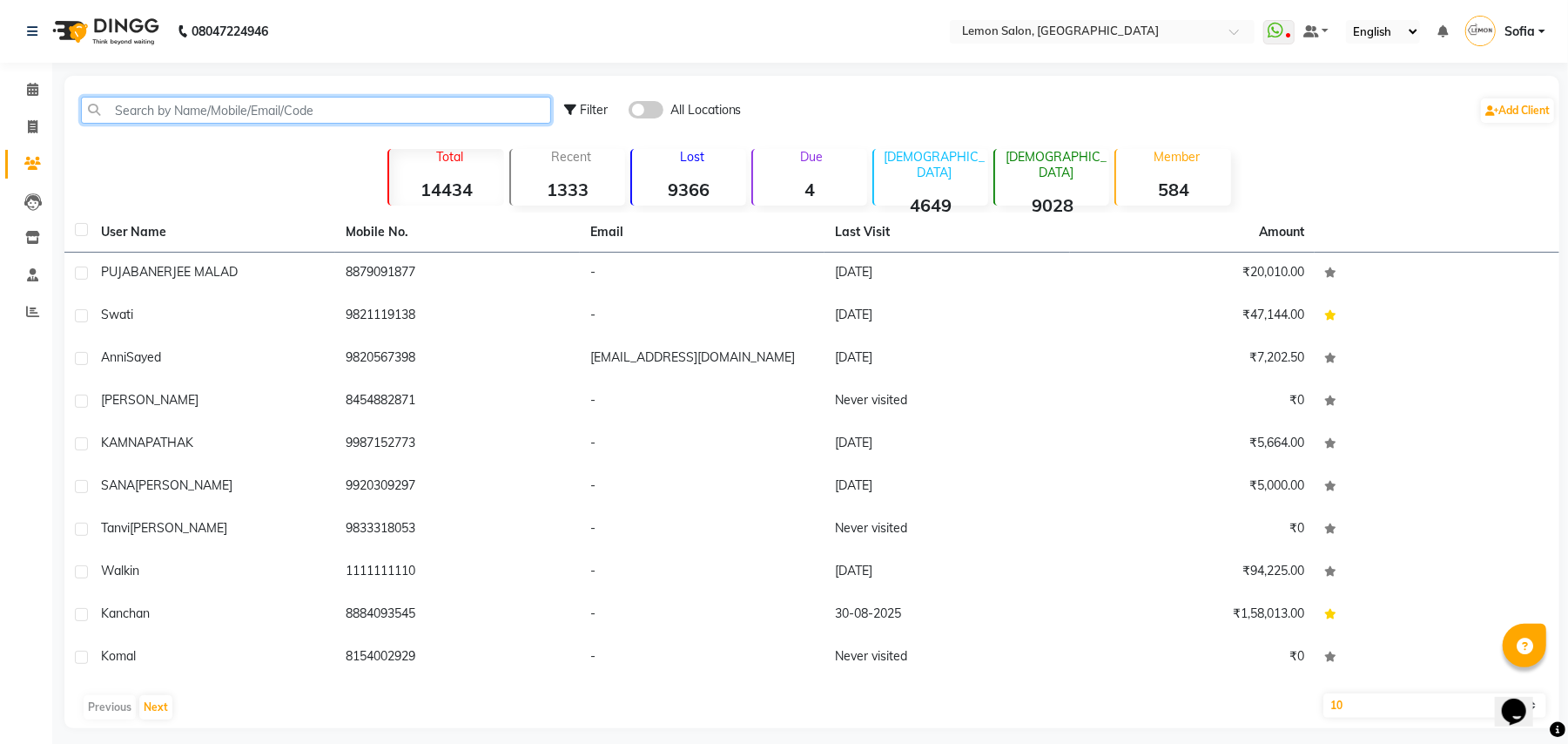
click at [193, 105] on input "text" at bounding box center [316, 110] width 471 height 27
click at [28, 124] on icon at bounding box center [32, 127] width 10 height 13
select select "551"
select select "service"
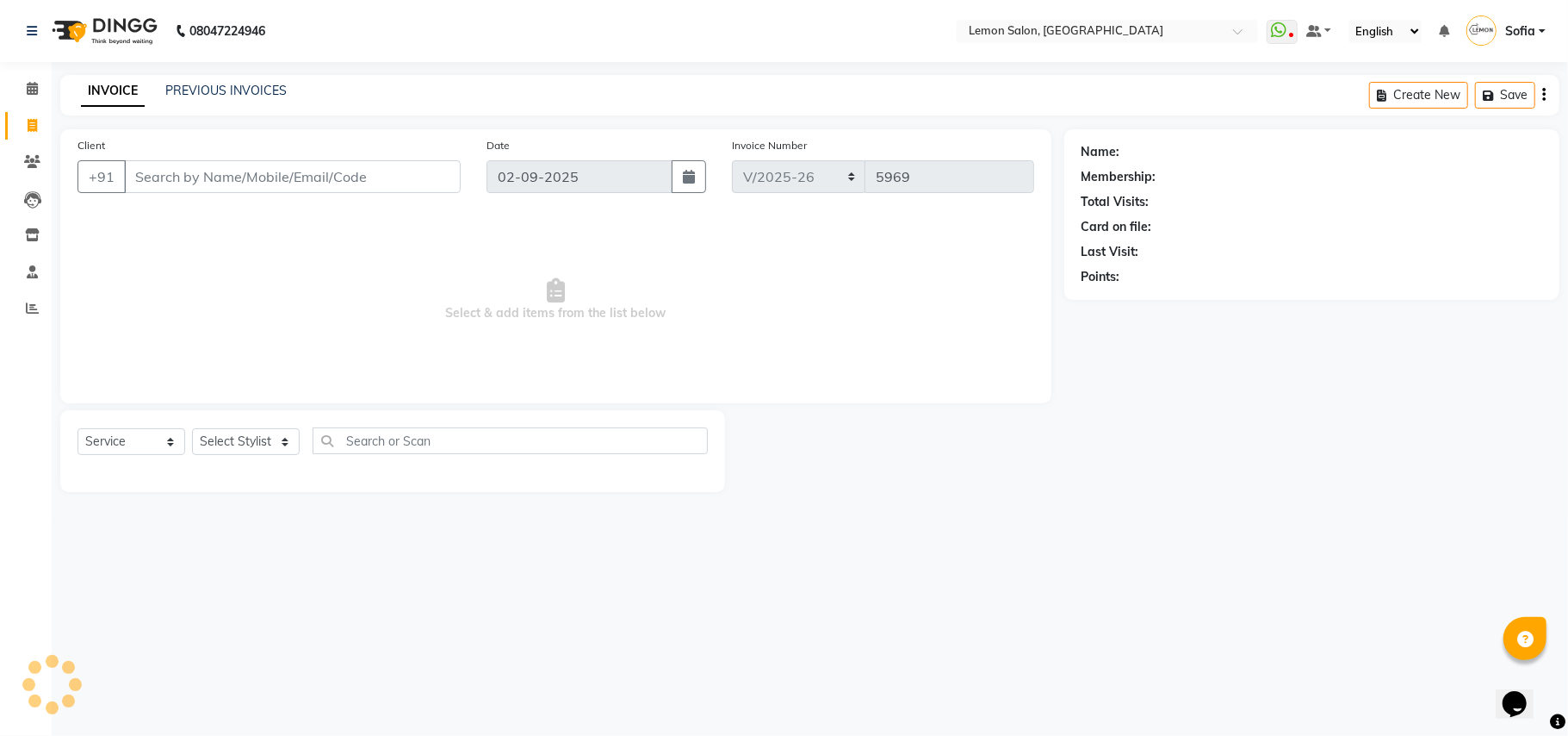
click at [280, 176] on input "Client" at bounding box center [293, 177] width 337 height 33
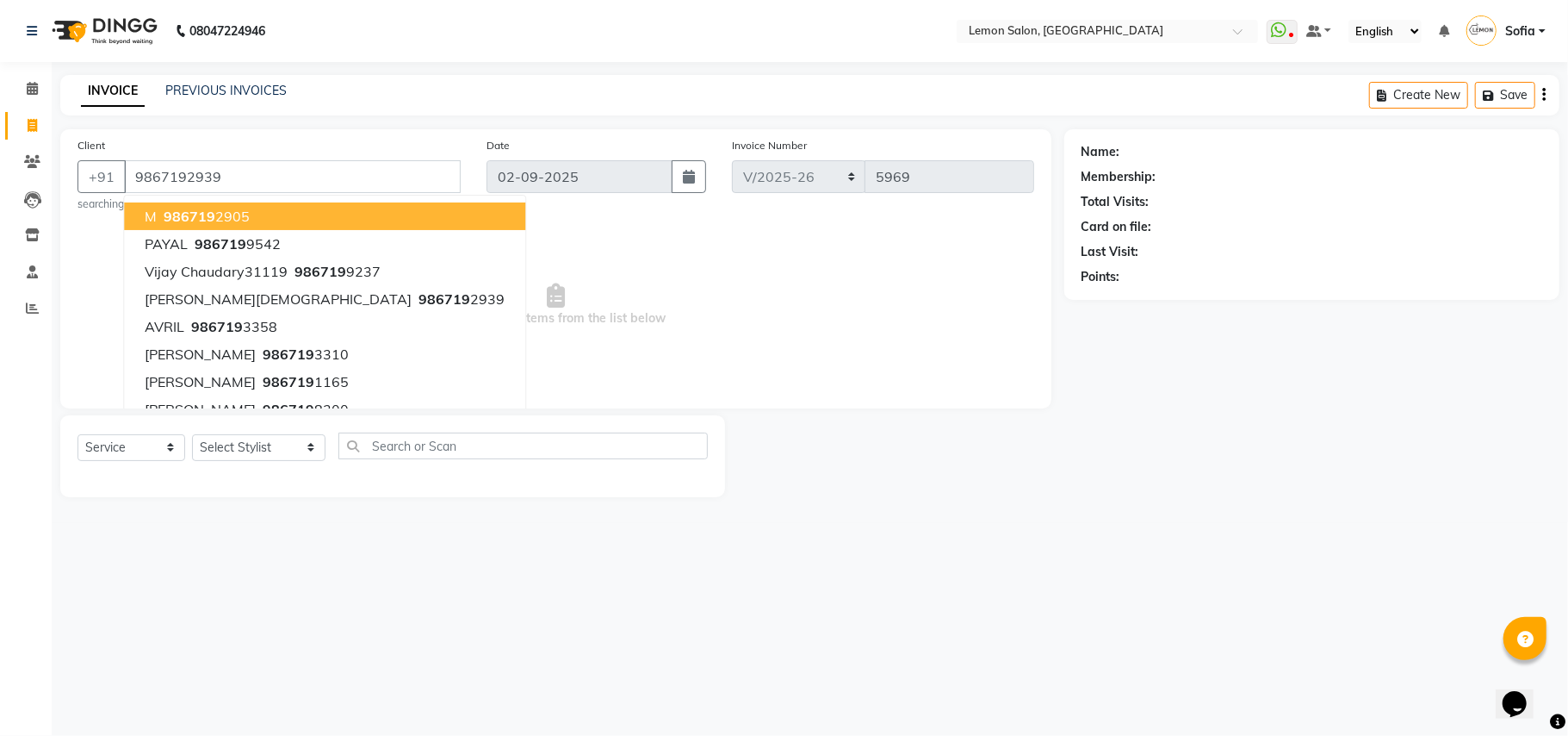
type input "9867192939"
select select "1: Object"
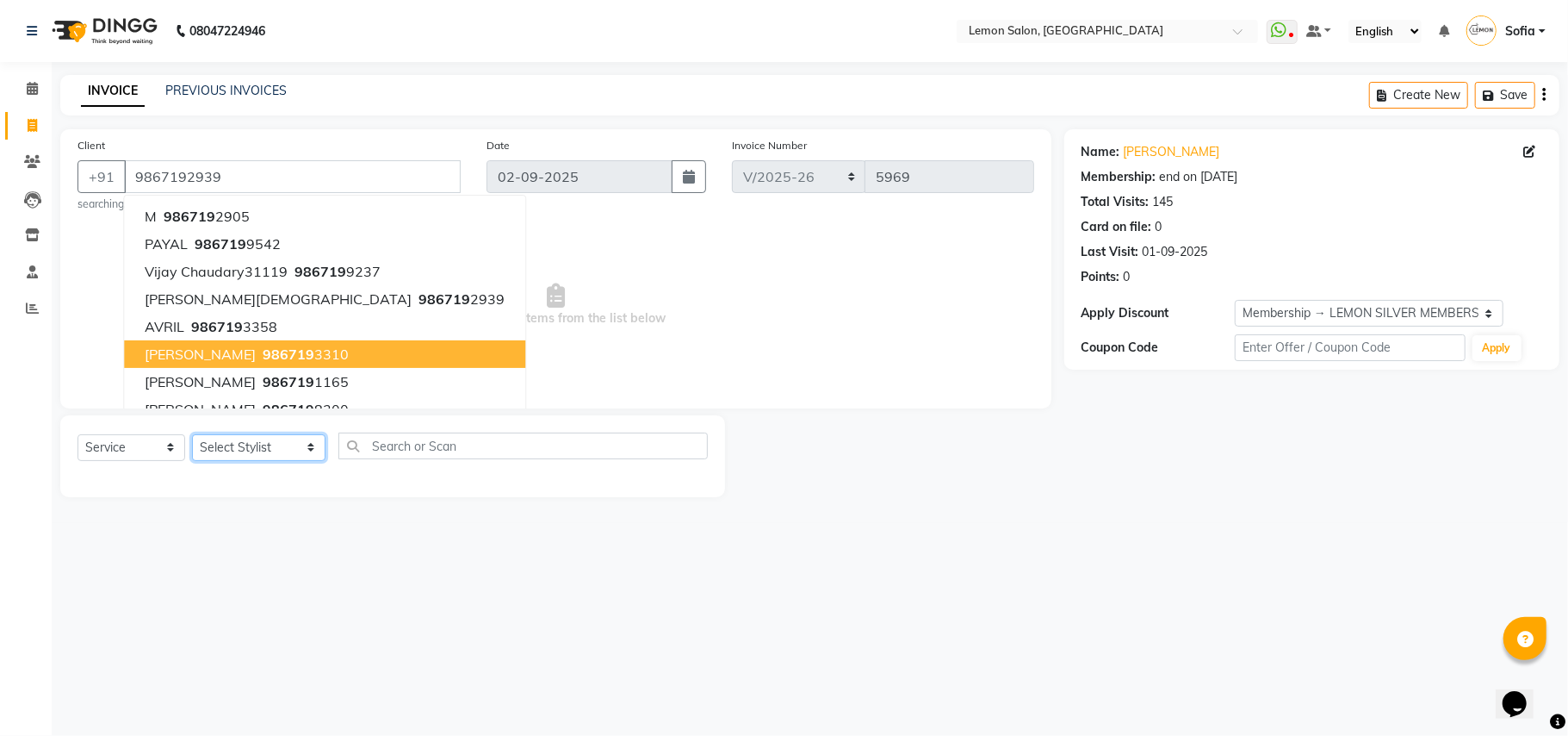
click at [252, 453] on select "Select Stylist Aalam Saifi Abhishek Shelar Ansar Ahmed Archana Muke Archana Raj…" at bounding box center [258, 447] width 134 height 27
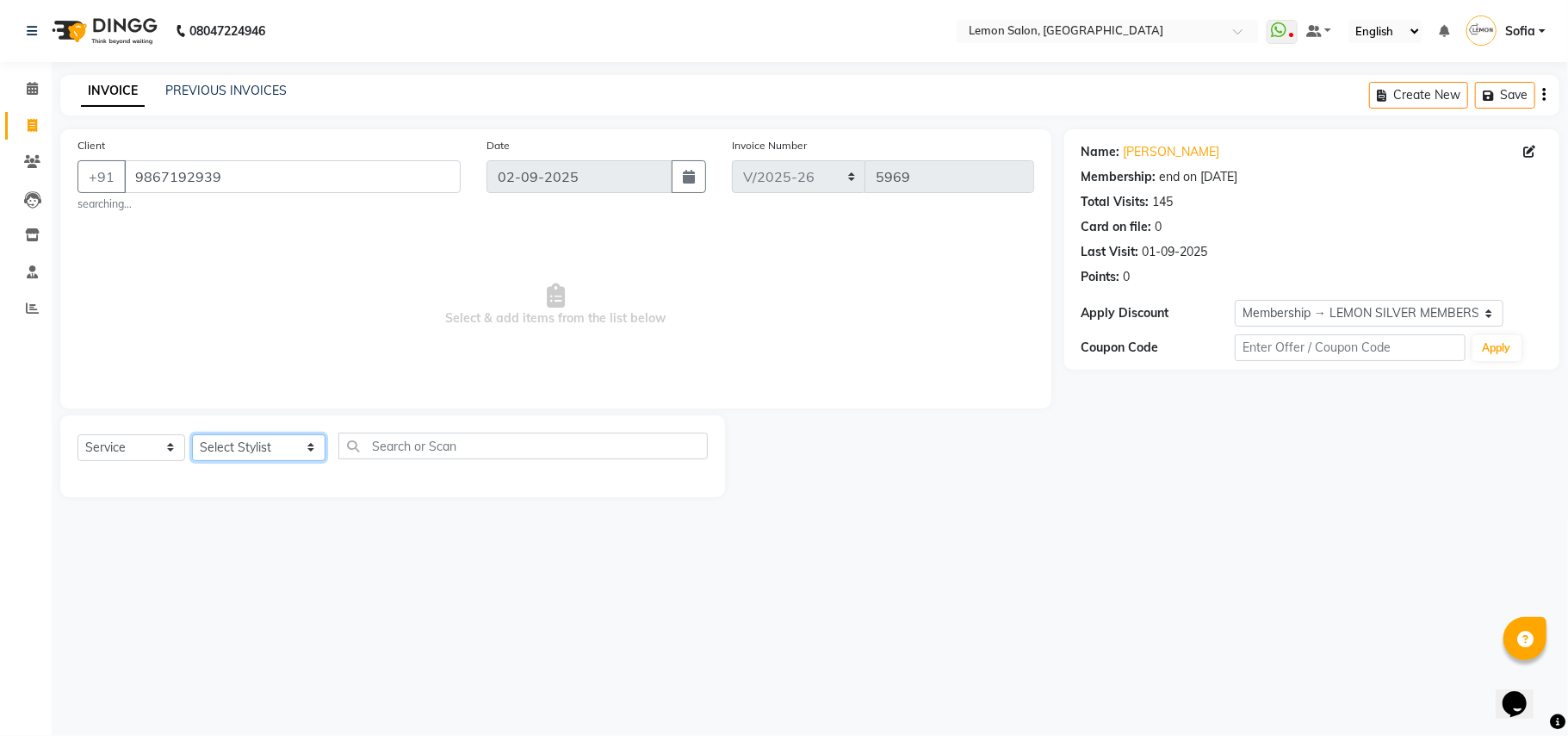
select select "7889"
click at [192, 435] on select "Select Stylist Aalam Saifi Abhishek Shelar Ansar Ahmed Archana Muke Archana Raj…" at bounding box center [258, 447] width 134 height 27
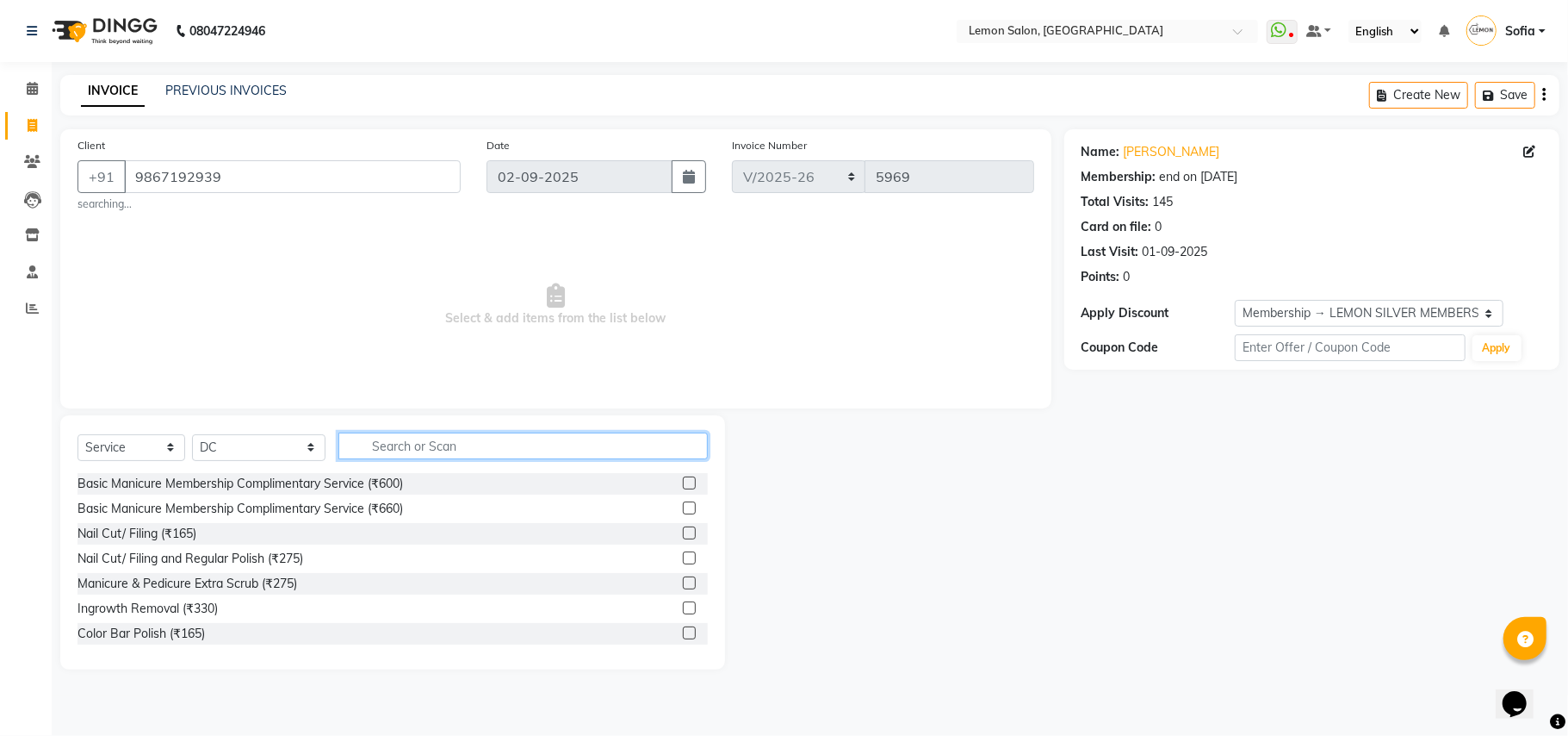
click at [456, 459] on input "text" at bounding box center [523, 446] width 370 height 27
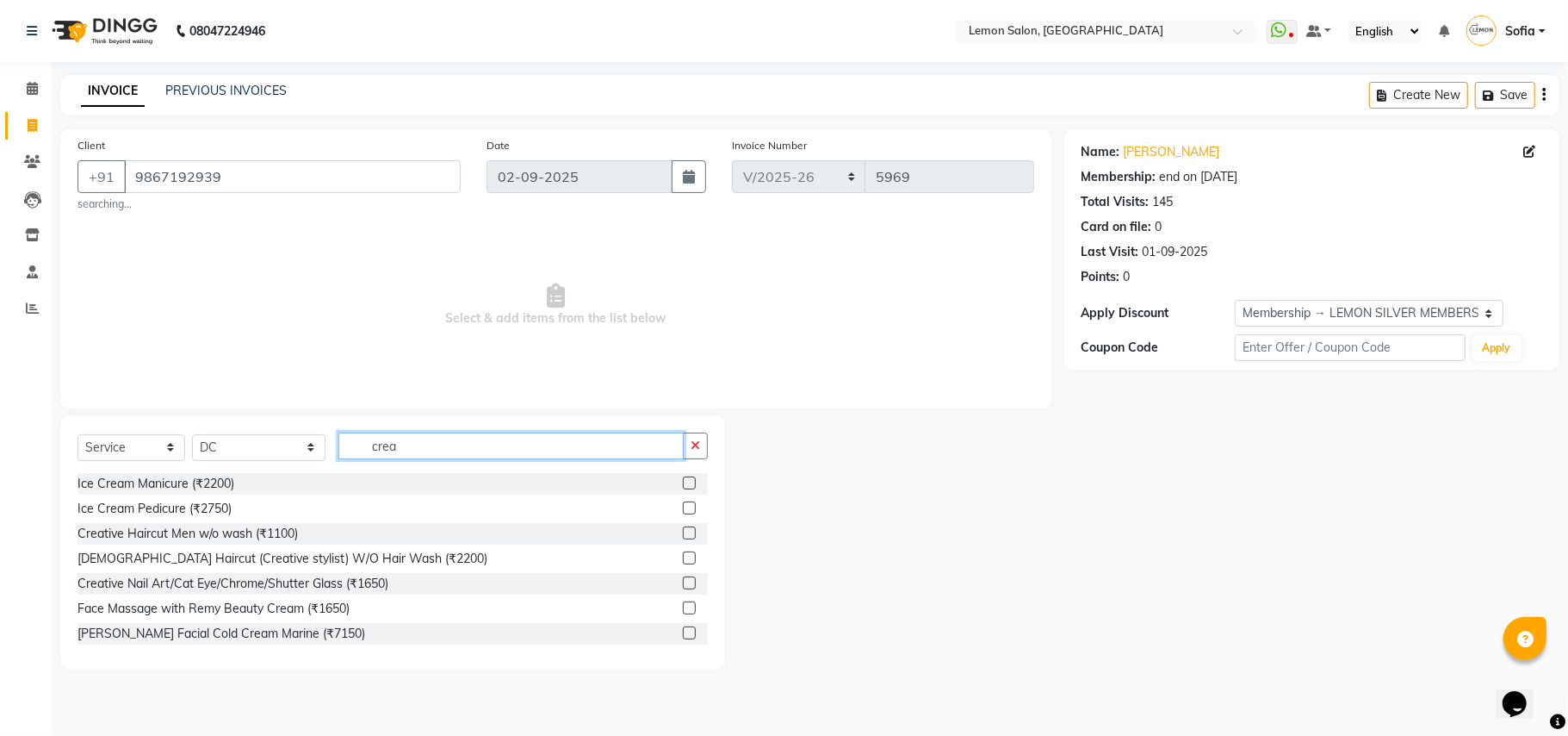
type input "crea"
click at [272, 532] on div "Creative Haircut Men w/o wash (₹1100)" at bounding box center [187, 533] width 220 height 18
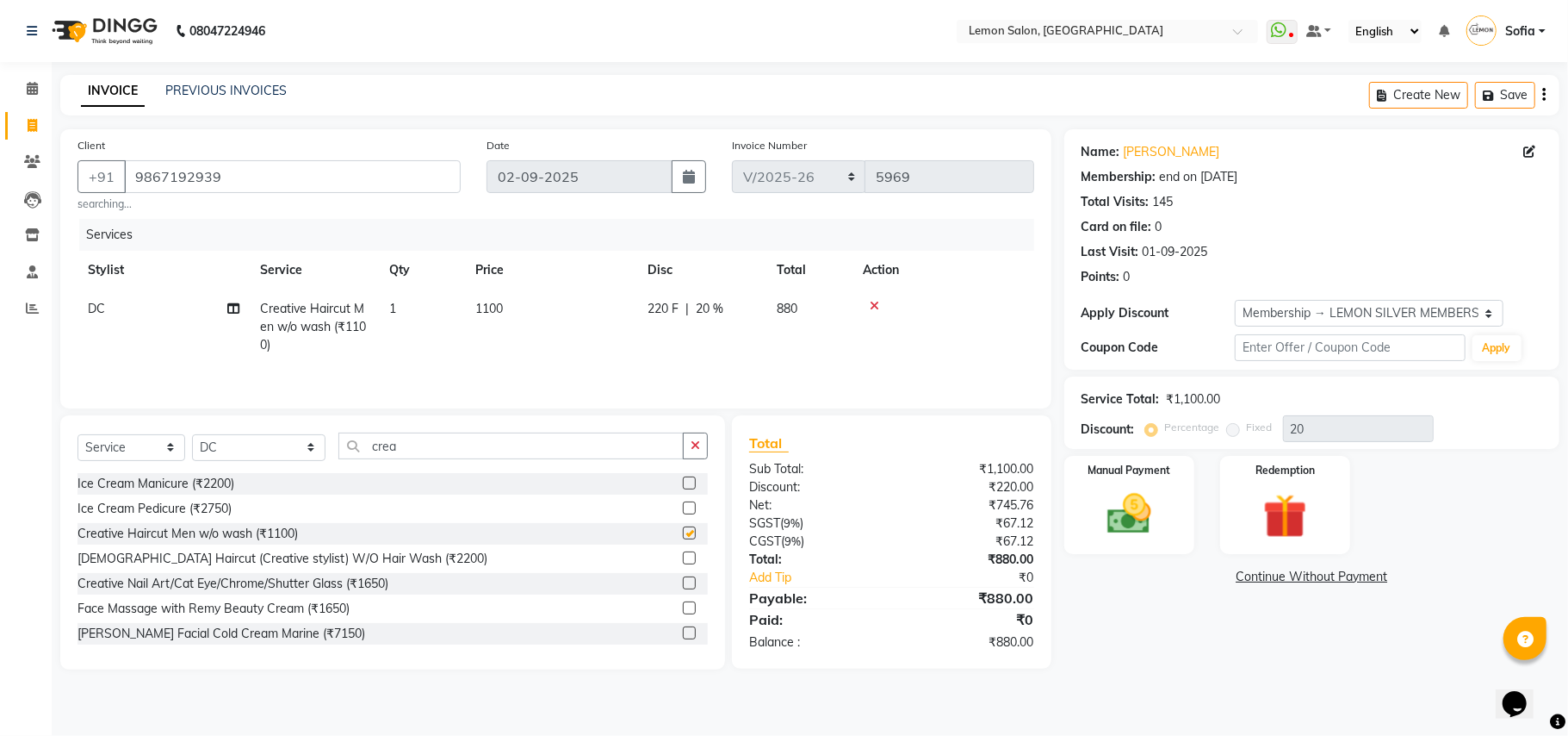
checkbox input "false"
click at [420, 445] on input "crea" at bounding box center [511, 446] width 345 height 27
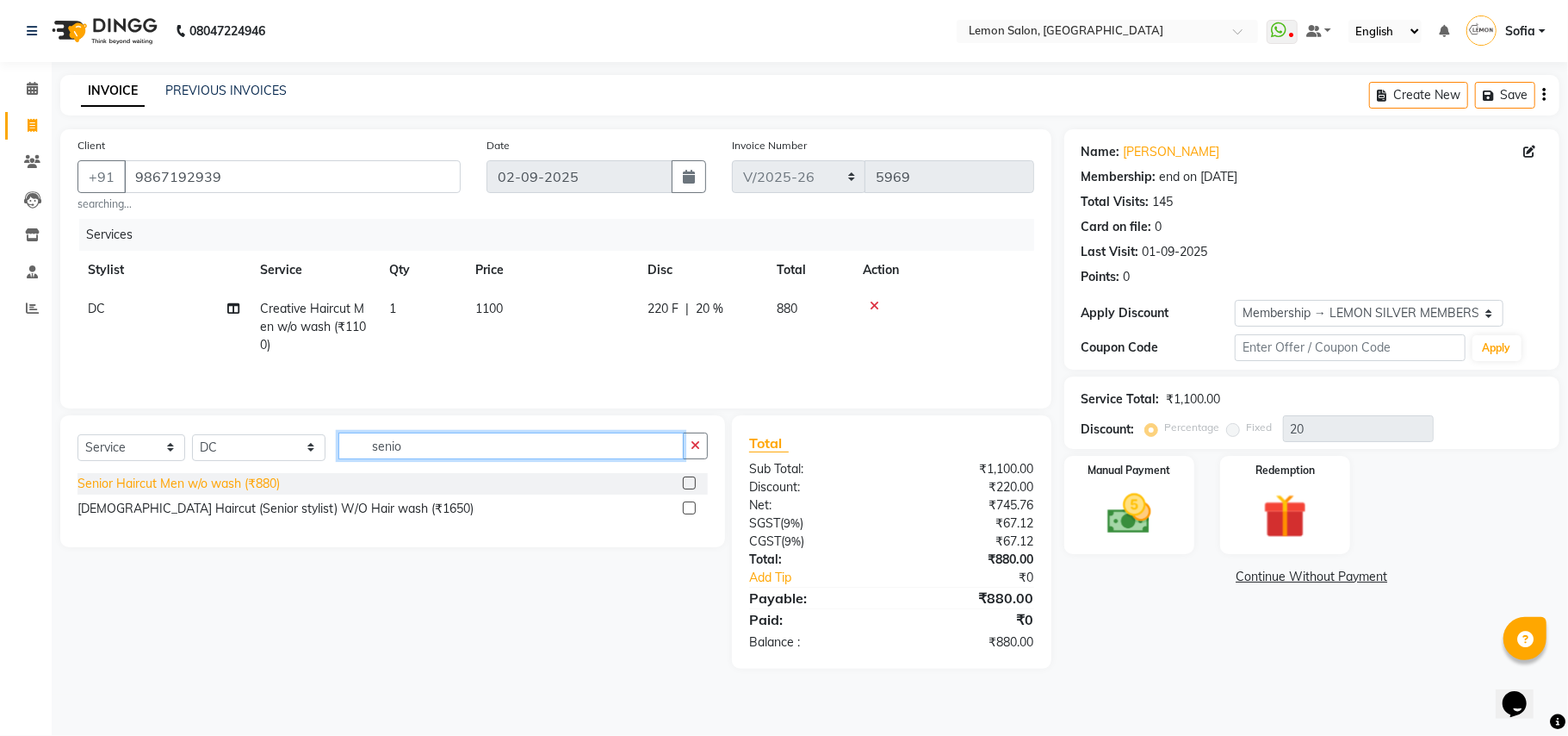
type input "senio"
click at [186, 486] on div "Senior Haircut Men w/o wash (₹880)" at bounding box center [179, 484] width 202 height 18
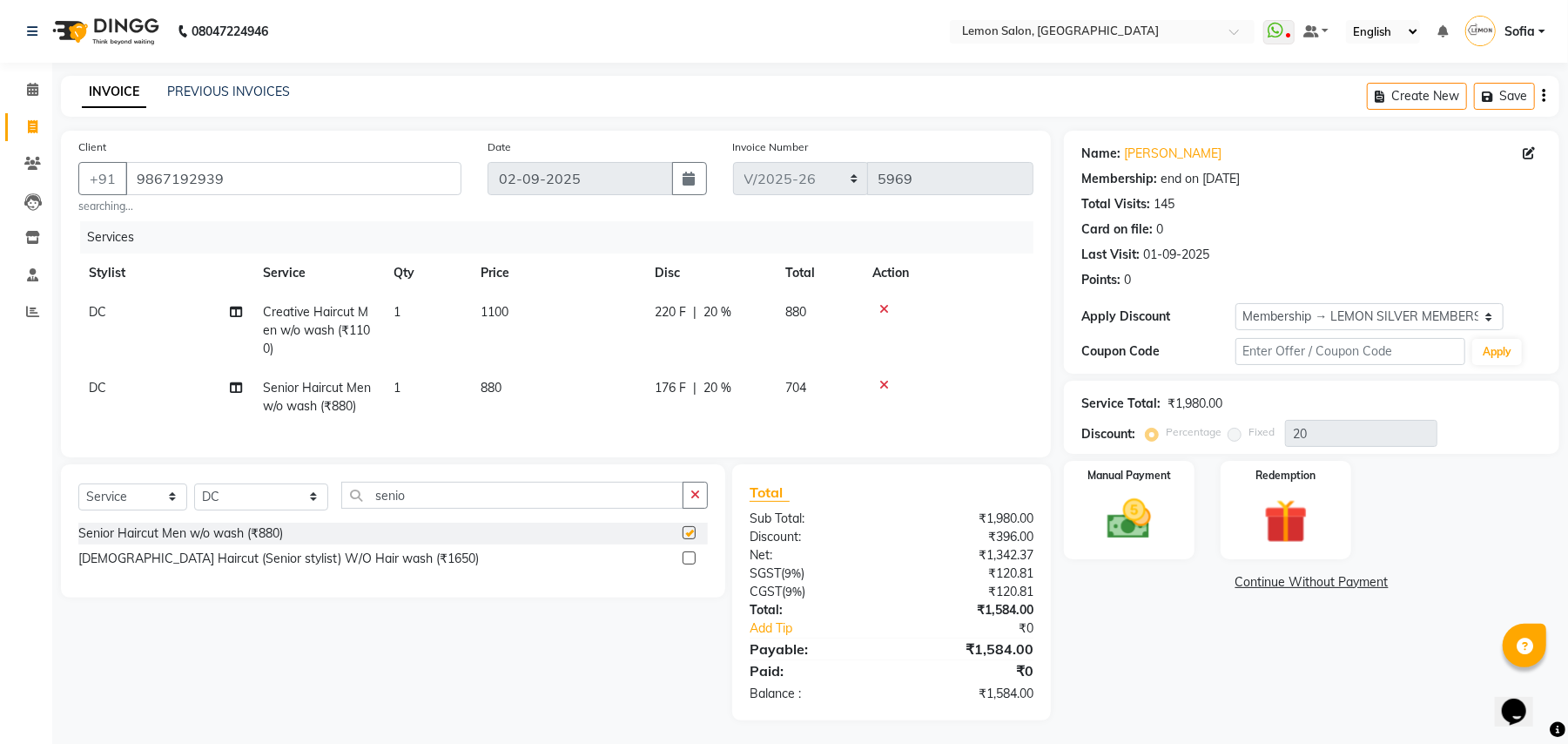
checkbox input "false"
click at [879, 310] on icon at bounding box center [884, 309] width 10 height 12
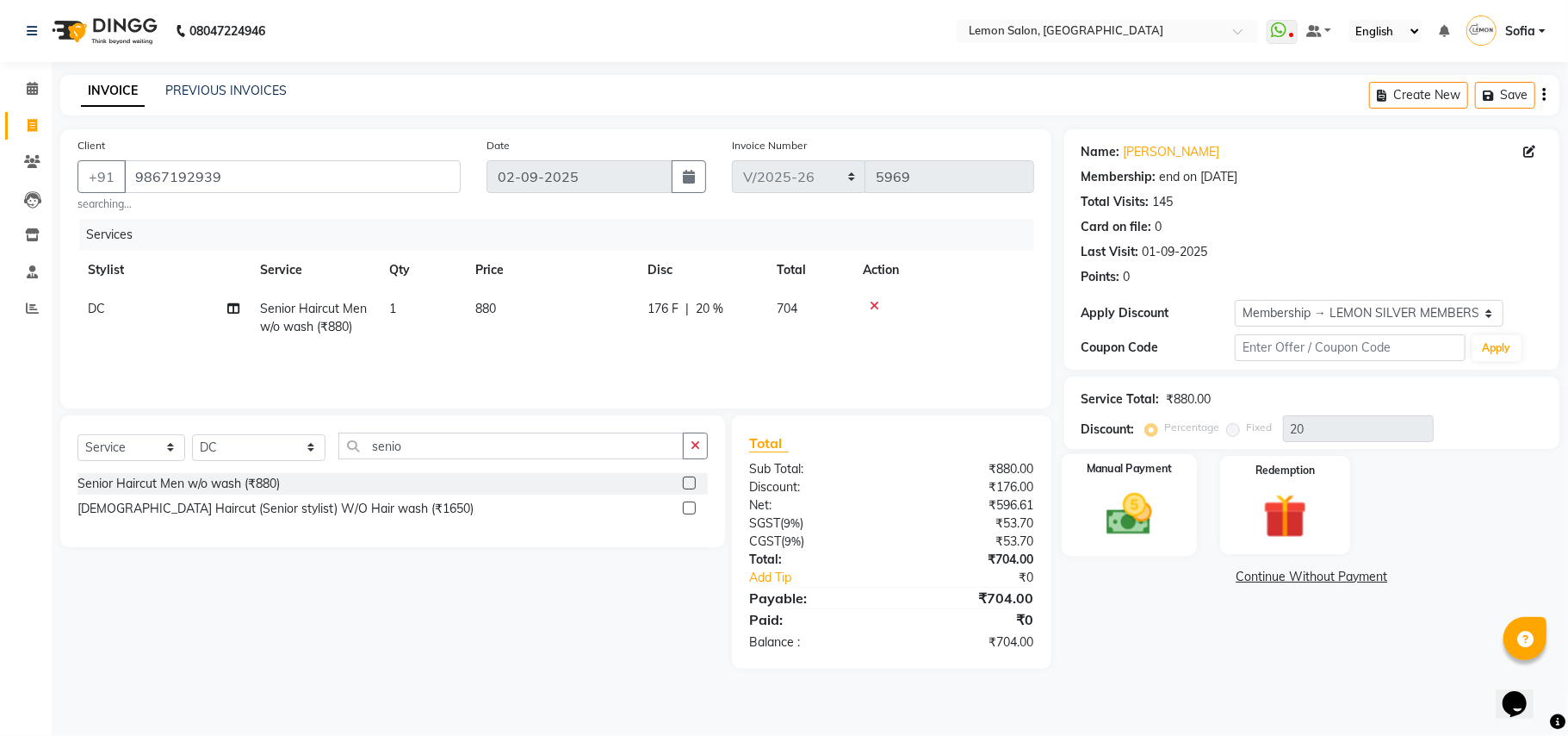
click at [1130, 535] on img at bounding box center [1129, 515] width 75 height 54
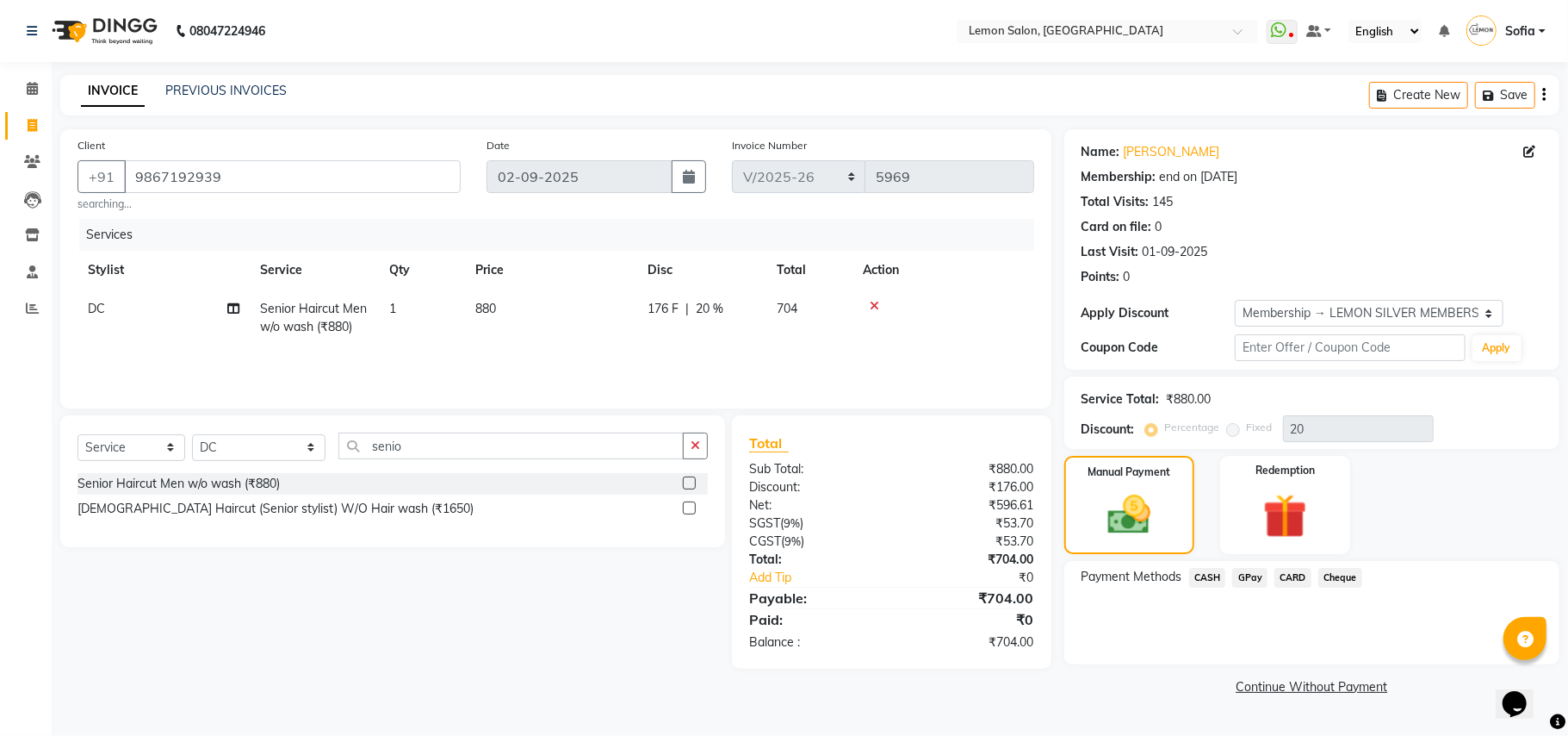
click at [1258, 581] on span "GPay" at bounding box center [1249, 577] width 35 height 20
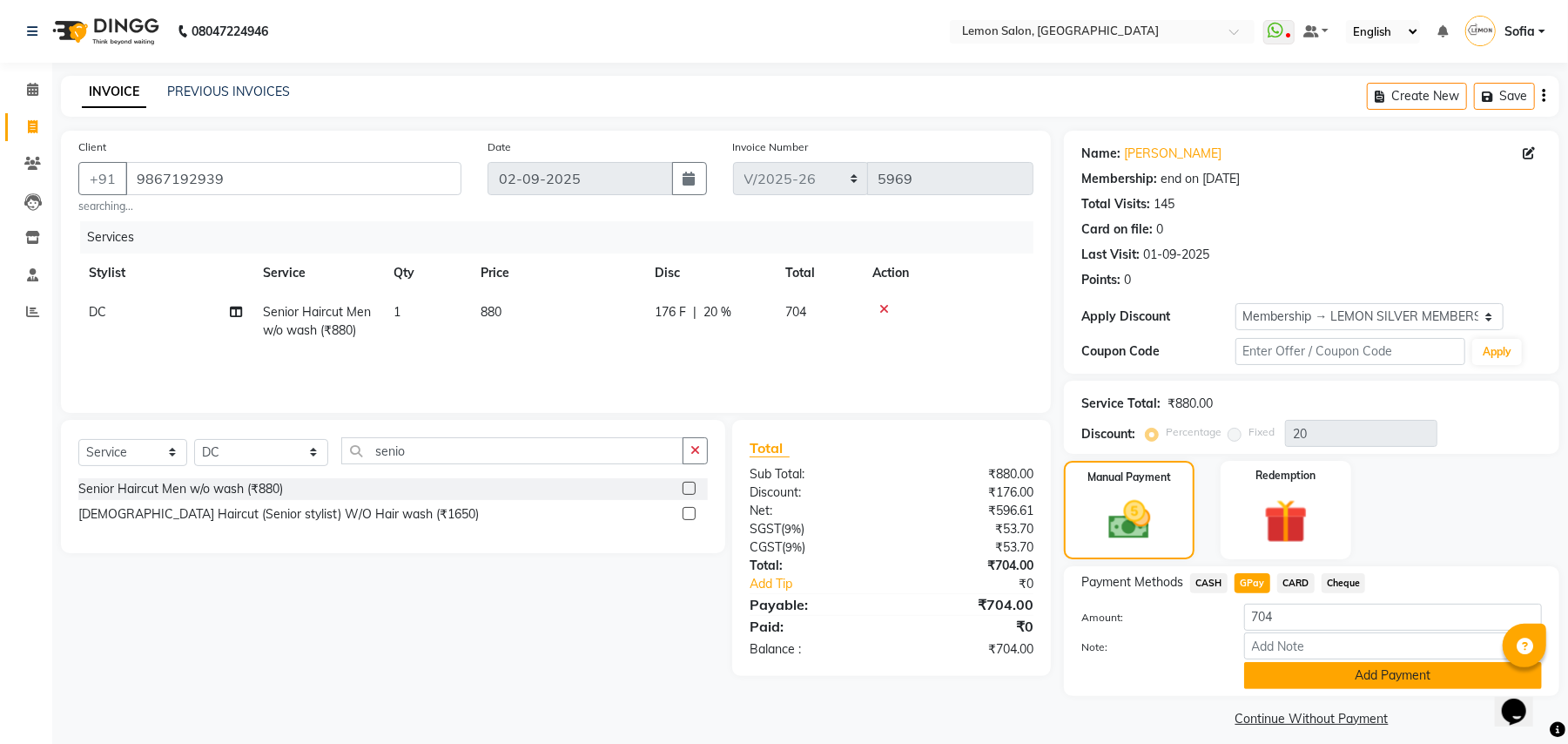
click at [1278, 672] on button "Add Payment" at bounding box center [1393, 675] width 298 height 27
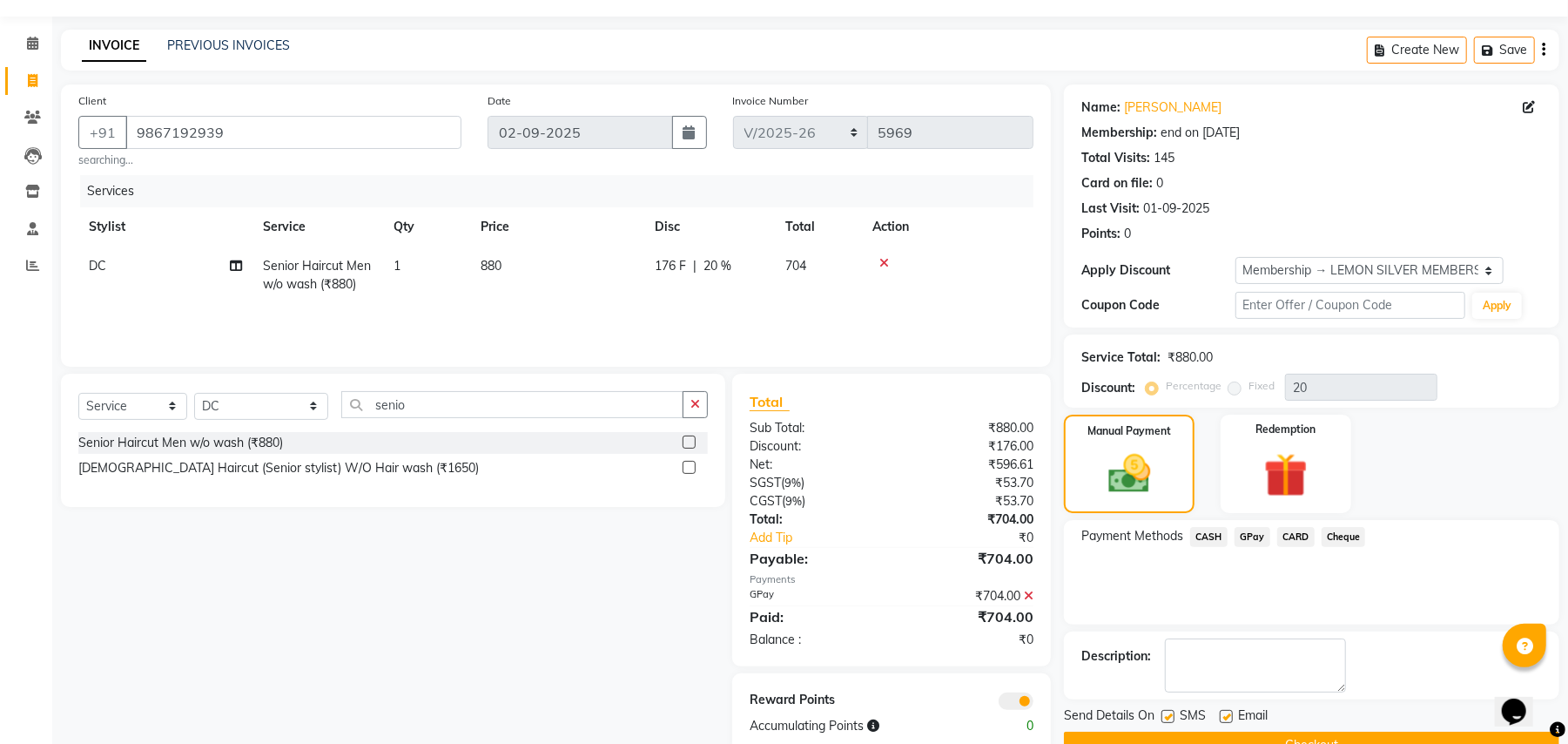
scroll to position [88, 0]
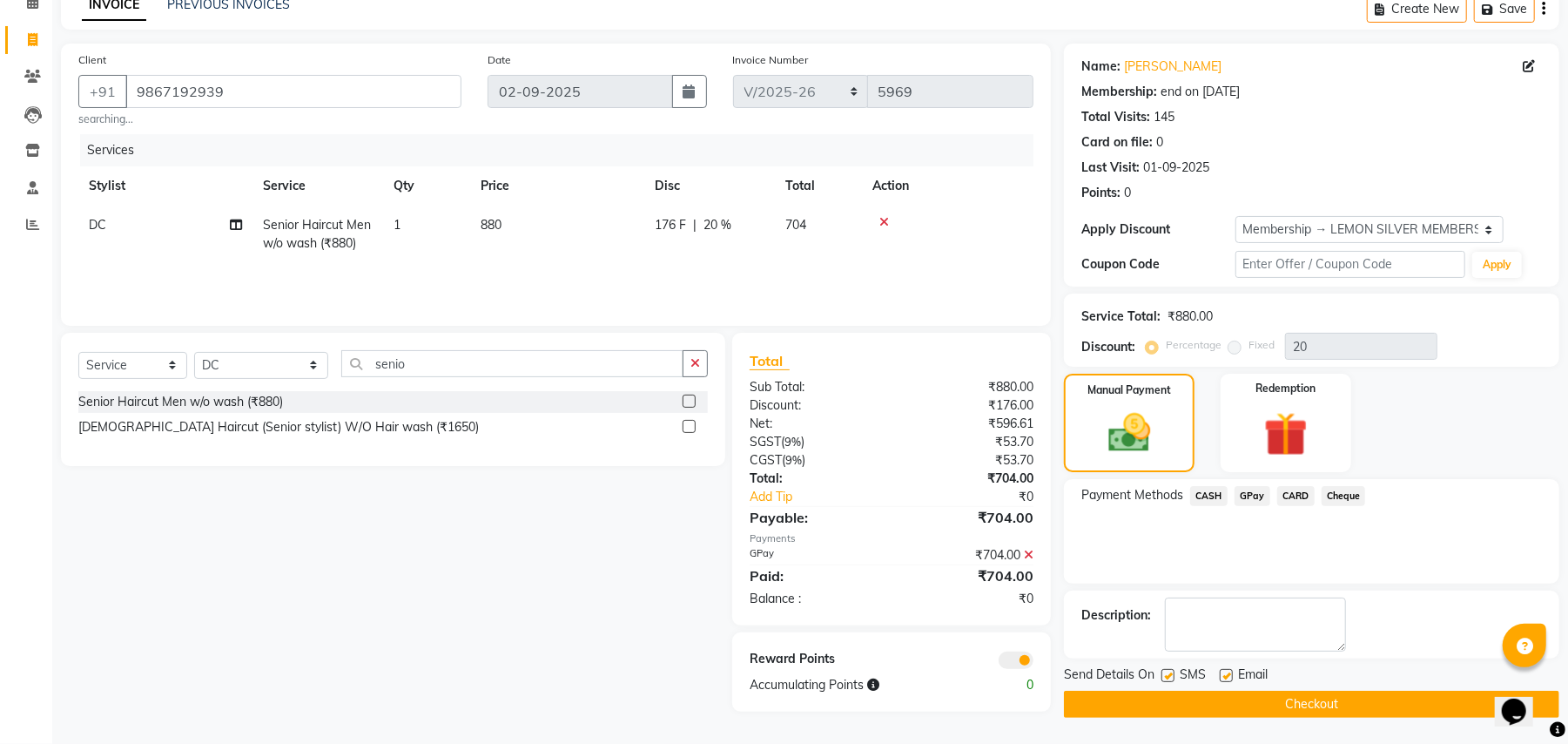
click at [1168, 672] on label at bounding box center [1168, 675] width 13 height 13
click at [1168, 672] on input "checkbox" at bounding box center [1167, 676] width 11 height 11
checkbox input "false"
click at [1227, 670] on label at bounding box center [1226, 675] width 13 height 13
click at [1227, 671] on input "checkbox" at bounding box center [1225, 676] width 11 height 11
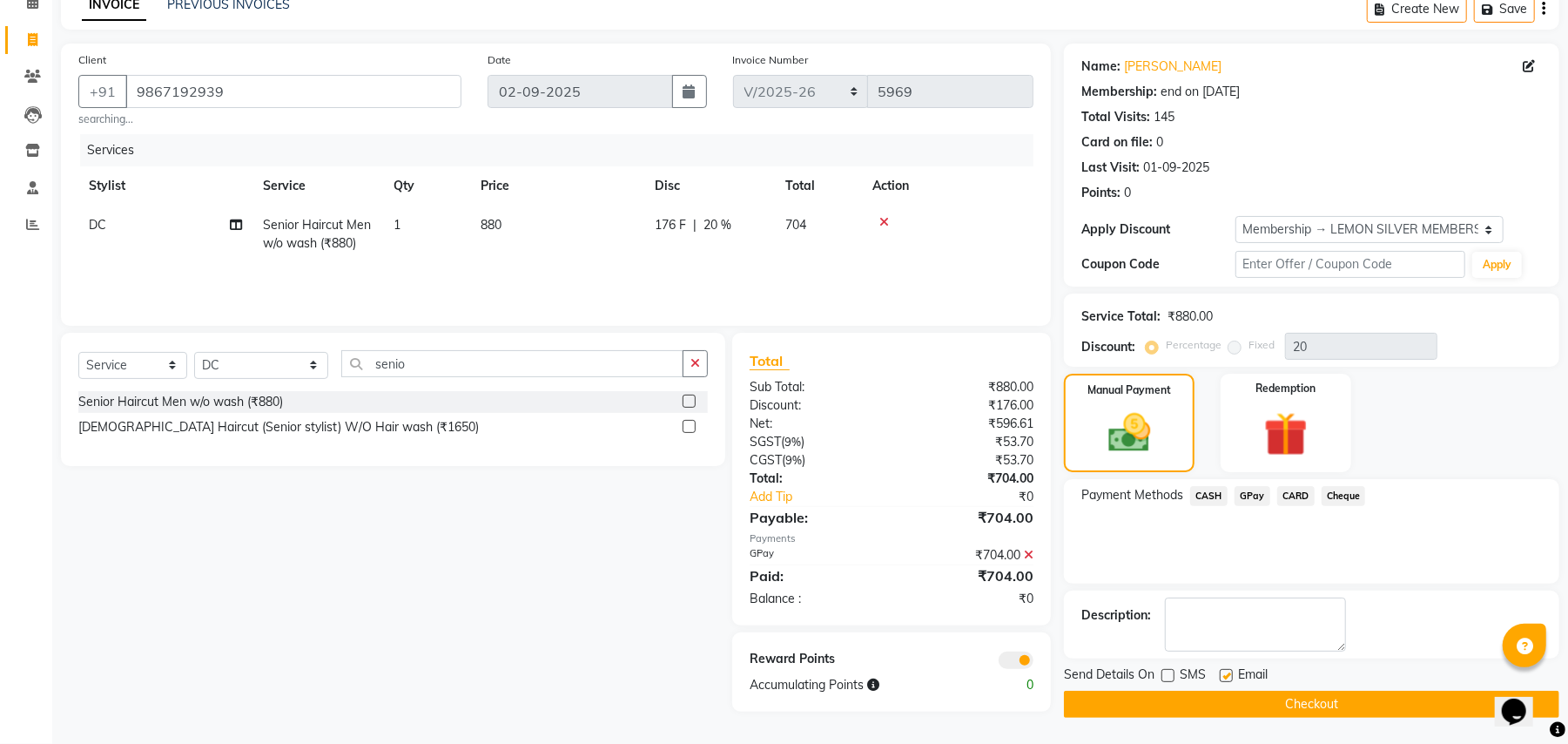
checkbox input "false"
click at [1184, 709] on button "Checkout" at bounding box center [1312, 704] width 496 height 27
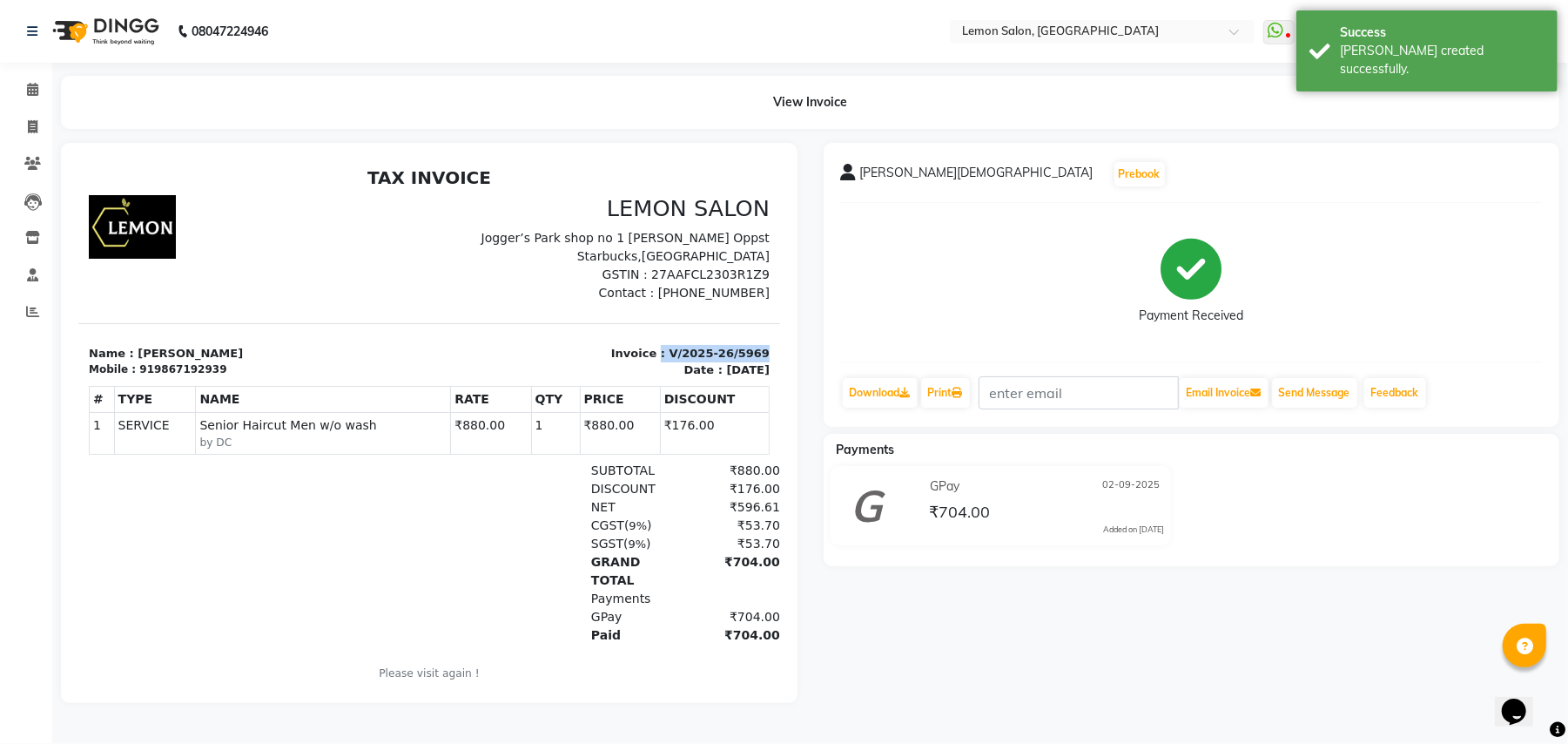
drag, startPoint x: 640, startPoint y: 352, endPoint x: 734, endPoint y: 352, distance: 94.0
click at [734, 352] on div "Invoice : V/2025-26/5969 Date : September 2, 2025" at bounding box center [604, 361] width 351 height 34
copy p ": V/2025-26/5969"
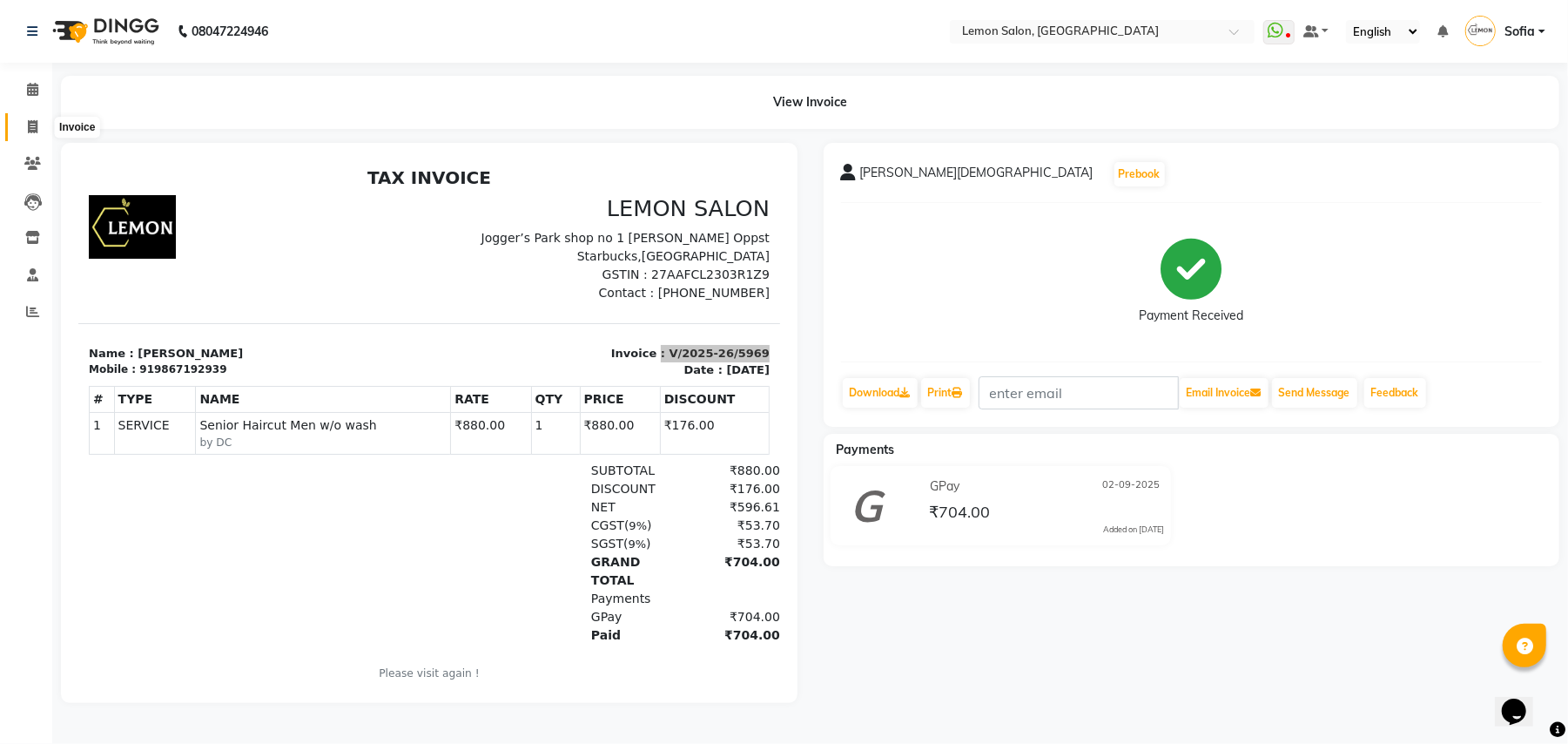
click at [29, 127] on icon at bounding box center [32, 127] width 10 height 13
select select "551"
select select "service"
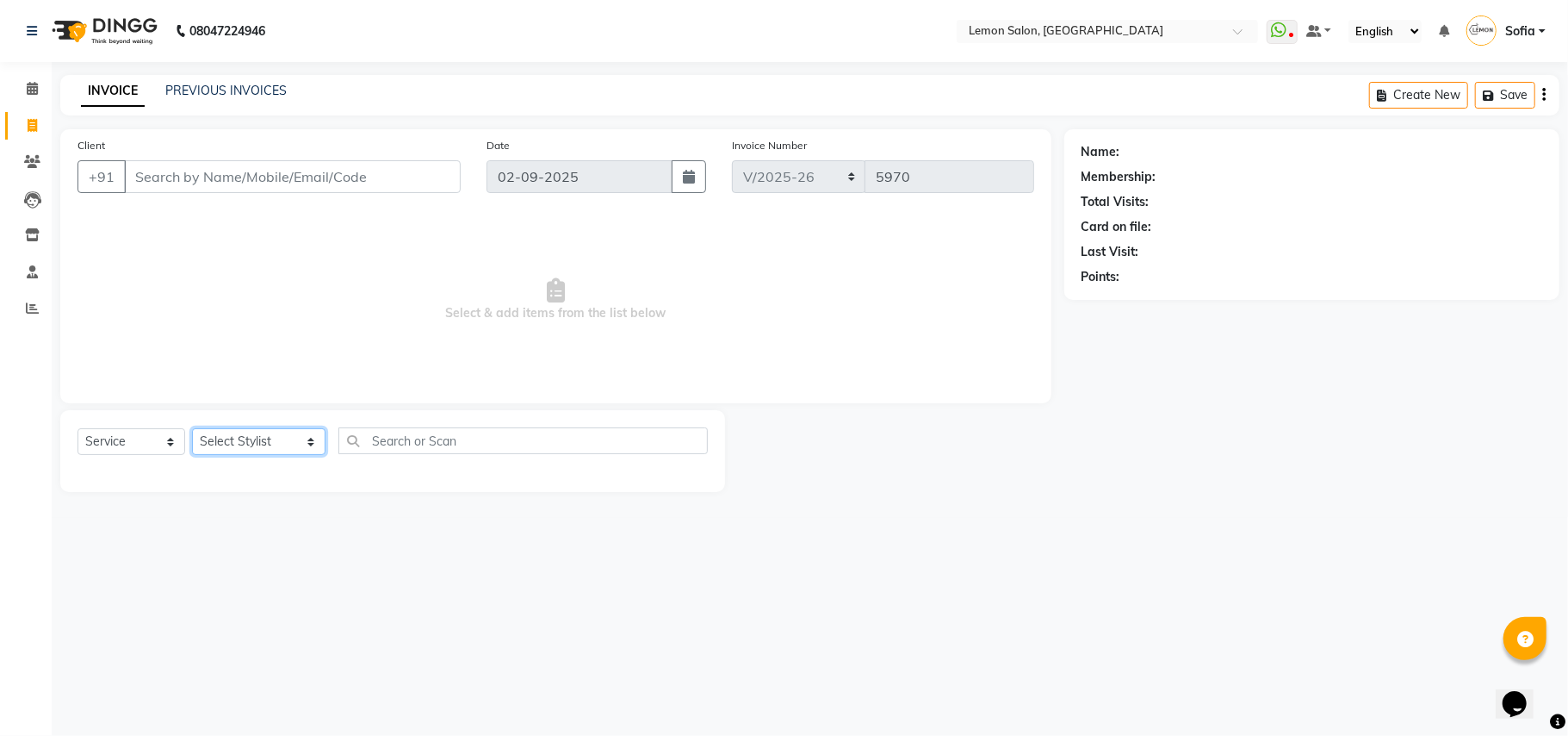
click at [258, 435] on select "Select Stylist Aalam Saifi Abhishek Shelar Ansar Ahmed Archana Muke Archana Raj…" at bounding box center [258, 441] width 134 height 27
select select "54463"
click at [192, 428] on select "Select Stylist Aalam Saifi Abhishek Shelar Ansar Ahmed Archana Muke Archana Raj…" at bounding box center [258, 441] width 134 height 27
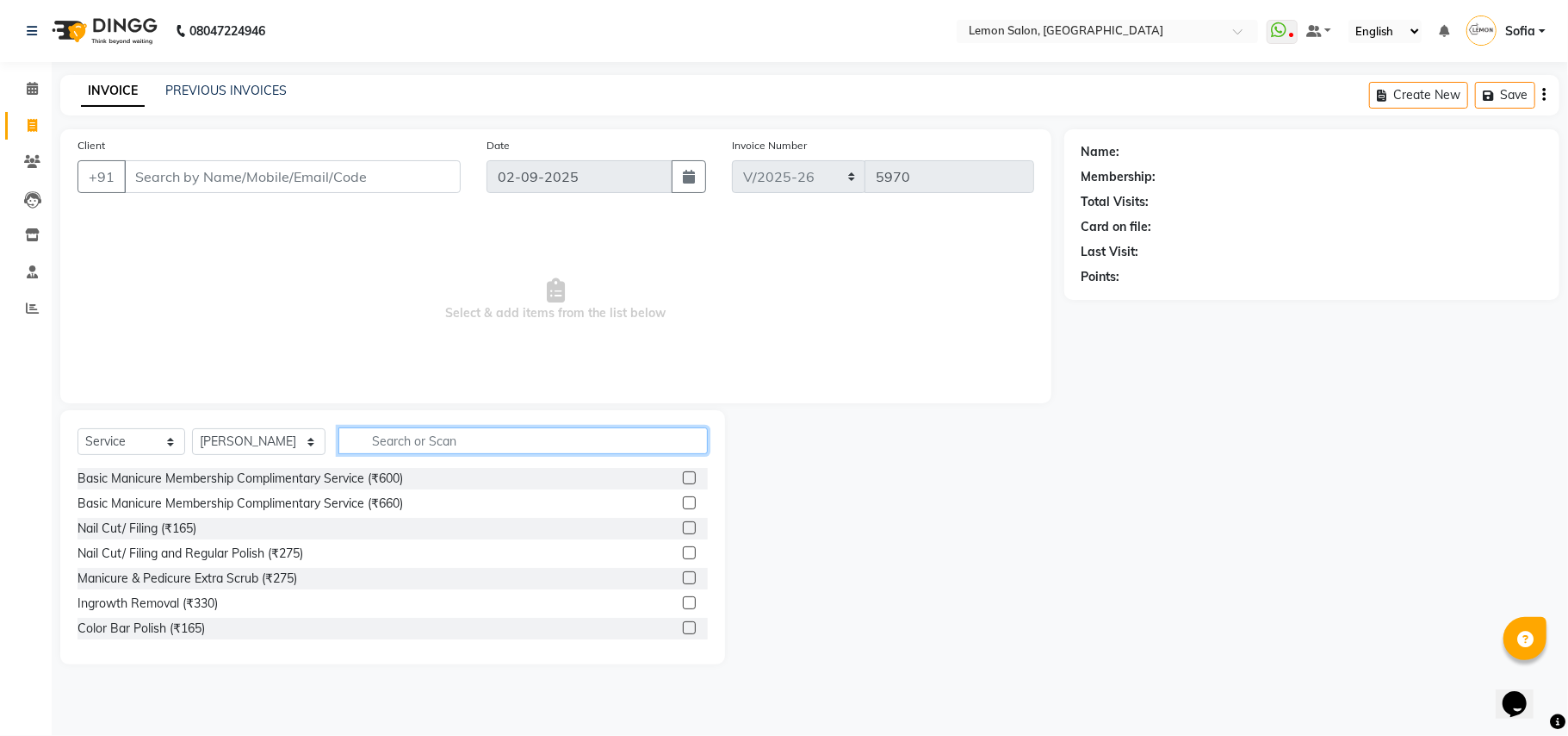
click at [421, 439] on input "text" at bounding box center [523, 441] width 370 height 27
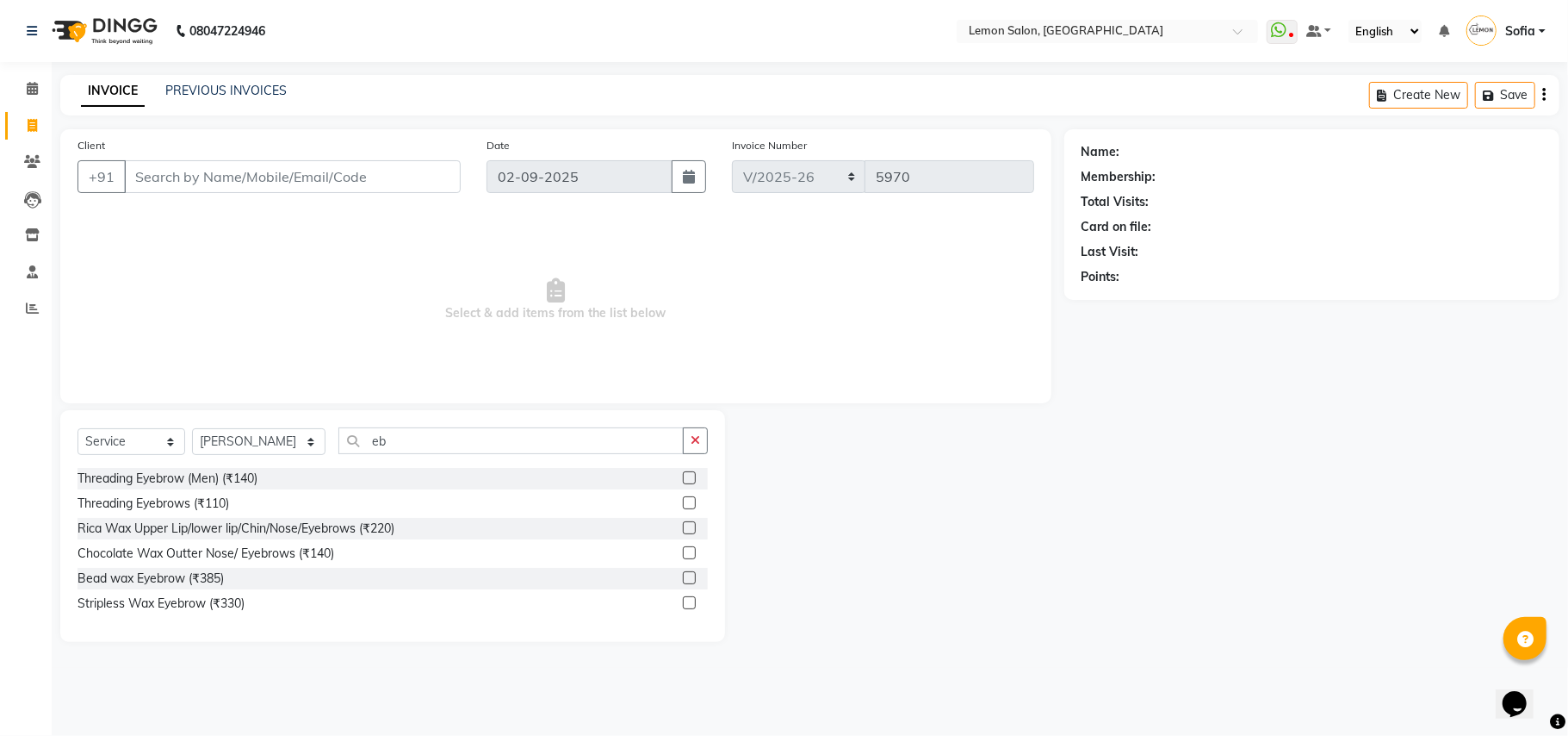
drag, startPoint x: 213, startPoint y: 503, endPoint x: 300, endPoint y: 352, distance: 174.3
click at [218, 486] on div "Threading Eyebrow (Men) (₹140) Threading Eyebrows (₹110) Rica Wax Upper Lip/low…" at bounding box center [393, 543] width 630 height 150
click at [380, 447] on input "eb" at bounding box center [511, 441] width 345 height 27
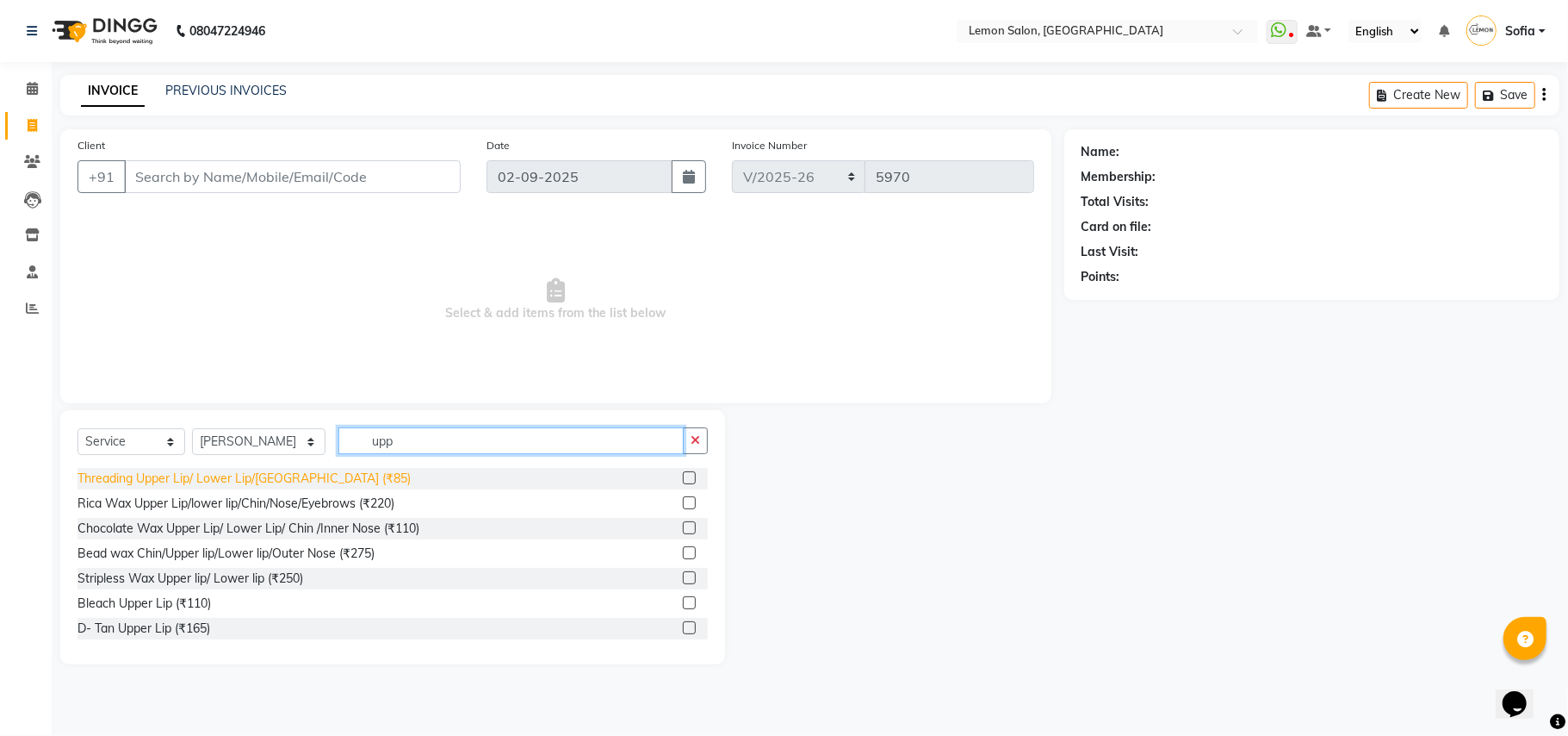
type input "upp"
drag, startPoint x: 190, startPoint y: 479, endPoint x: 338, endPoint y: 459, distance: 149.3
click at [193, 479] on div "Threading Upper Lip/ Lower Lip/Chin (₹85)" at bounding box center [244, 479] width 333 height 18
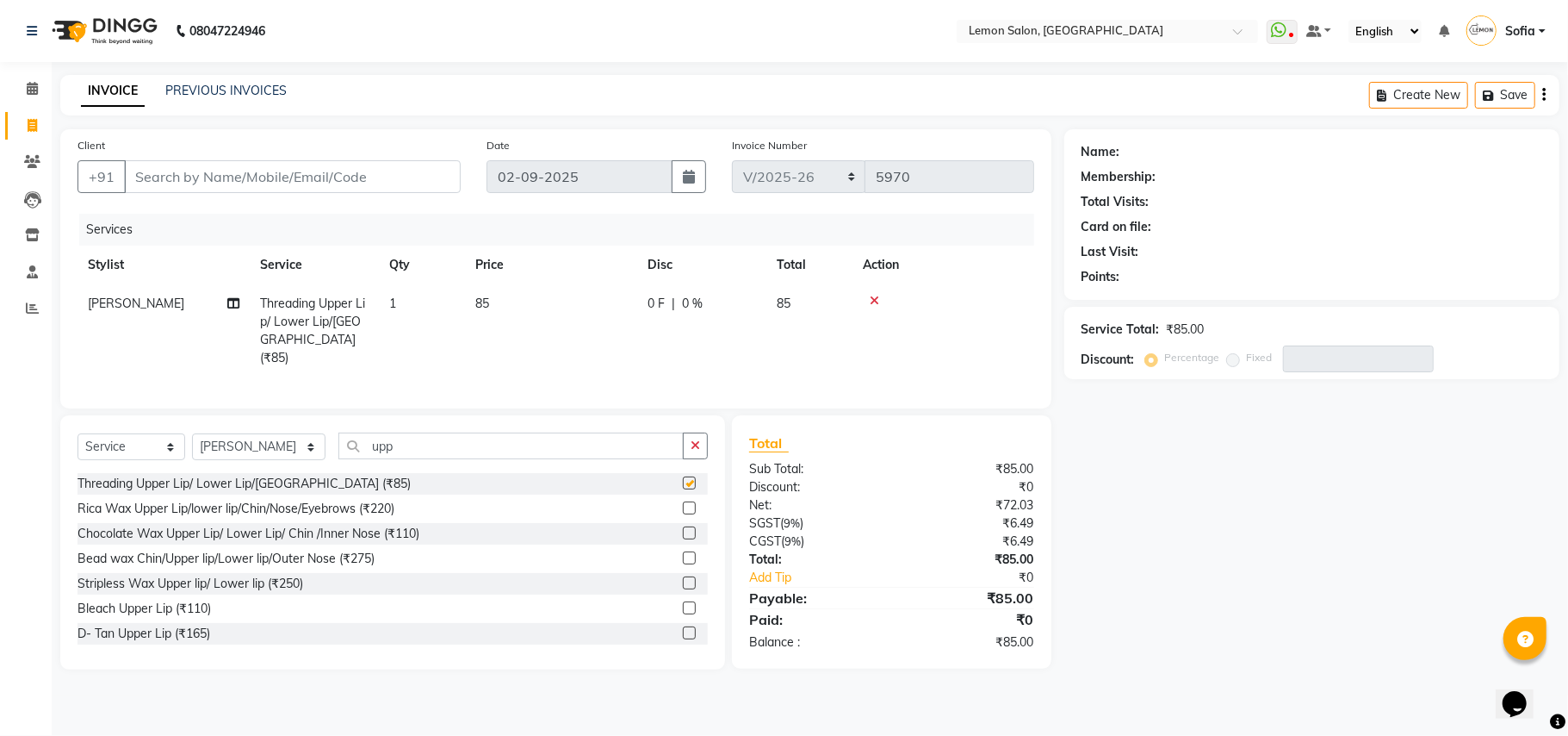
checkbox input "false"
click at [415, 446] on input "upp" at bounding box center [511, 446] width 345 height 27
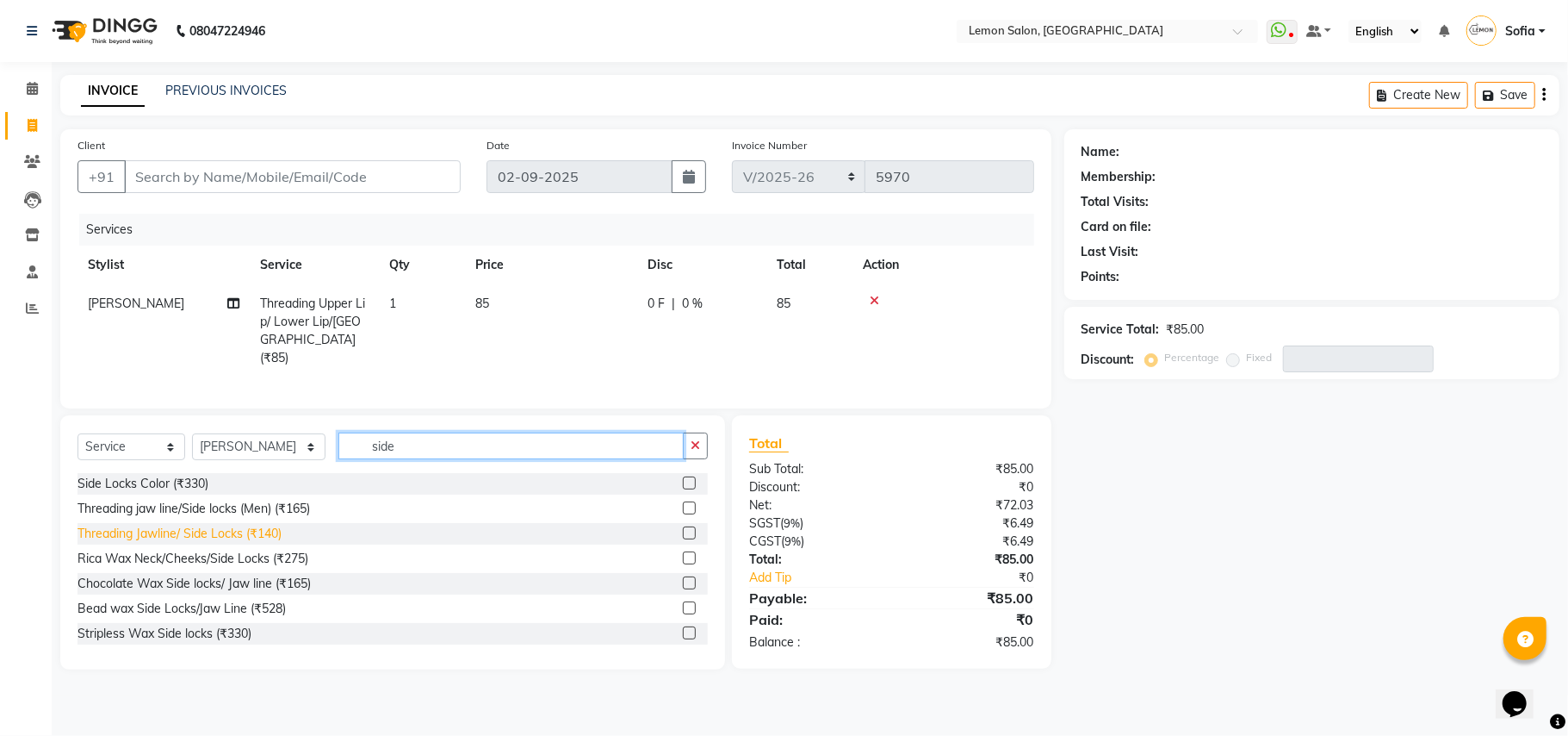
type input "side"
click at [213, 532] on div "Threading Jawline/ Side Locks (₹140)" at bounding box center [180, 533] width 204 height 18
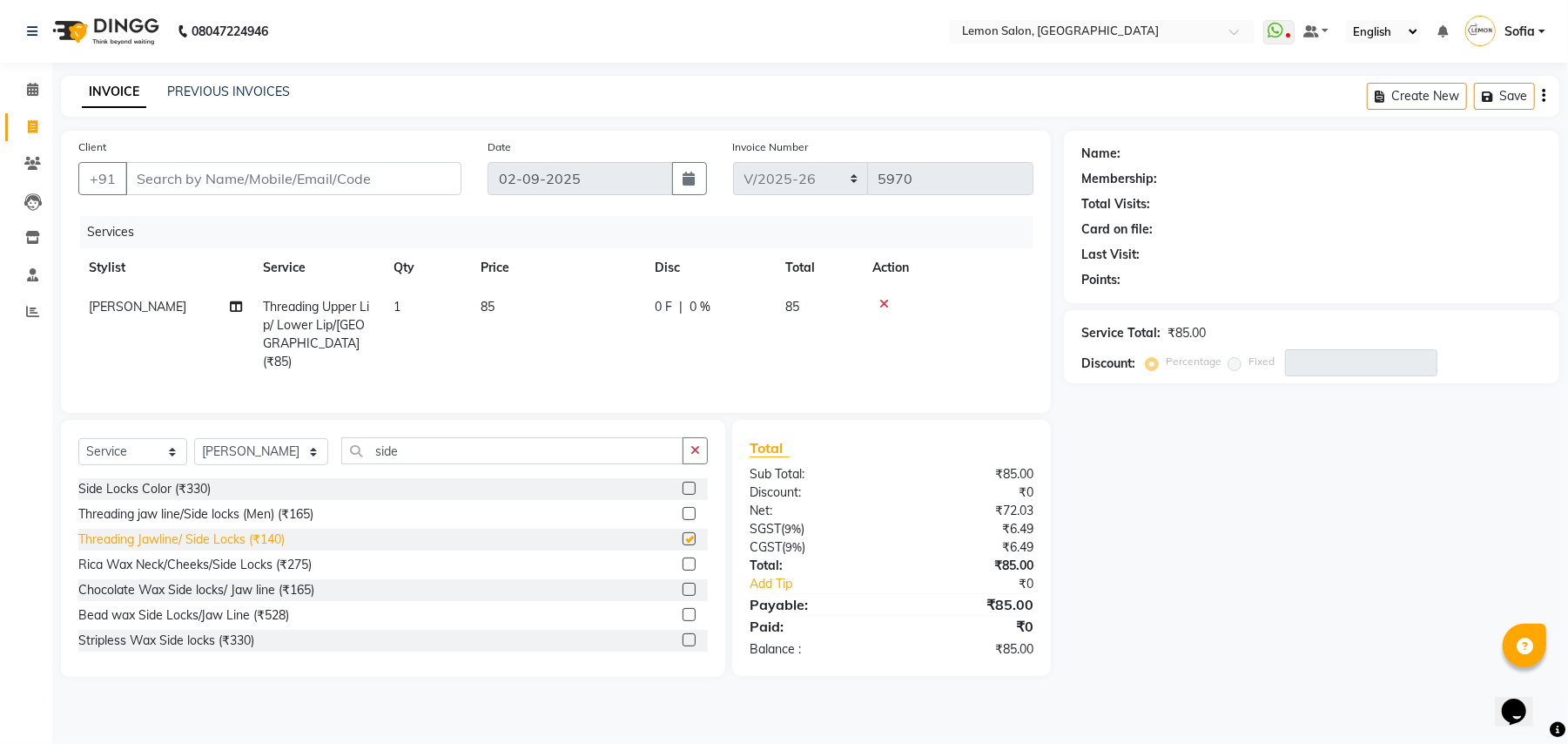
checkbox input "false"
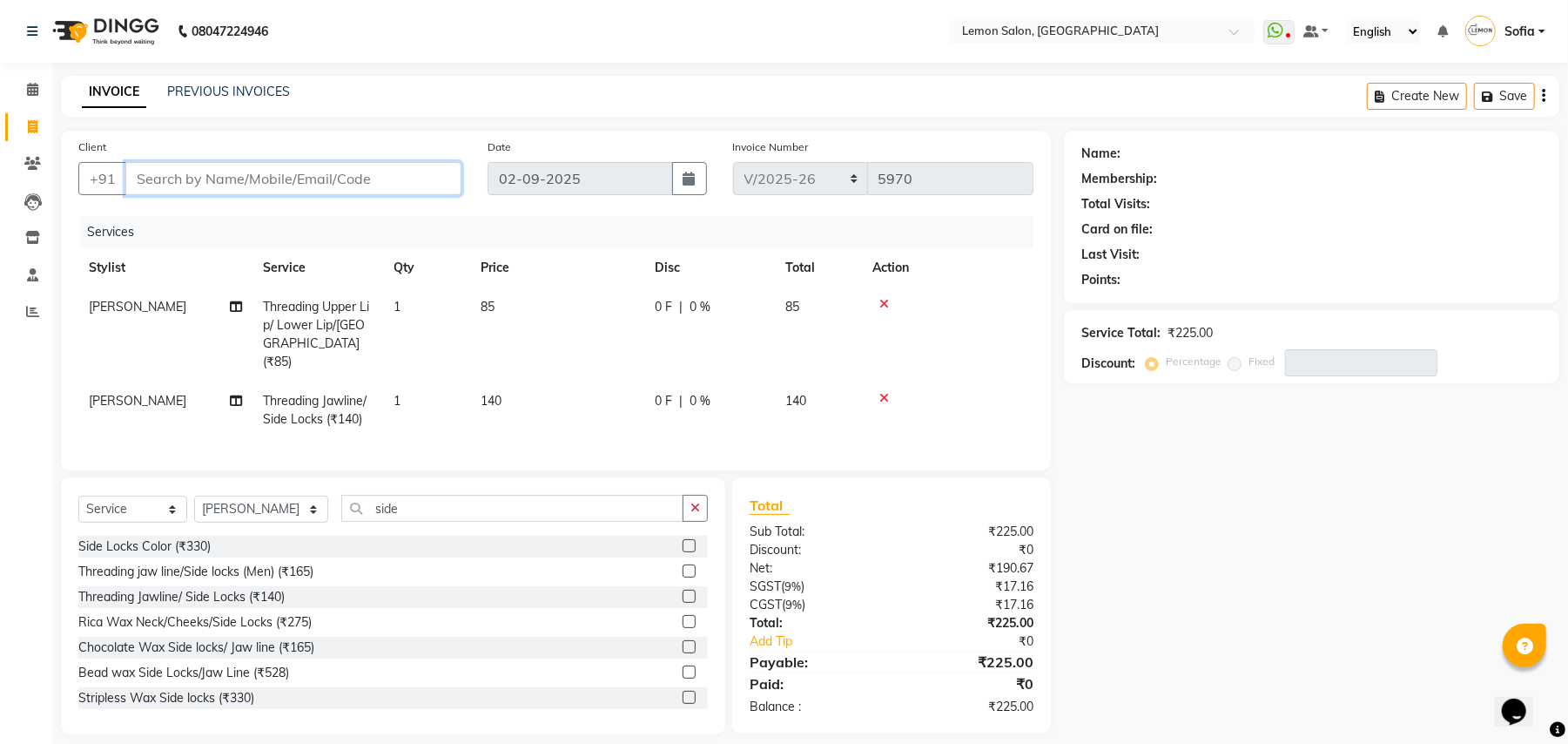
click at [298, 175] on input "Client" at bounding box center [293, 179] width 336 height 33
type input "9"
type input "0"
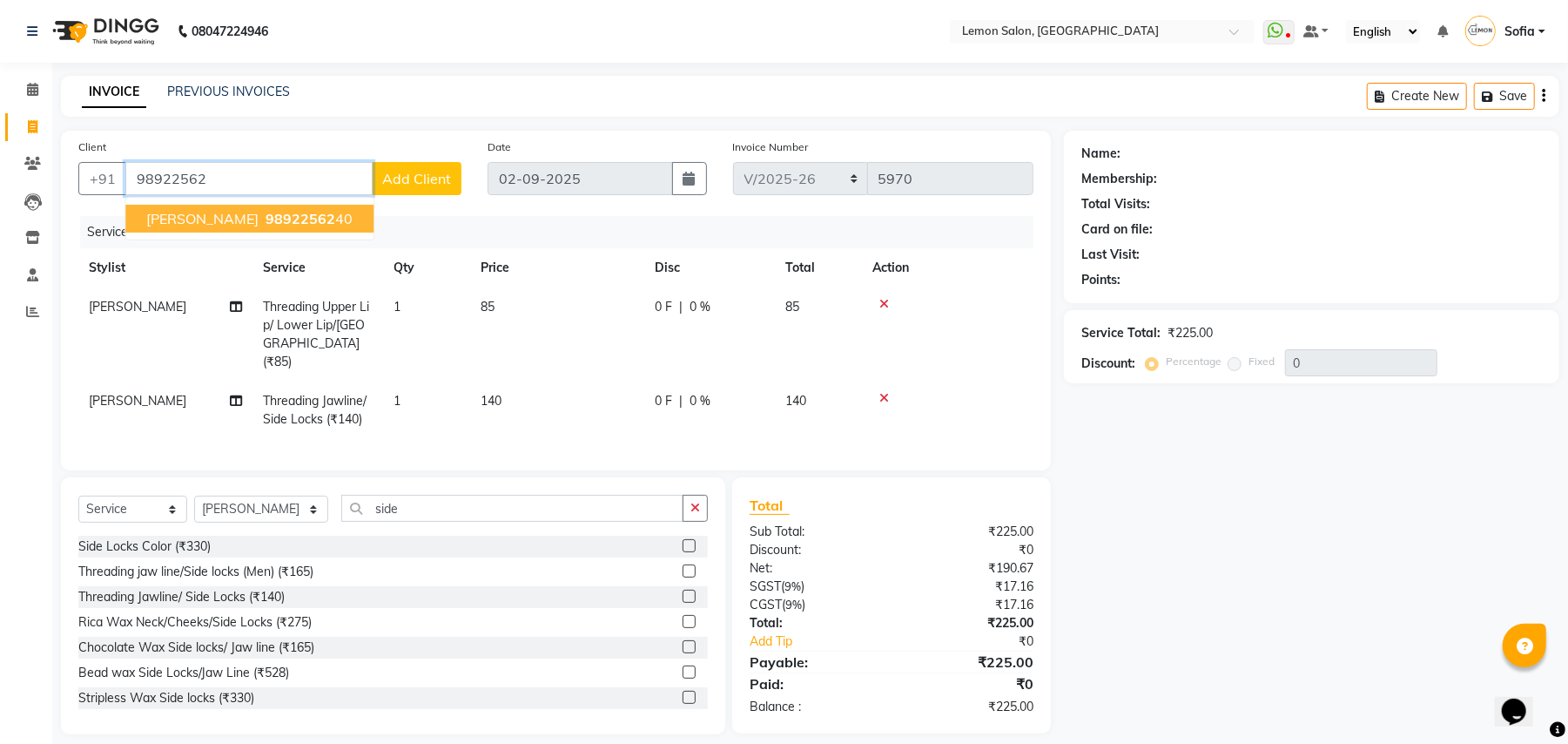
click at [301, 212] on span "98922562" at bounding box center [300, 218] width 70 height 17
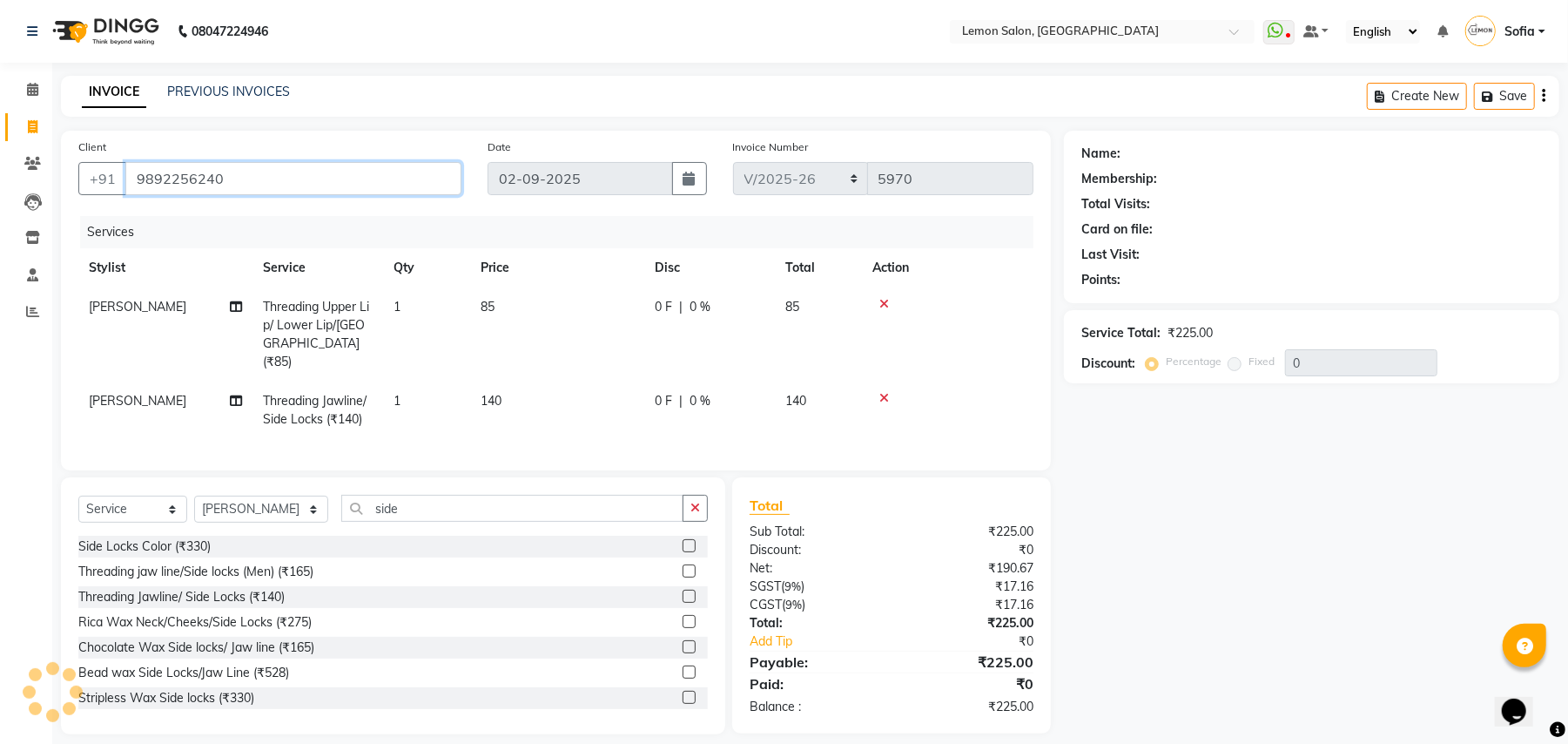
type input "9892256240"
select select "1: Object"
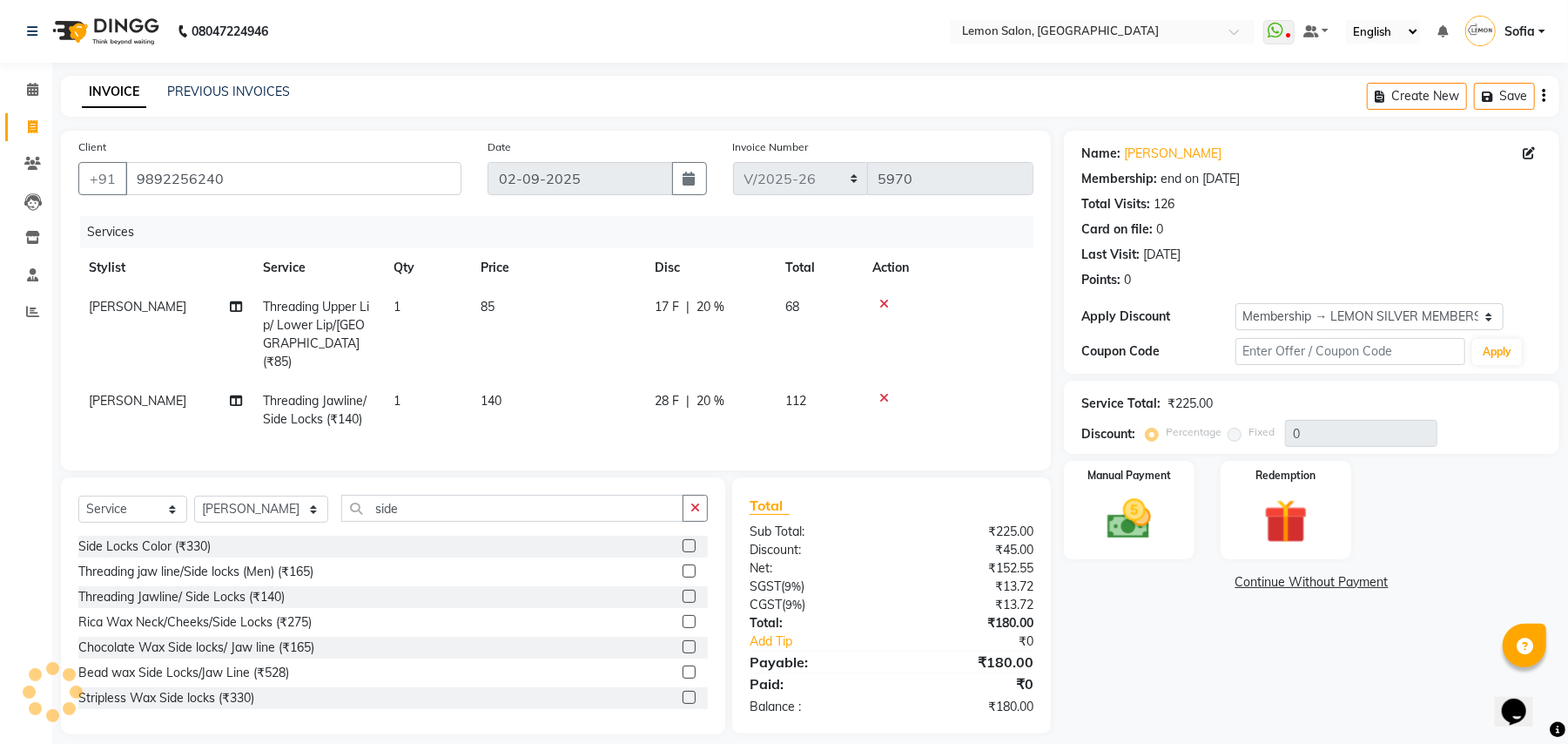
type input "20"
click at [1159, 555] on div "Manual Payment" at bounding box center [1130, 510] width 136 height 102
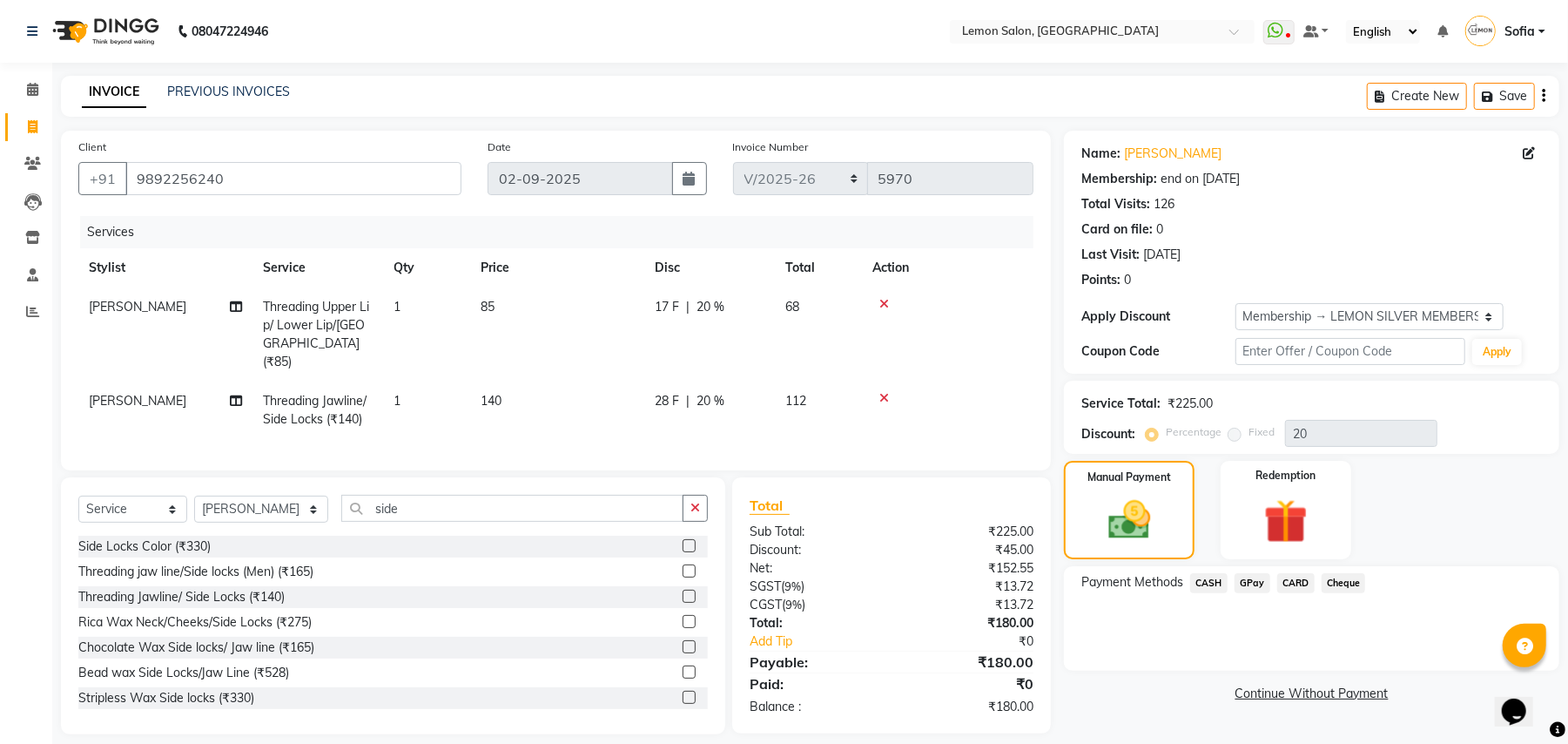
click at [1250, 582] on span "GPay" at bounding box center [1252, 582] width 36 height 20
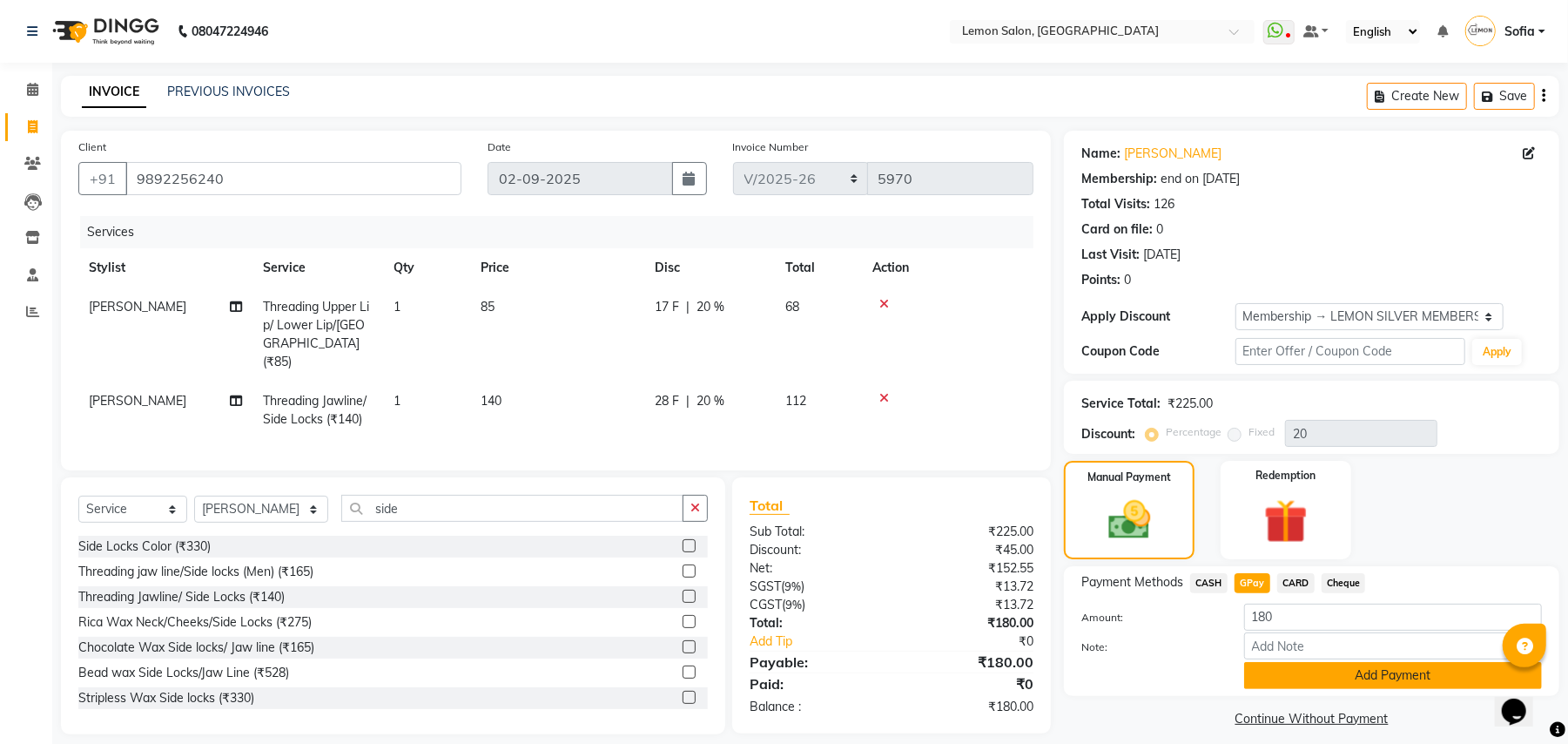
click at [1262, 680] on button "Add Payment" at bounding box center [1393, 675] width 298 height 27
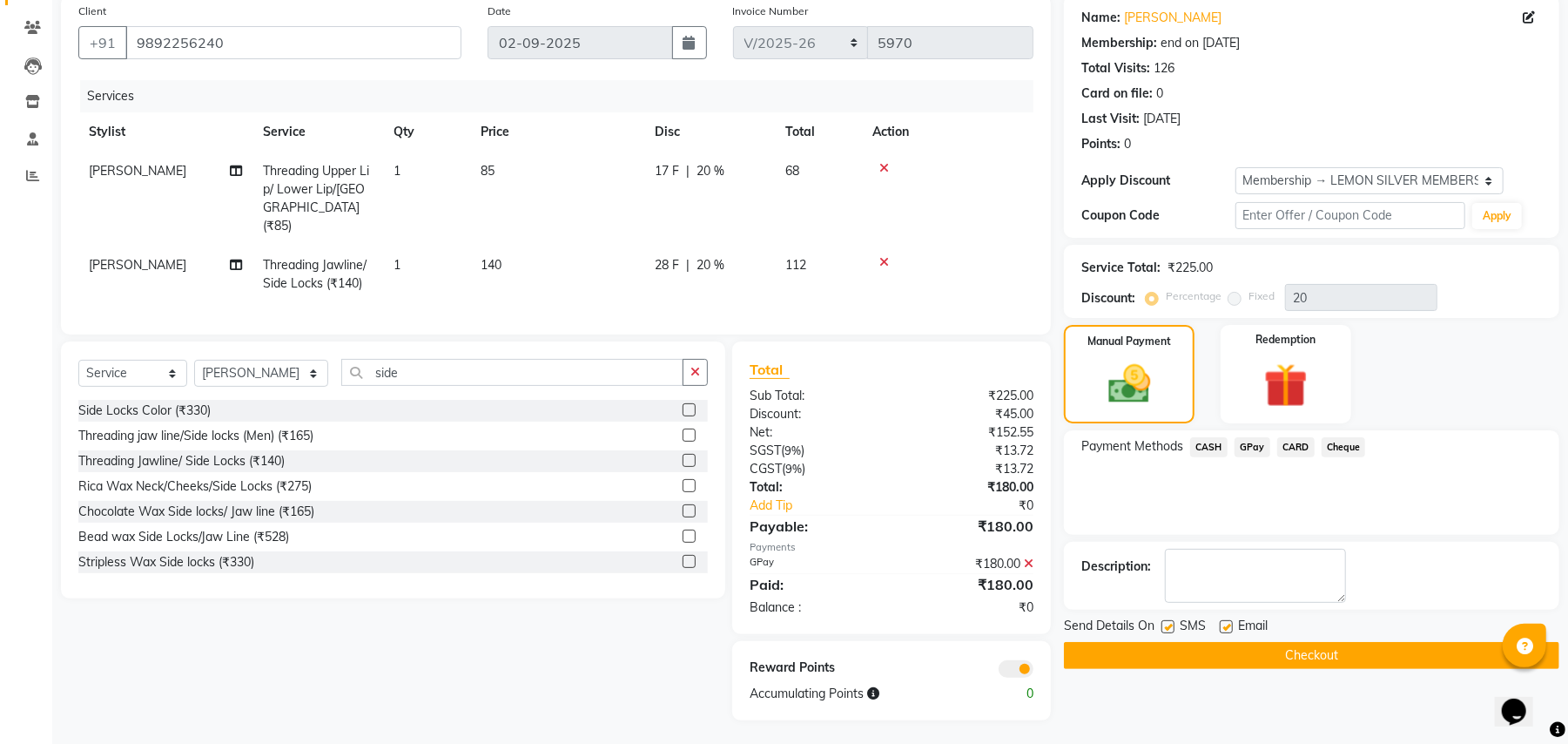
scroll to position [137, 0]
click at [1166, 622] on label at bounding box center [1168, 625] width 13 height 13
click at [1166, 622] on input "checkbox" at bounding box center [1167, 626] width 11 height 11
checkbox input "false"
click at [1224, 623] on label at bounding box center [1226, 625] width 13 height 13
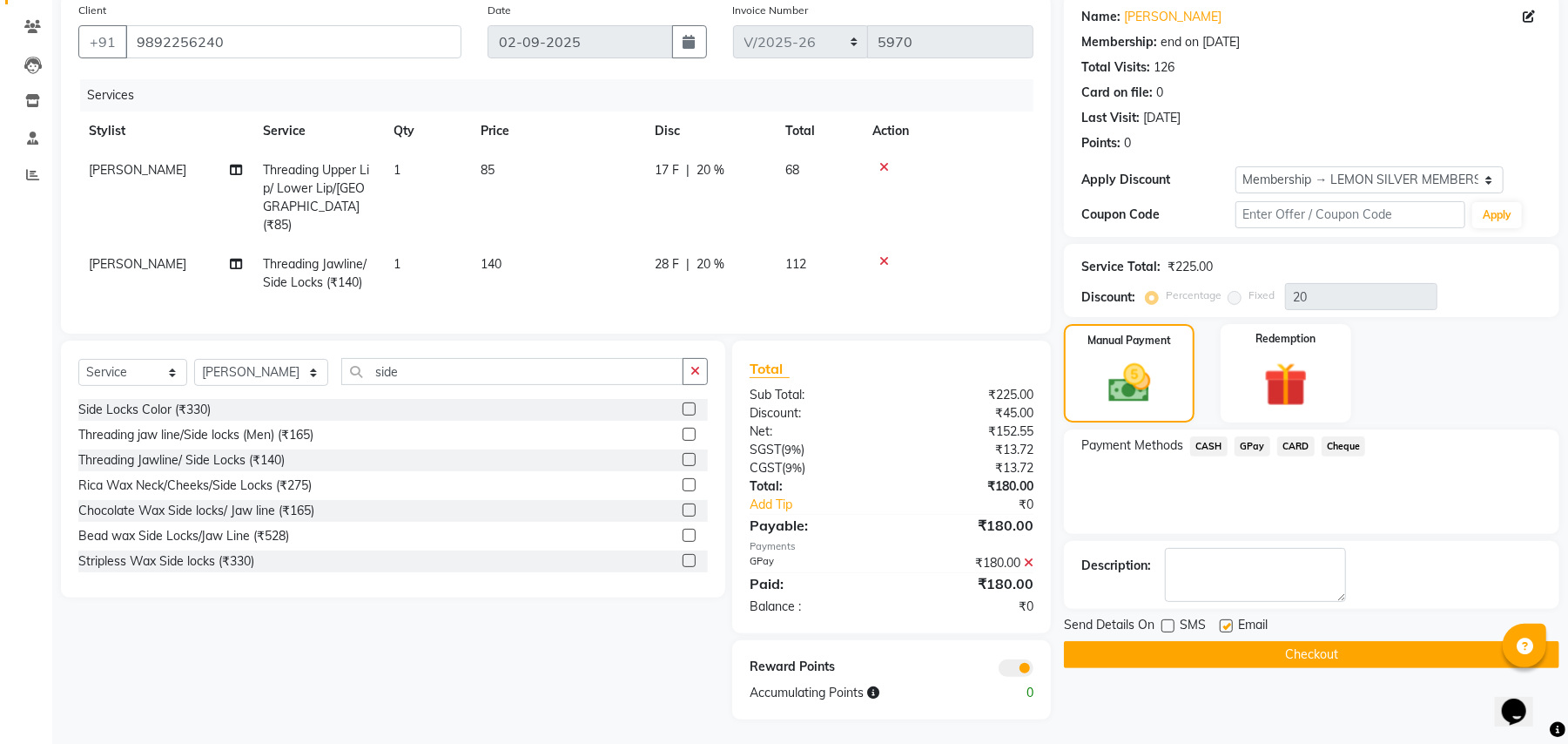
click at [1224, 623] on input "checkbox" at bounding box center [1225, 626] width 11 height 11
checkbox input "false"
click at [1152, 660] on button "Checkout" at bounding box center [1312, 654] width 496 height 27
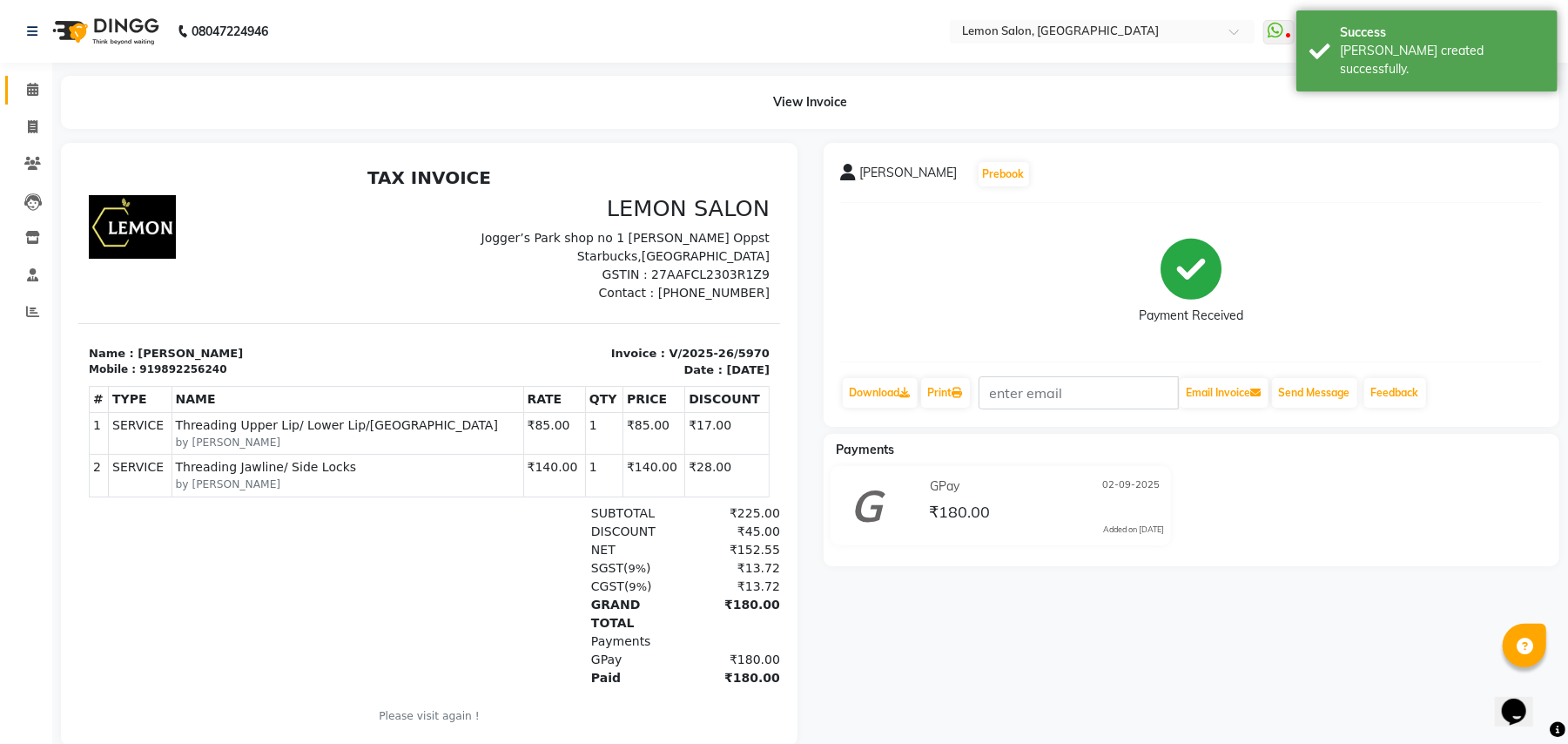
click at [32, 78] on link "Calendar" at bounding box center [26, 90] width 42 height 29
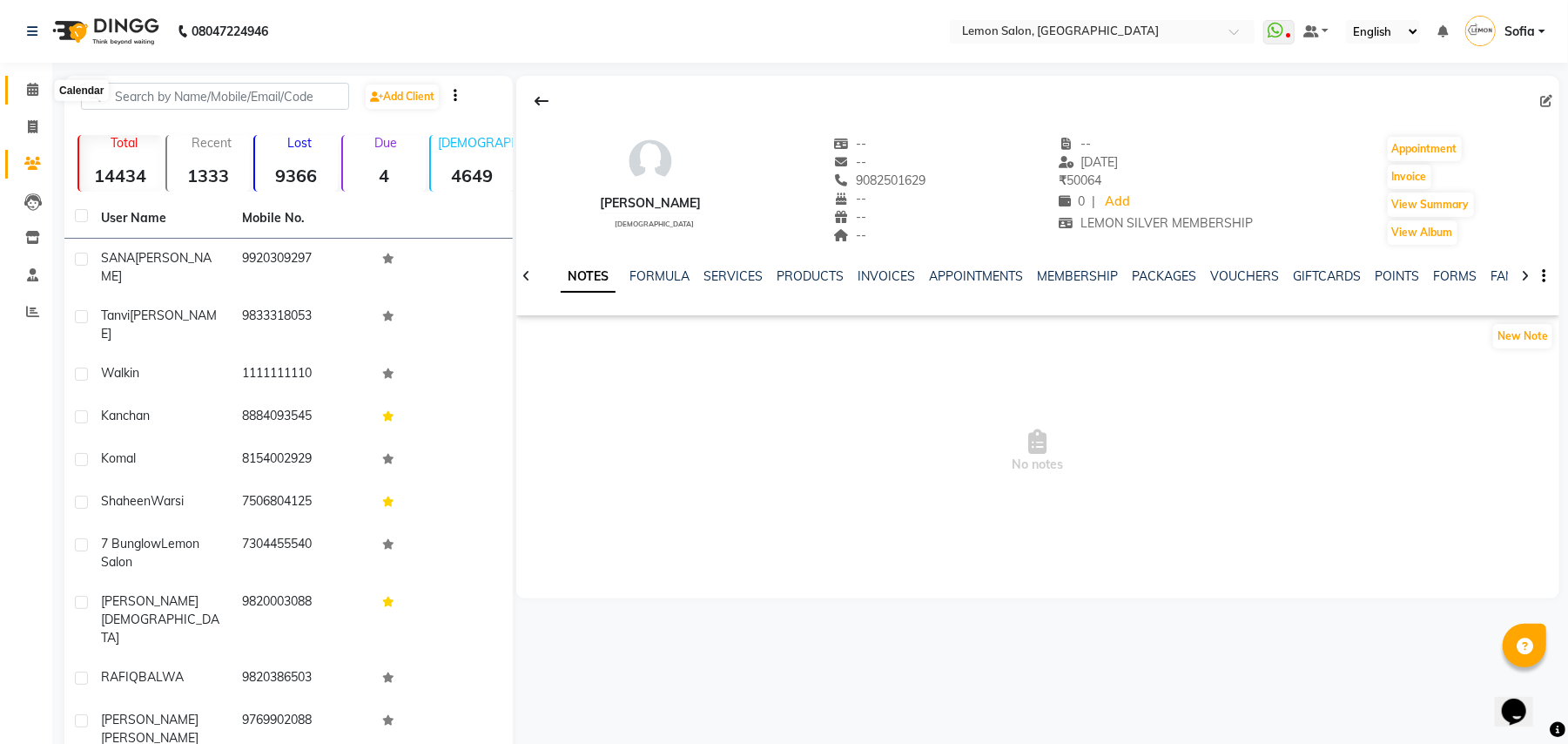
click at [33, 86] on icon at bounding box center [32, 89] width 11 height 13
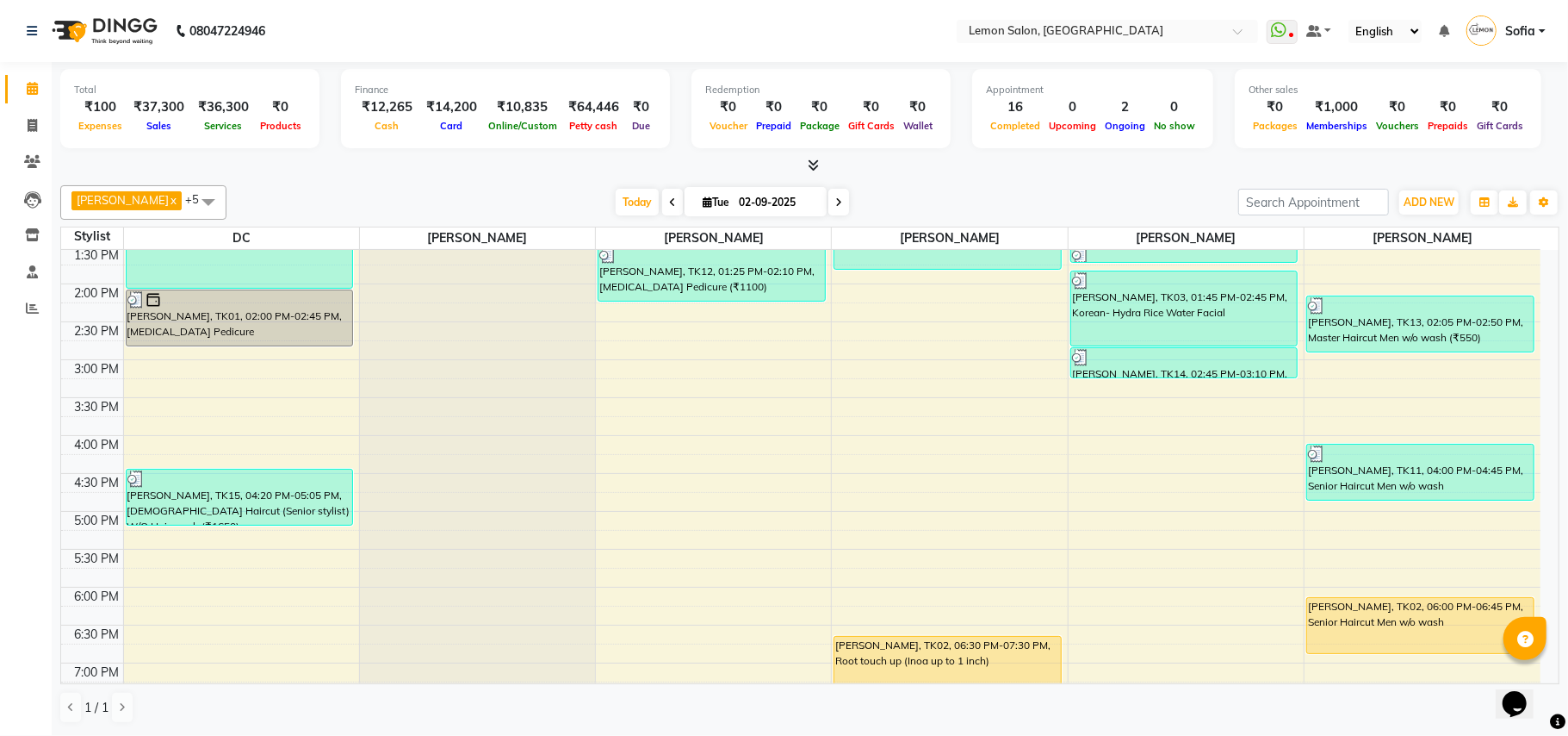
scroll to position [574, 0]
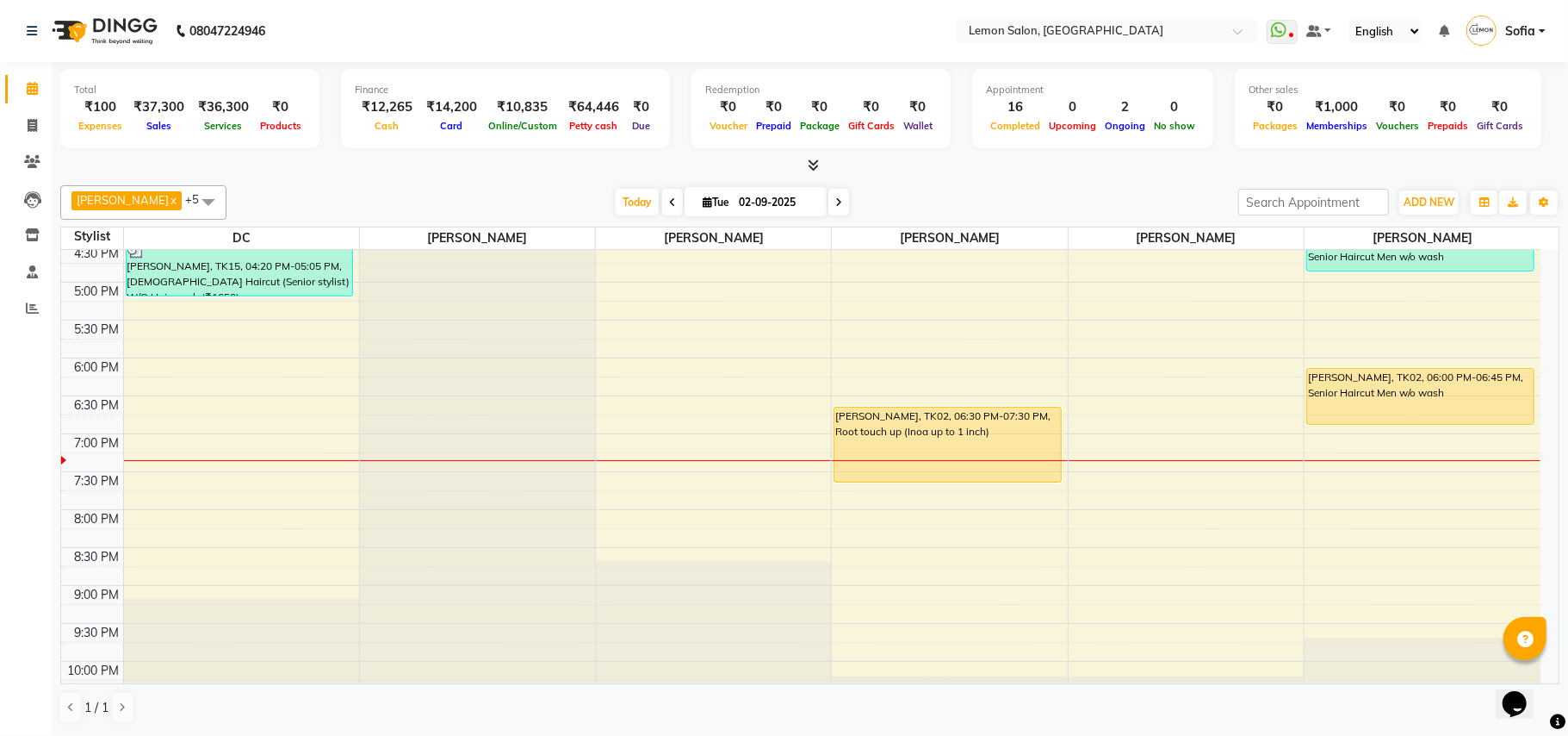
click at [835, 201] on icon at bounding box center [838, 202] width 7 height 10
type input "[DATE]"
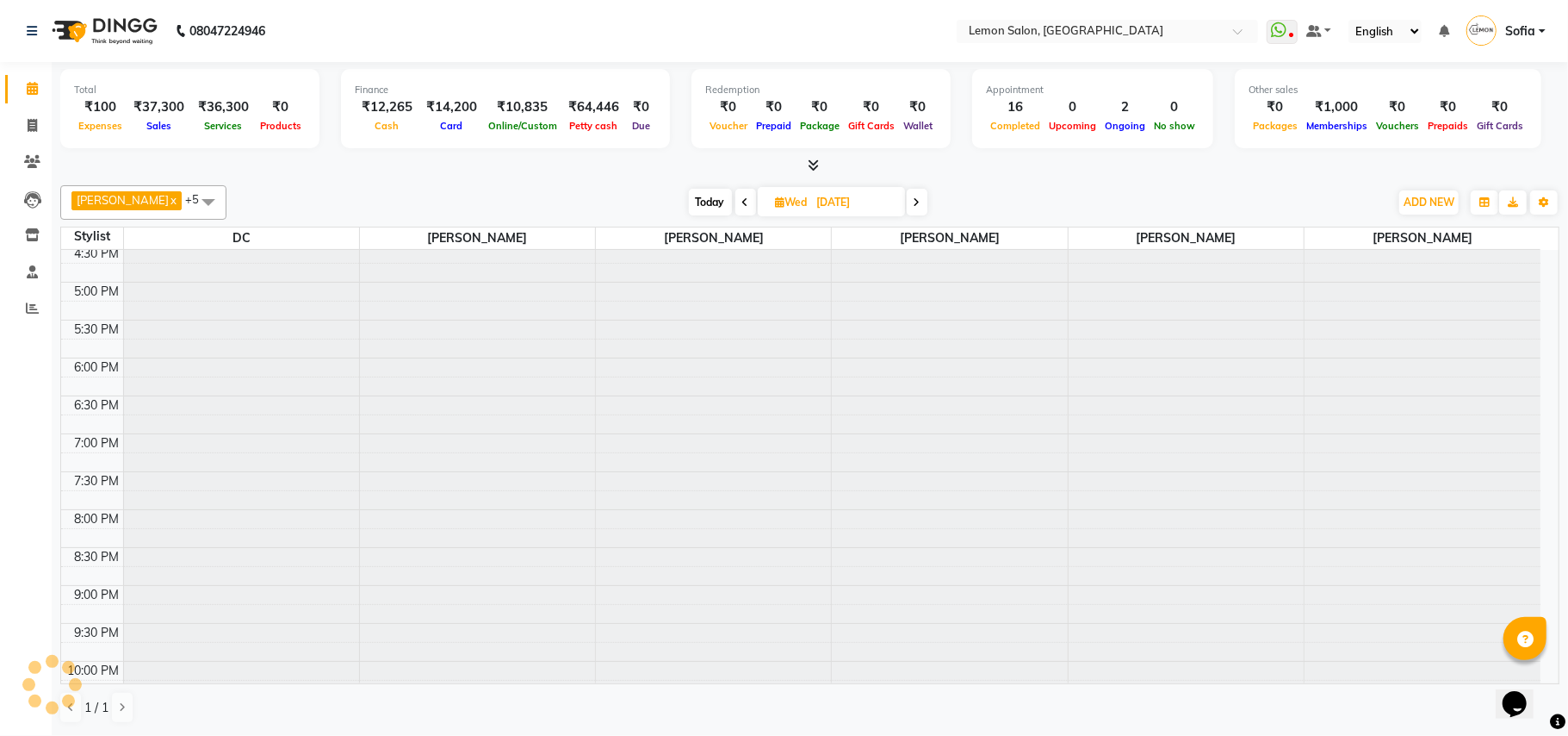
scroll to position [643, 0]
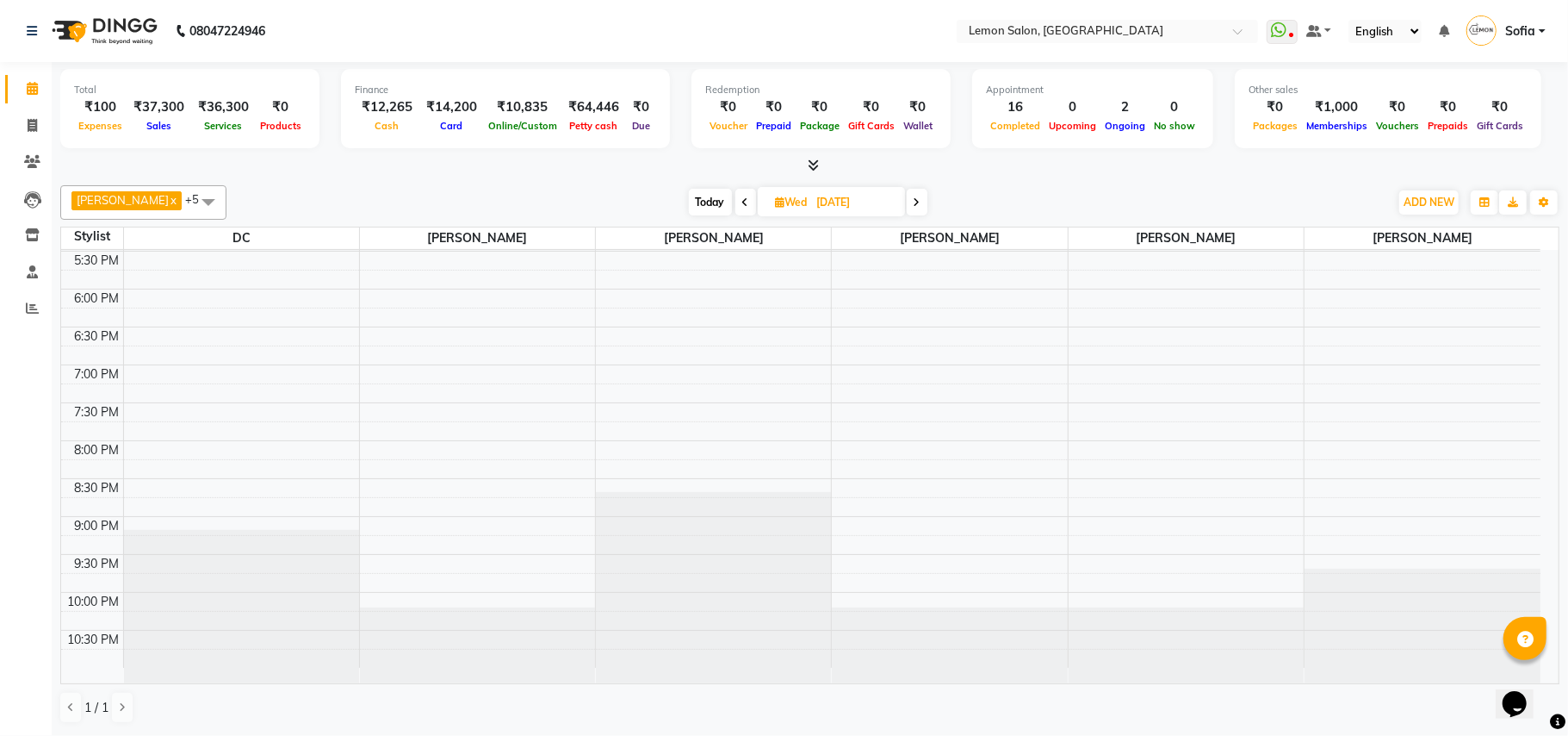
click at [218, 270] on div "9:00 AM 9:30 AM 10:00 AM 10:30 AM 11:00 AM 11:30 AM 12:00 PM 12:30 PM 1:00 PM 1…" at bounding box center [800, 137] width 1479 height 1061
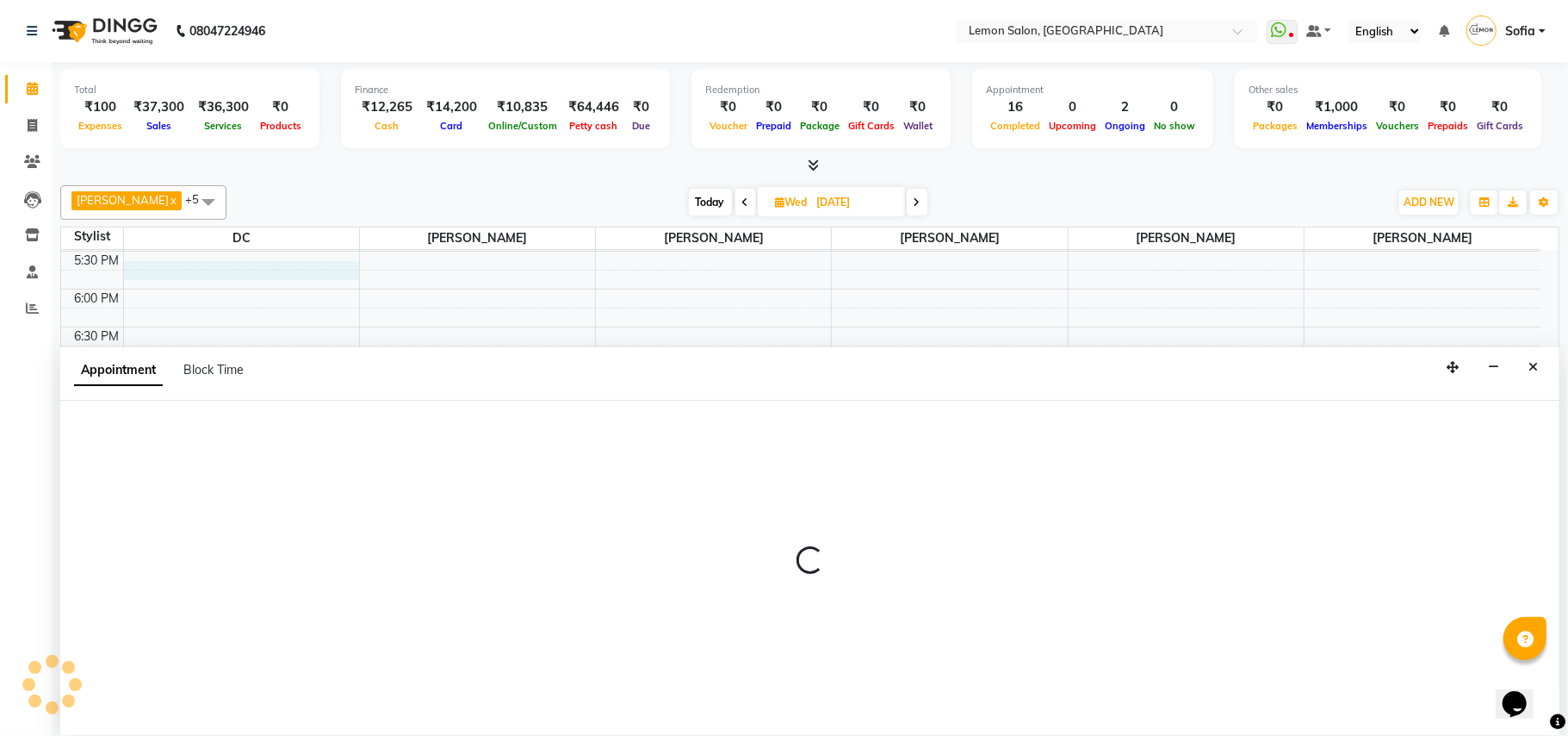
select select "7889"
select select "tentative"
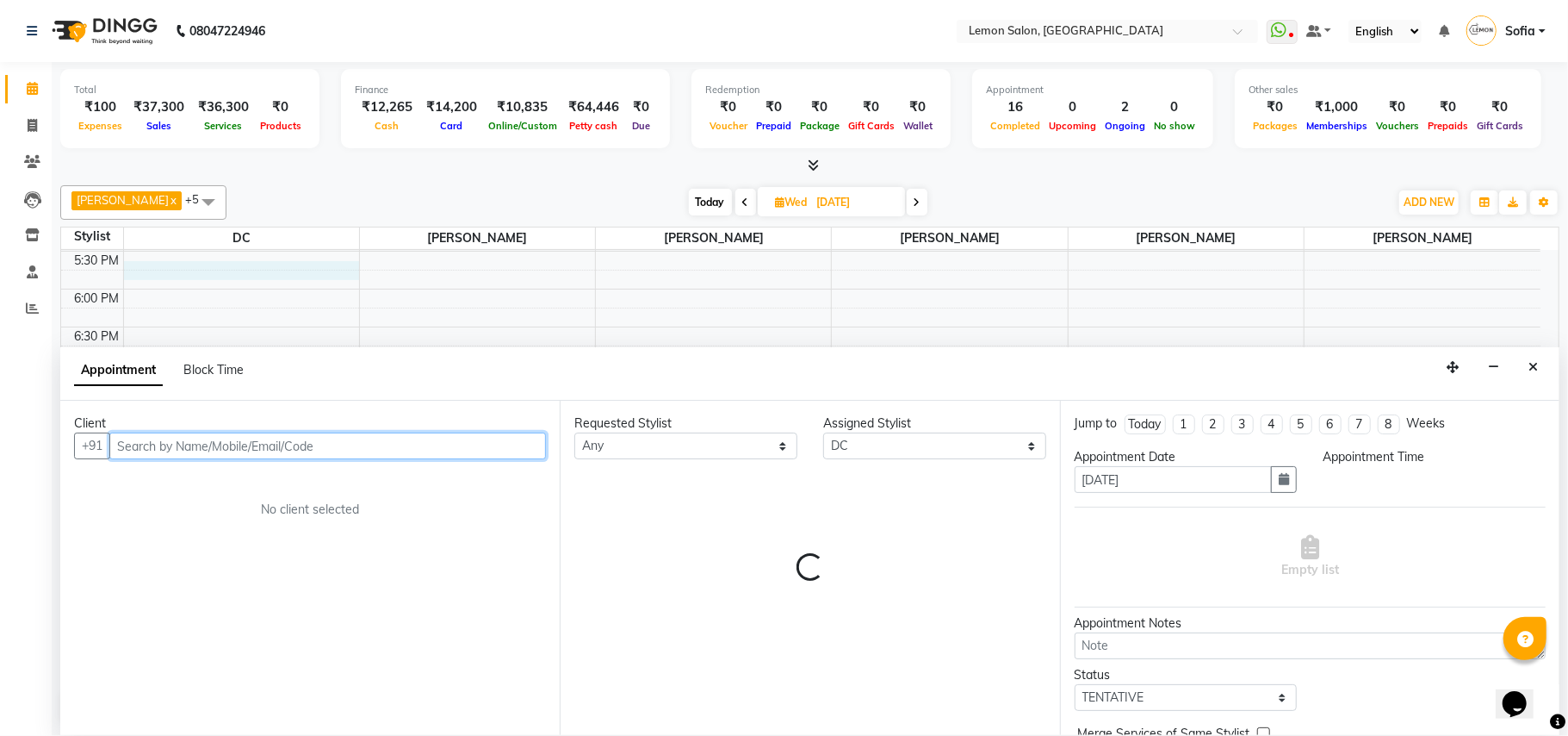
select select "1050"
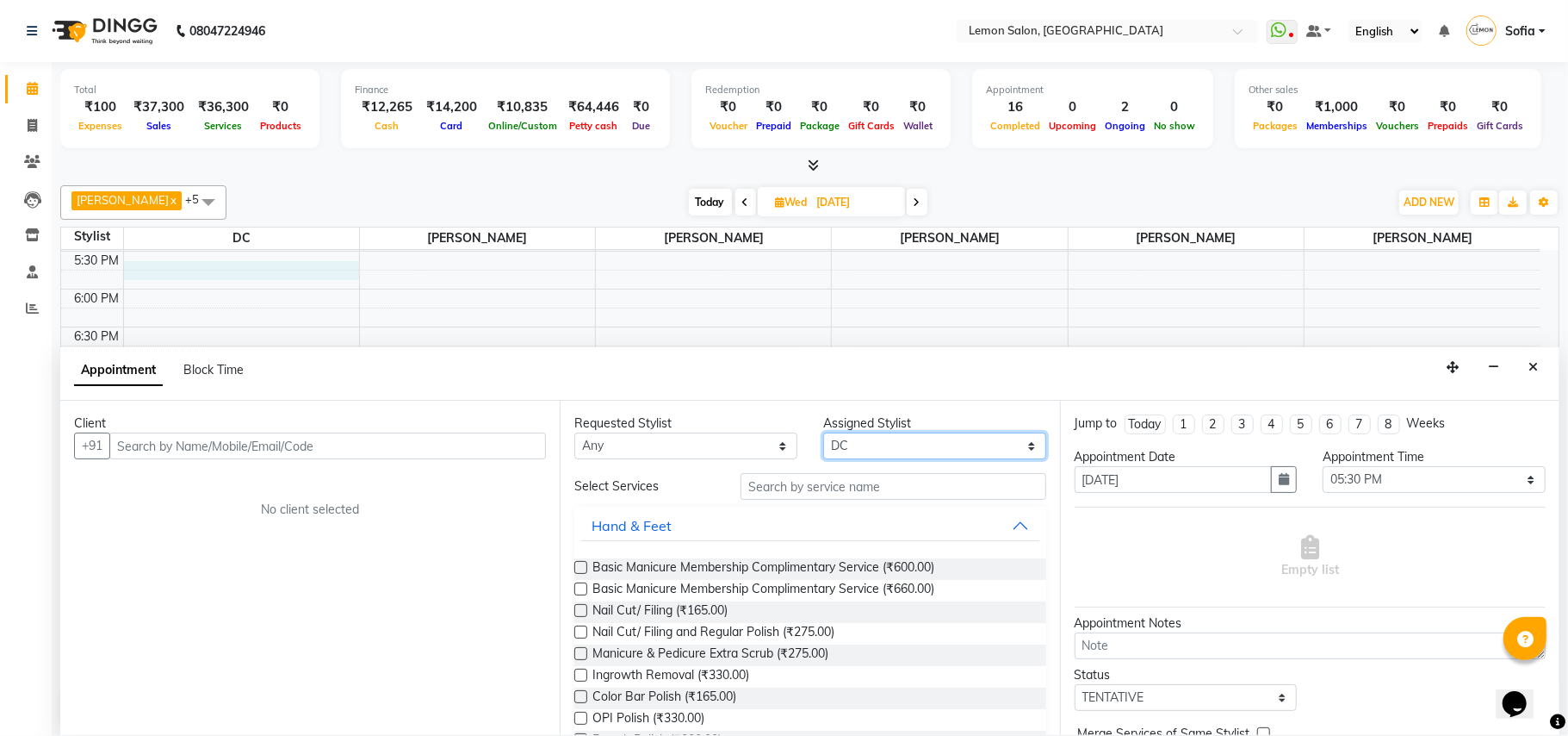
click at [921, 452] on select "Select Aalam [PERSON_NAME] [PERSON_NAME] [PERSON_NAME] [PERSON_NAME] [PERSON_NA…" at bounding box center [934, 446] width 223 height 27
select select "48406"
click at [823, 435] on select "Select Aalam [PERSON_NAME] [PERSON_NAME] [PERSON_NAME] [PERSON_NAME] [PERSON_NA…" at bounding box center [934, 446] width 223 height 27
click at [865, 498] on input "text" at bounding box center [894, 486] width 306 height 27
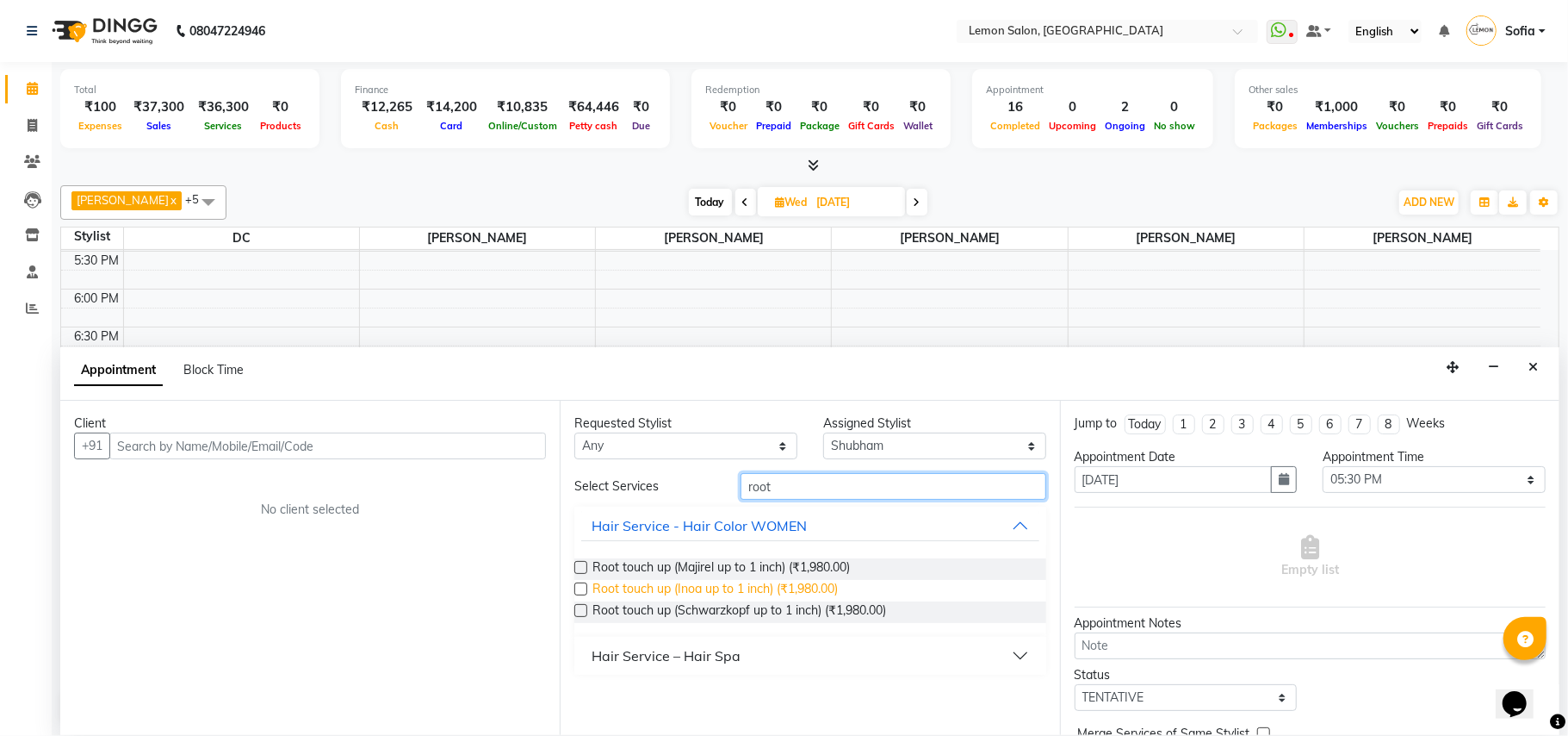
type input "root"
click at [744, 583] on span "Root touch up (Inoa up to 1 inch) (₹1,980.00)" at bounding box center [715, 590] width 245 height 22
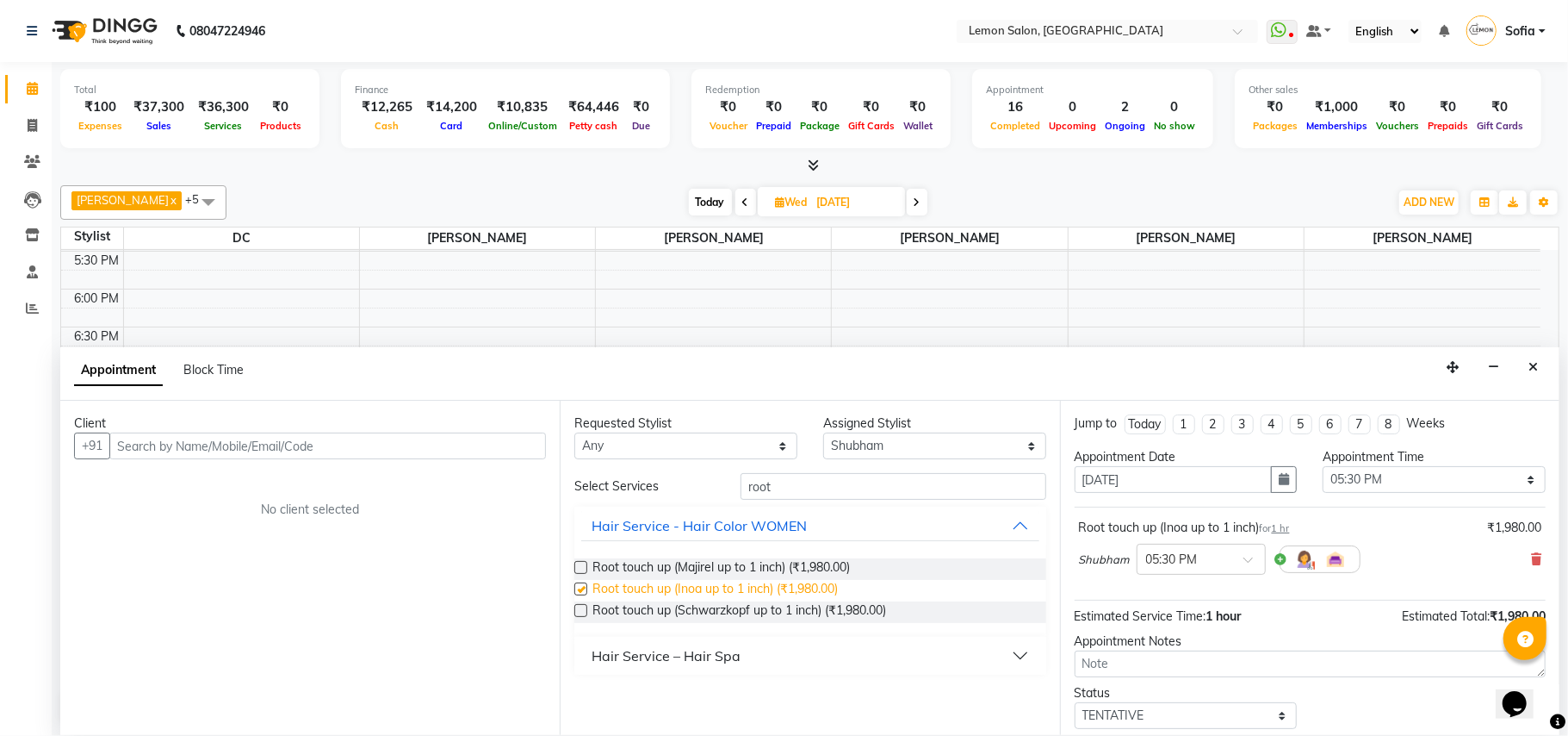
checkbox input "false"
click at [1348, 485] on select "Select 10:00 AM 10:15 AM 10:30 AM 10:45 AM 11:00 AM 11:15 AM 11:30 AM 11:45 AM …" at bounding box center [1434, 479] width 223 height 27
select select "960"
click at [1323, 469] on select "Select 10:00 AM 10:15 AM 10:30 AM 10:45 AM 11:00 AM 11:15 AM 11:30 AM 11:45 AM …" at bounding box center [1434, 479] width 223 height 27
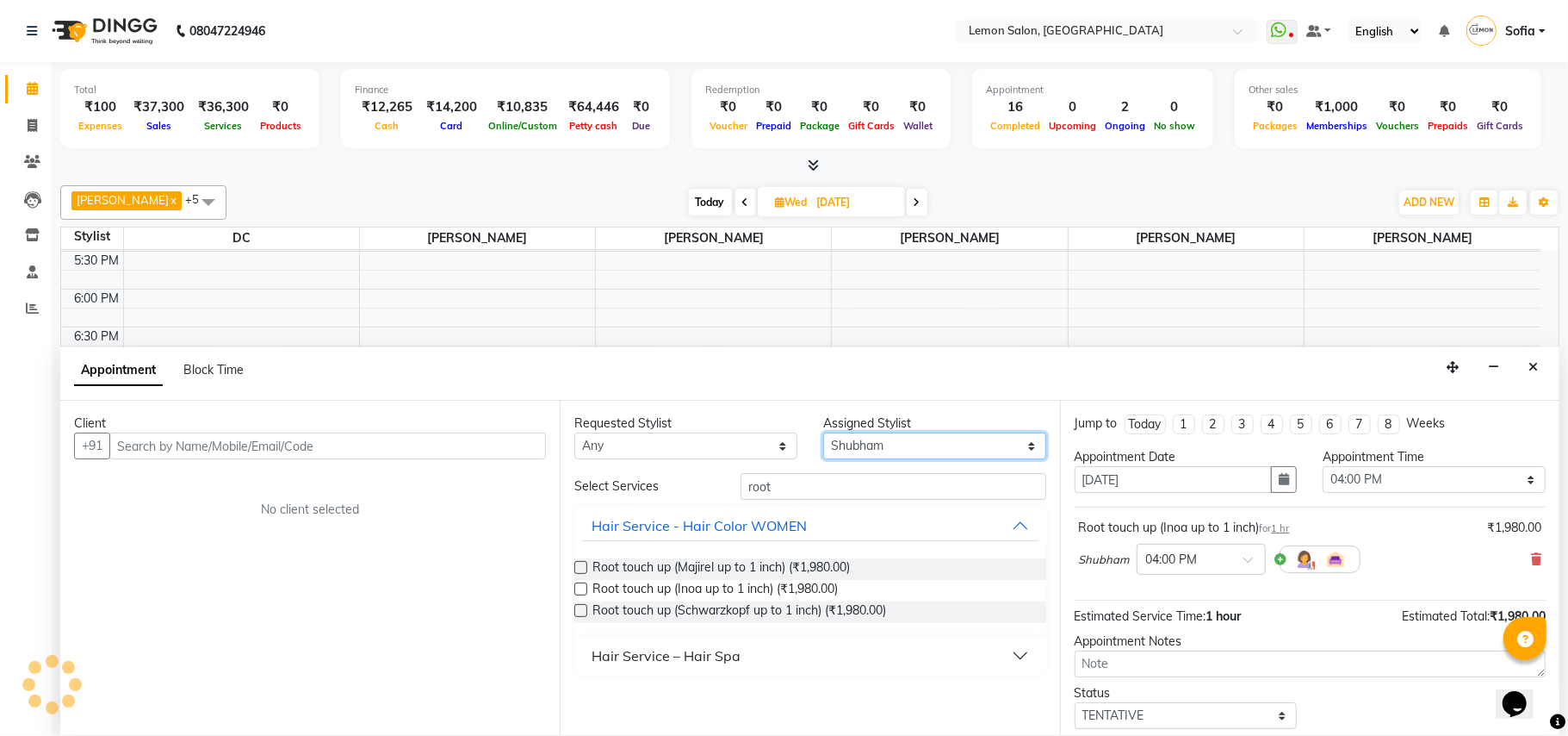
click at [878, 448] on select "Select Aalam [PERSON_NAME] [PERSON_NAME] [PERSON_NAME] [PERSON_NAME] [PERSON_NA…" at bounding box center [934, 446] width 223 height 27
select select "7468"
click at [823, 435] on select "Select Aalam [PERSON_NAME] [PERSON_NAME] [PERSON_NAME] [PERSON_NAME] [PERSON_NA…" at bounding box center [934, 446] width 223 height 27
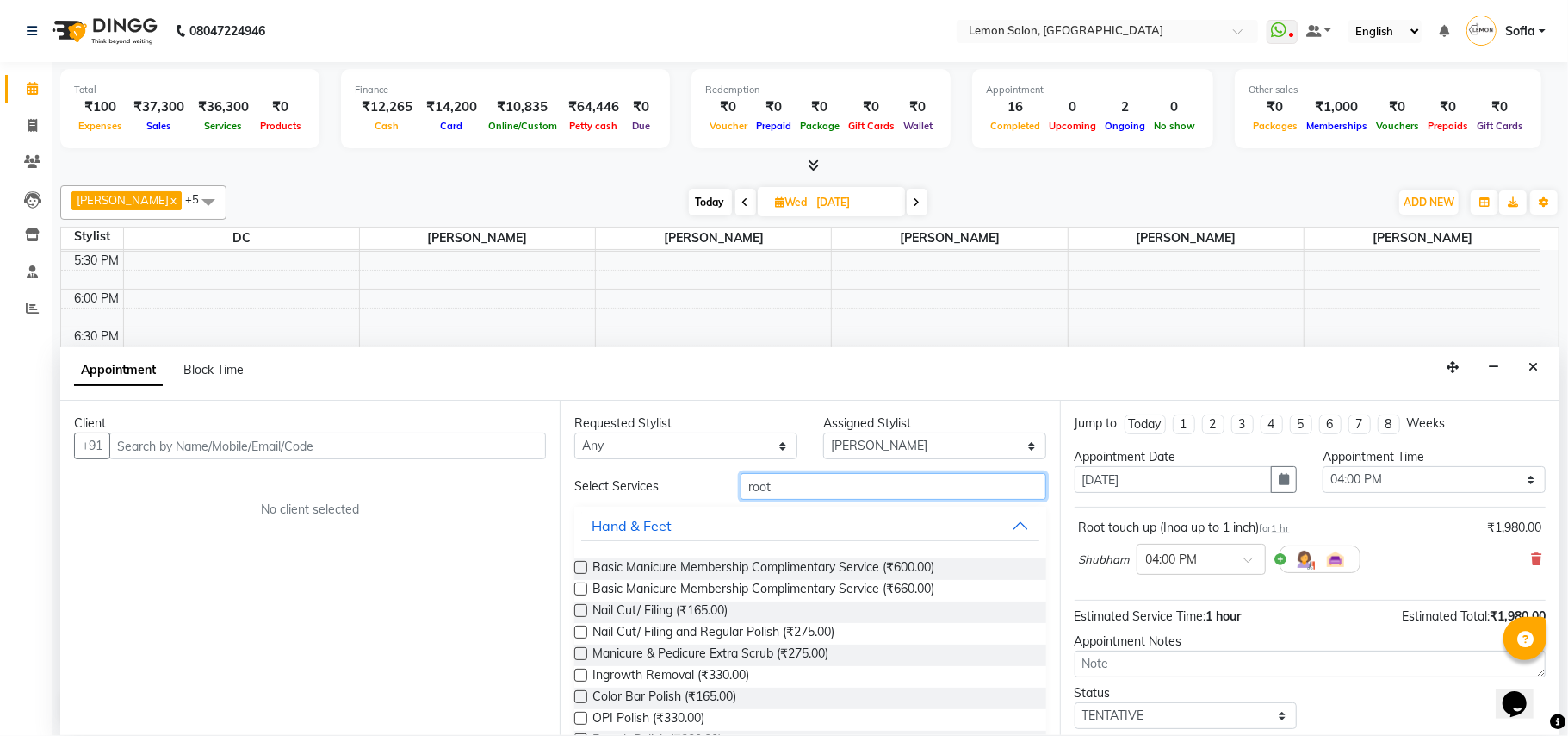
click at [779, 492] on input "root" at bounding box center [894, 486] width 306 height 27
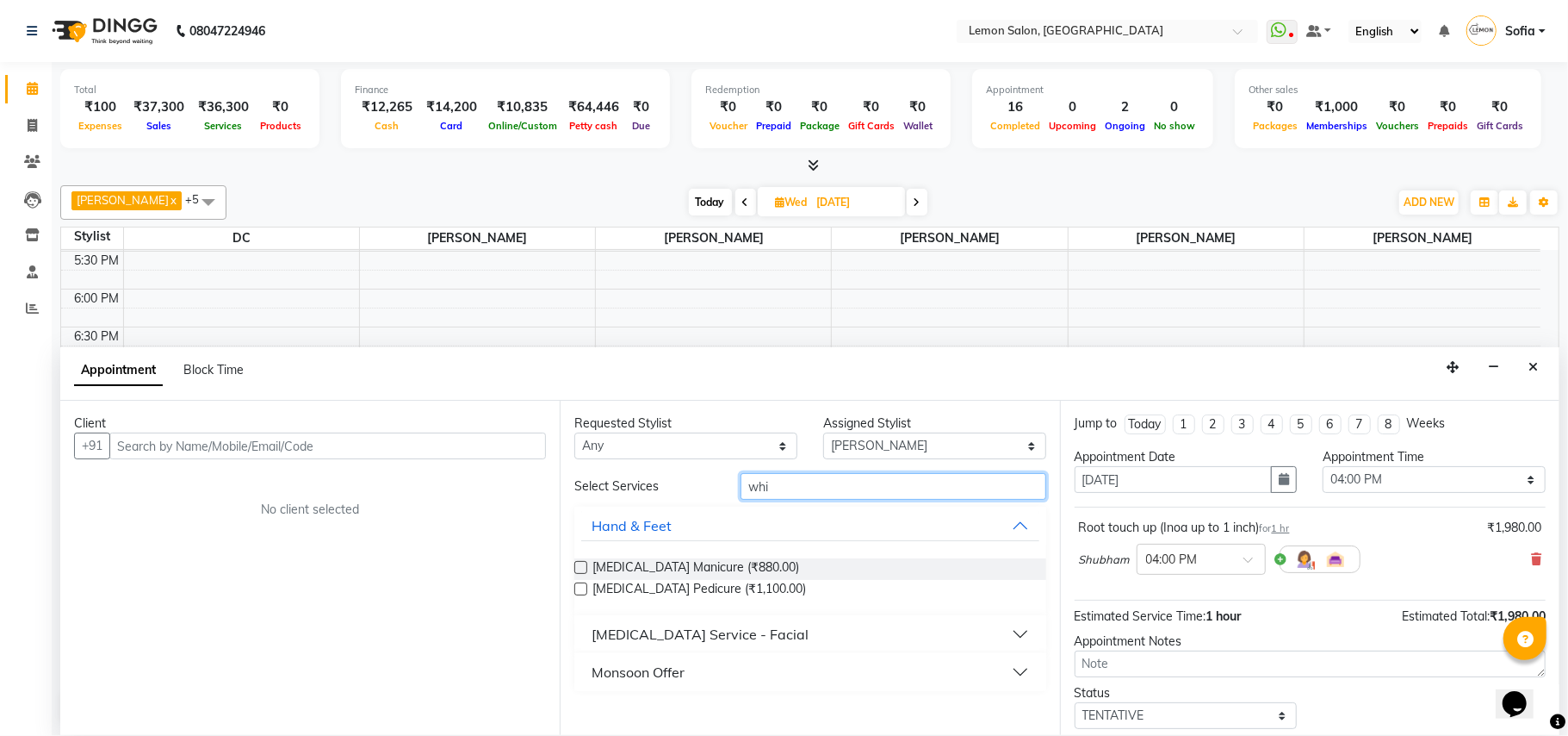
type input "whi"
click at [582, 590] on label at bounding box center [580, 588] width 13 height 13
click at [582, 590] on input "checkbox" at bounding box center [579, 590] width 11 height 11
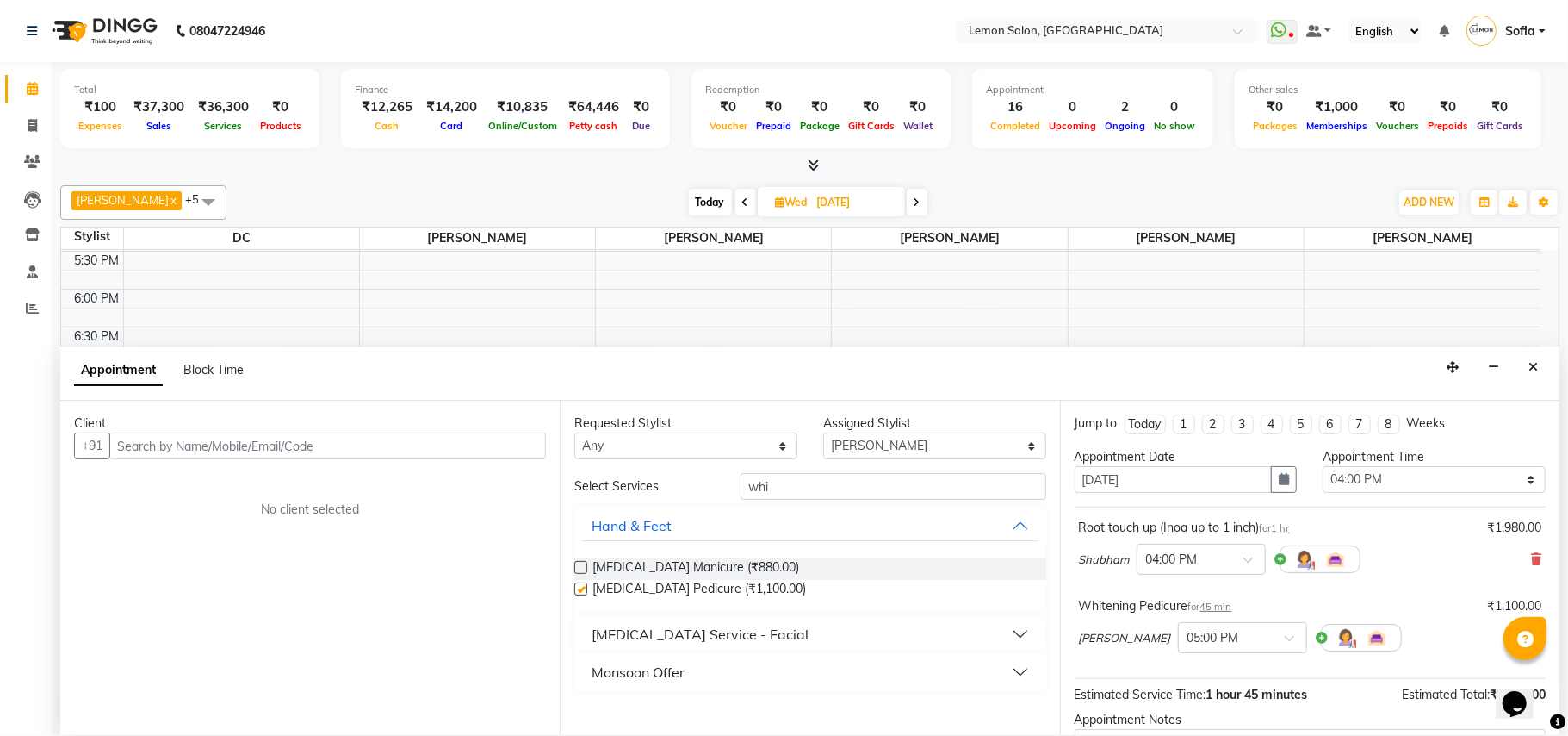
checkbox input "false"
click at [286, 454] on input "text" at bounding box center [328, 446] width 437 height 27
click at [1271, 491] on button "button" at bounding box center [1284, 479] width 26 height 27
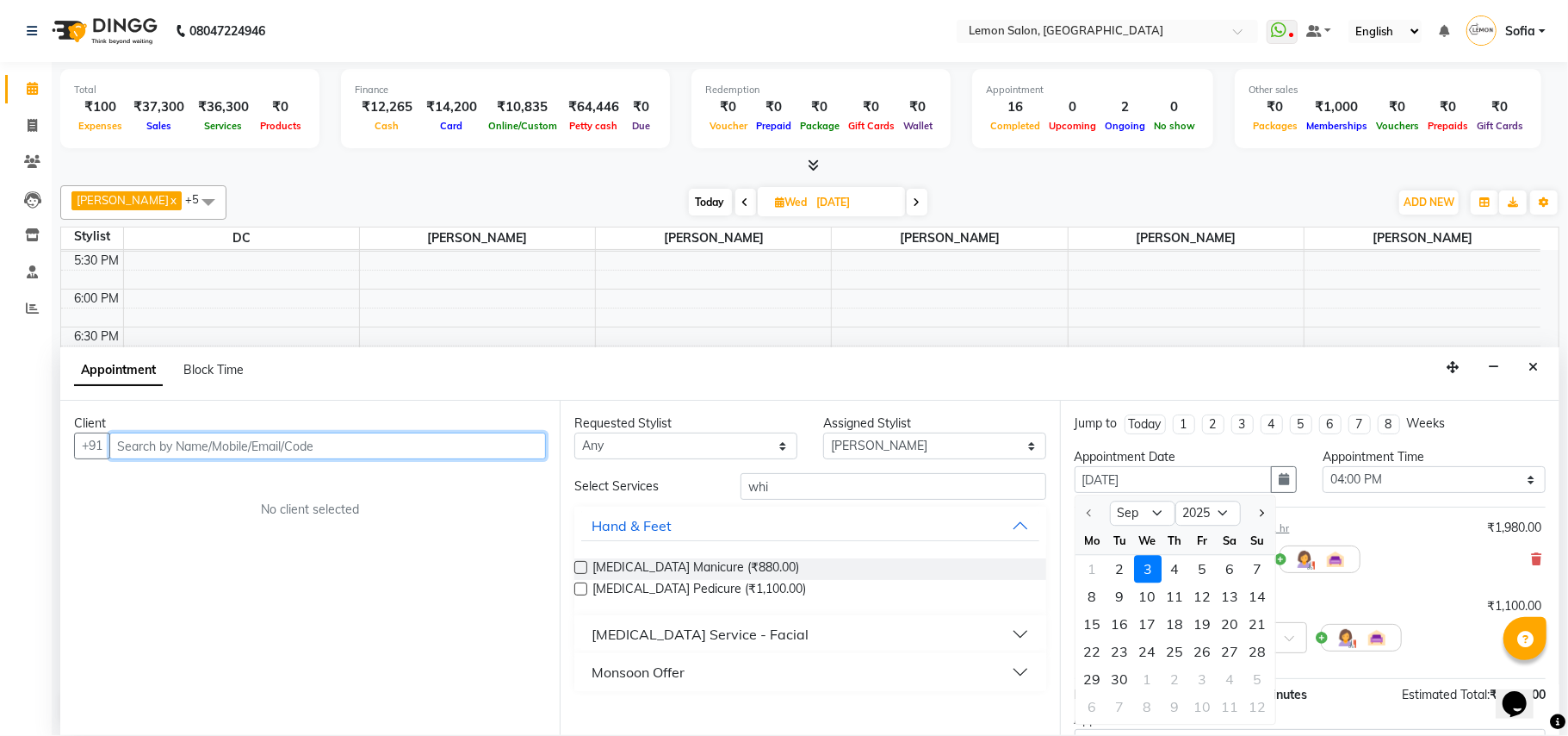
click at [222, 441] on input "text" at bounding box center [328, 446] width 437 height 27
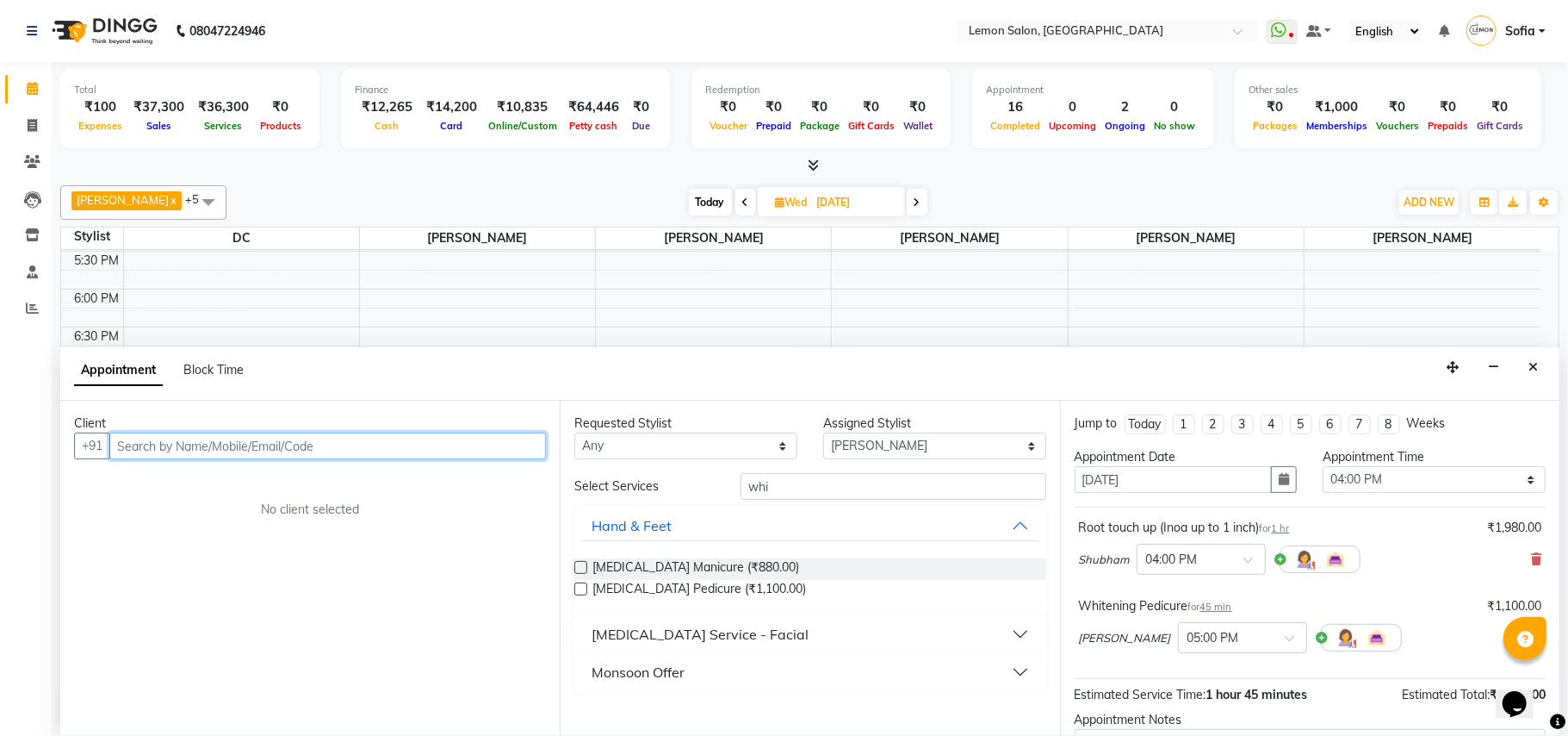
click at [227, 440] on input "text" at bounding box center [328, 446] width 437 height 27
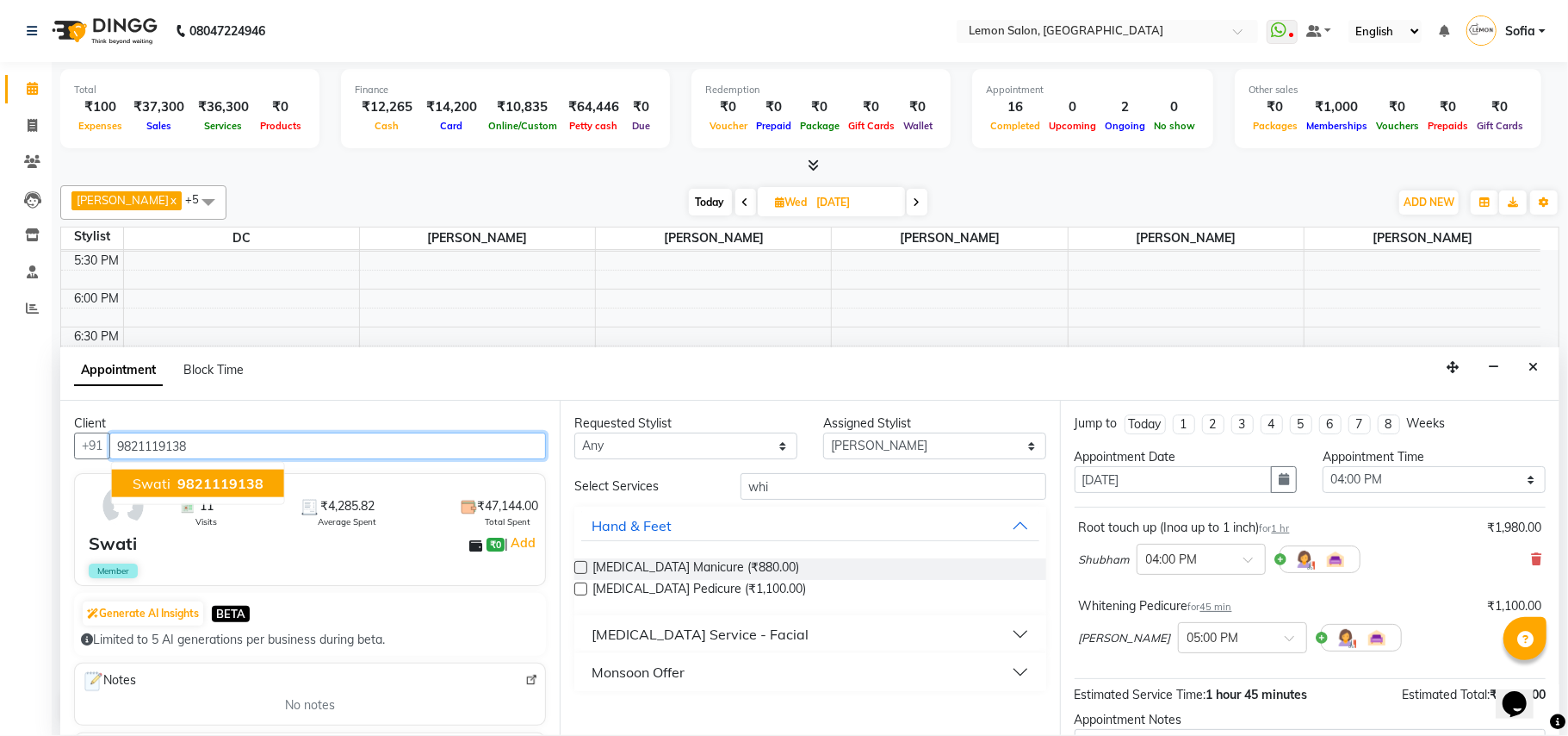
drag, startPoint x: 231, startPoint y: 487, endPoint x: 979, endPoint y: 474, distance: 748.1
click at [235, 487] on span "9821119138" at bounding box center [220, 484] width 86 height 17
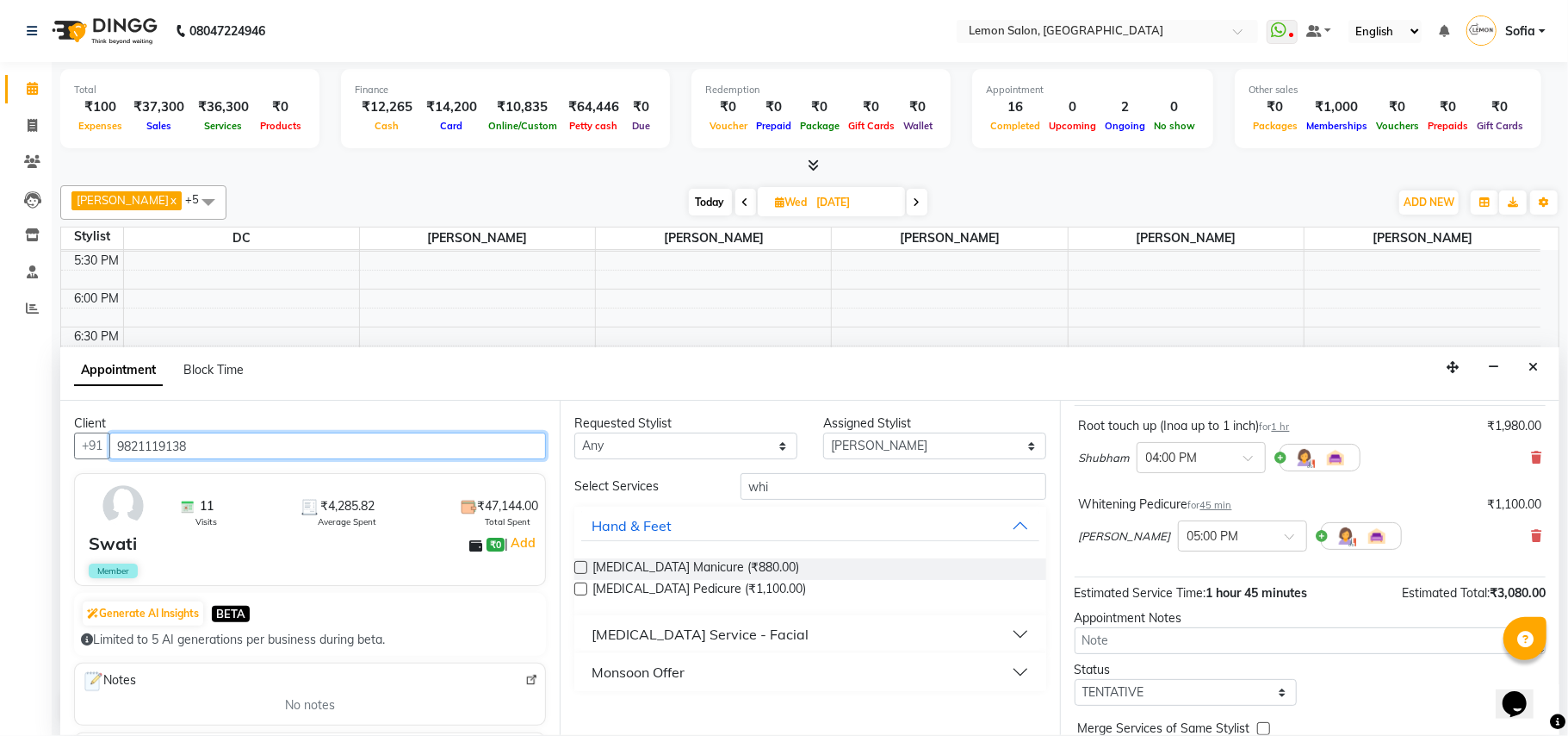
scroll to position [183, 0]
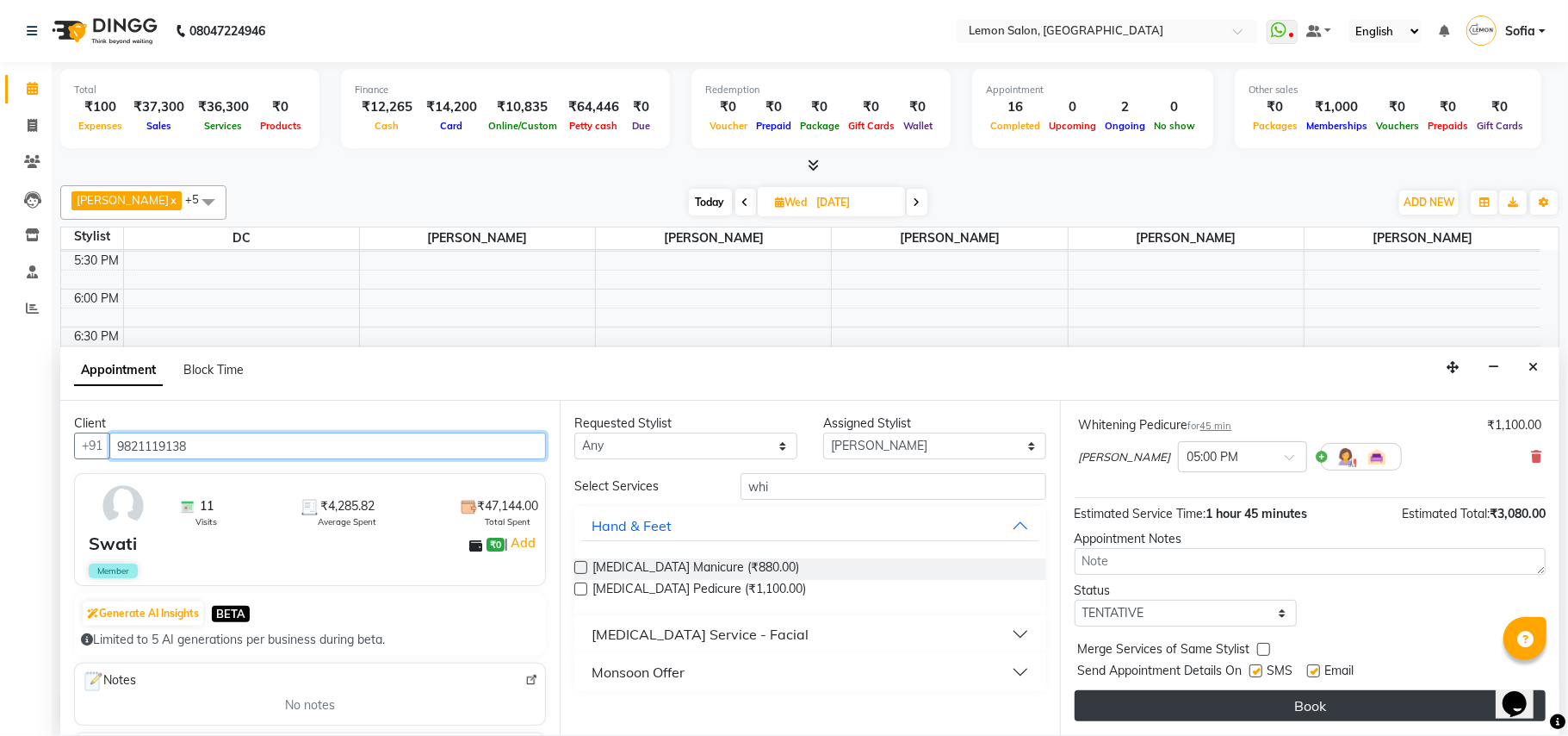
type input "9821119138"
click at [1251, 711] on button "Book" at bounding box center [1311, 706] width 471 height 31
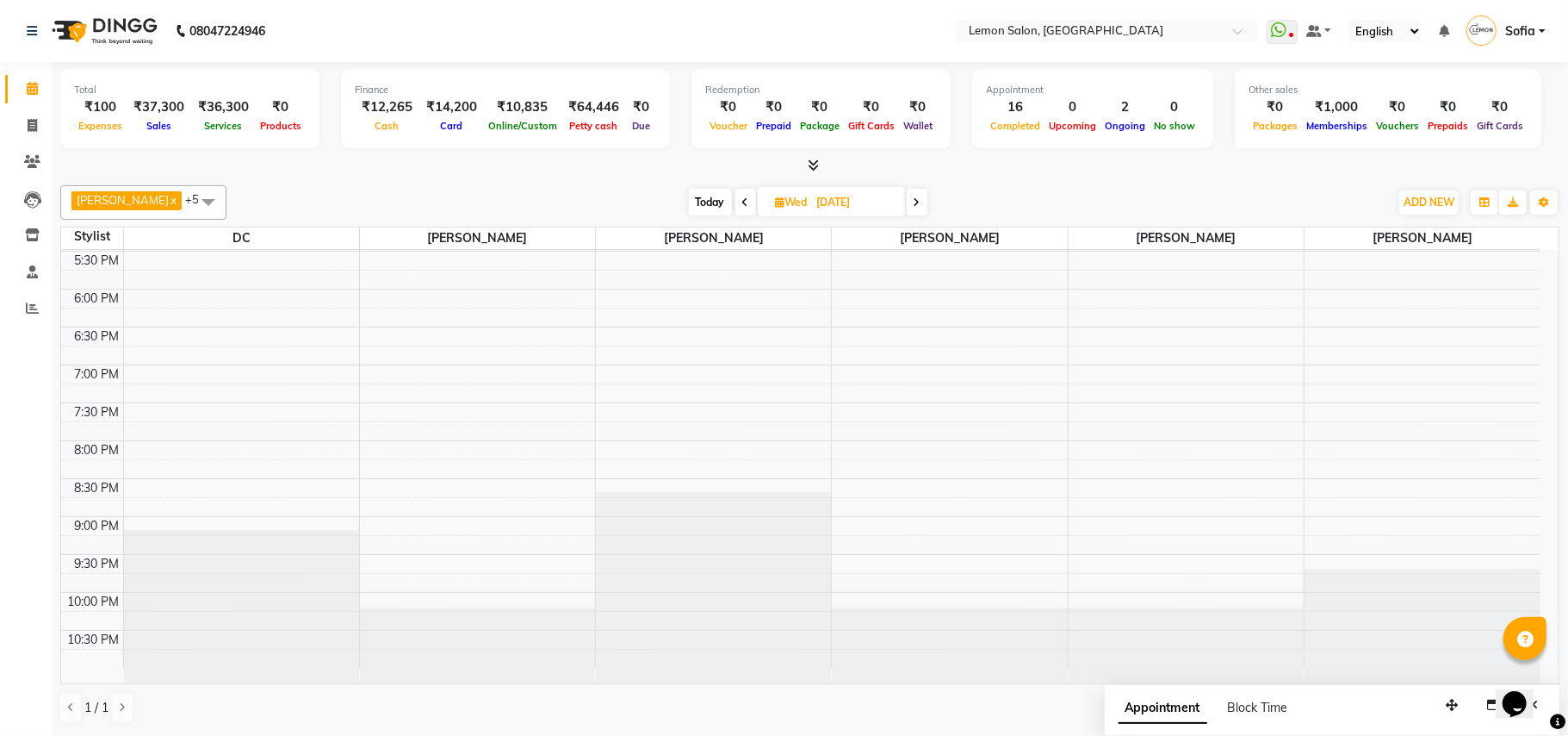
click at [703, 201] on span "Today" at bounding box center [711, 201] width 43 height 27
type input "02-09-2025"
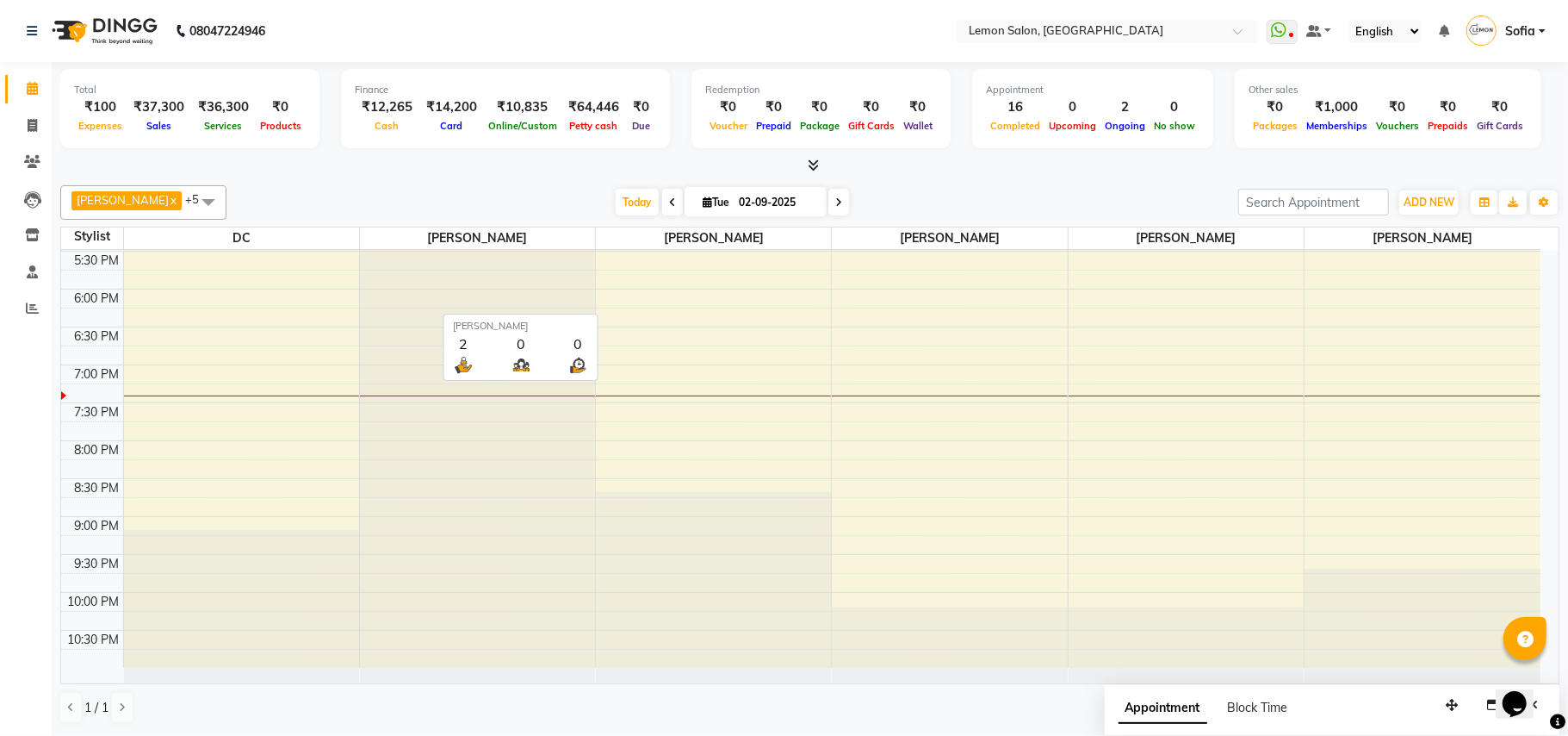
scroll to position [643, 0]
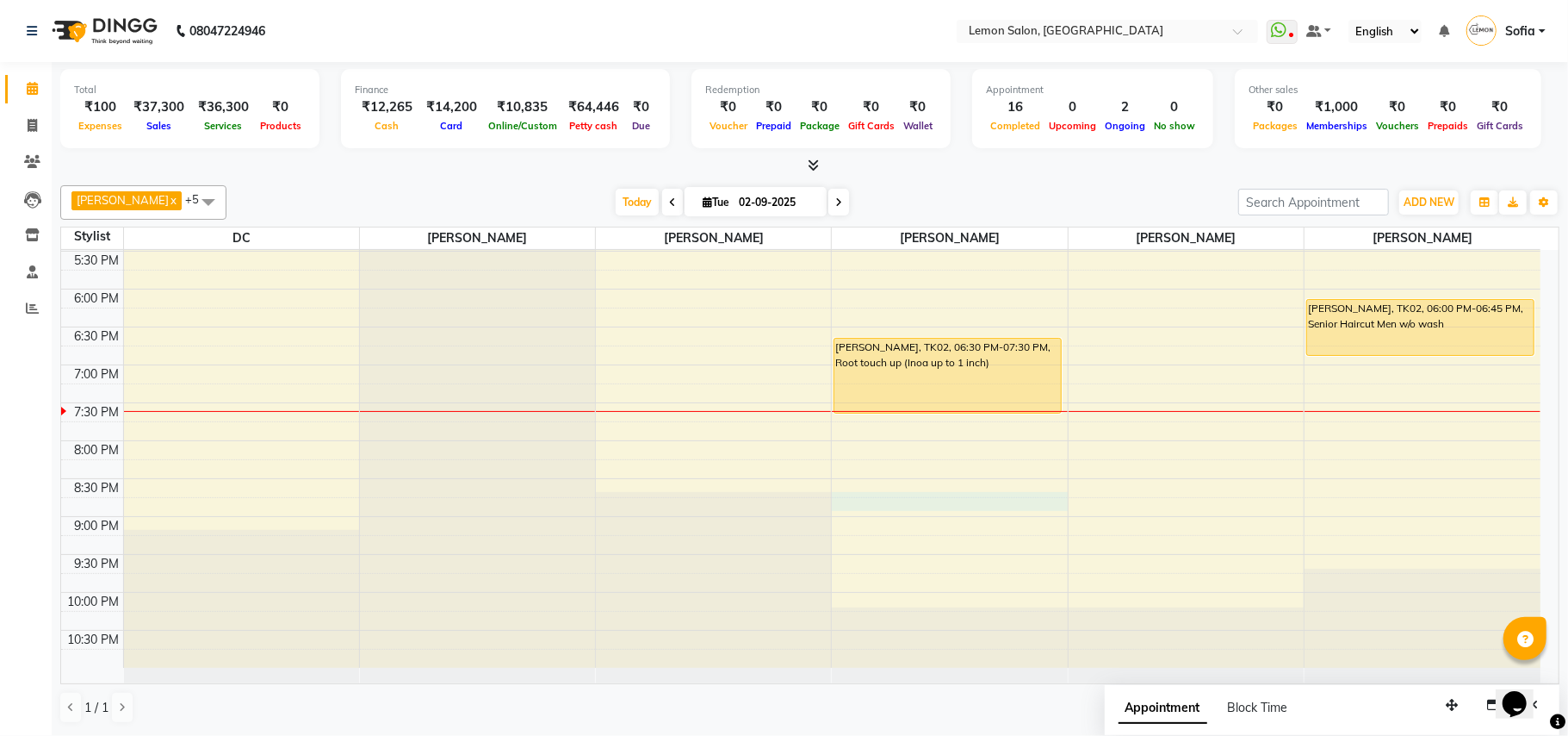
click at [902, 504] on div "9:00 AM 9:30 AM 10:00 AM 10:30 AM 11:00 AM 11:30 AM 12:00 PM 12:30 PM 1:00 PM 1…" at bounding box center [800, 137] width 1479 height 1061
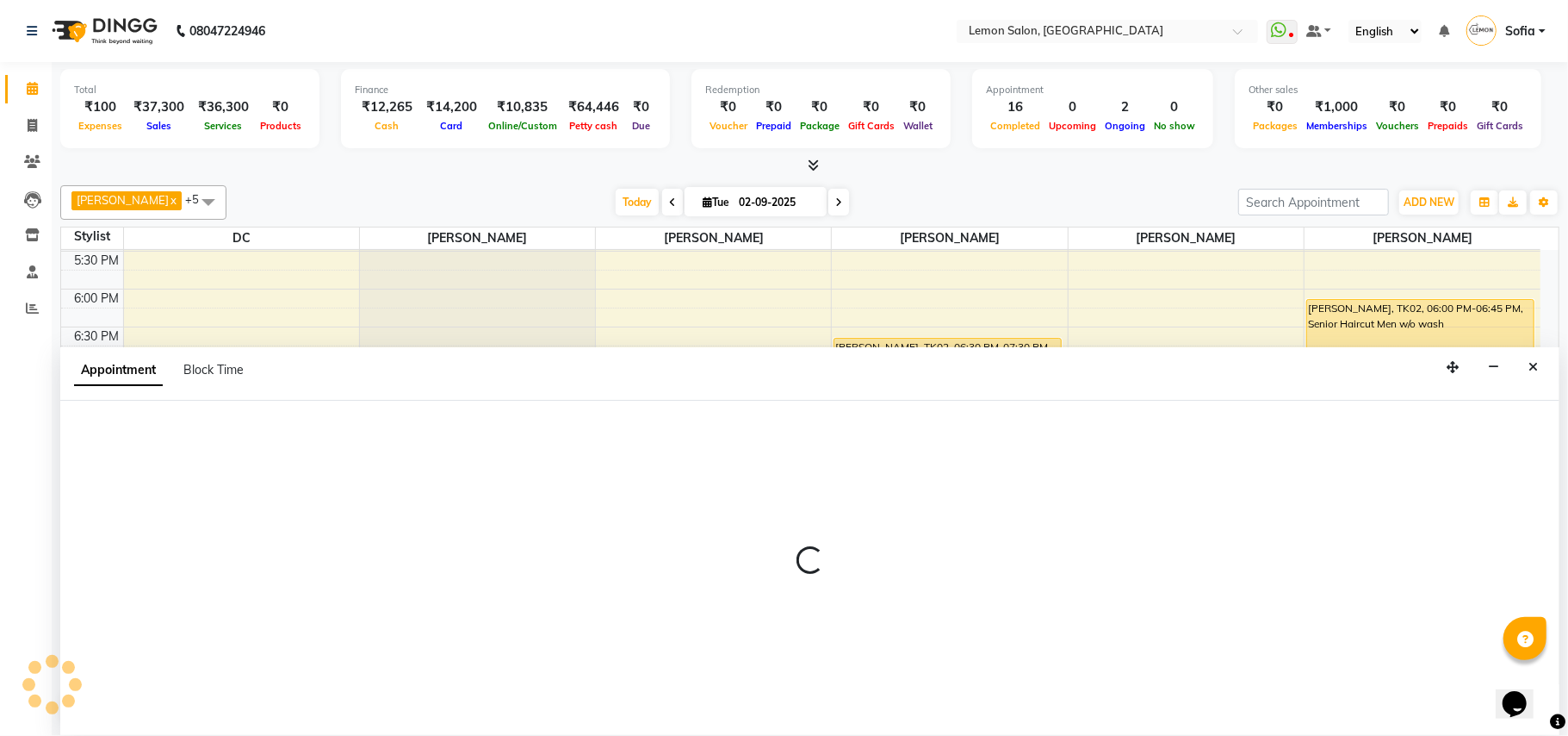
select select "48089"
select select "tentative"
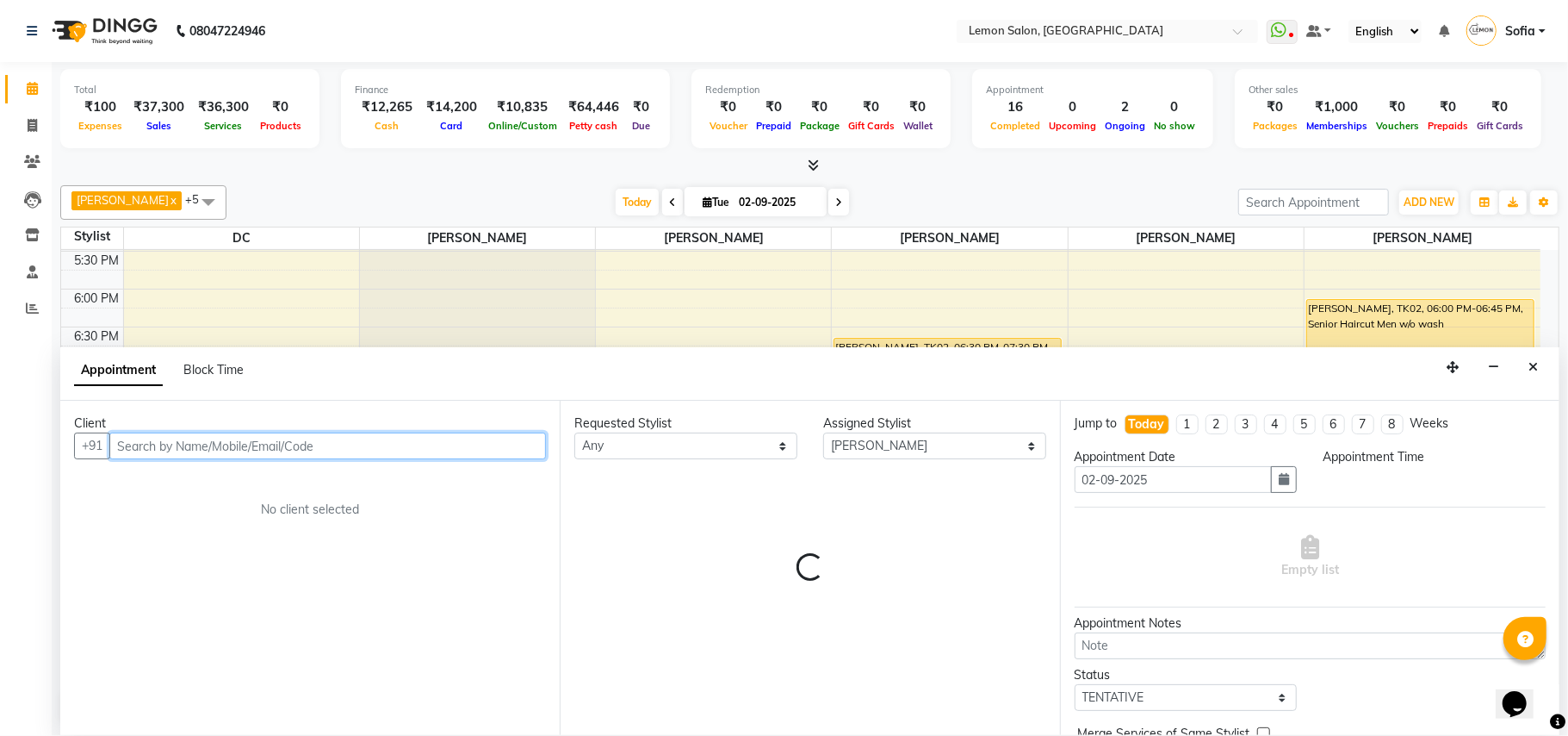
select select "1230"
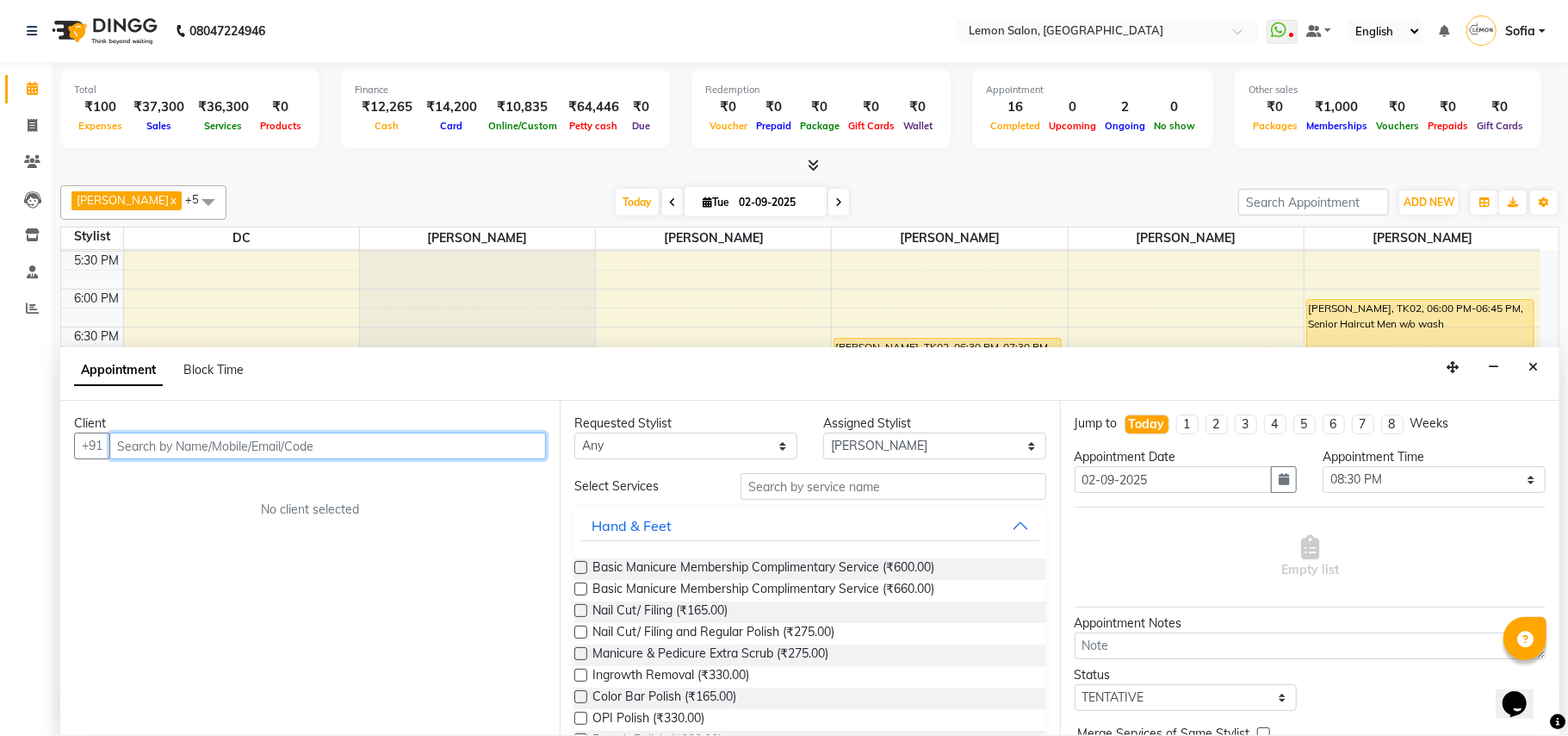
click at [224, 443] on input "text" at bounding box center [328, 446] width 437 height 27
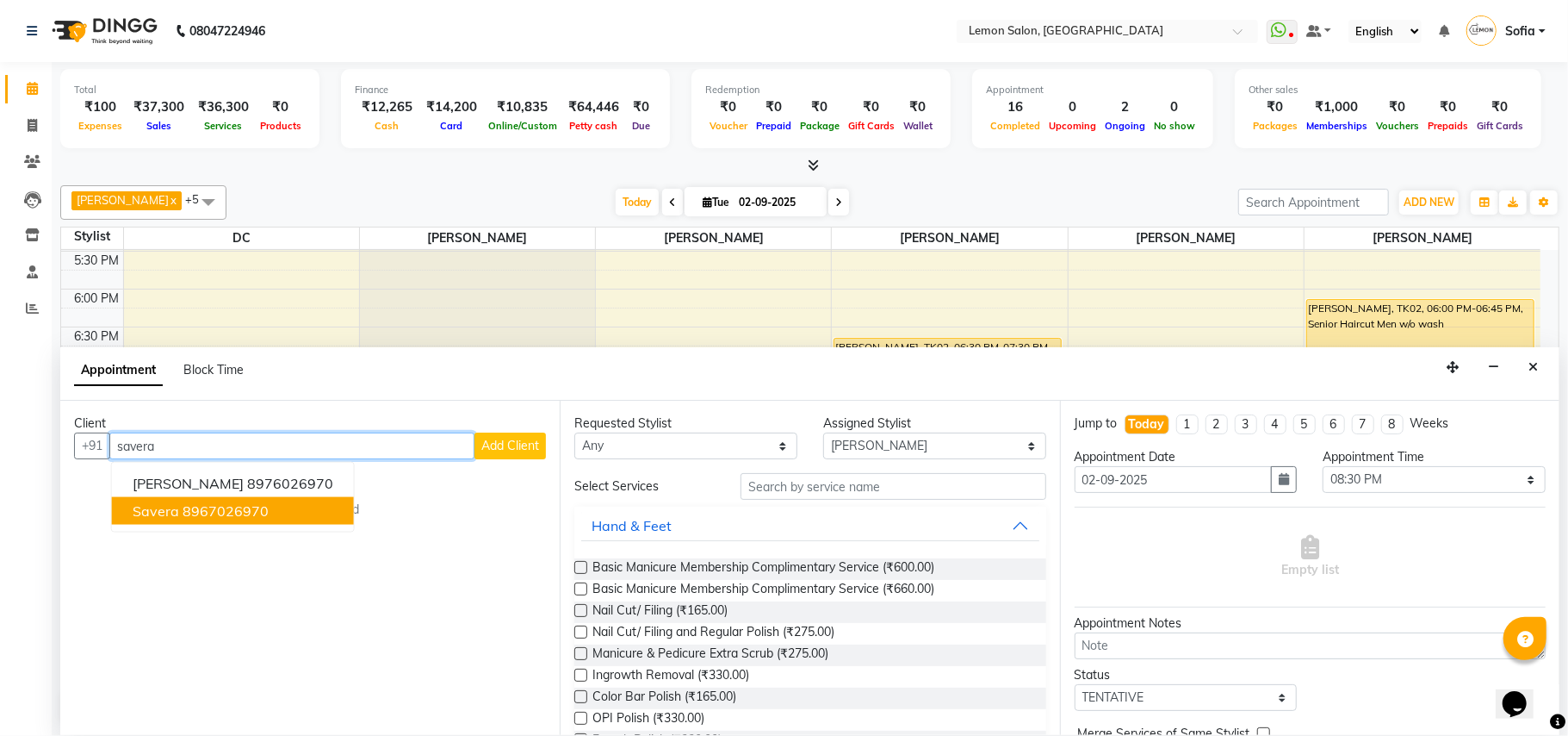
drag, startPoint x: 204, startPoint y: 511, endPoint x: 949, endPoint y: 422, distance: 750.3
click at [252, 494] on ngb-typeahead-window "SAVERA SHETTY 8976026970 Savera 8967026970" at bounding box center [233, 498] width 243 height 71
click at [208, 504] on ngb-highlight "8967026970" at bounding box center [225, 511] width 86 height 17
type input "8967026970"
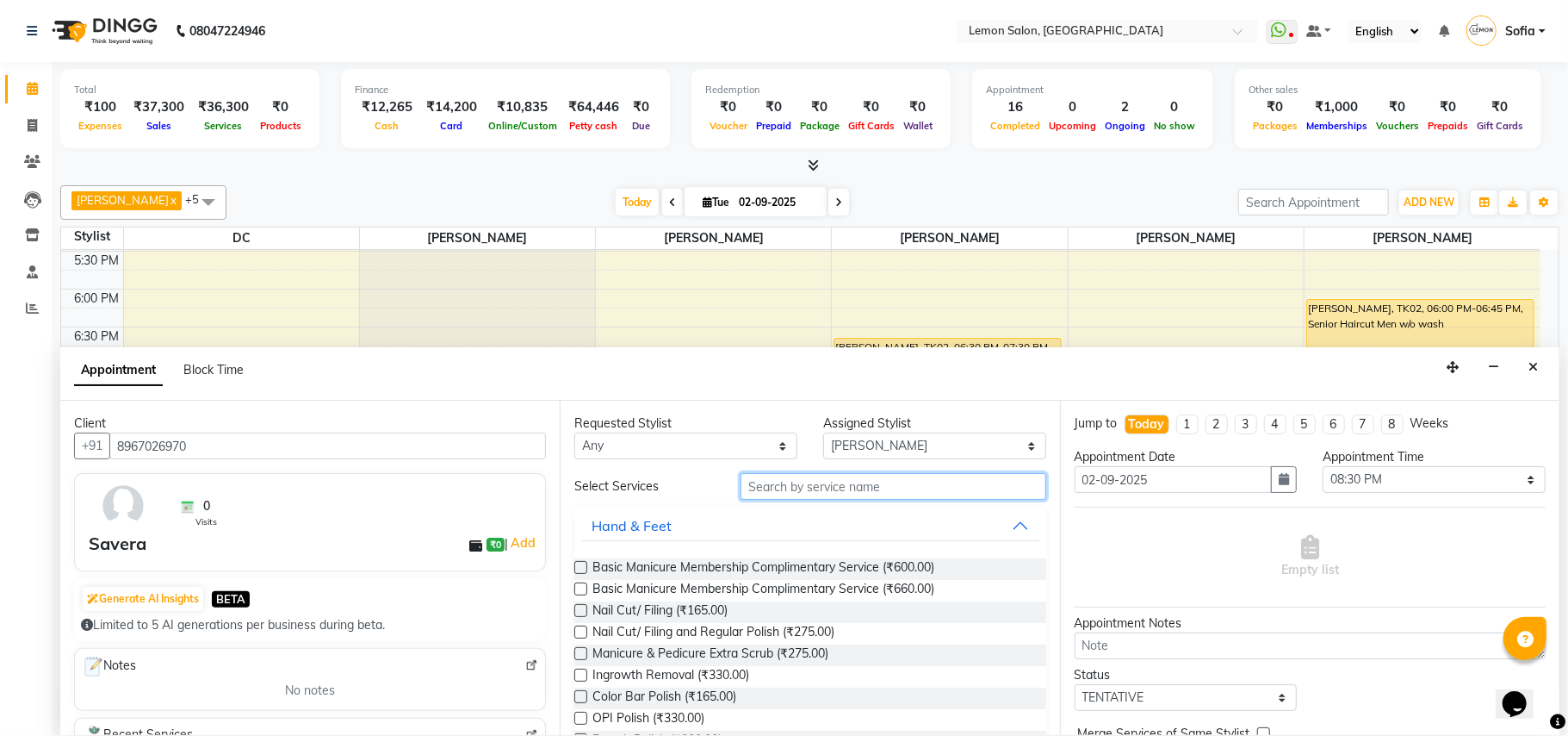
click at [782, 492] on input "text" at bounding box center [894, 486] width 306 height 27
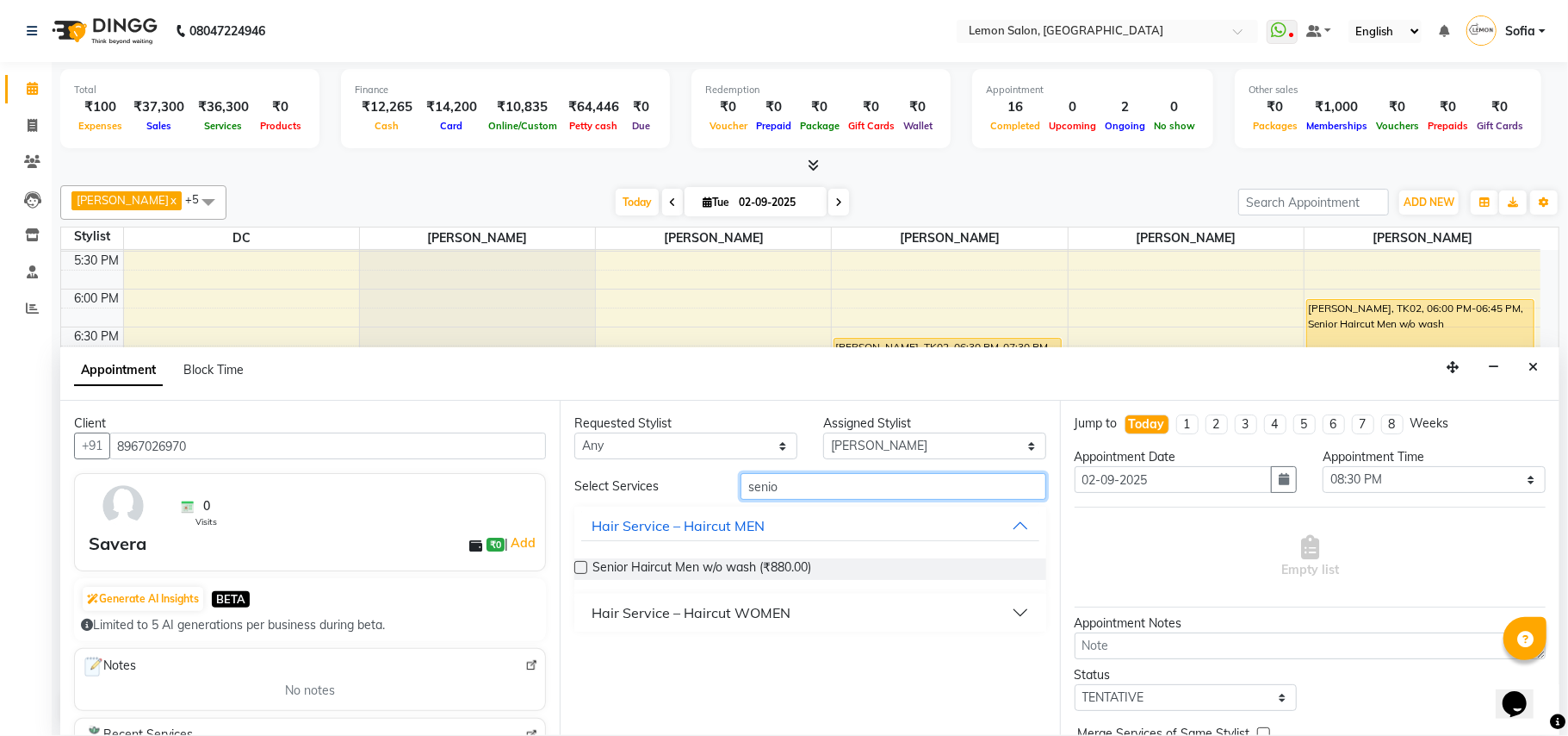
type input "senio"
click at [693, 619] on div "Hair Service – Haircut WOMEN" at bounding box center [691, 612] width 199 height 21
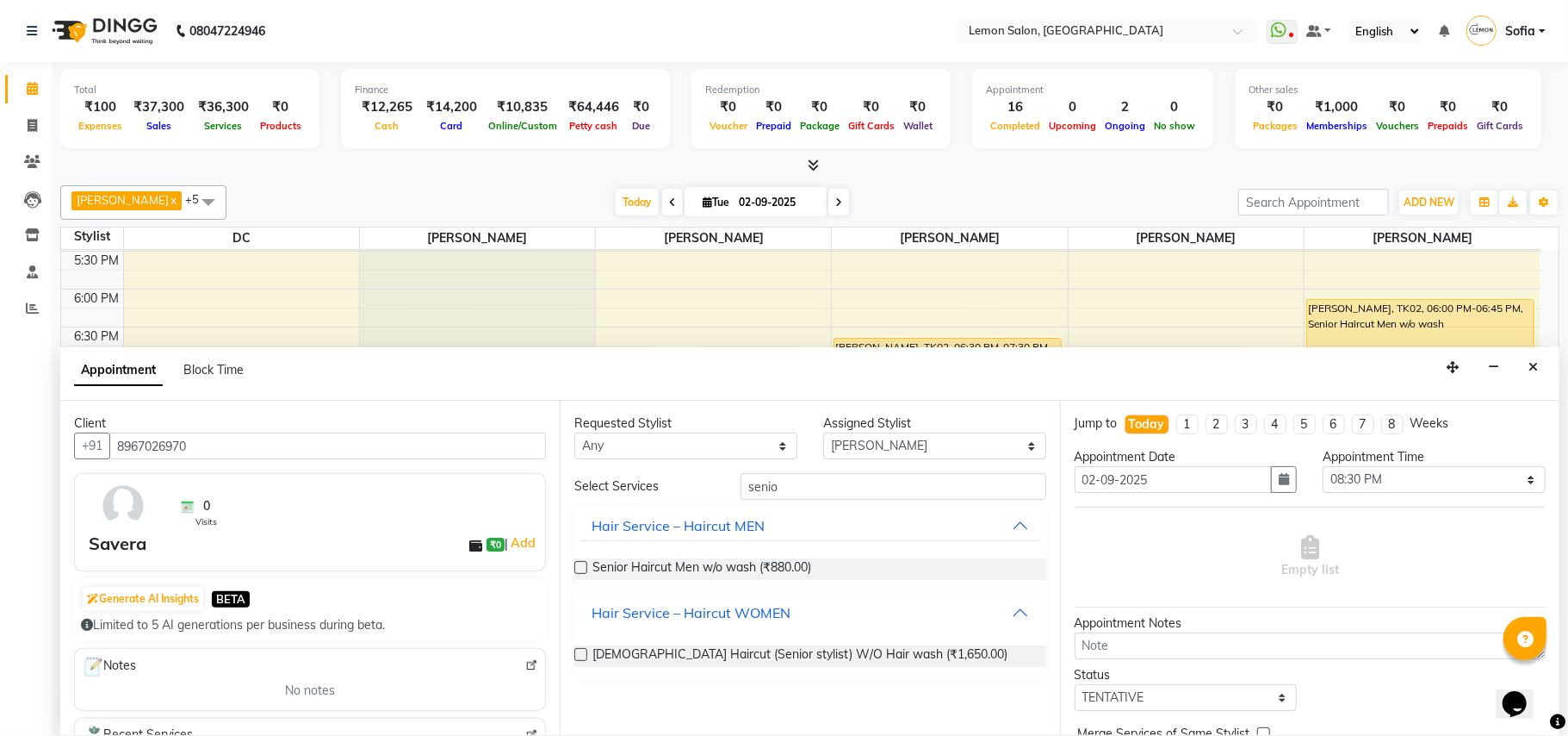
click at [693, 607] on div "Hair Service – Haircut WOMEN" at bounding box center [691, 612] width 199 height 21
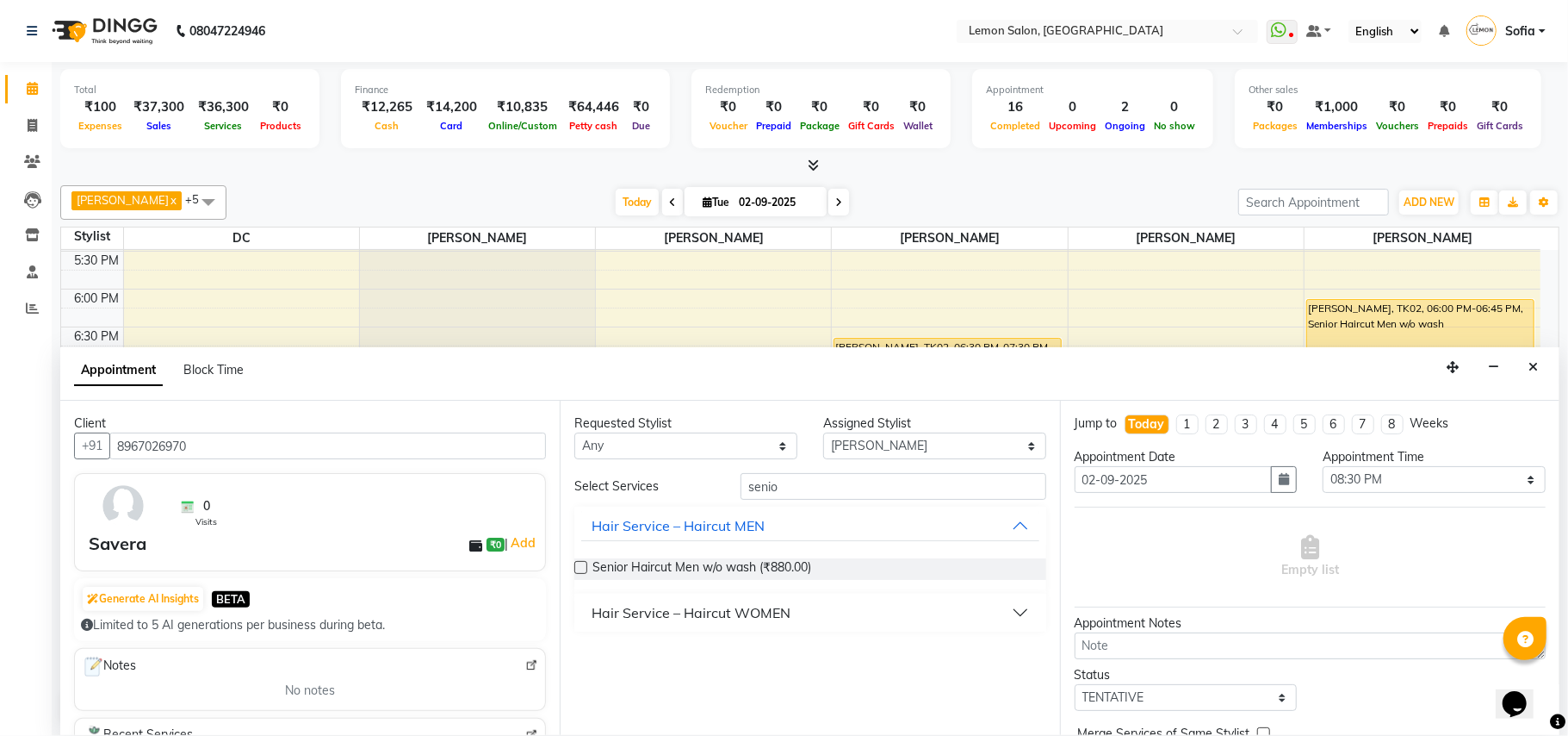
click at [694, 607] on div "Hair Service – Haircut WOMEN" at bounding box center [691, 612] width 199 height 21
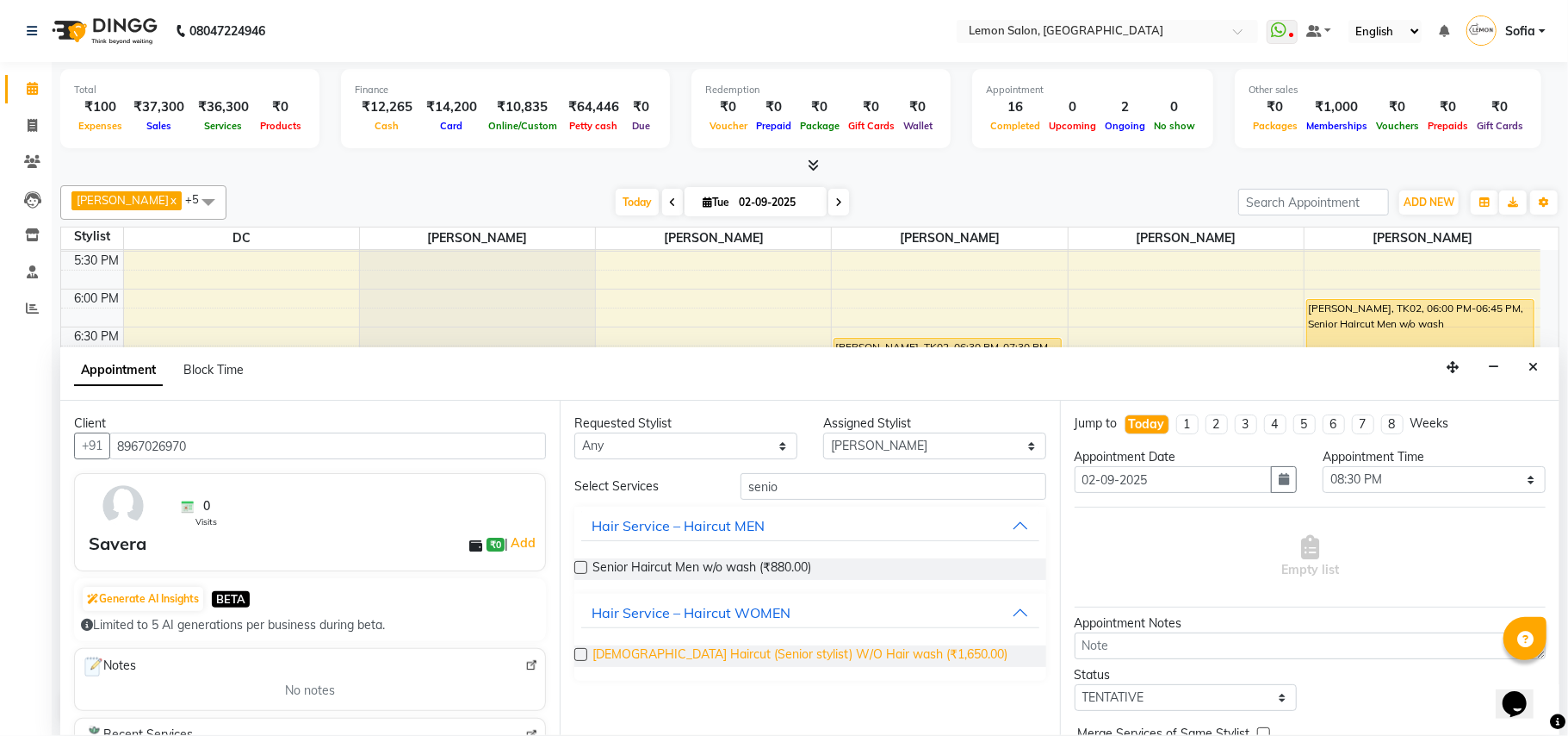
click at [699, 652] on span "Female Haircut (Senior stylist) W/O Hair wash (₹1,650.00)" at bounding box center [800, 656] width 415 height 22
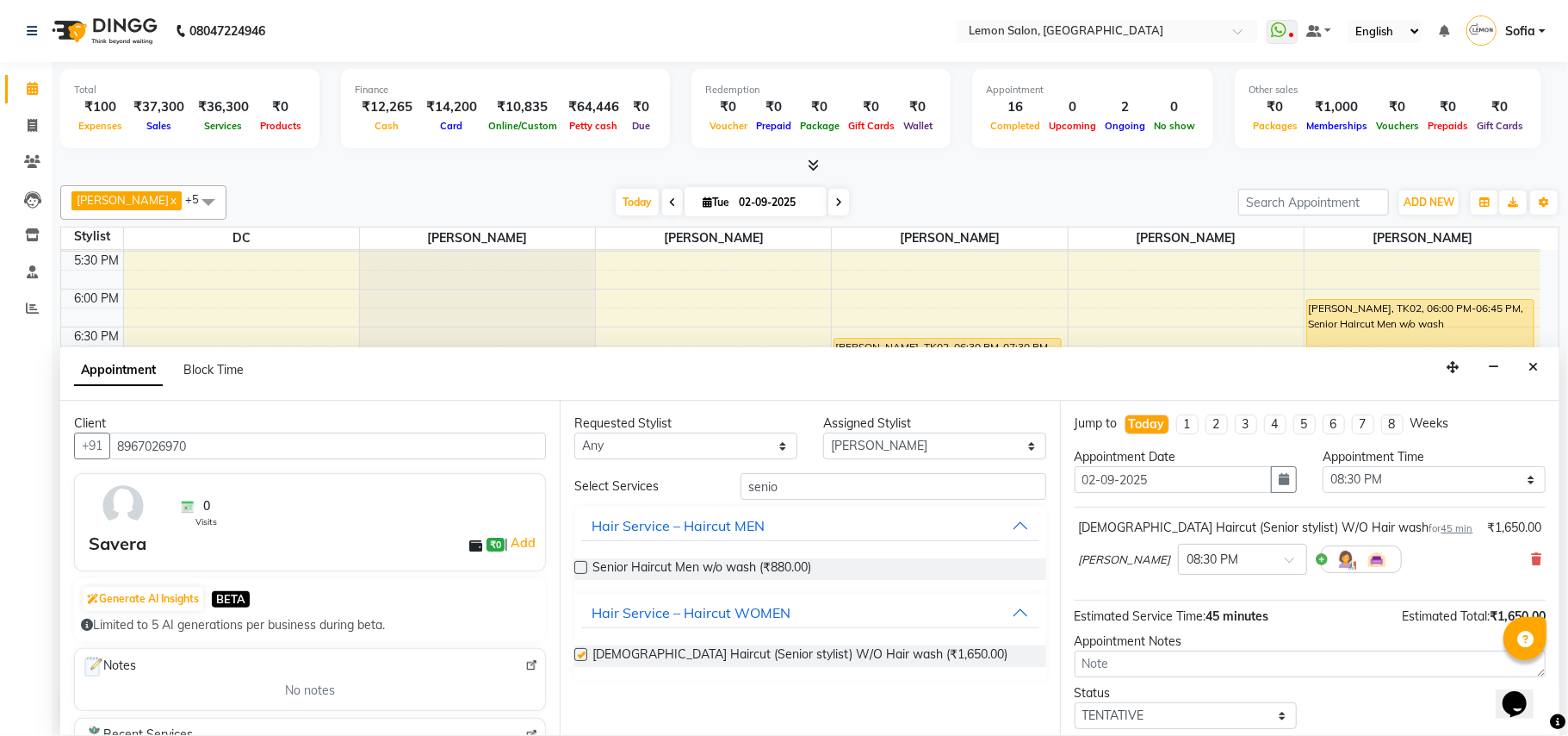
checkbox input "false"
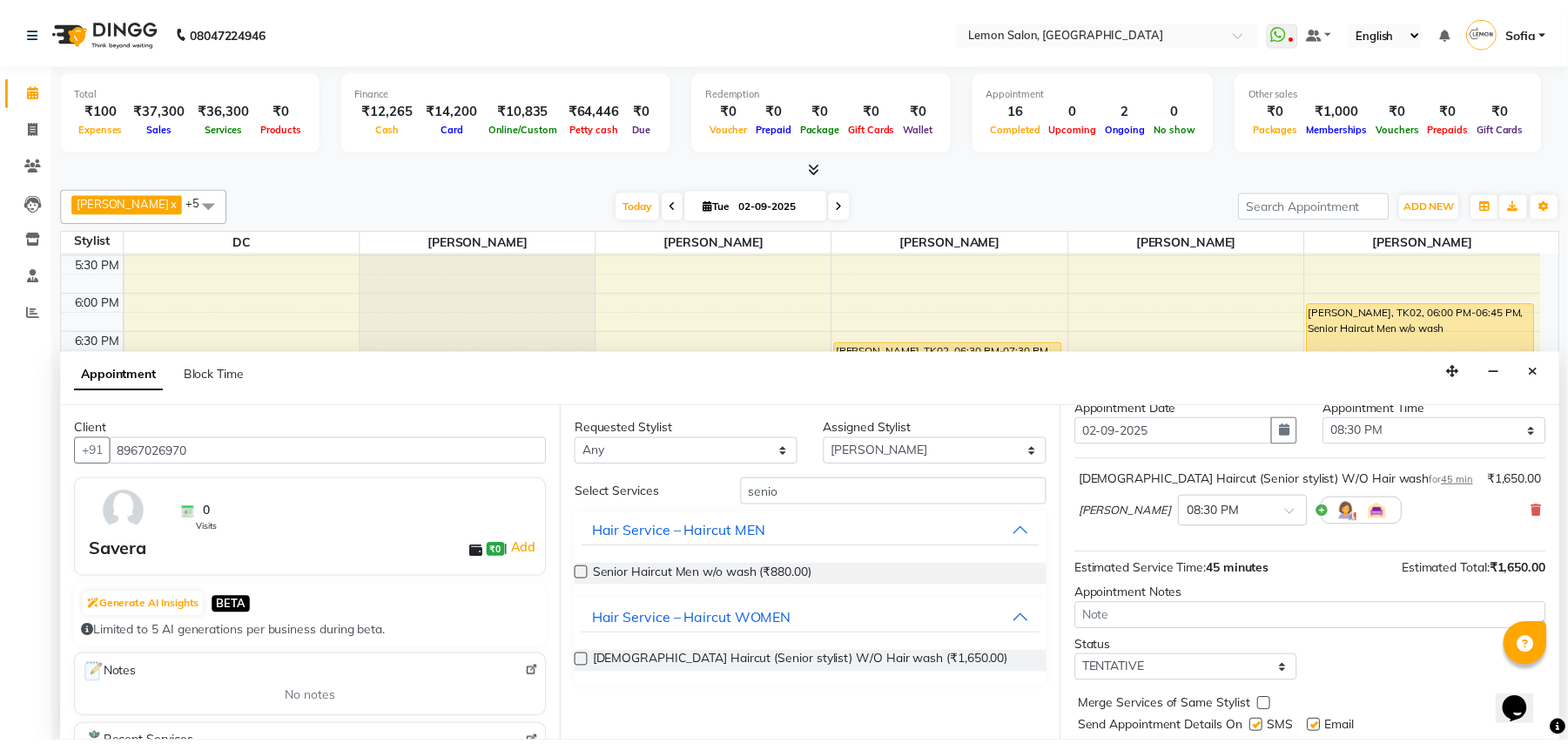
scroll to position [106, 0]
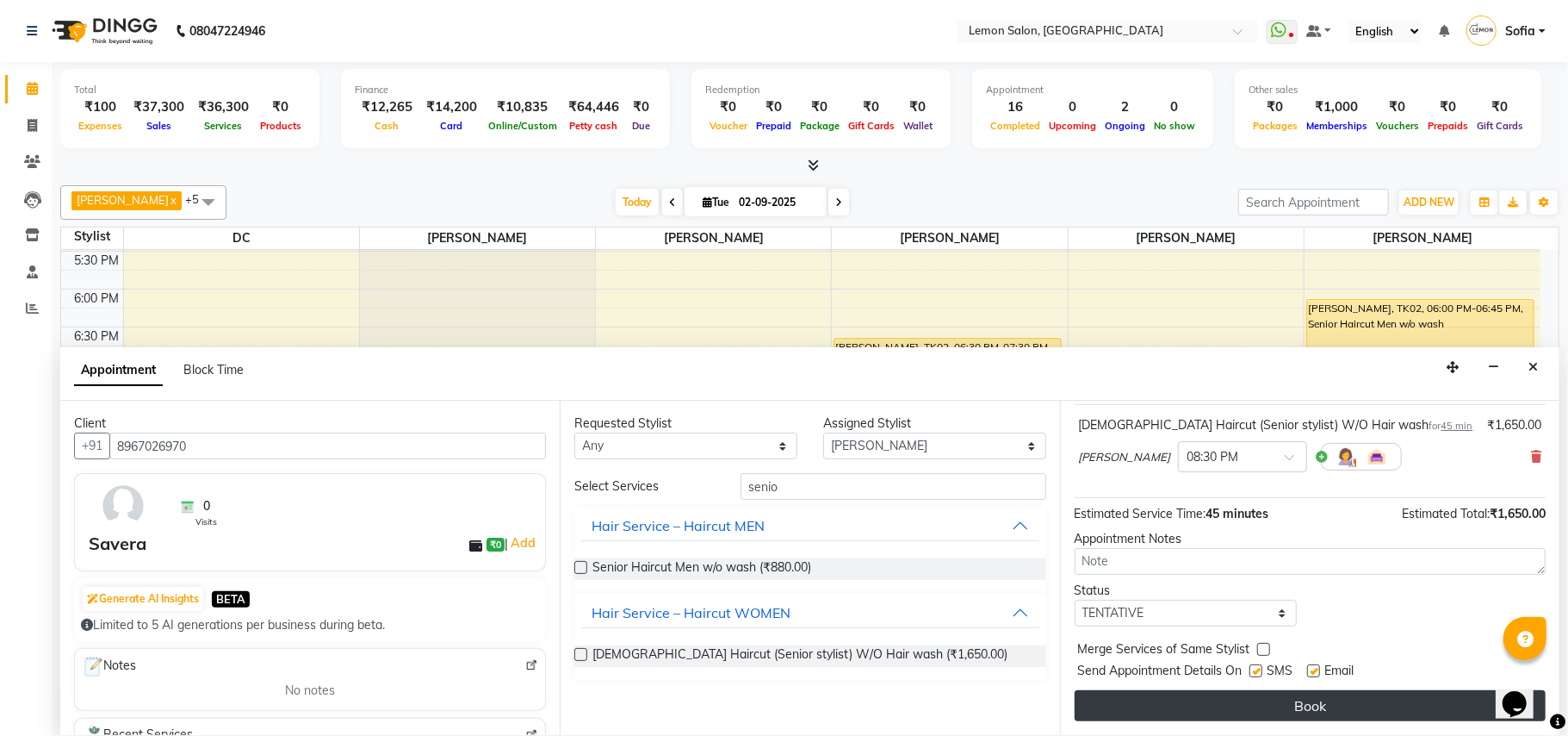
click at [1230, 705] on button "Book" at bounding box center [1311, 706] width 471 height 31
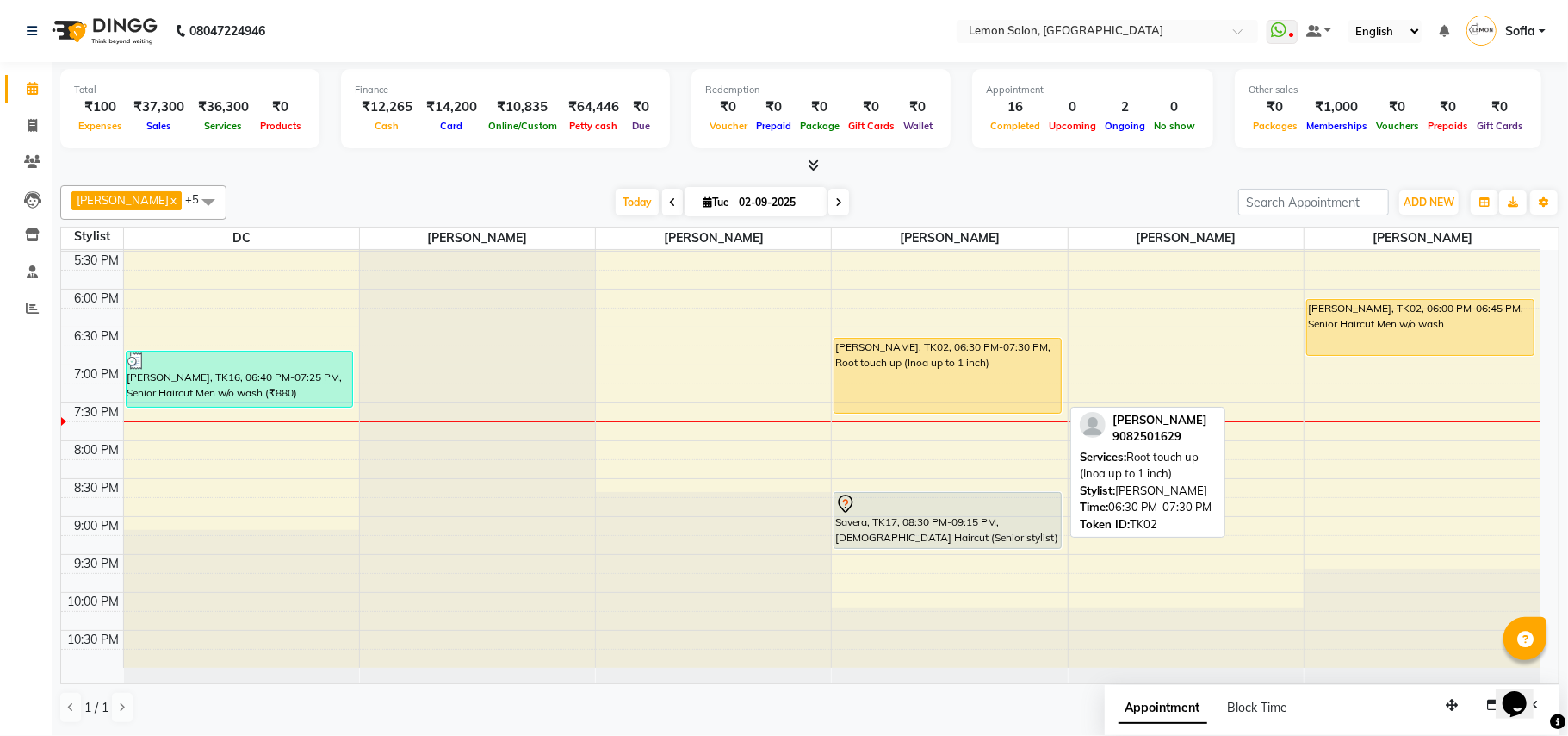
click at [975, 355] on div "alka prasad, TK02, 06:30 PM-07:30 PM, Root touch up (Inoa up to 1 inch)" at bounding box center [947, 376] width 226 height 74
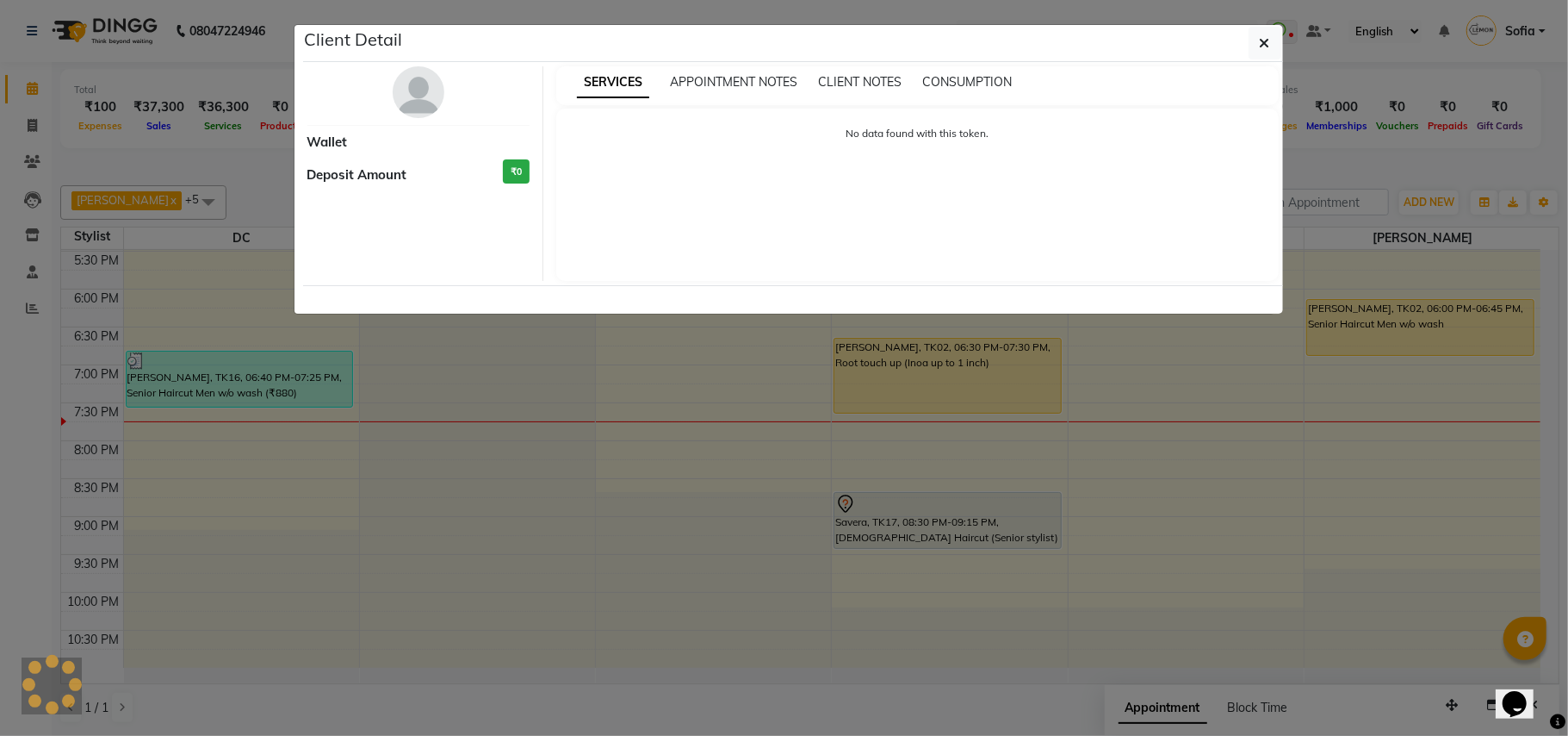
select select "1"
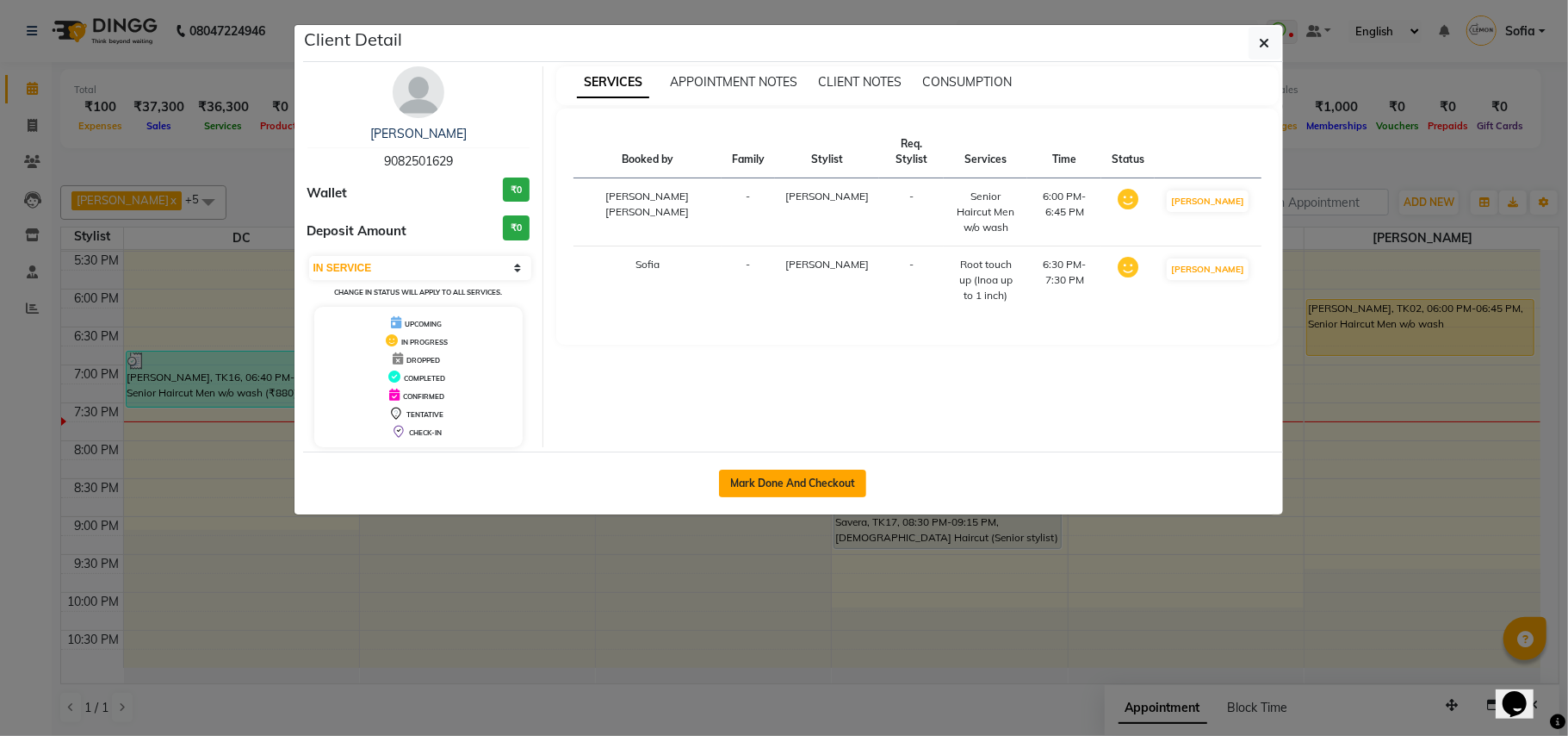
click at [797, 474] on button "Mark Done And Checkout" at bounding box center [793, 484] width 148 height 28
select select "service"
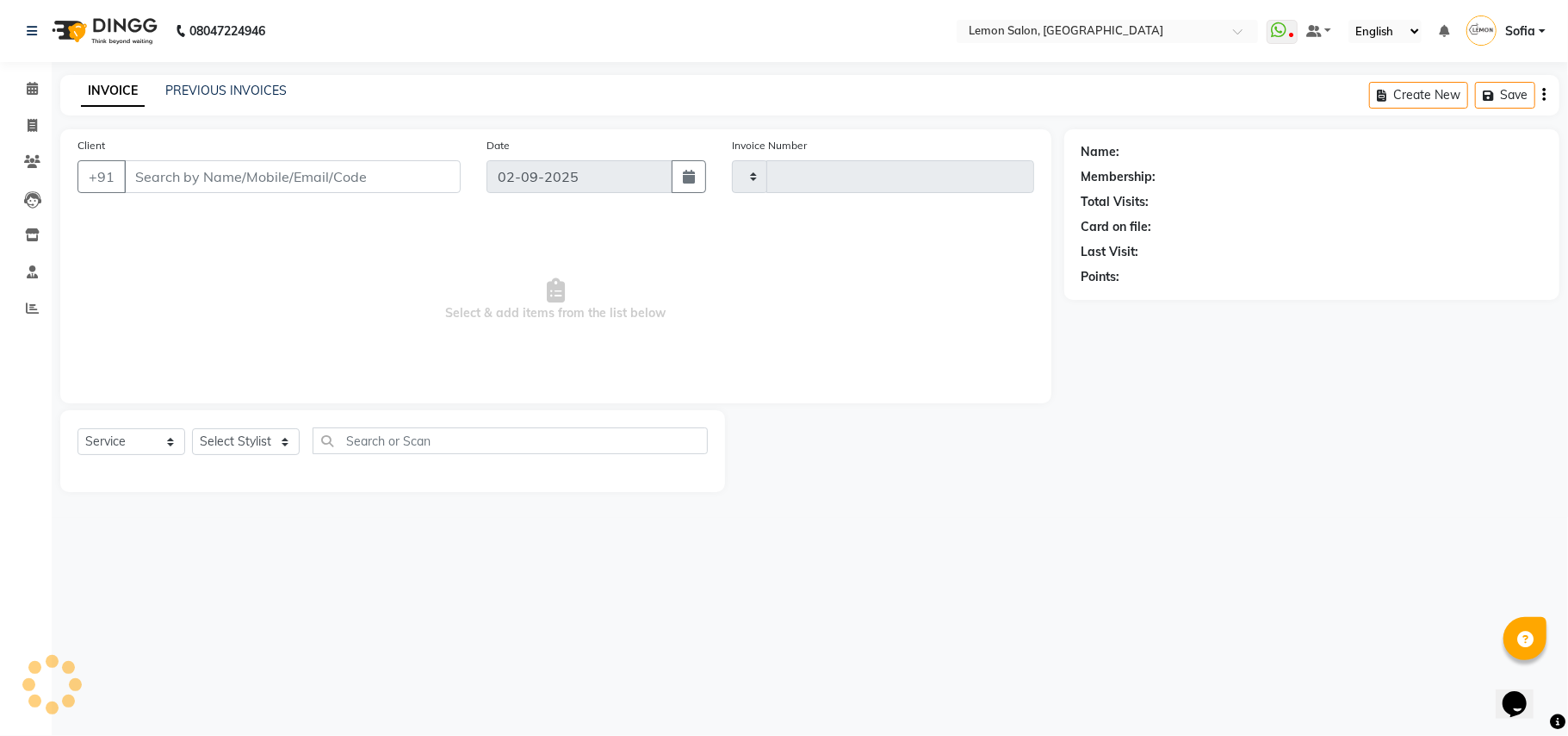
type input "5970"
select select "551"
type input "9082501629"
select select "48089"
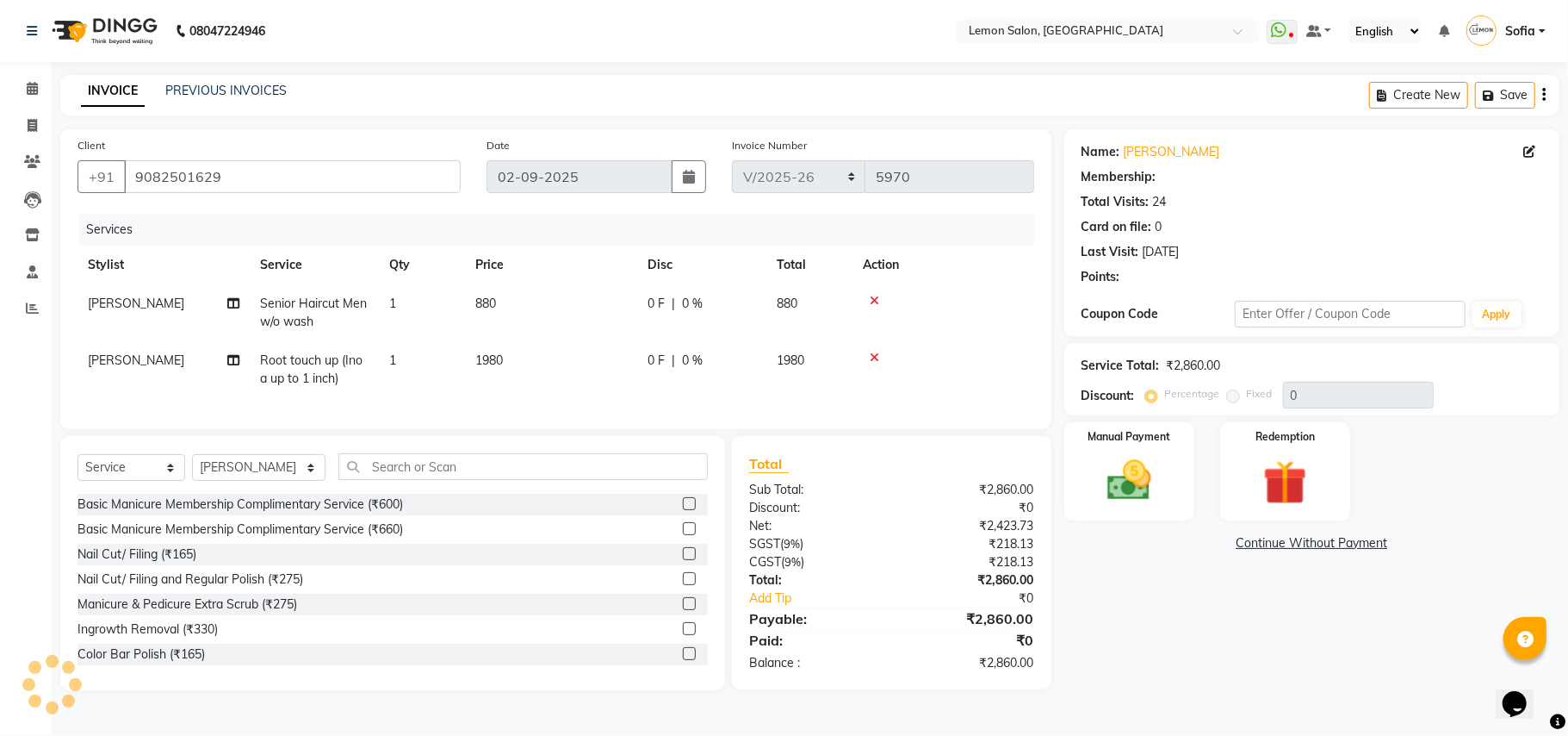
select select "1: Object"
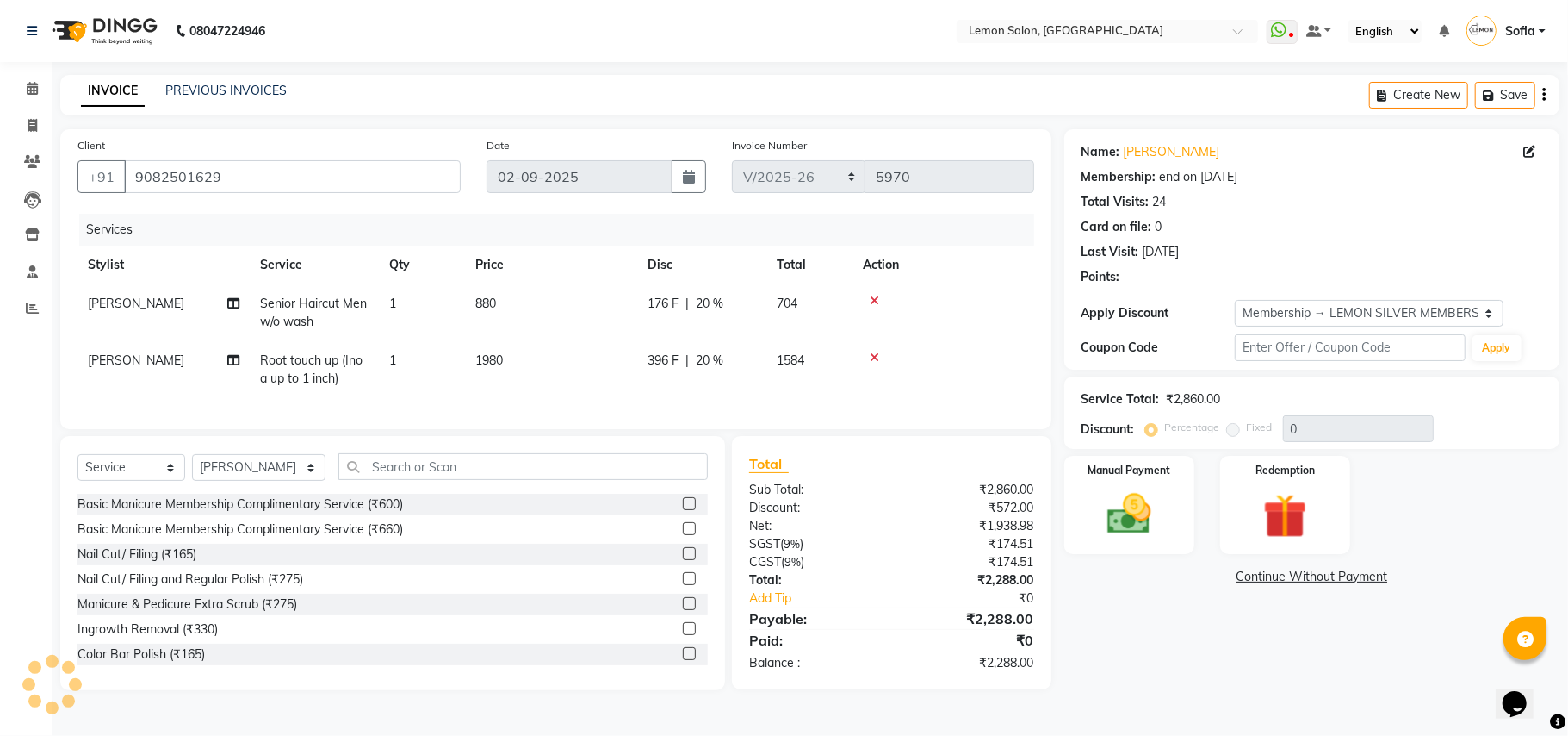
type input "20"
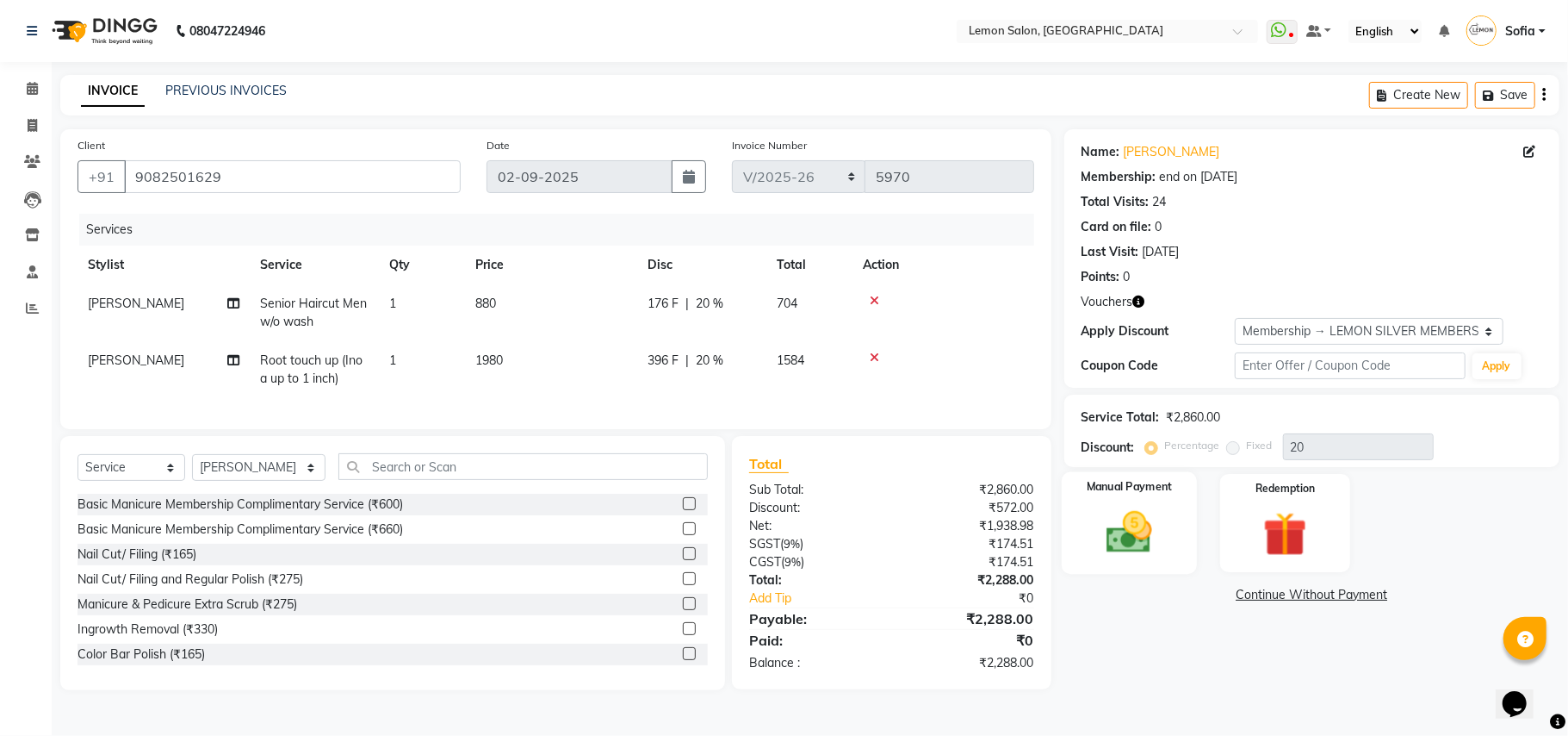
click at [1150, 537] on img at bounding box center [1129, 532] width 75 height 54
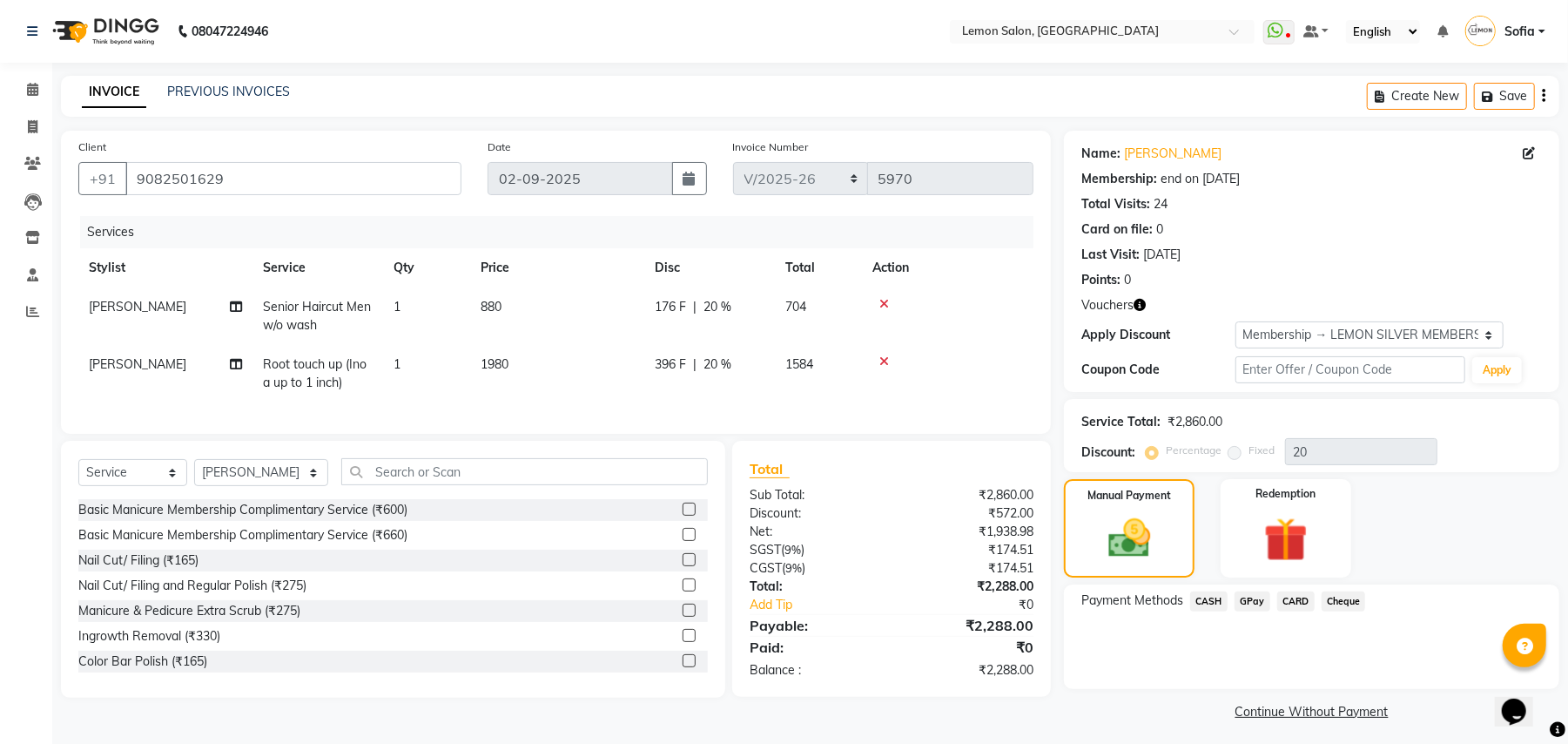
click at [1216, 600] on span "CASH" at bounding box center [1208, 601] width 38 height 20
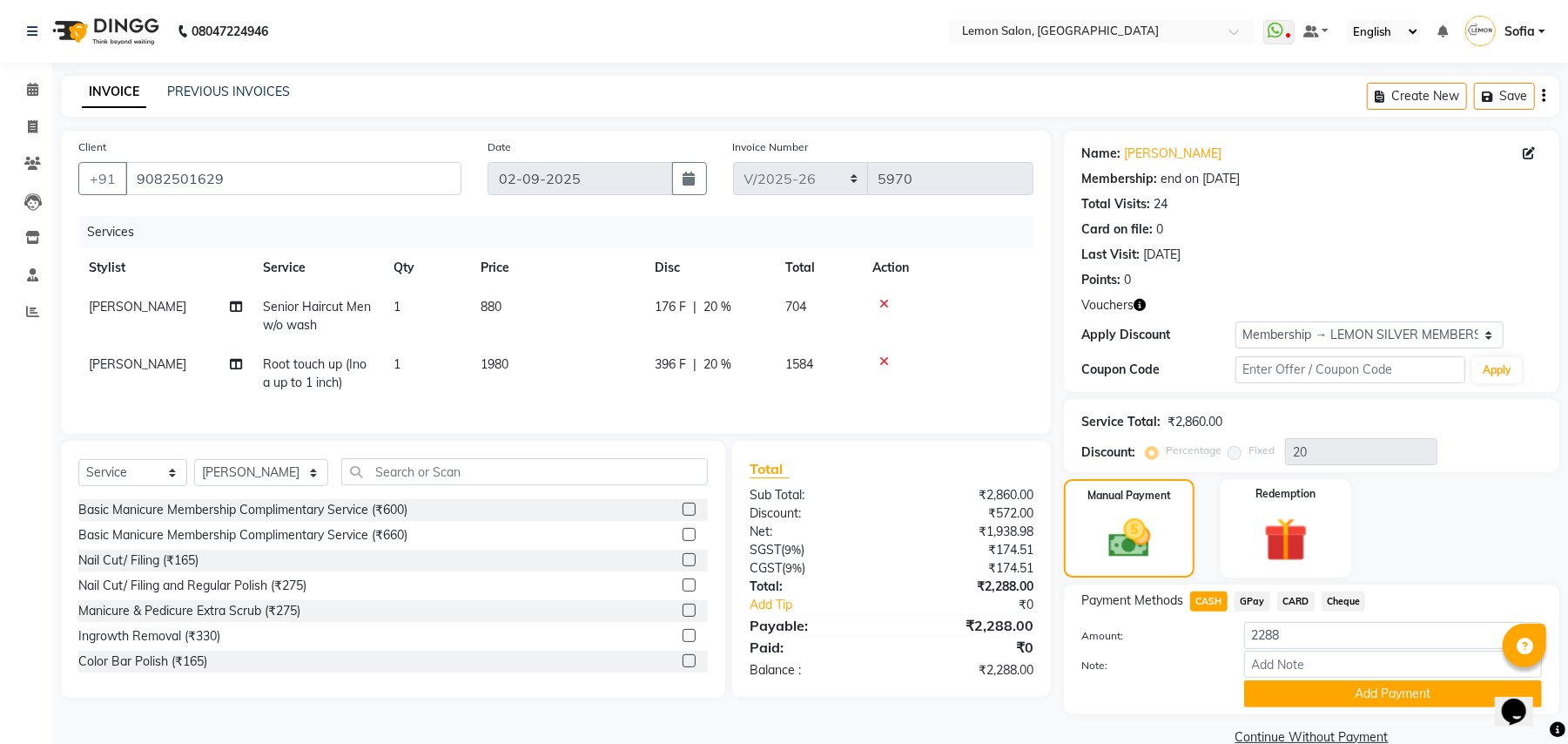
click at [1252, 600] on span "GPay" at bounding box center [1252, 601] width 36 height 20
click at [1307, 540] on img at bounding box center [1286, 539] width 75 height 57
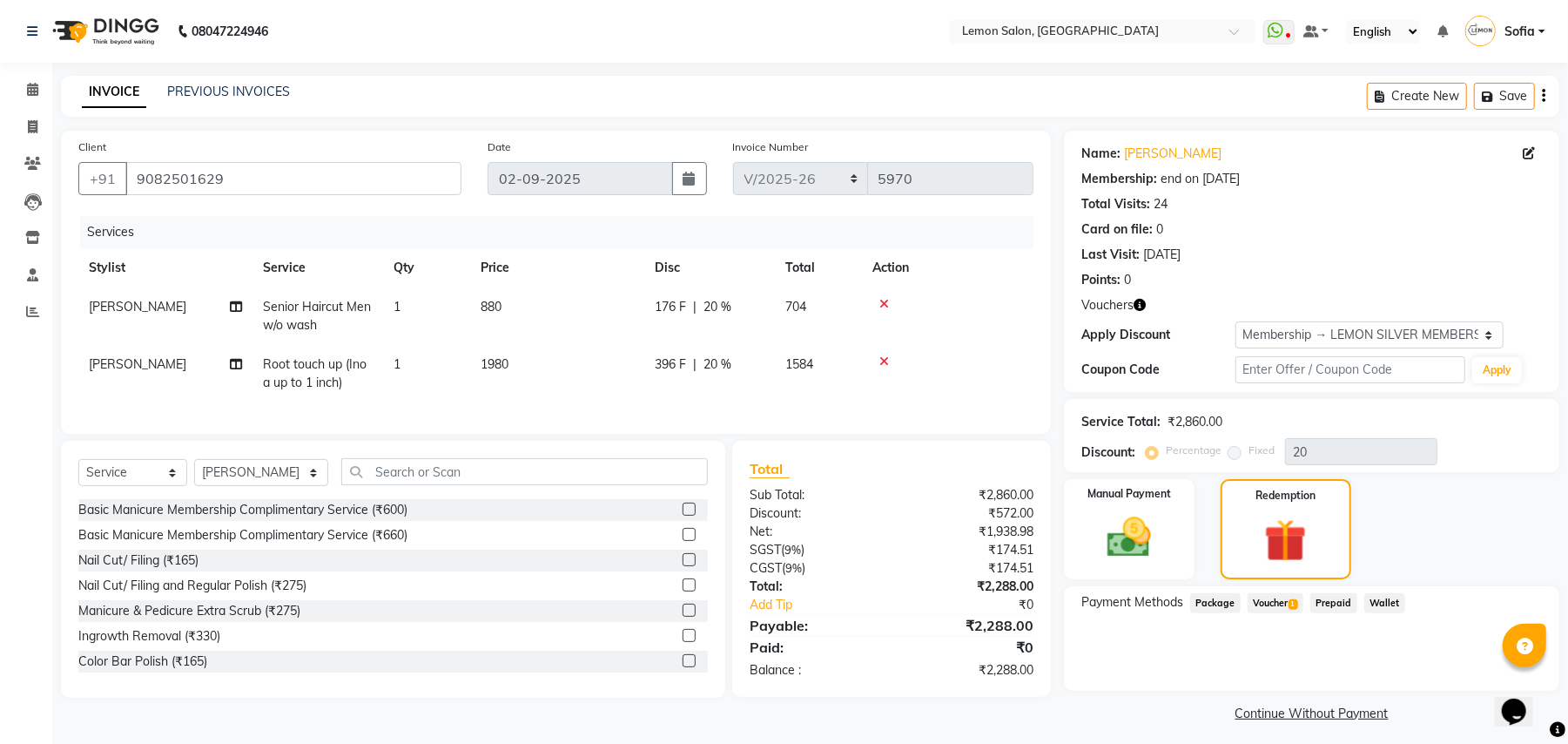
click at [1265, 603] on span "Voucher 1" at bounding box center [1276, 603] width 56 height 20
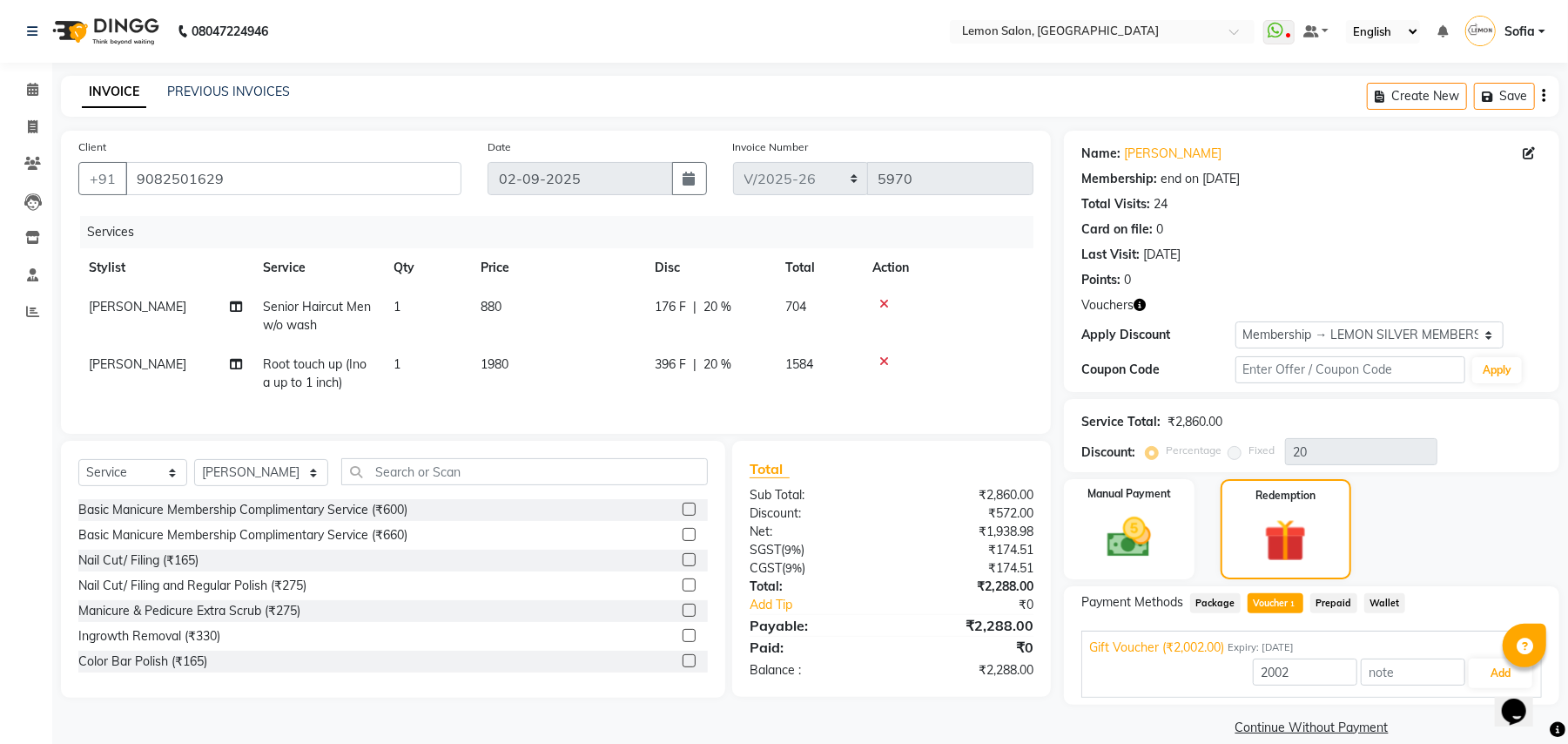
scroll to position [23, 0]
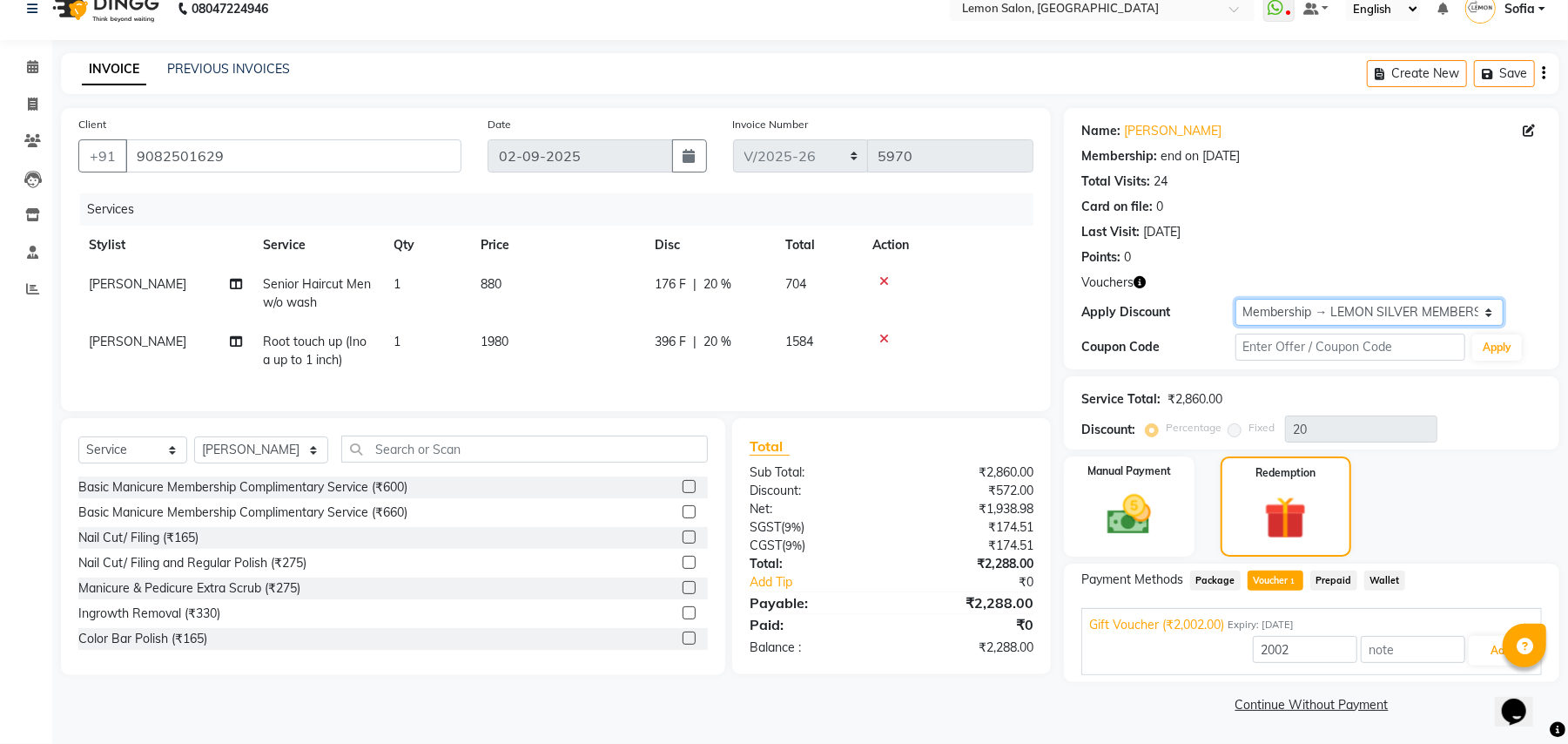
drag, startPoint x: 1287, startPoint y: 320, endPoint x: 1287, endPoint y: 311, distance: 9.0
click at [1287, 315] on select "Select Membership → LEMON SILVER MEMBERSHIP Coupon → Abc" at bounding box center [1369, 312] width 268 height 27
select select "0:"
click at [1235, 299] on select "Select Membership → LEMON SILVER MEMBERSHIP Coupon → Abc" at bounding box center [1369, 312] width 268 height 27
type input "0"
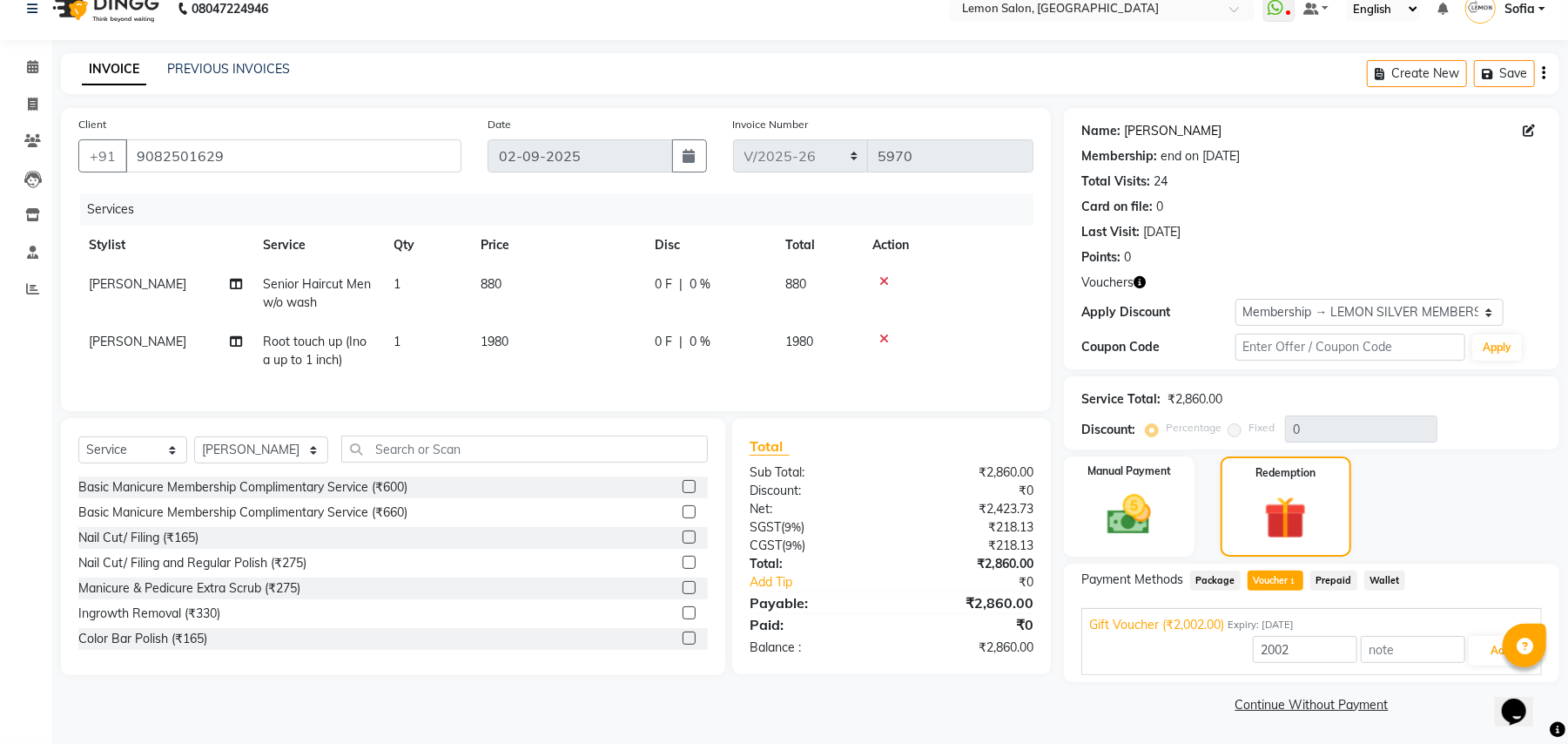
click at [1160, 133] on link "Alka Prasad" at bounding box center [1173, 131] width 98 height 18
click at [1509, 70] on button "Save" at bounding box center [1505, 73] width 61 height 27
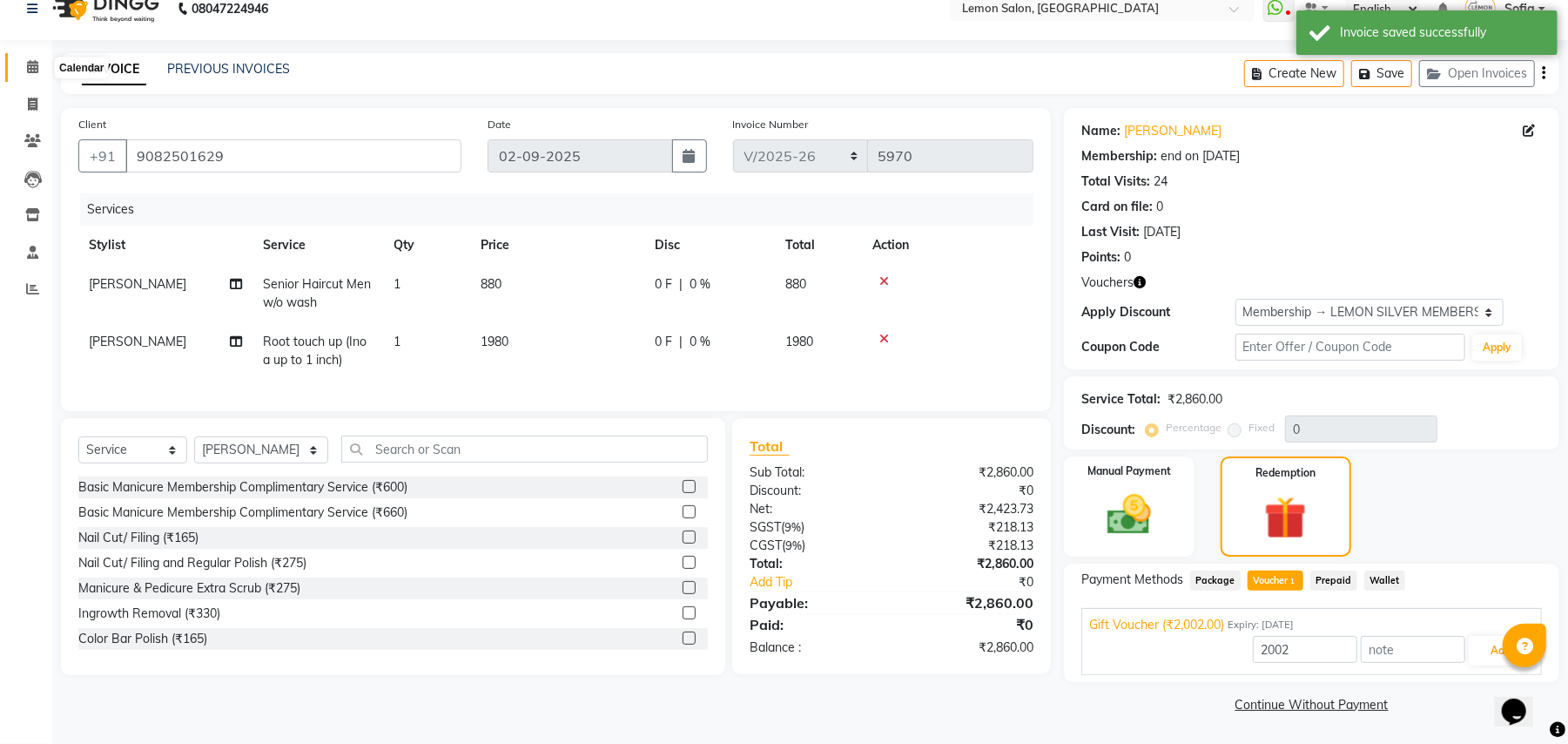
click at [28, 68] on icon at bounding box center [32, 66] width 11 height 13
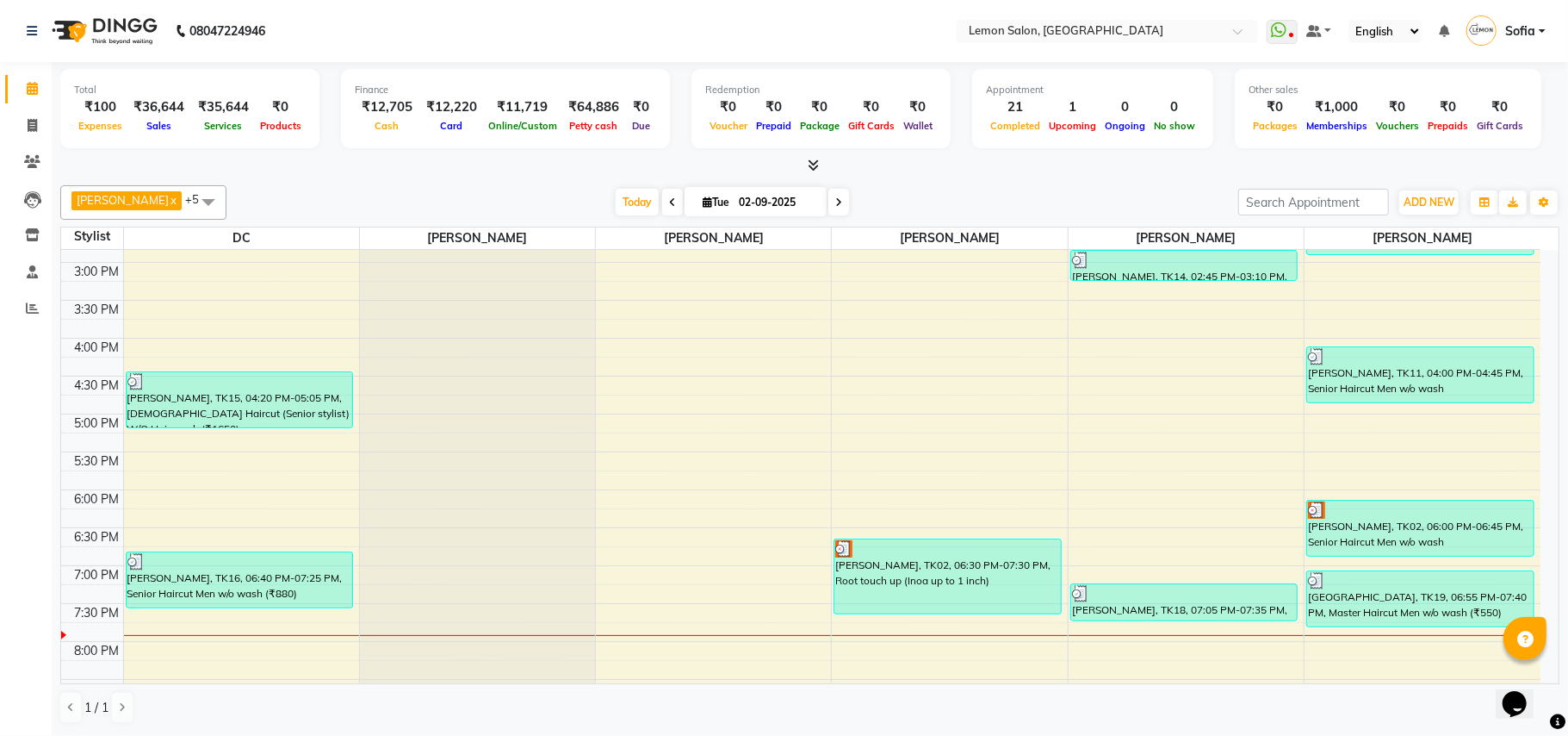
scroll to position [460, 0]
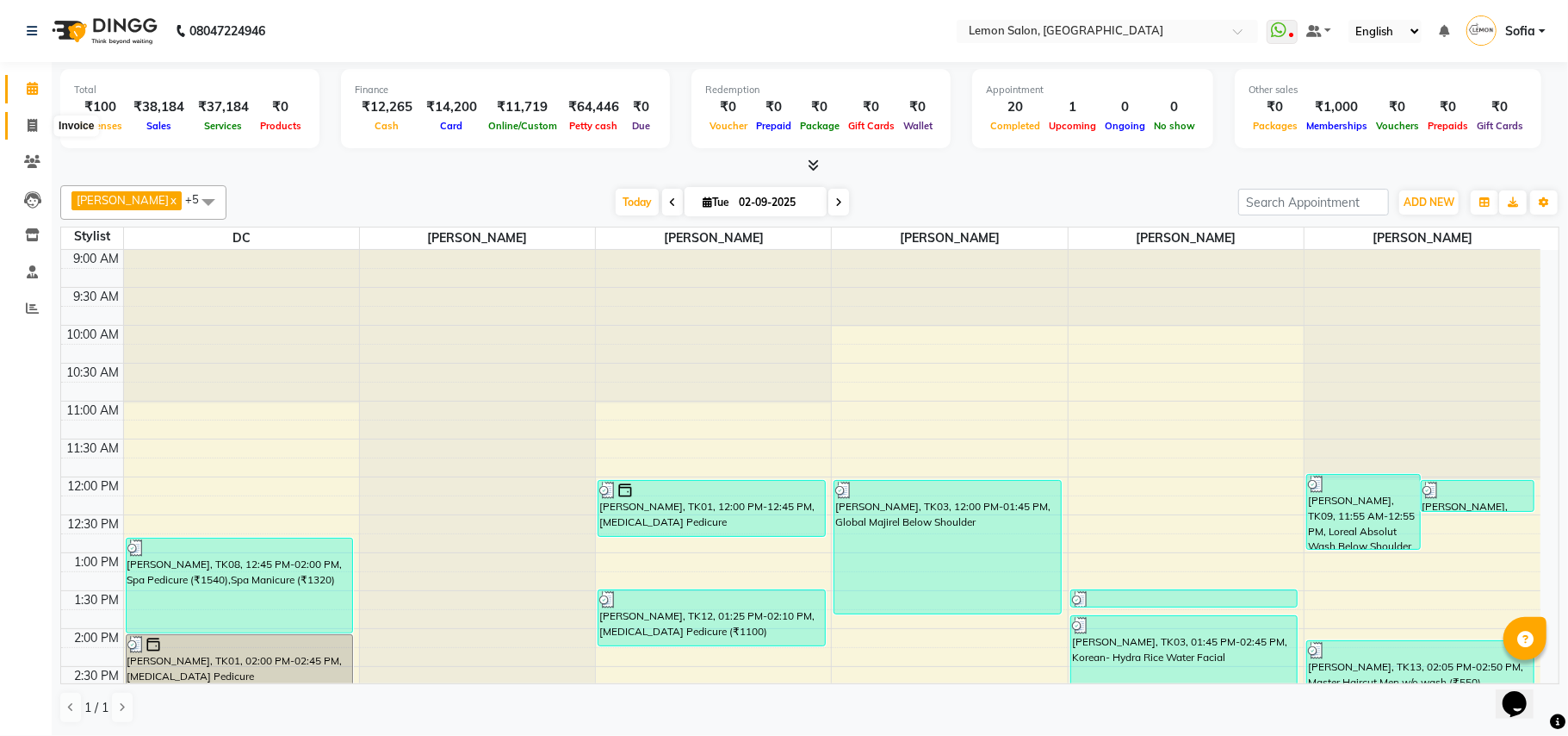
click at [26, 117] on span at bounding box center [32, 126] width 30 height 20
select select "551"
select select "service"
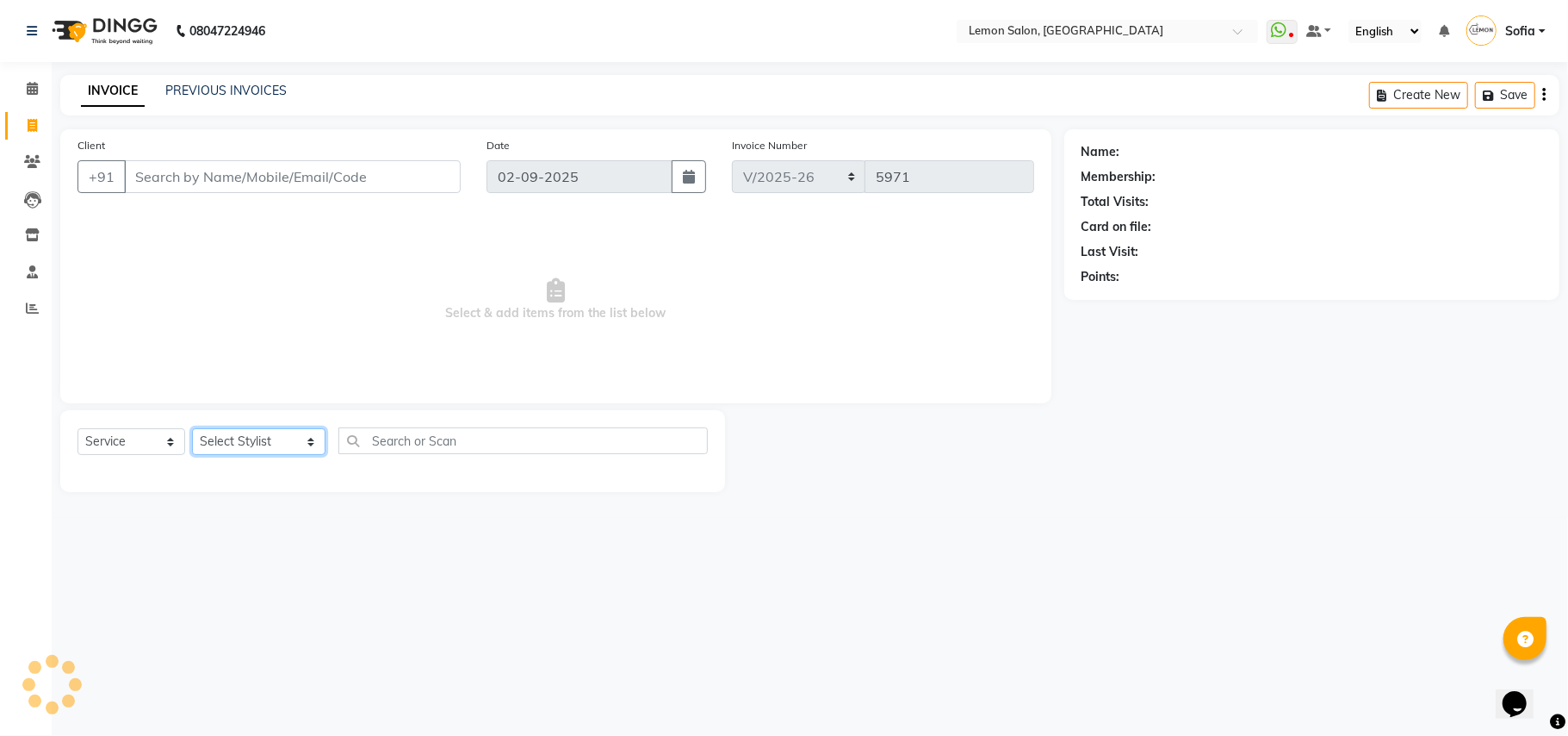
click at [218, 452] on select "Select Stylist Aalam [PERSON_NAME] [PERSON_NAME] [PERSON_NAME] [PERSON_NAME] [P…" at bounding box center [258, 441] width 134 height 27
click at [221, 446] on select "Select Stylist Aalam [PERSON_NAME] [PERSON_NAME] [PERSON_NAME] [PERSON_NAME] [P…" at bounding box center [258, 441] width 134 height 27
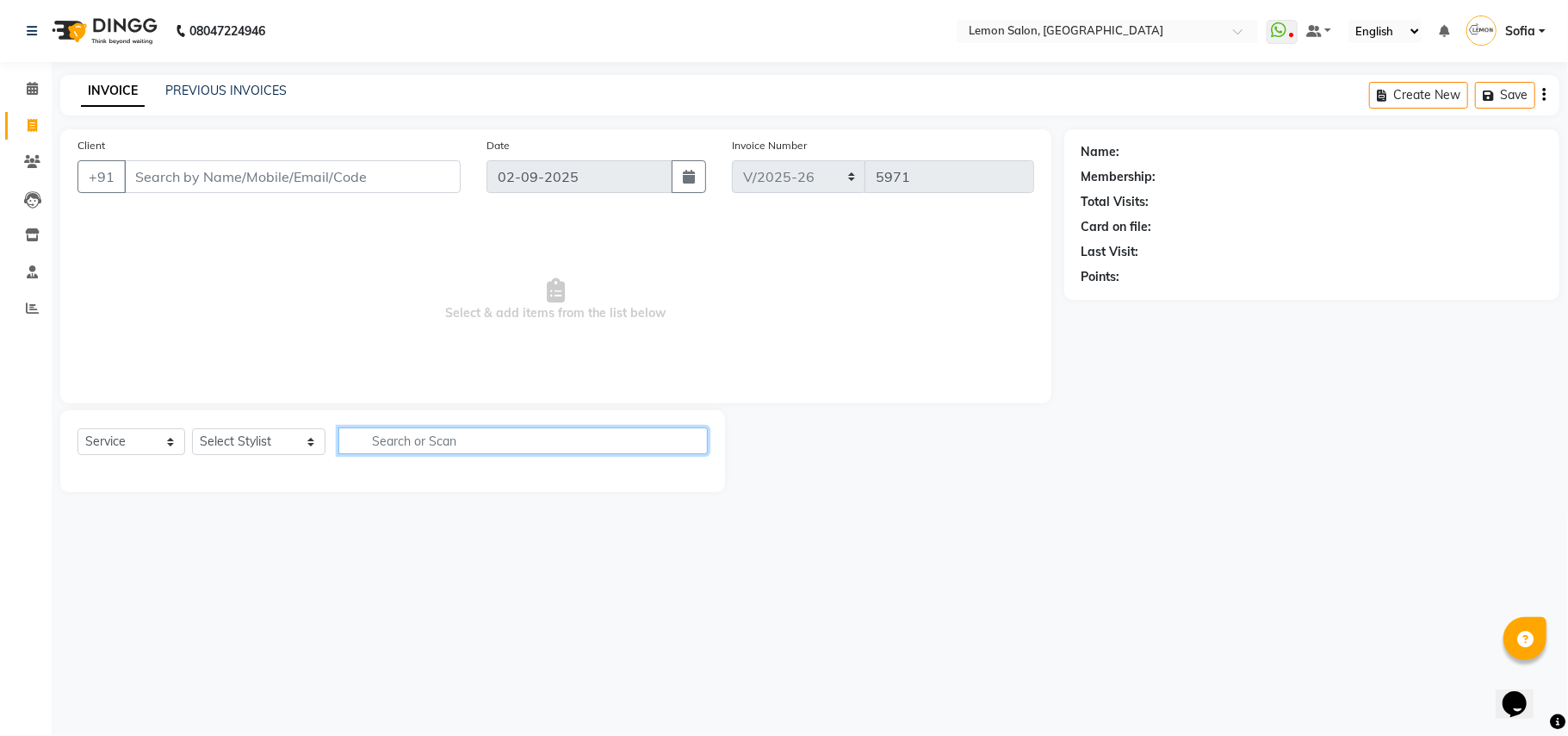
click at [374, 442] on input "text" at bounding box center [523, 441] width 370 height 27
click at [227, 440] on select "Select Stylist Aalam [PERSON_NAME] [PERSON_NAME] [PERSON_NAME] [PERSON_NAME] [P…" at bounding box center [258, 441] width 134 height 27
select select "58017"
click at [192, 428] on select "Select Stylist Aalam [PERSON_NAME] [PERSON_NAME] [PERSON_NAME] [PERSON_NAME] [P…" at bounding box center [258, 441] width 134 height 27
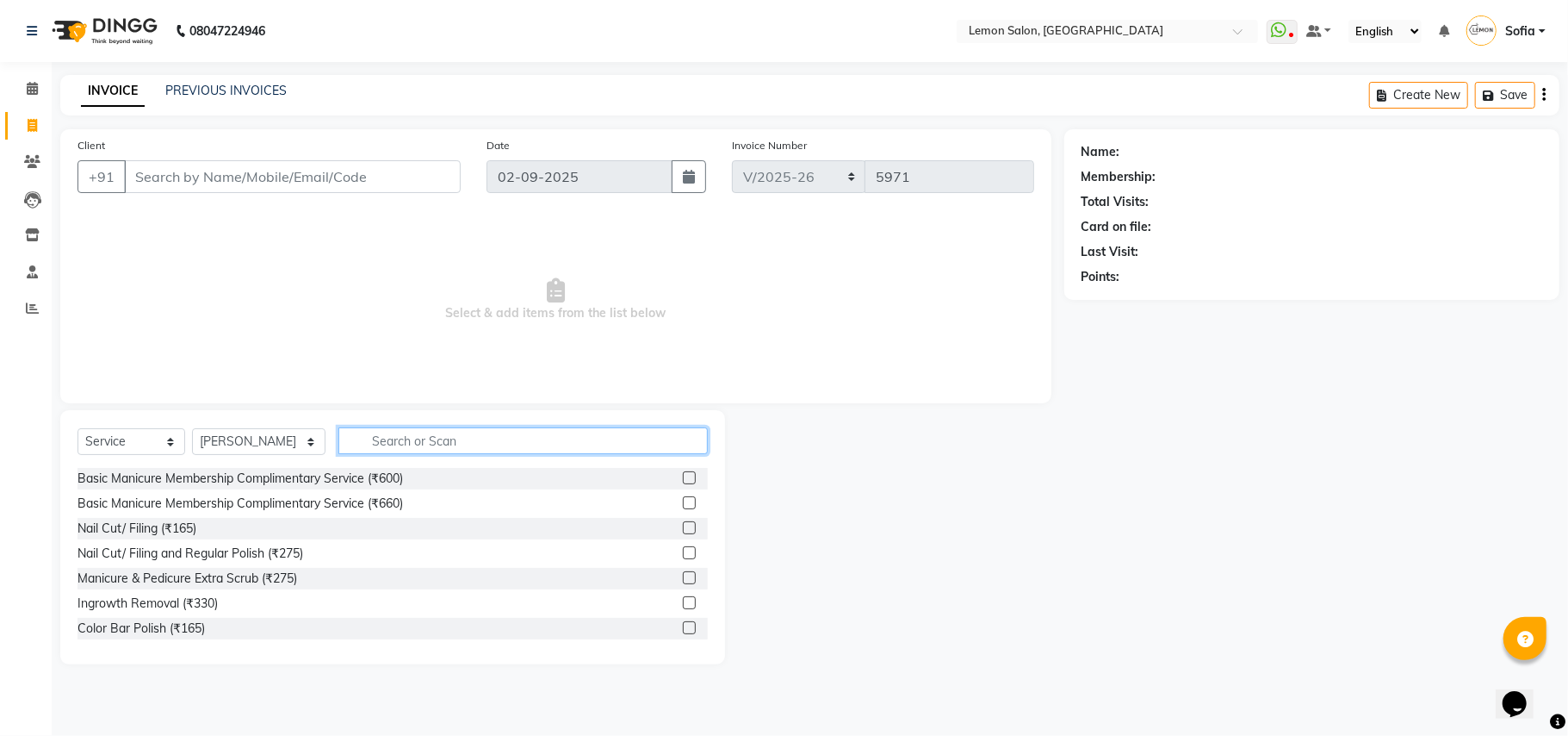
click at [414, 439] on input "text" at bounding box center [523, 441] width 370 height 27
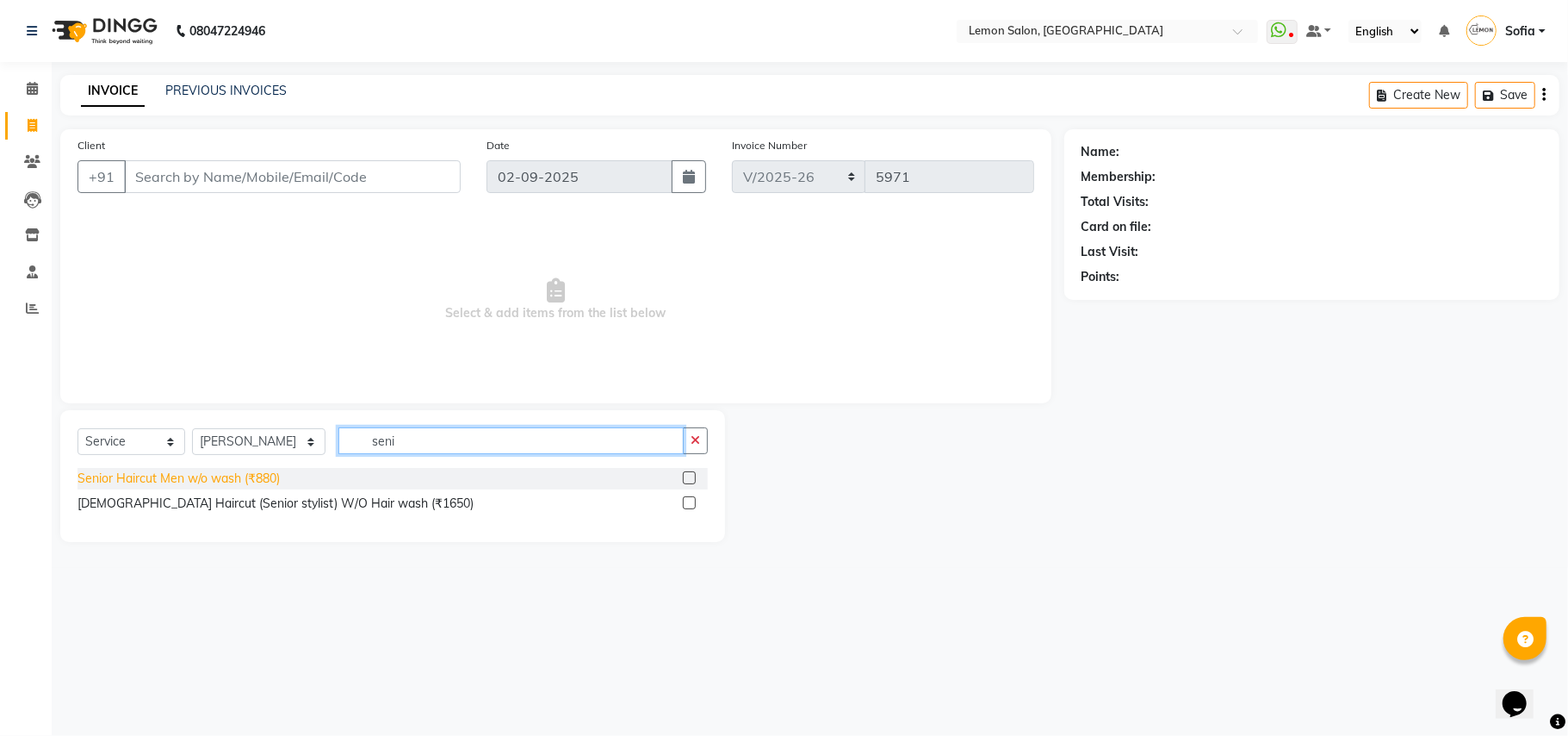
type input "seni"
drag, startPoint x: 179, startPoint y: 479, endPoint x: 194, endPoint y: 346, distance: 133.8
click at [179, 478] on div "Senior Haircut Men w/o wash (₹880)" at bounding box center [179, 479] width 202 height 18
checkbox input "false"
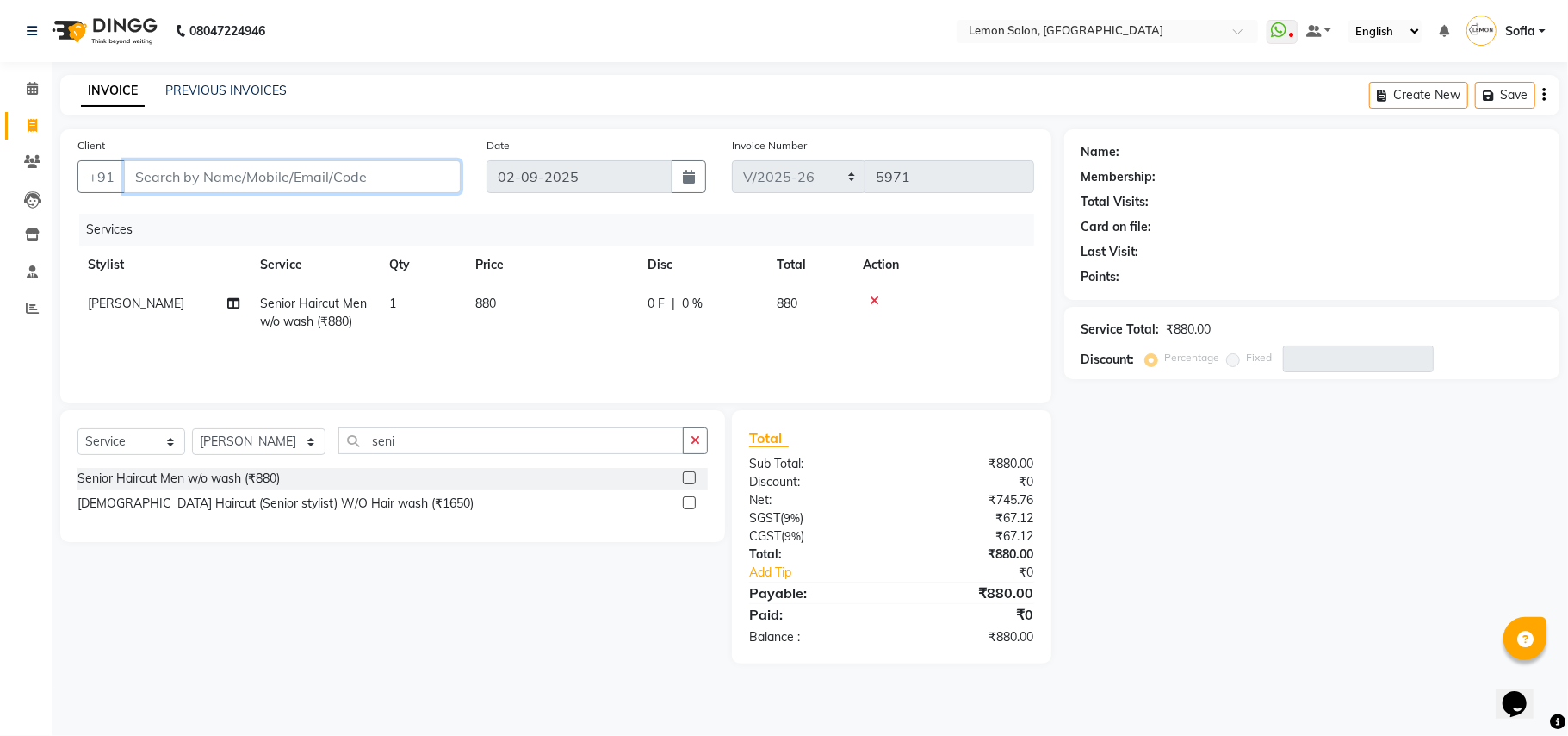
drag, startPoint x: 241, startPoint y: 184, endPoint x: 245, endPoint y: 149, distance: 35.2
click at [241, 180] on input "Client" at bounding box center [293, 177] width 337 height 33
type input "9"
type input "0"
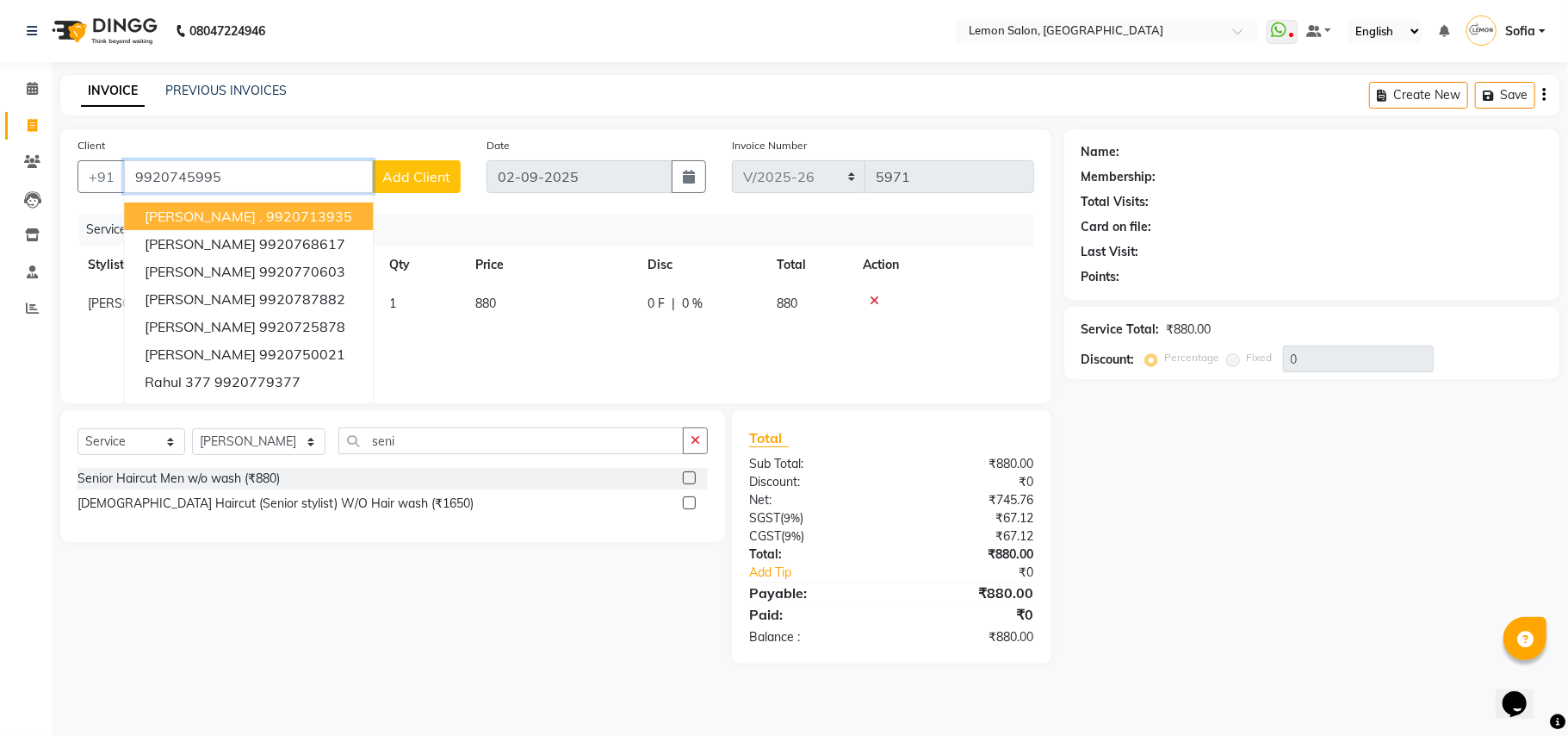
type input "9920745995"
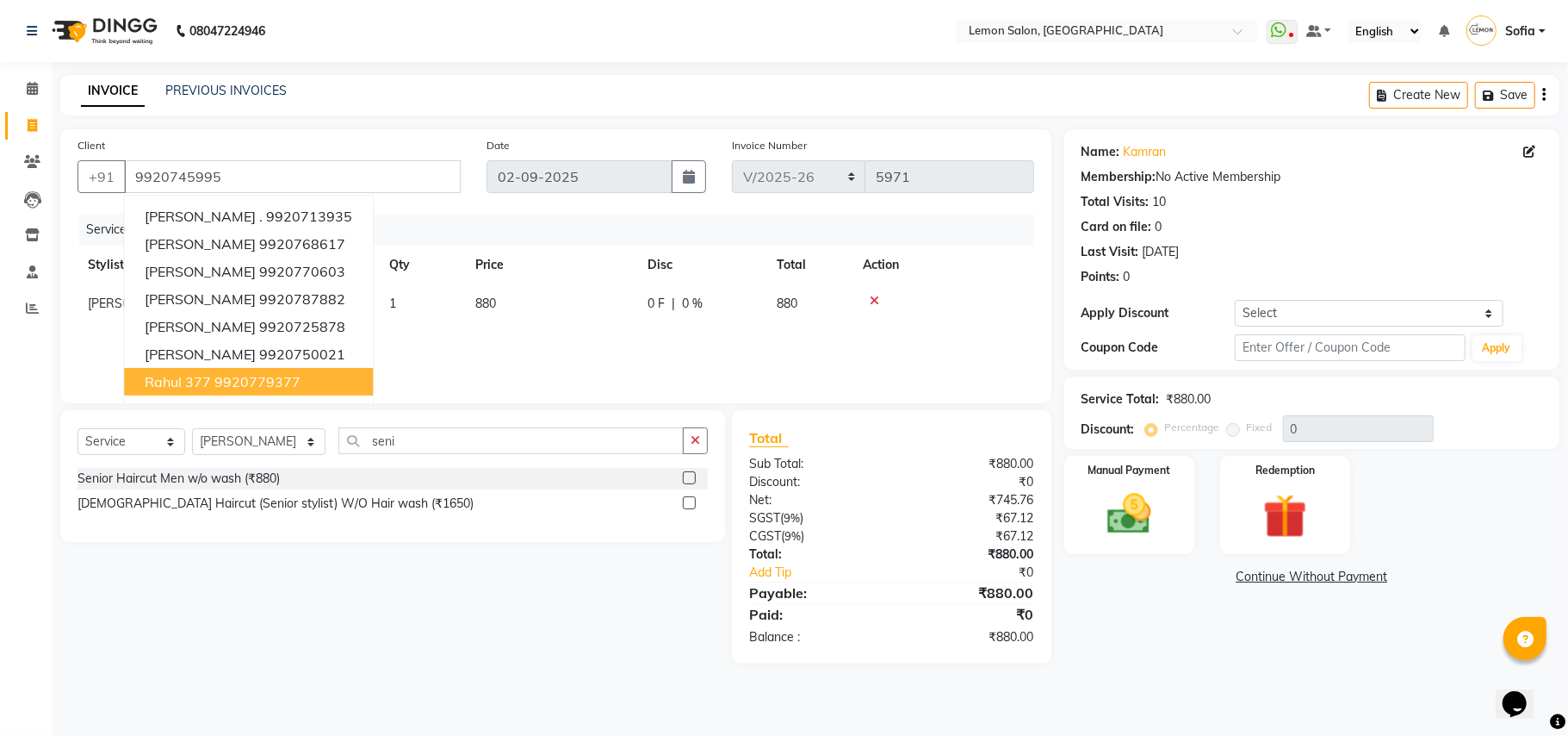
click at [1, 574] on div "Calendar Invoice Clients Leads Inventory Staff Reports Completed InProgress Upc…" at bounding box center [116, 379] width 232 height 661
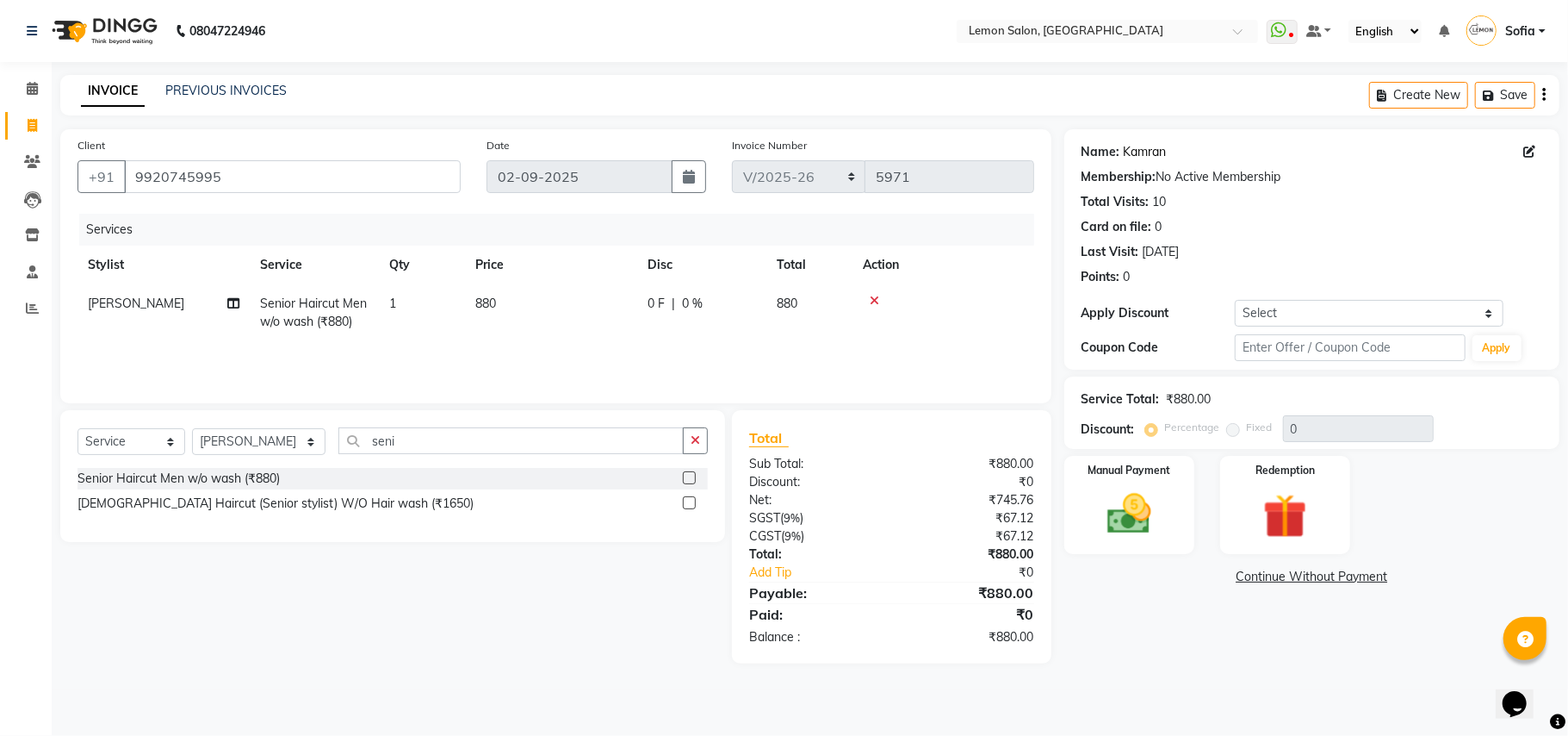
click at [1144, 157] on link "Kamran" at bounding box center [1146, 152] width 43 height 18
click at [873, 295] on icon at bounding box center [874, 301] width 9 height 12
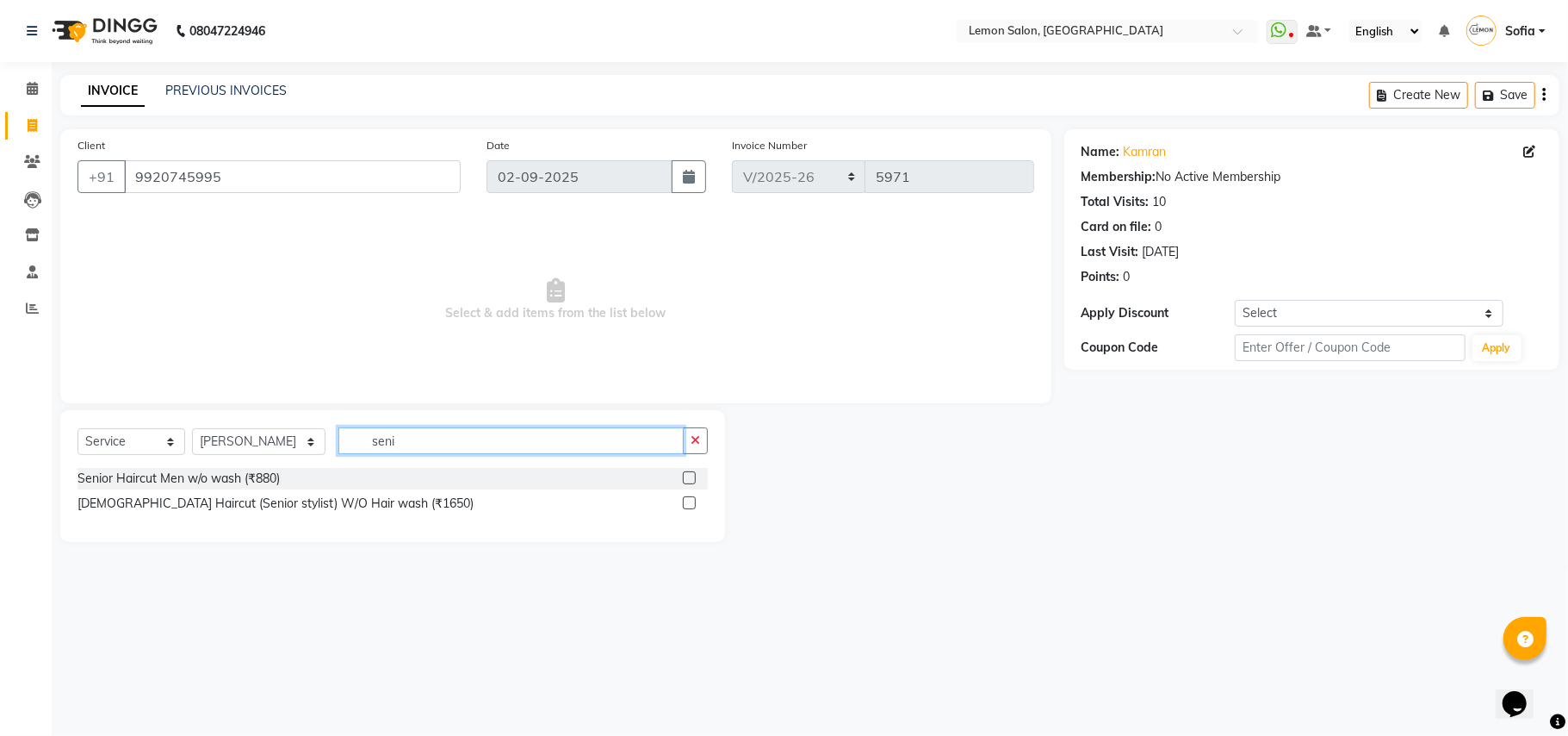
click at [445, 448] on input "seni" at bounding box center [511, 441] width 345 height 27
type input "master"
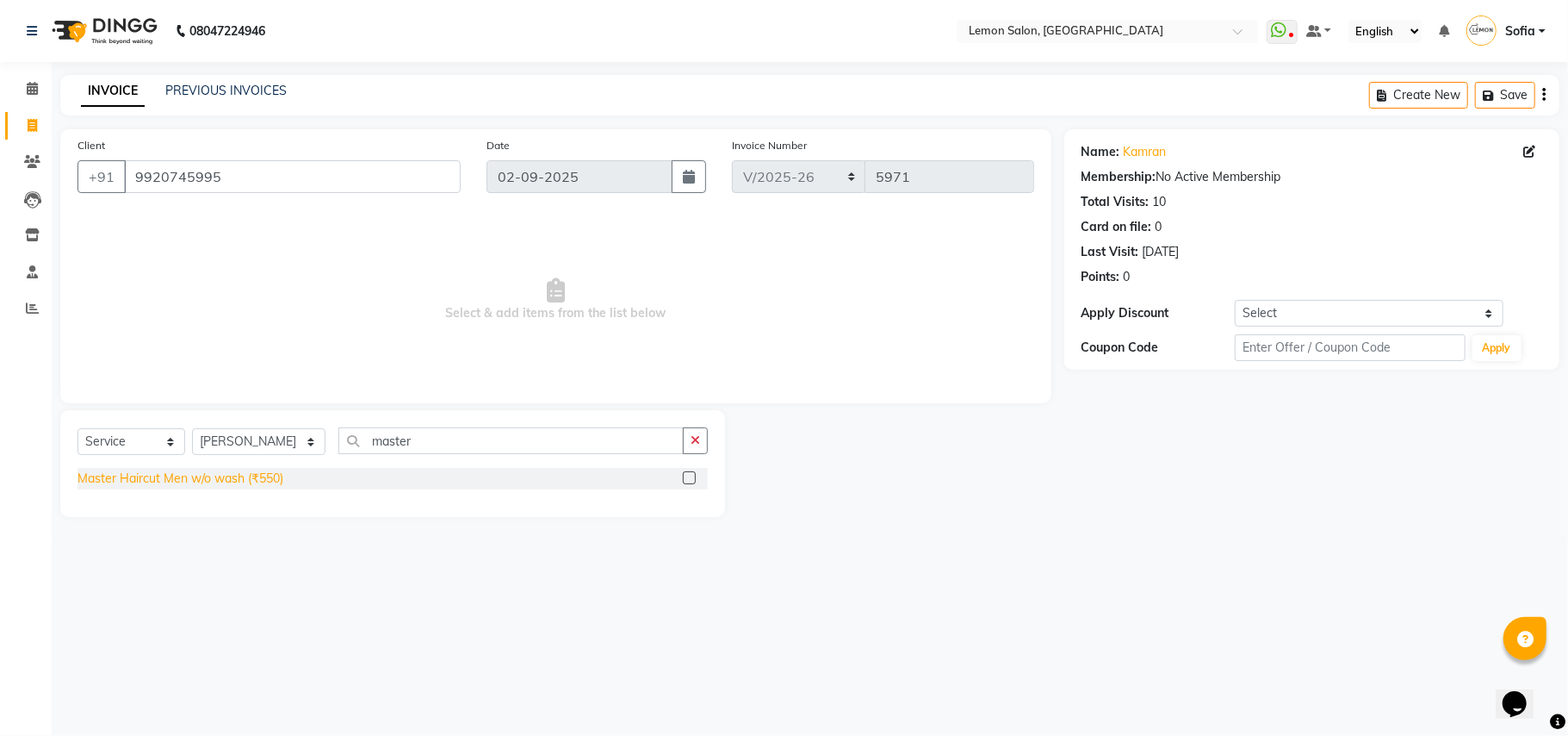
click at [244, 470] on div "Master Haircut Men w/o wash (₹550)" at bounding box center [180, 479] width 205 height 18
checkbox input "false"
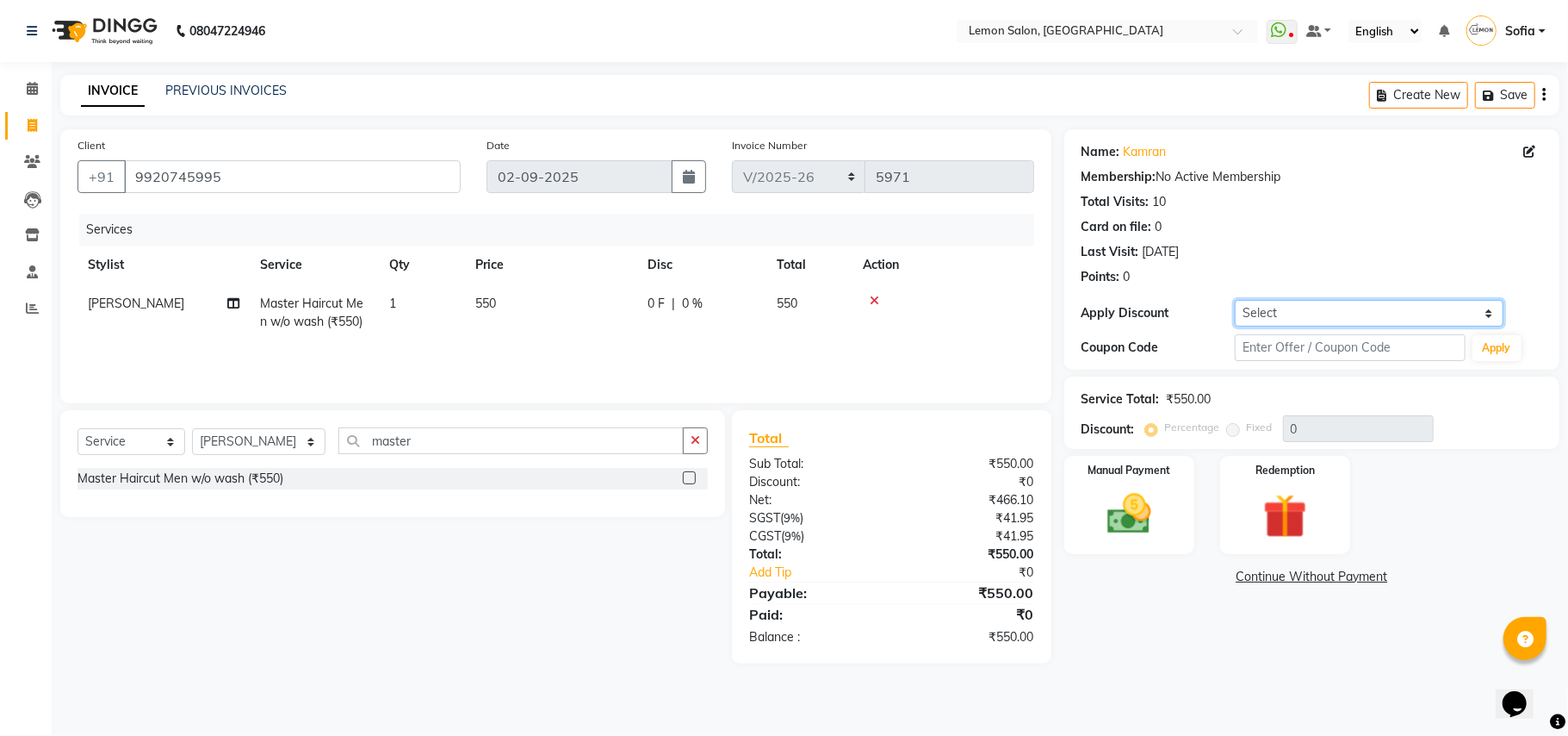
click at [1306, 315] on select "Select Coupon → Abc" at bounding box center [1369, 313] width 269 height 27
select select "1: Object"
click at [1235, 300] on select "Select Coupon → Abc" at bounding box center [1369, 313] width 269 height 27
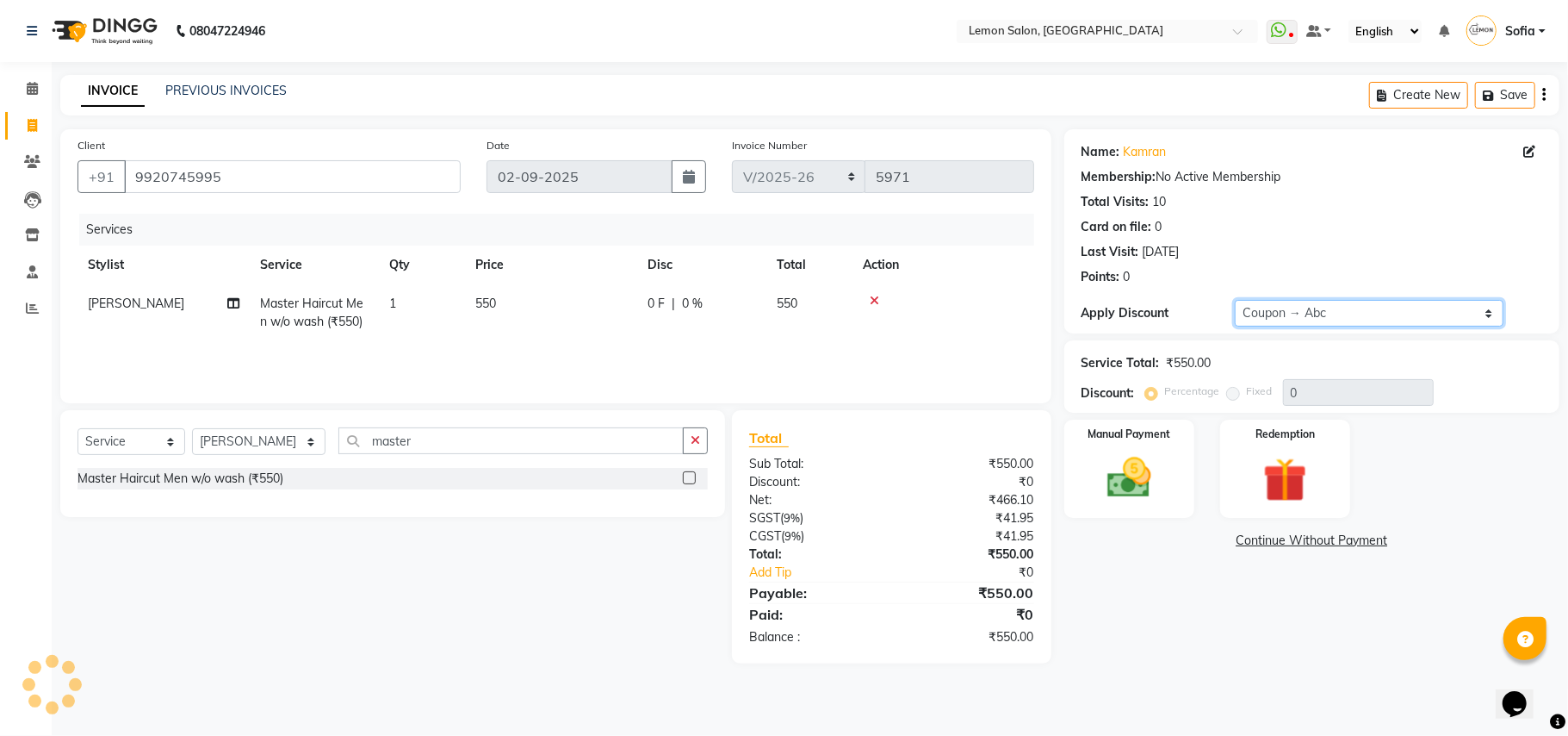
type input "20"
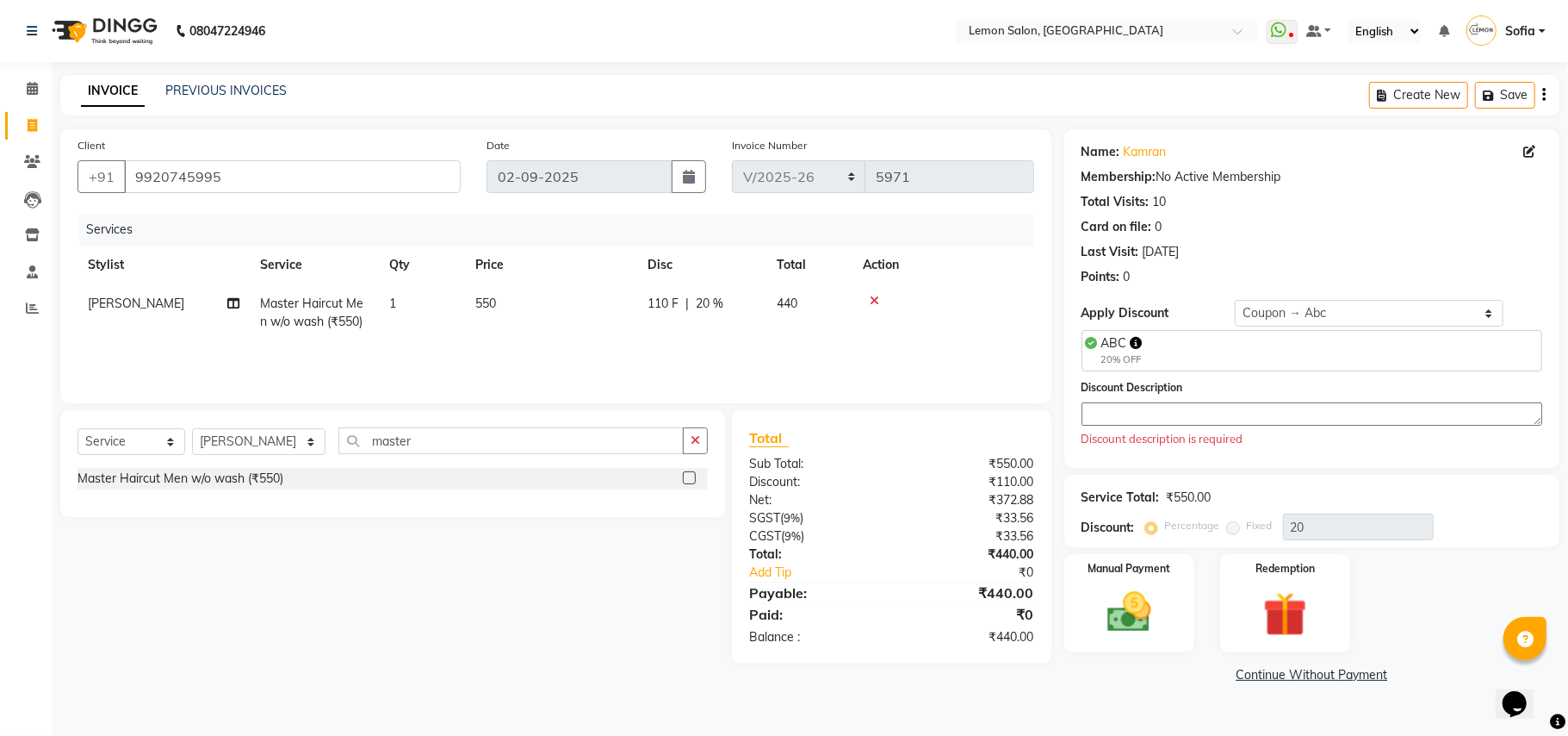
click at [1311, 409] on textarea at bounding box center [1312, 414] width 461 height 23
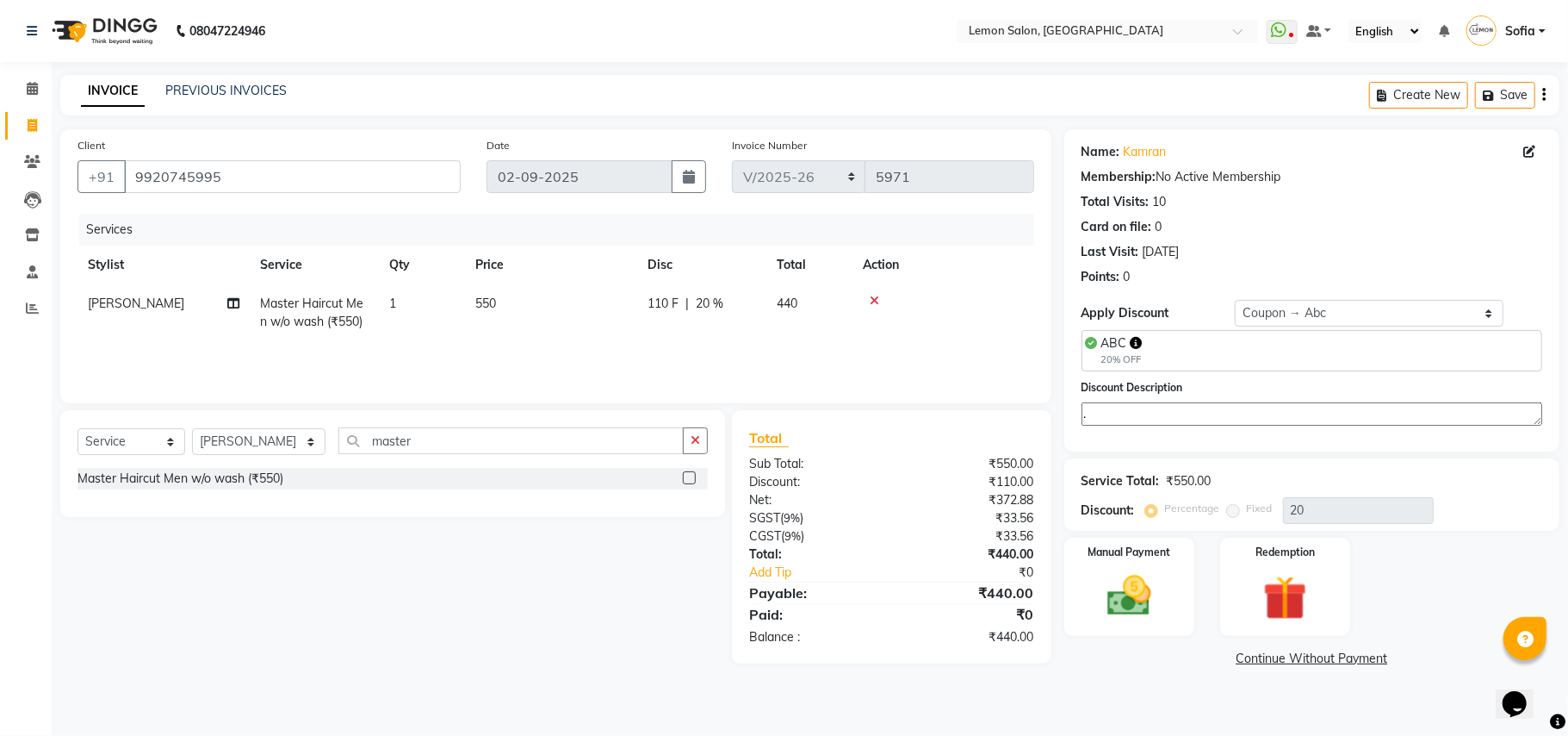
type textarea "."
click at [0, 522] on div "Calendar Invoice Clients Leads Inventory Staff Reports Completed InProgress Upc…" at bounding box center [116, 379] width 232 height 661
click at [1141, 619] on img at bounding box center [1129, 596] width 75 height 54
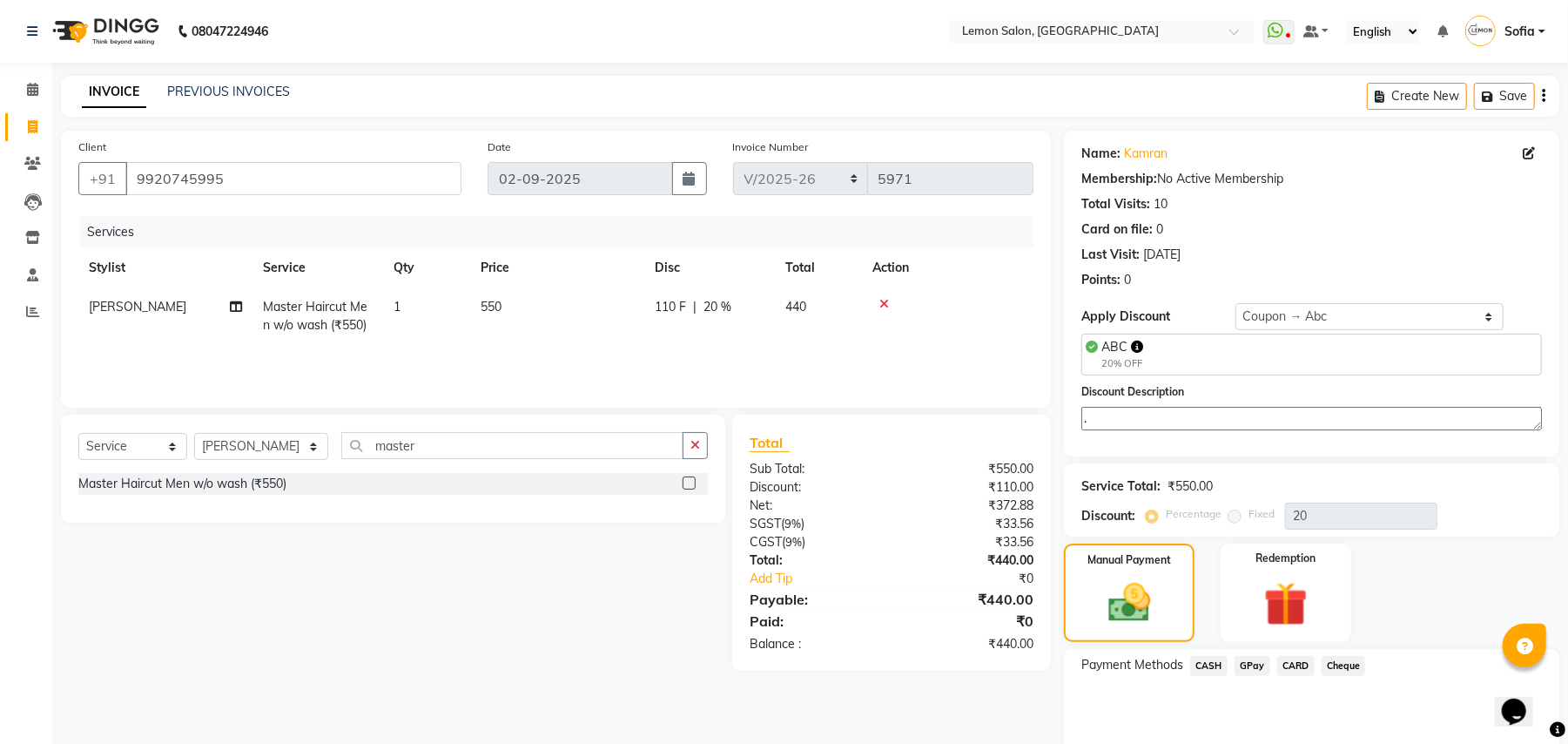
click at [1217, 671] on span "CASH" at bounding box center [1208, 665] width 38 height 20
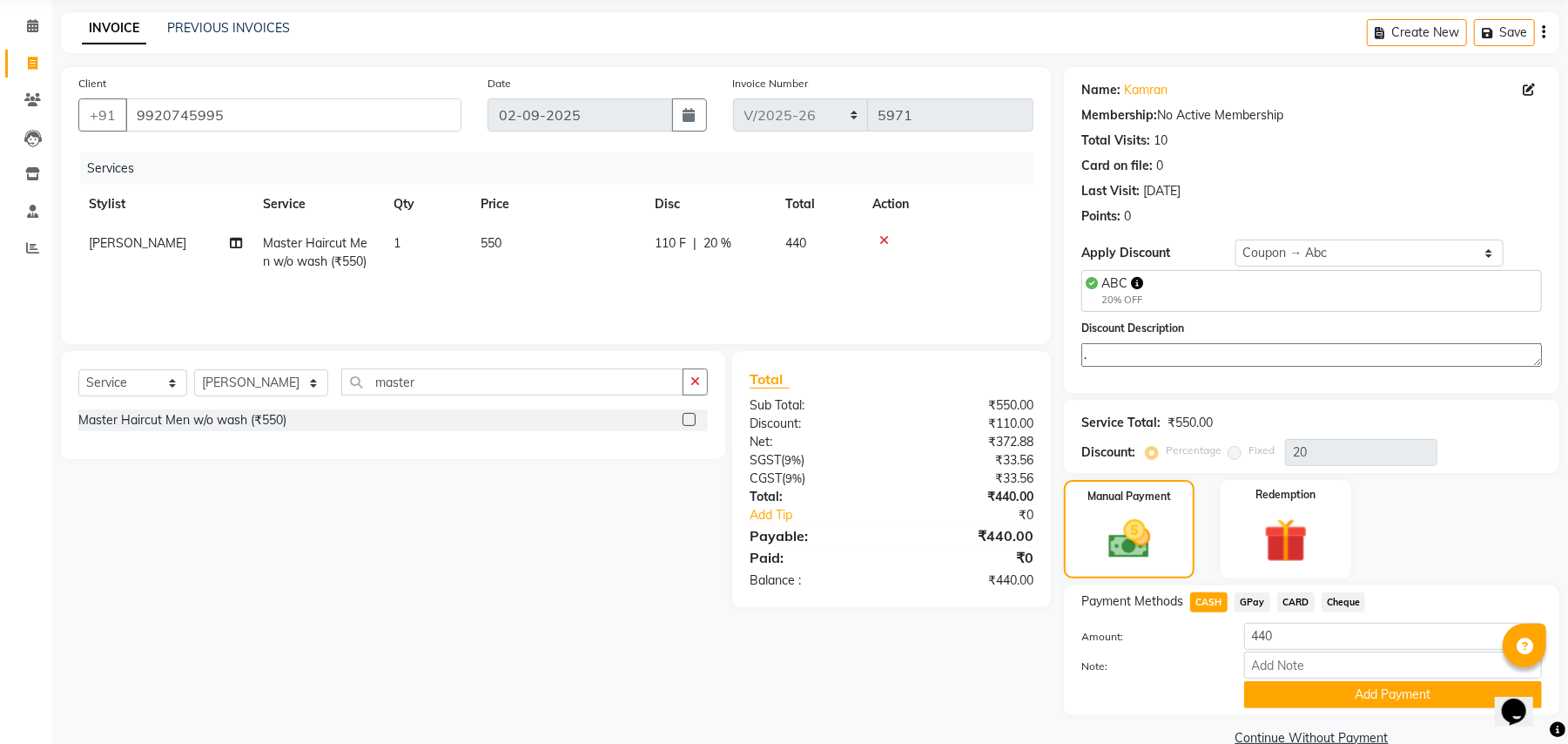
scroll to position [98, 0]
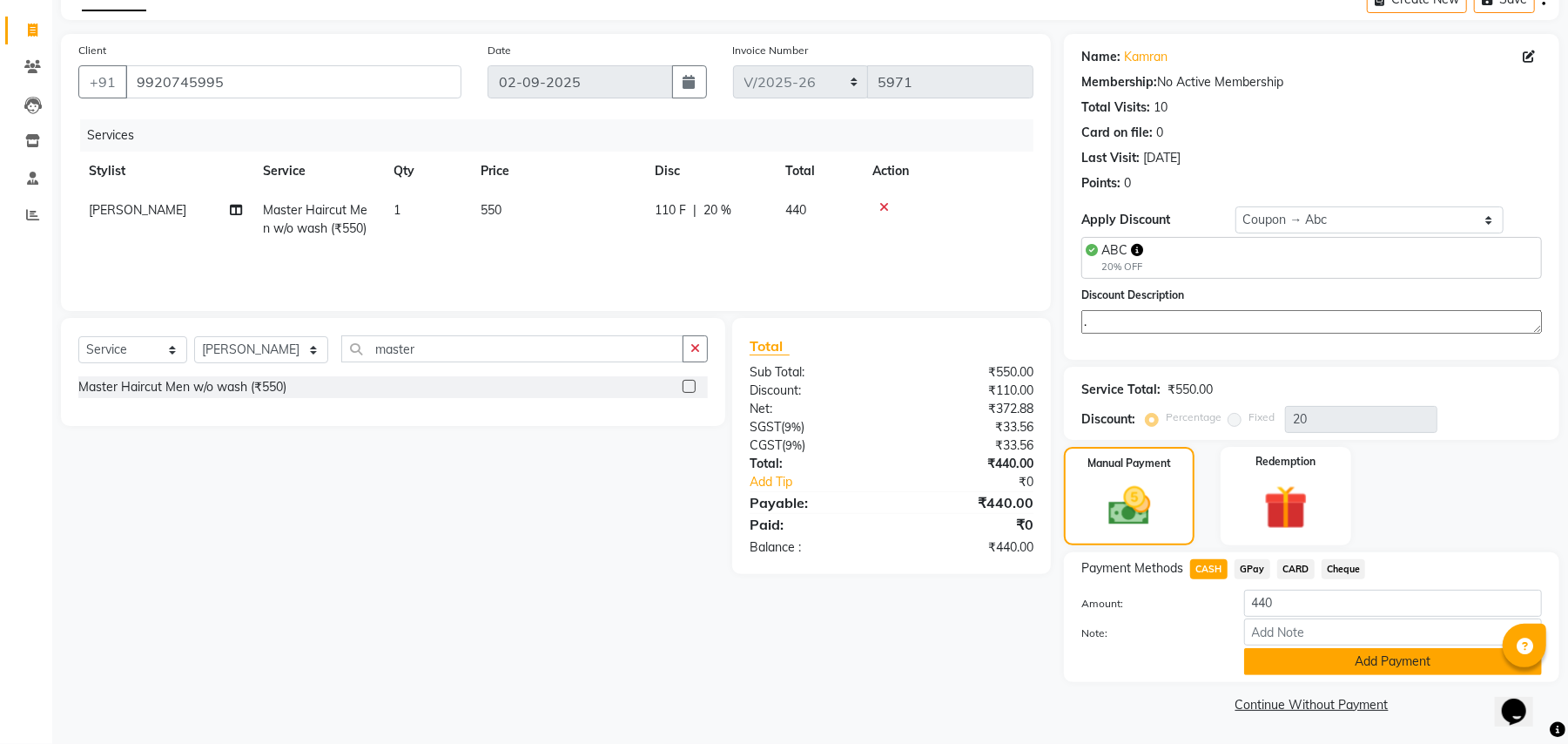
click at [1283, 662] on button "Add Payment" at bounding box center [1393, 661] width 298 height 27
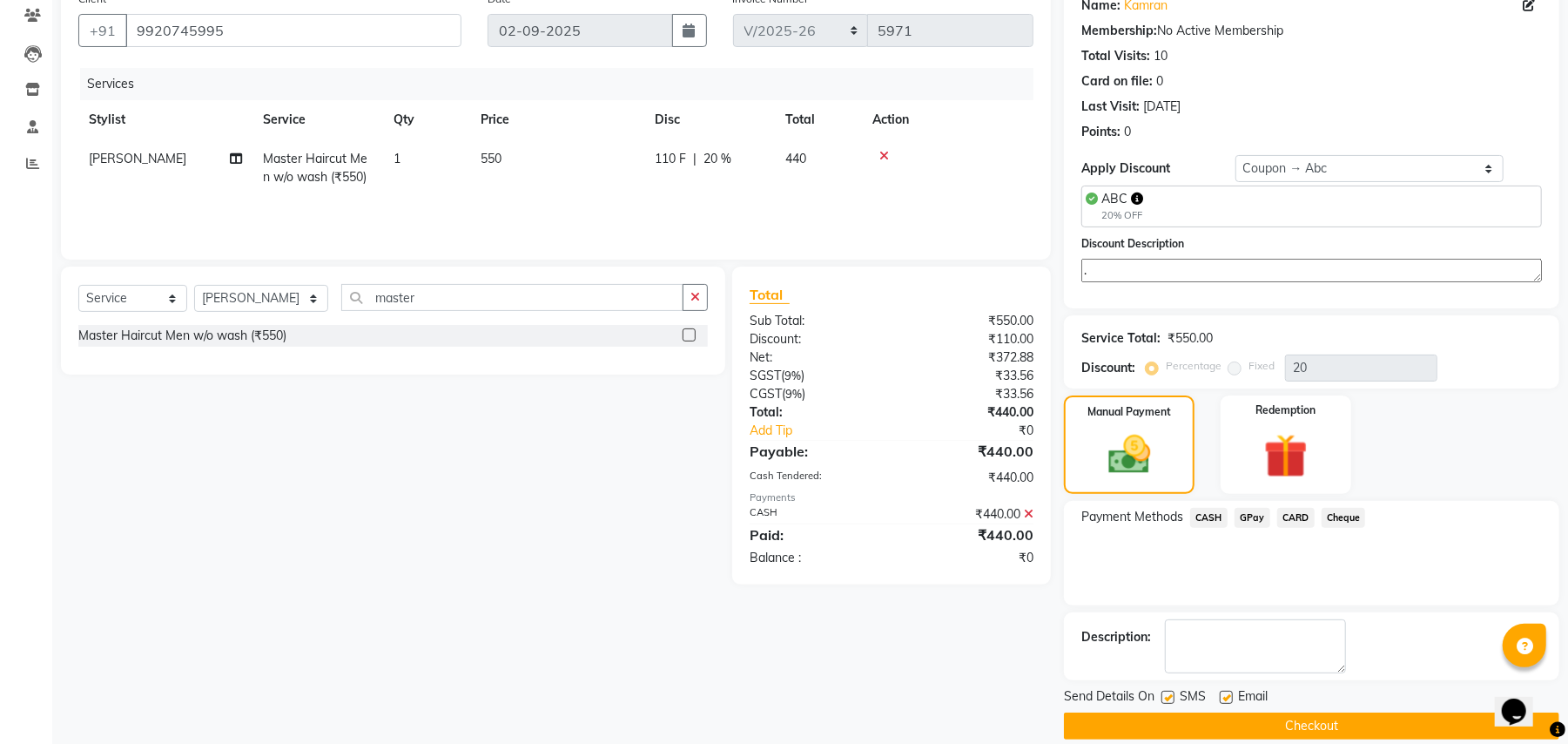
scroll to position [171, 0]
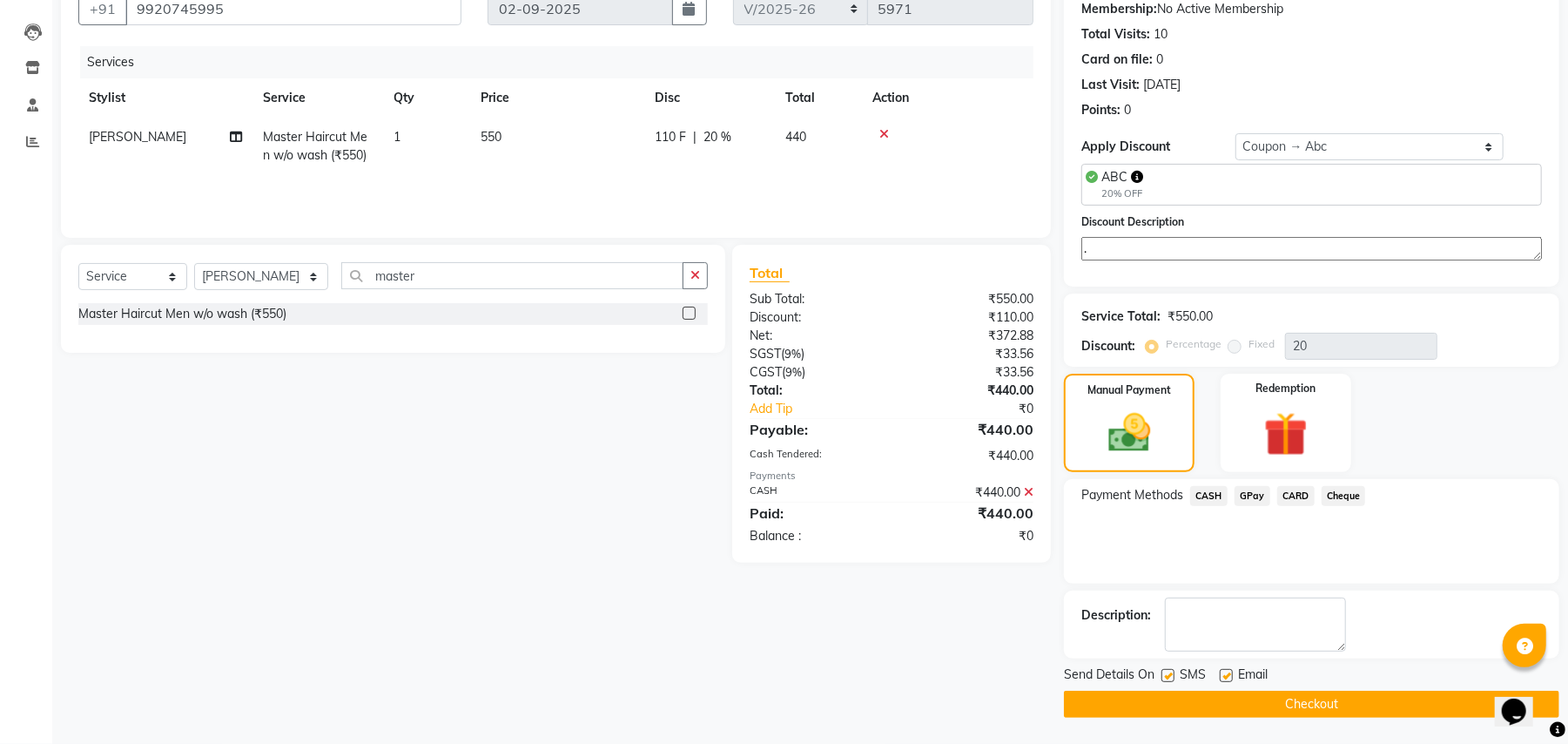
click at [1165, 669] on label at bounding box center [1168, 675] width 13 height 13
click at [1165, 671] on input "checkbox" at bounding box center [1167, 676] width 11 height 11
checkbox input "false"
click at [1231, 676] on label at bounding box center [1226, 675] width 13 height 13
click at [1231, 676] on input "checkbox" at bounding box center [1225, 676] width 11 height 11
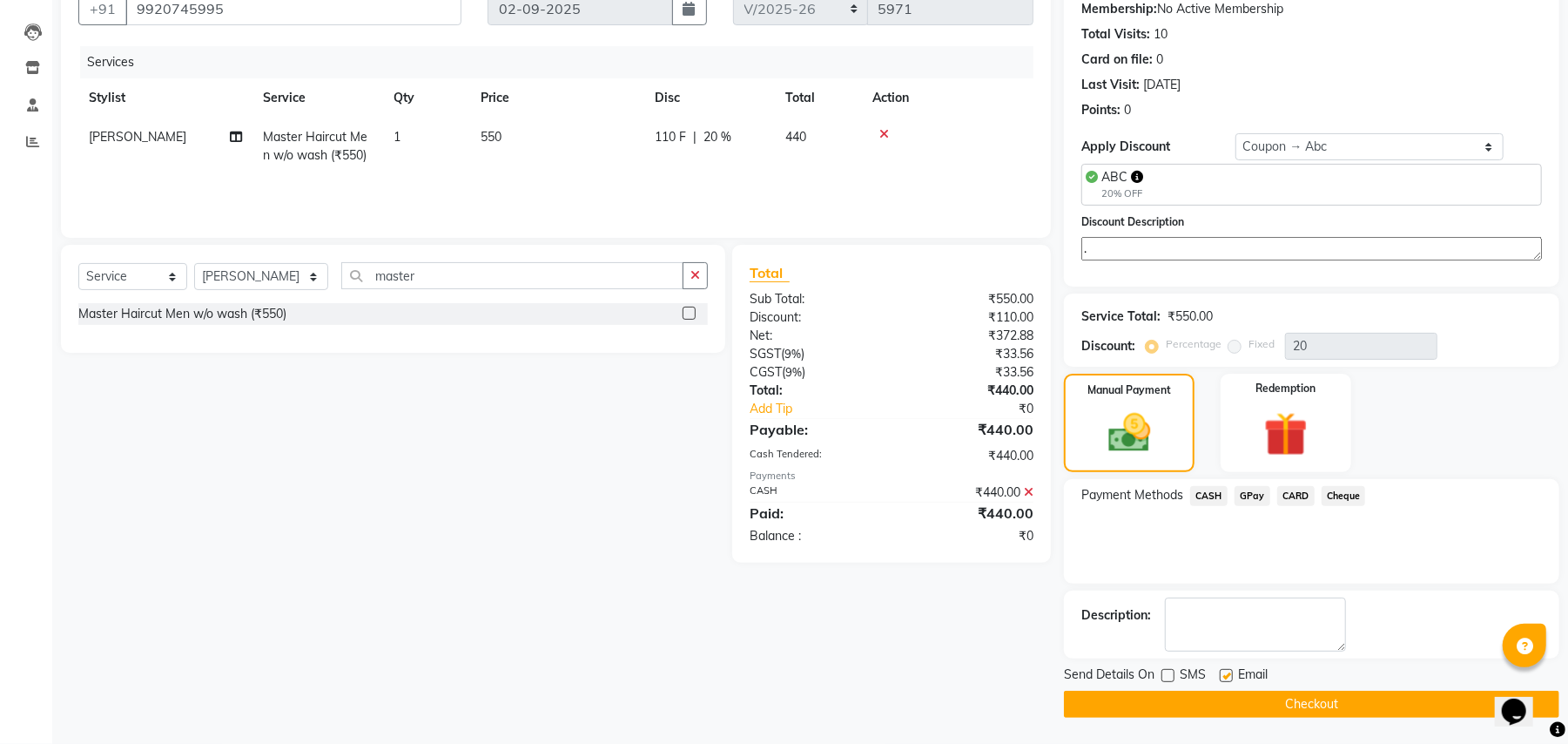
checkbox input "false"
click at [1180, 695] on button "Checkout" at bounding box center [1312, 704] width 496 height 27
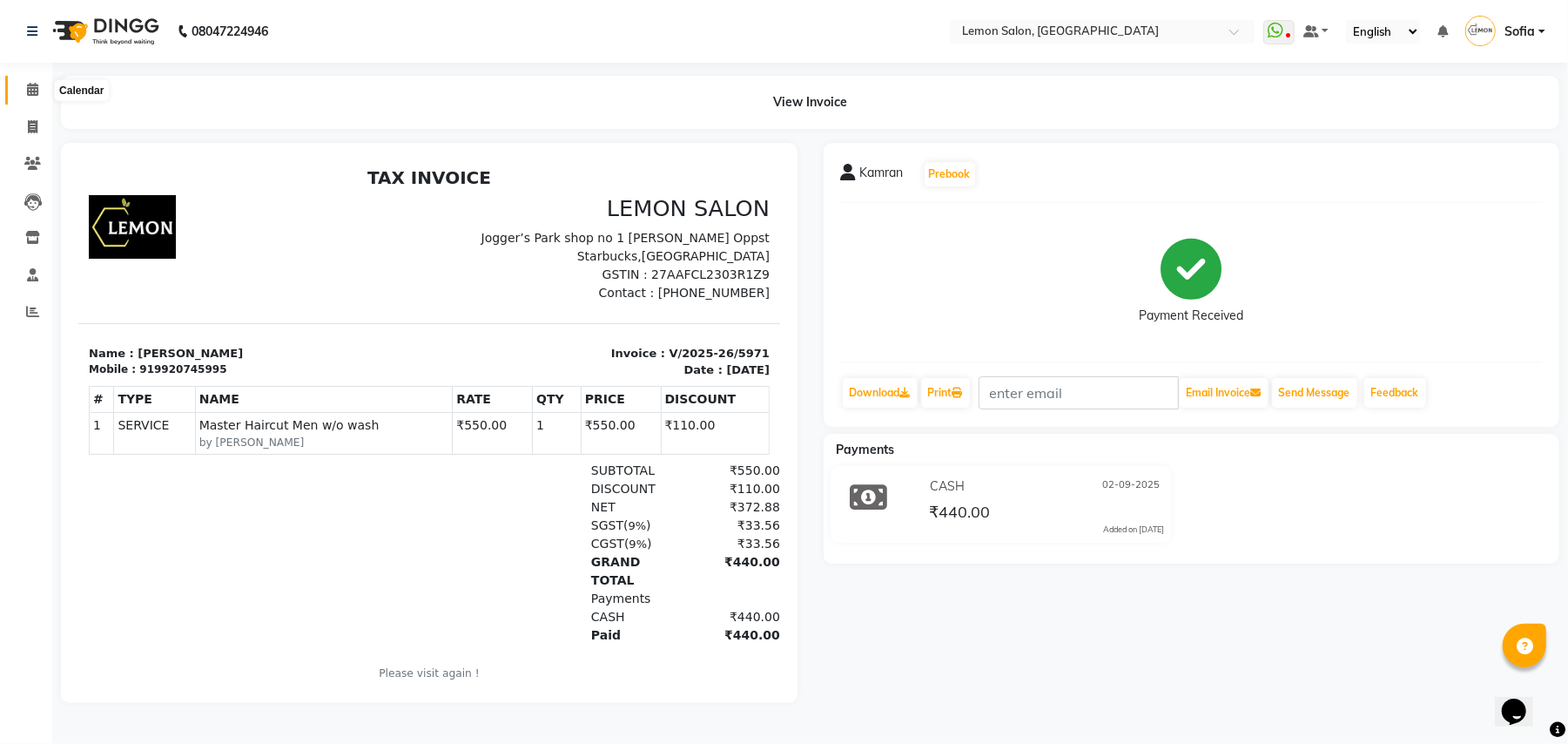
click at [39, 86] on span at bounding box center [32, 90] width 31 height 20
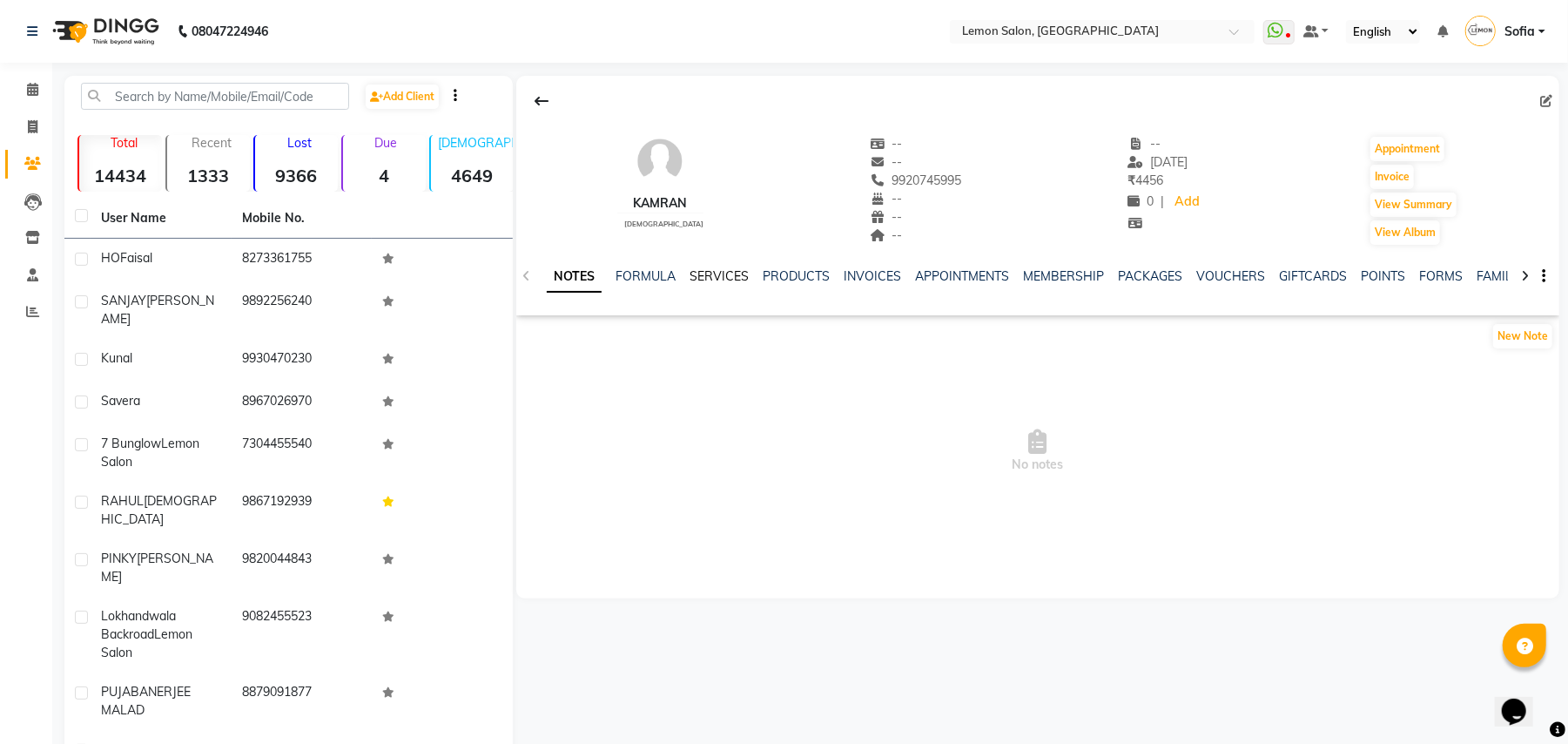
click at [700, 282] on link "SERVICES" at bounding box center [719, 276] width 59 height 16
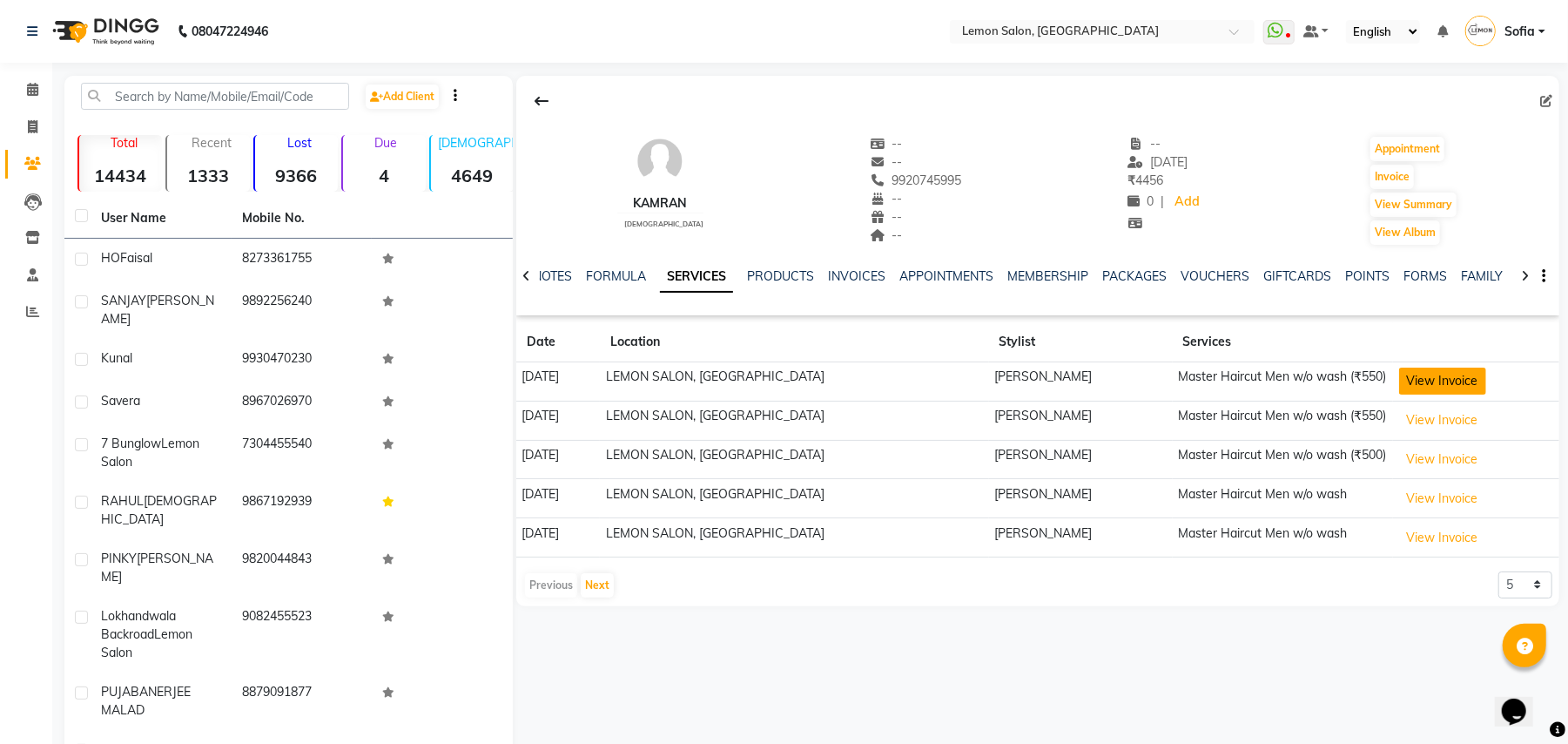
click at [1434, 388] on button "View Invoice" at bounding box center [1443, 381] width 87 height 27
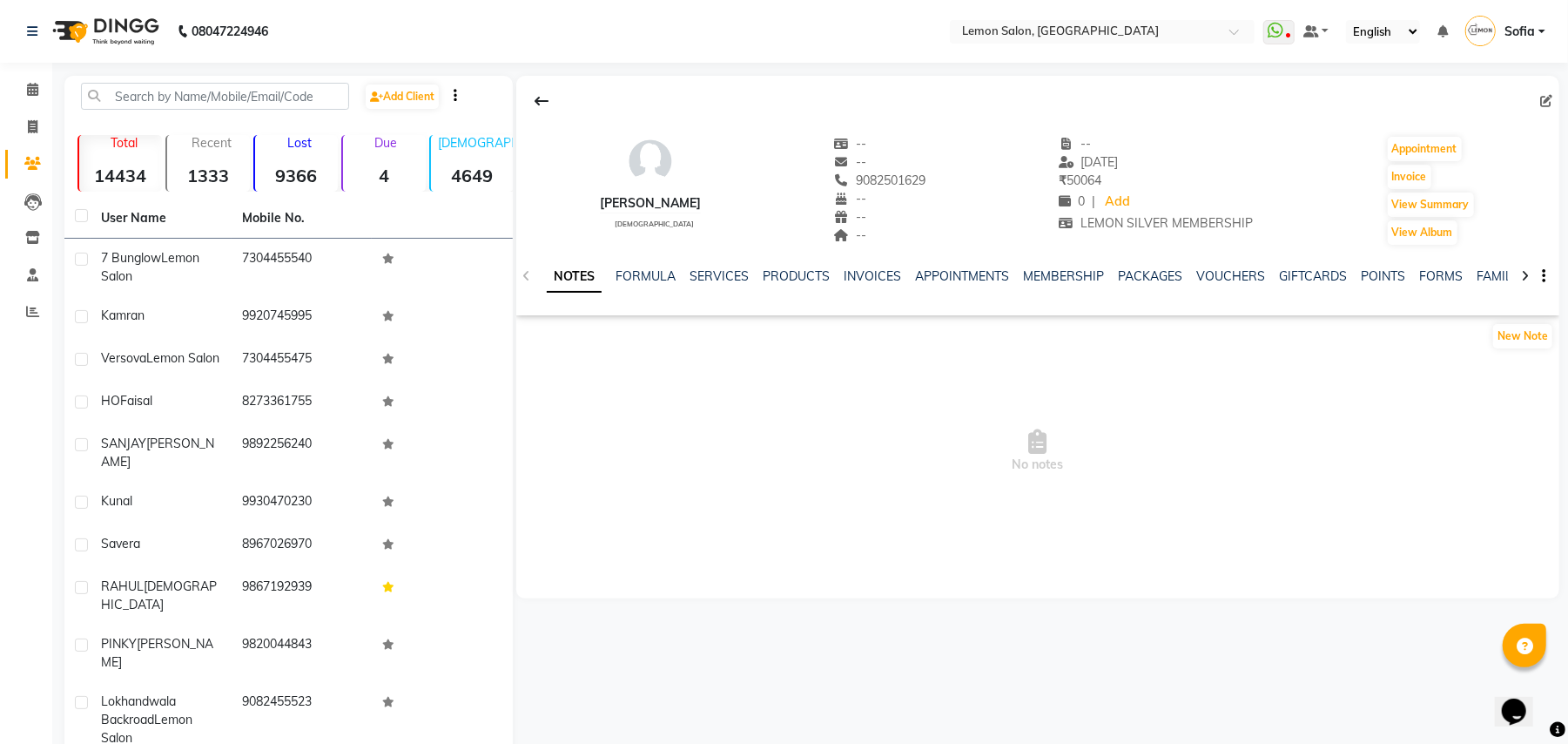
click at [572, 277] on link "NOTES" at bounding box center [574, 277] width 55 height 31
click at [1544, 331] on button "New Note" at bounding box center [1523, 336] width 59 height 24
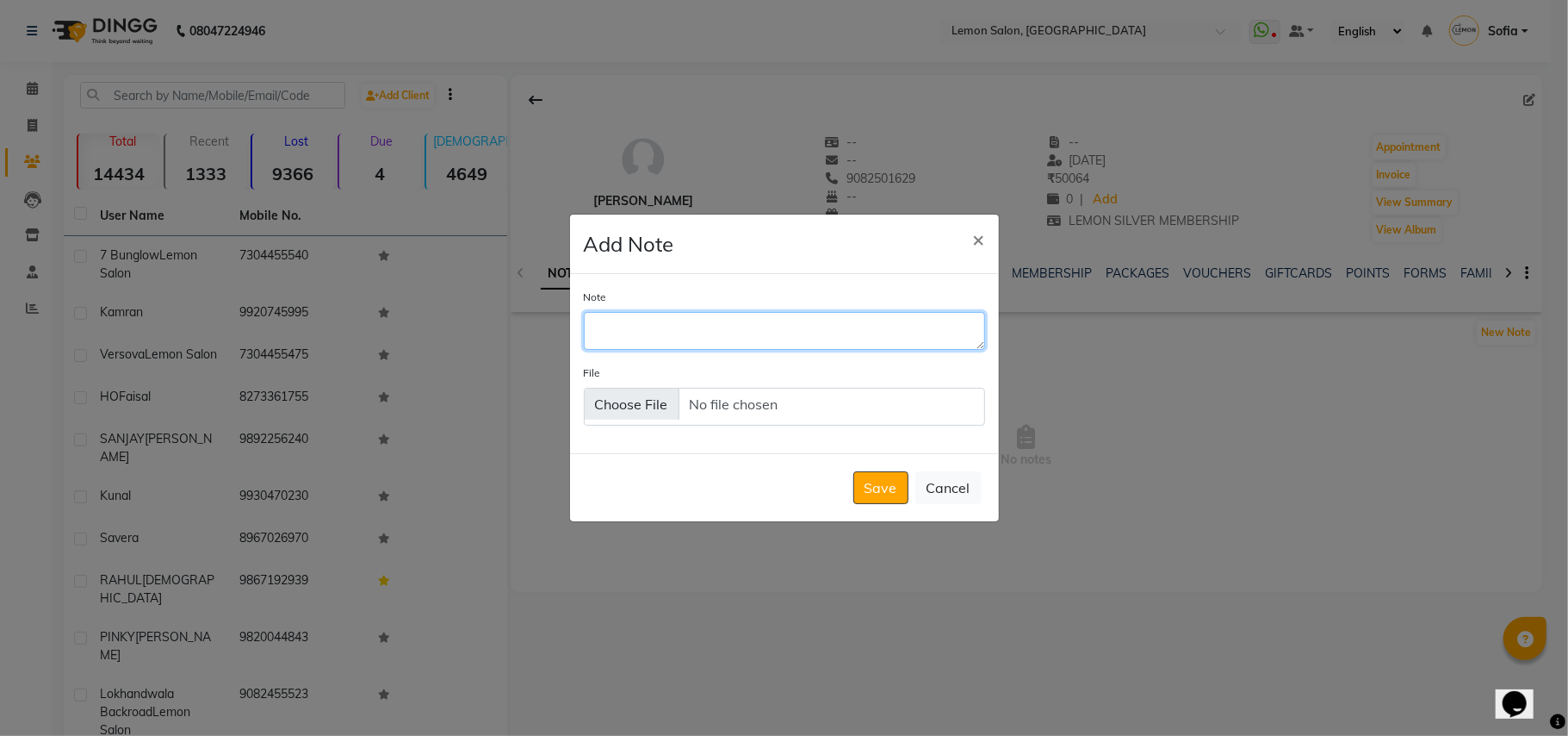
click at [631, 322] on textarea "Note" at bounding box center [784, 331] width 401 height 38
click at [634, 328] on textarea "inoa 6/7.15/5" at bounding box center [784, 331] width 401 height 38
click at [642, 317] on textarea "inoa 6 35/7.15/5" at bounding box center [784, 331] width 401 height 38
click at [653, 325] on textarea "inoa 6:35/7.15/5" at bounding box center [784, 331] width 401 height 38
click at [665, 322] on textarea "inoa 6:35/7.15/5" at bounding box center [784, 331] width 401 height 38
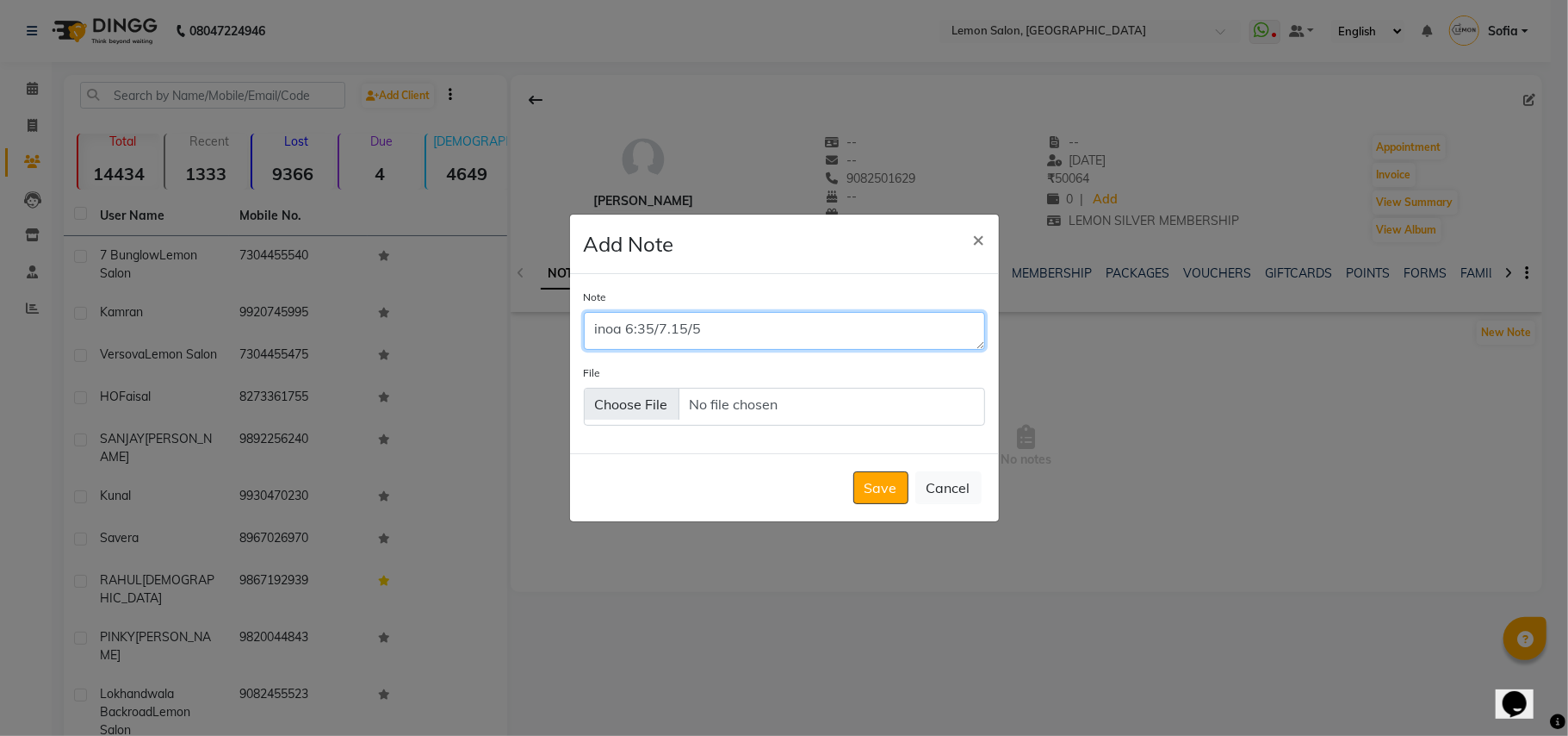
click at [683, 329] on textarea "inoa 6:35/7.15/5" at bounding box center [784, 331] width 401 height 38
drag, startPoint x: 720, startPoint y: 328, endPoint x: 752, endPoint y: 328, distance: 32.0
click at [730, 328] on textarea "inoa 6:35/7.15: 10 /5" at bounding box center [784, 331] width 401 height 38
click at [752, 328] on textarea "inoa 6:35/7.15: 10 /5" at bounding box center [784, 331] width 401 height 38
click at [658, 326] on textarea "inoa 6:35/7.15: 10 /5:20" at bounding box center [784, 331] width 401 height 38
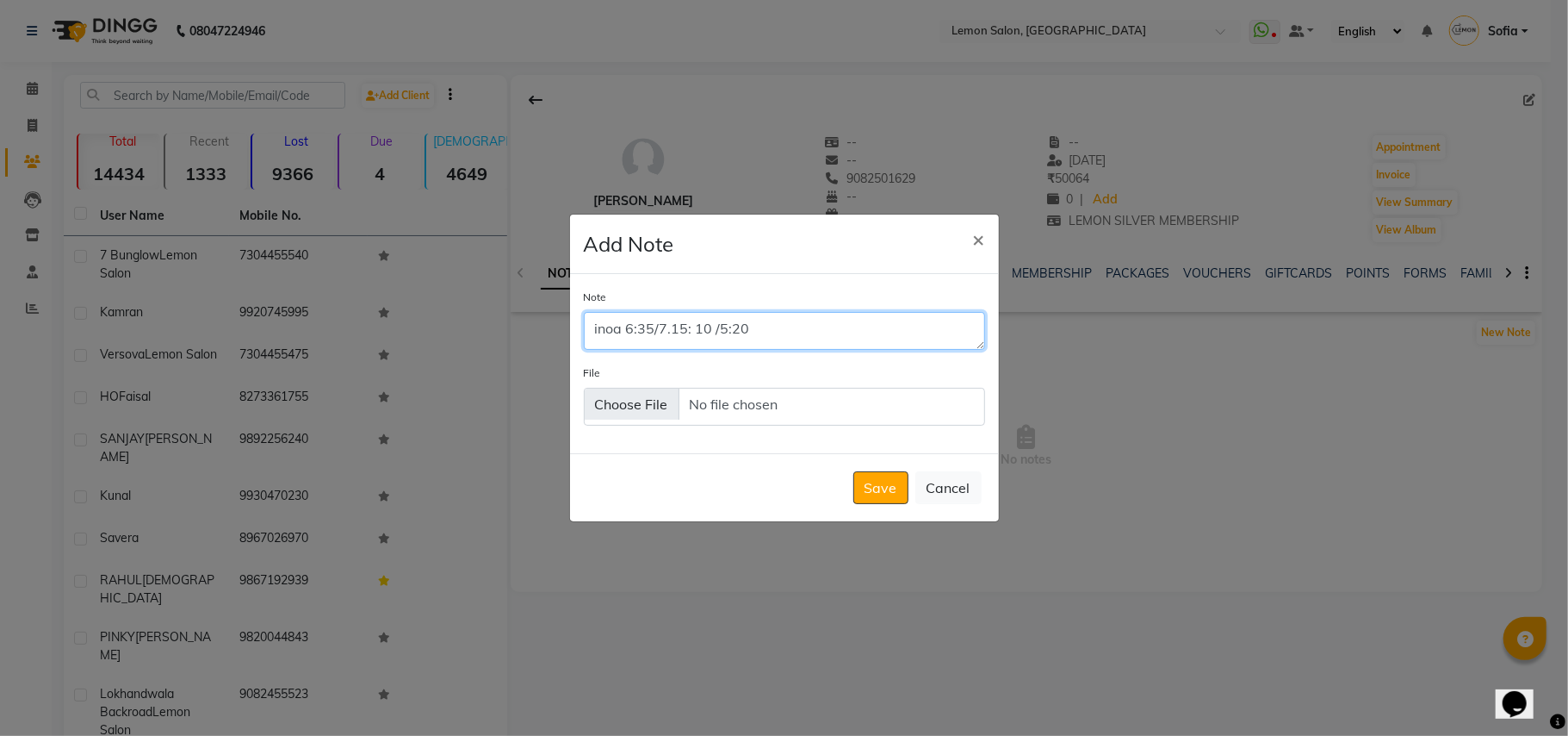
click at [652, 326] on textarea "inoa 6:35/7.15: 10 /5:20" at bounding box center [784, 331] width 401 height 38
click at [654, 324] on textarea "inoa 6:35 /7.15: 10 /5:20" at bounding box center [784, 331] width 401 height 38
click at [714, 325] on textarea "inoa 6:35grm /7.15: 10 /5:20" at bounding box center [784, 331] width 401 height 38
click at [738, 321] on textarea "inoa 6:35grm /7.18: 10 /5:20" at bounding box center [784, 331] width 401 height 38
click at [798, 329] on textarea "inoa 6:35grm /7.18: 10grm /5:20" at bounding box center [784, 331] width 401 height 38
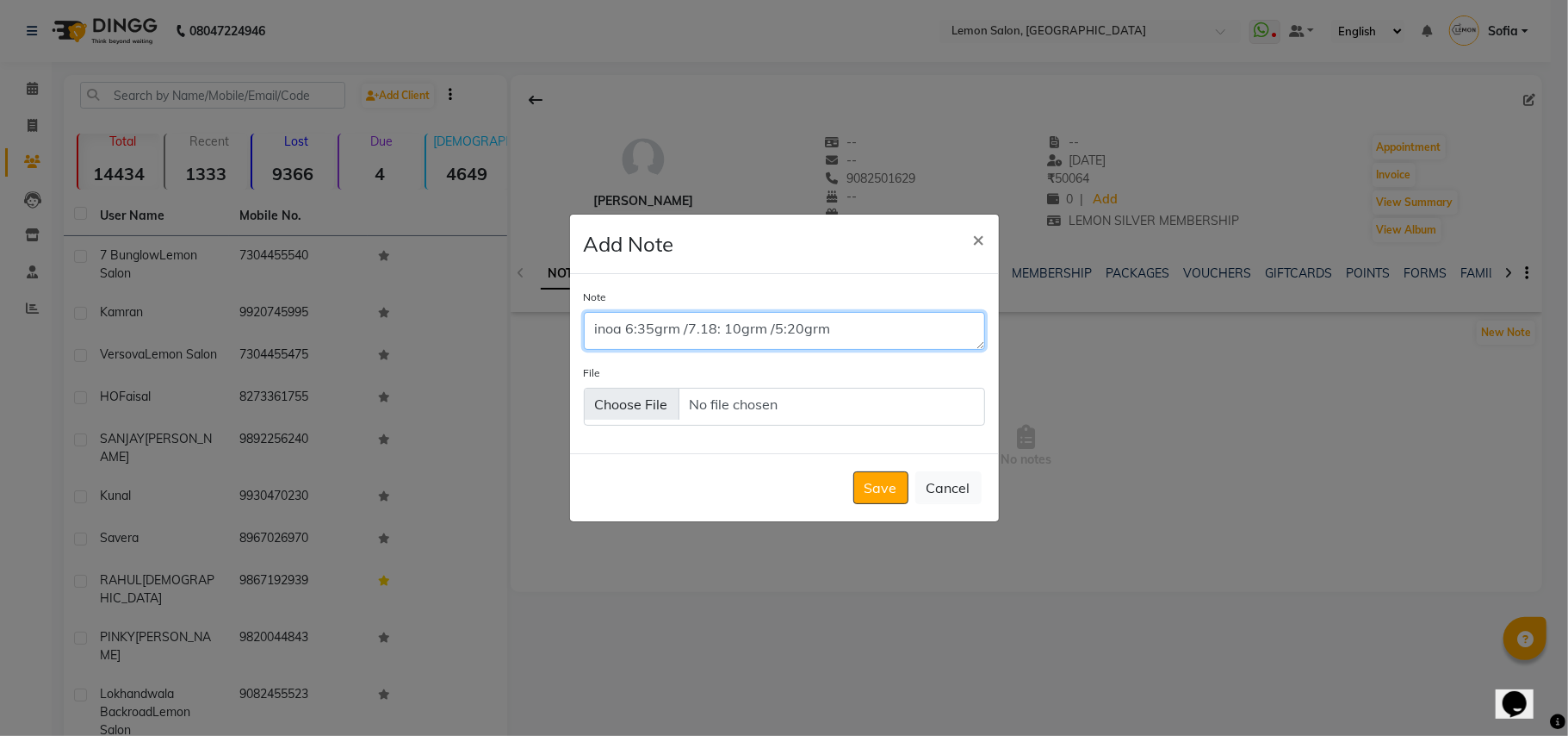
click at [784, 326] on textarea "inoa 6:35grm /7.18: 10grm /5:20grm" at bounding box center [784, 331] width 401 height 38
click at [722, 325] on textarea "inoa 6:35grm /7.18: 10grm /5--20grm" at bounding box center [784, 331] width 401 height 38
click at [775, 325] on textarea "inoa 6:35grm /7.18--10grm /5--20grm" at bounding box center [784, 331] width 401 height 38
click at [686, 322] on textarea "inoa 6:35grm /7.18--10grm / 5--20grm" at bounding box center [784, 331] width 401 height 38
click at [635, 320] on textarea "inoa 6:35grm / 7.18--10grm / 5--20grm" at bounding box center [784, 331] width 401 height 38
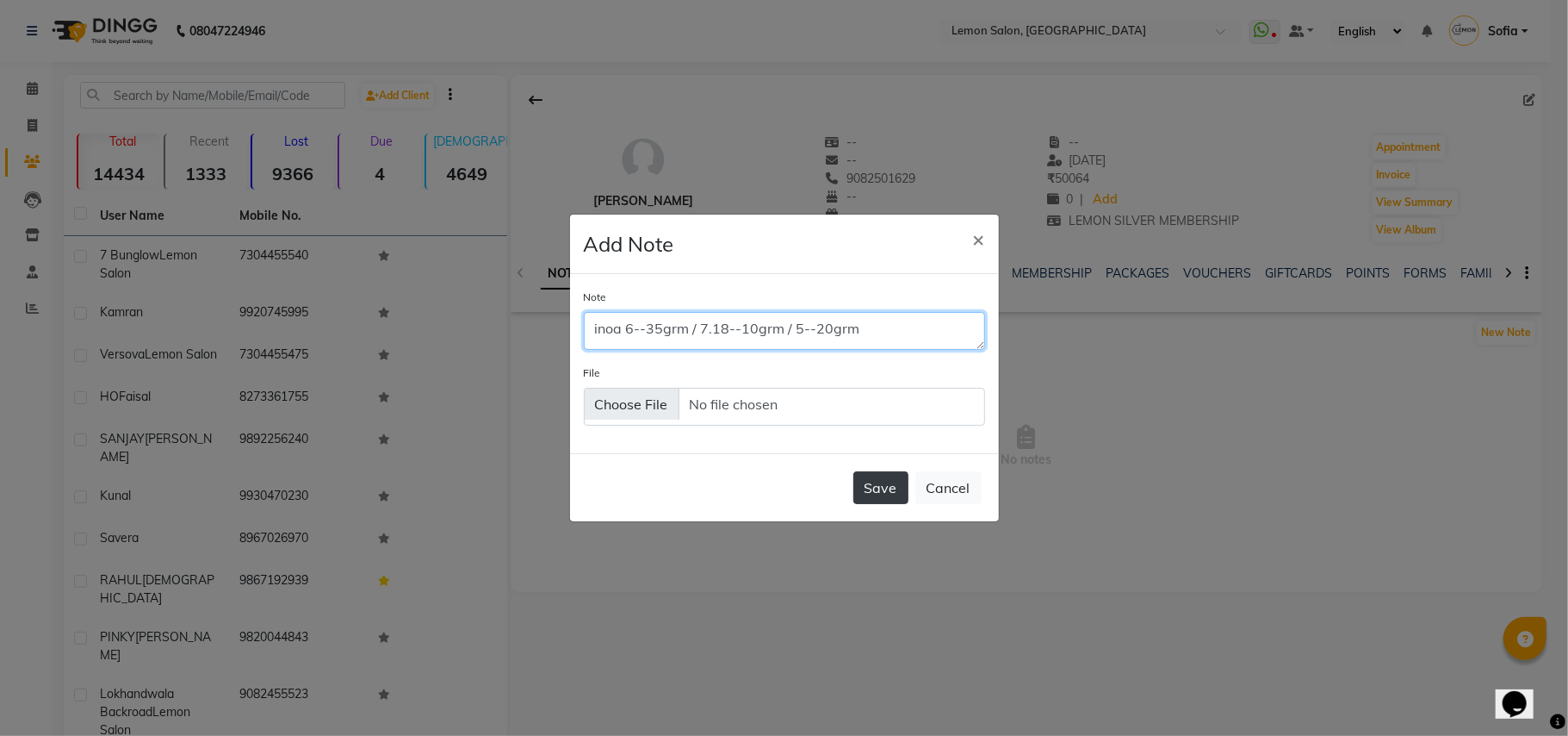
type textarea "inoa 6--35grm / 7.18--10grm / 5--20grm"
click at [862, 478] on button "Save" at bounding box center [881, 488] width 55 height 33
